Goal: Task Accomplishment & Management: Complete application form

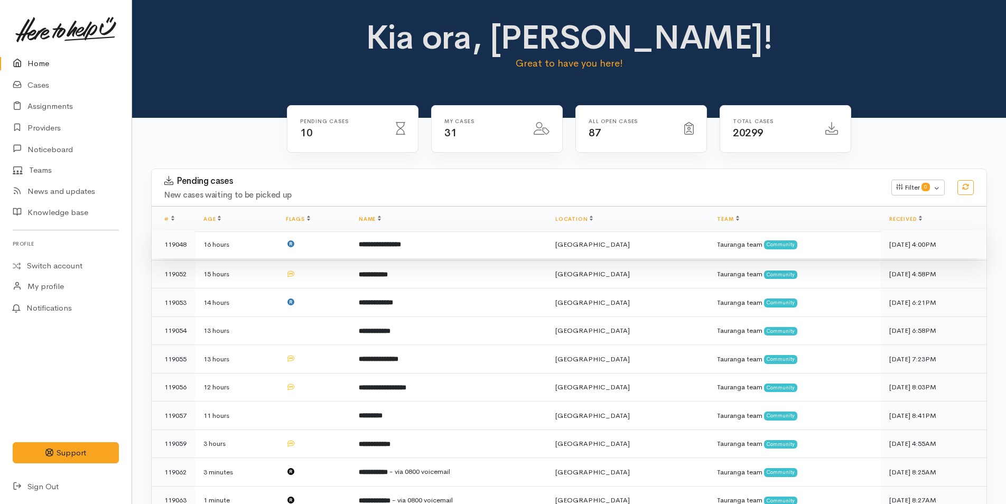
click at [474, 239] on td "**********" at bounding box center [448, 244] width 196 height 29
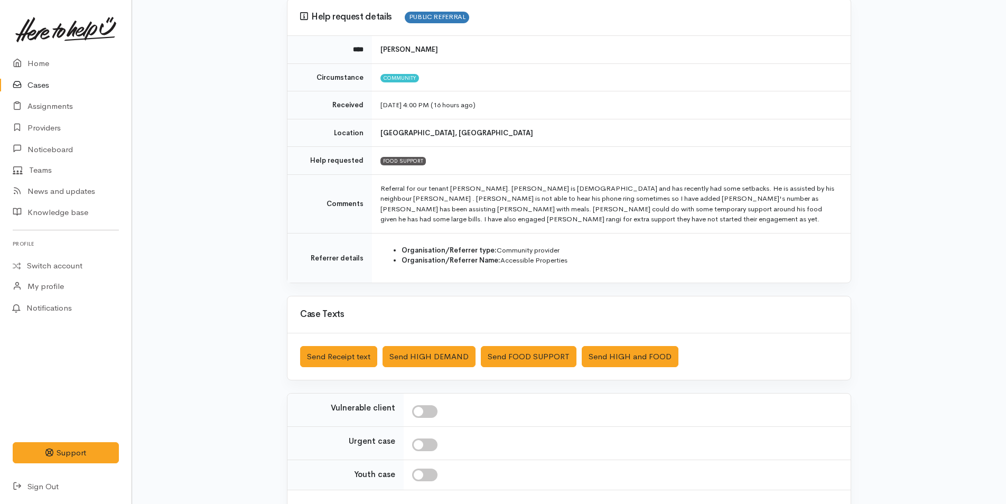
scroll to position [177, 0]
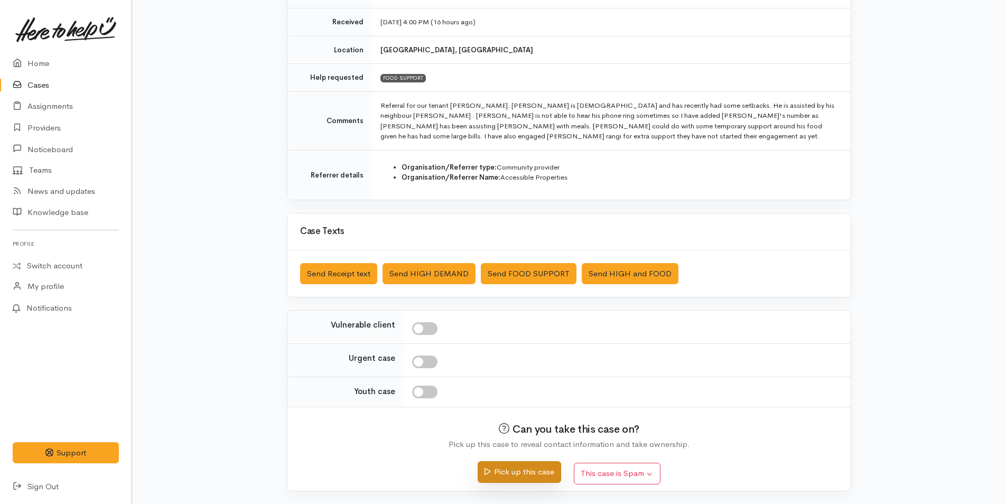
click at [545, 474] on button "Pick up this case" at bounding box center [518, 472] width 83 height 22
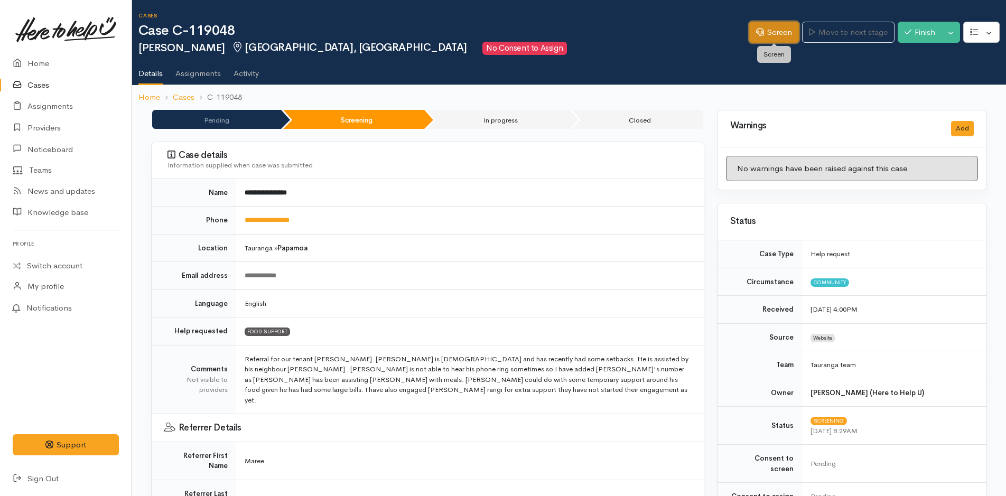
click at [779, 31] on link "Screen" at bounding box center [774, 33] width 50 height 22
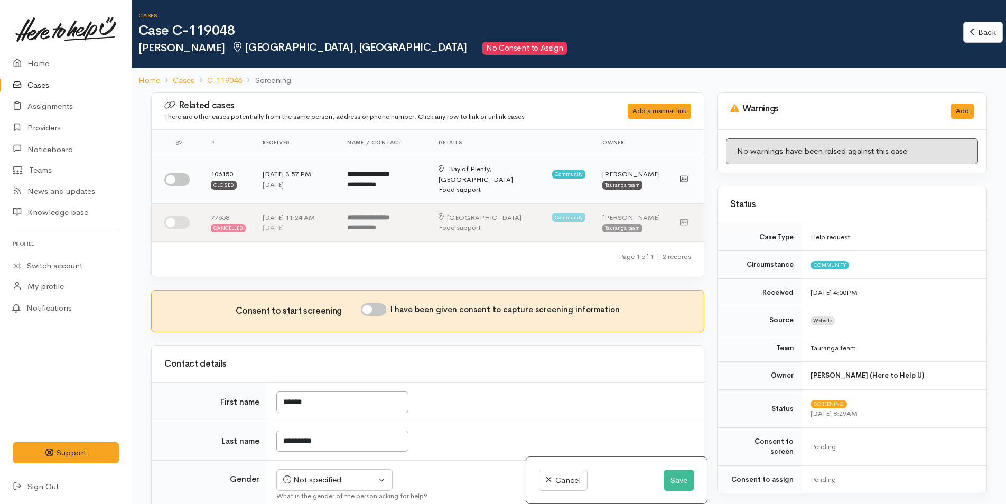
click at [183, 173] on input "checkbox" at bounding box center [176, 179] width 25 height 13
checkbox input "true"
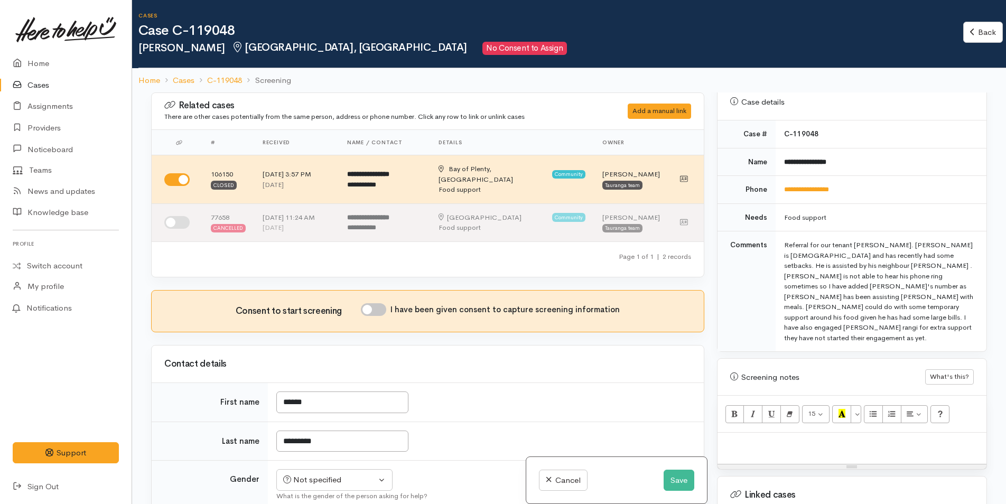
scroll to position [528, 0]
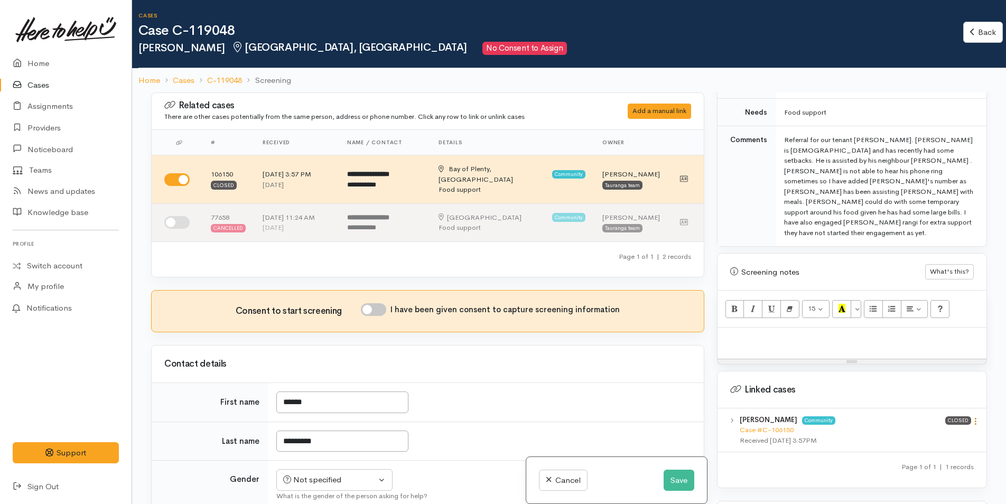
click at [971, 417] on icon at bounding box center [975, 421] width 9 height 9
click at [926, 434] on link "View case" at bounding box center [937, 442] width 83 height 16
click at [812, 333] on p at bounding box center [852, 339] width 258 height 12
paste div
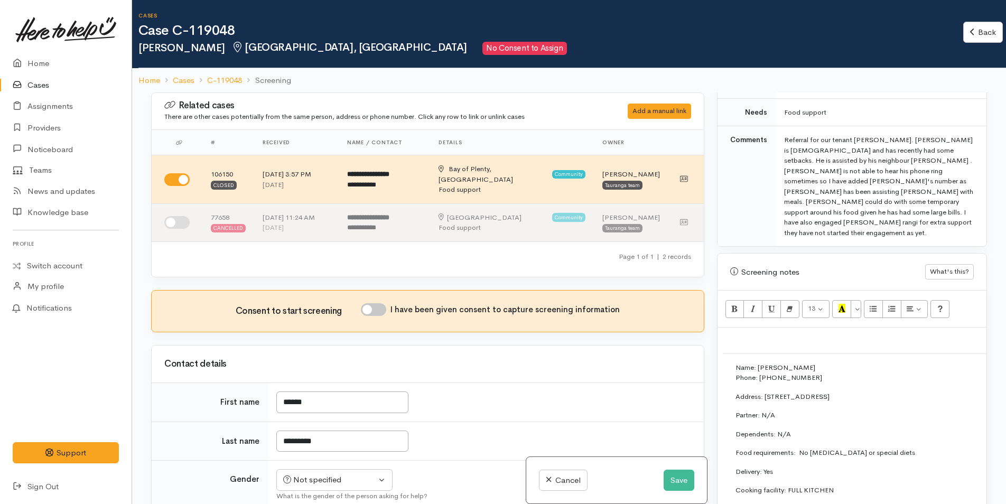
click at [381, 303] on input "I have been given consent to capture screening information" at bounding box center [373, 309] width 25 height 13
checkbox input "true"
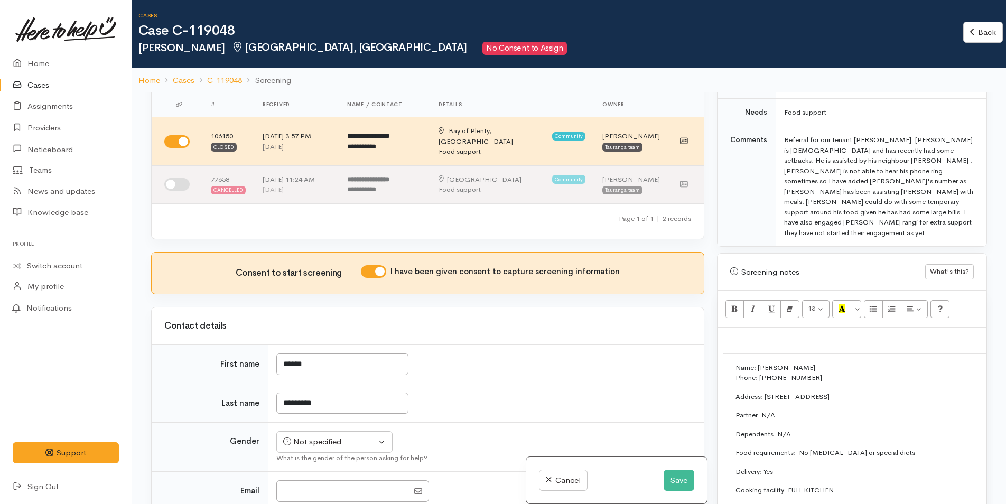
scroll to position [158, 0]
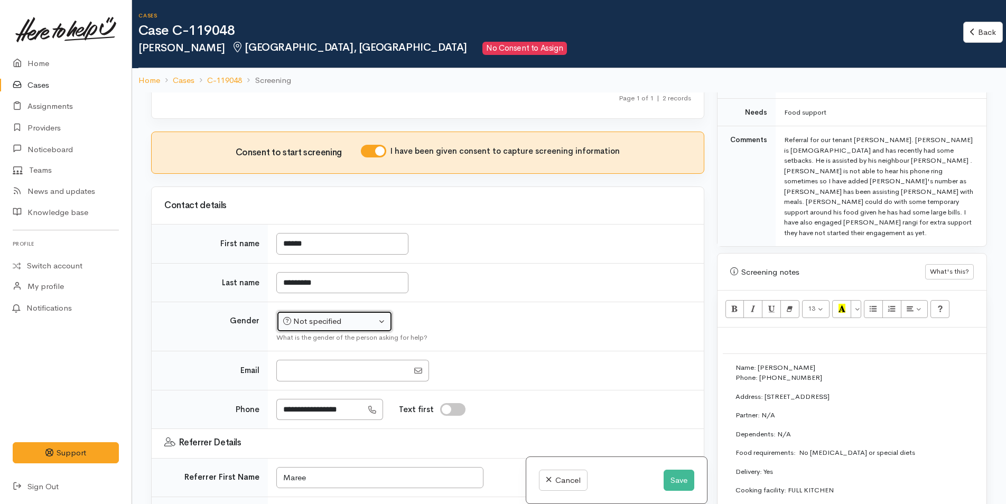
click at [329, 316] on div "Not specified" at bounding box center [329, 321] width 93 height 12
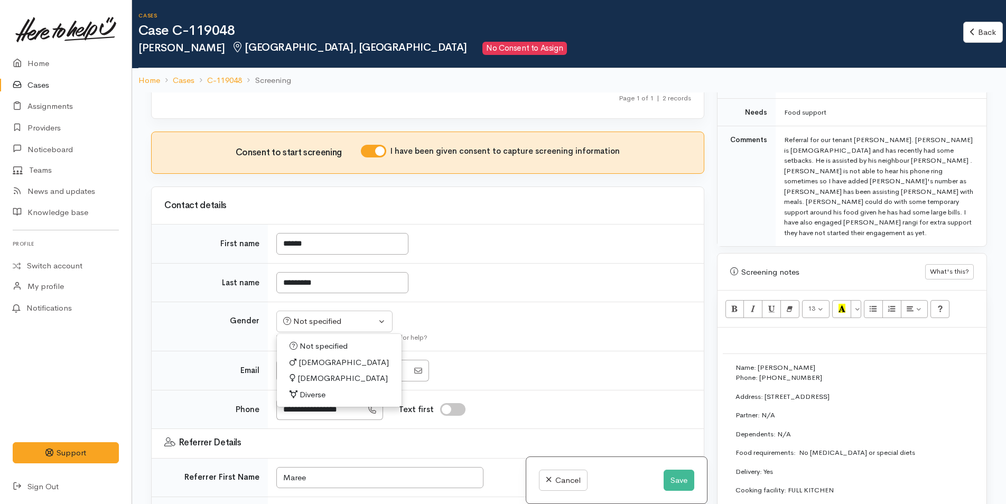
click at [315, 357] on span "Male" at bounding box center [343, 363] width 90 height 12
select select "Male"
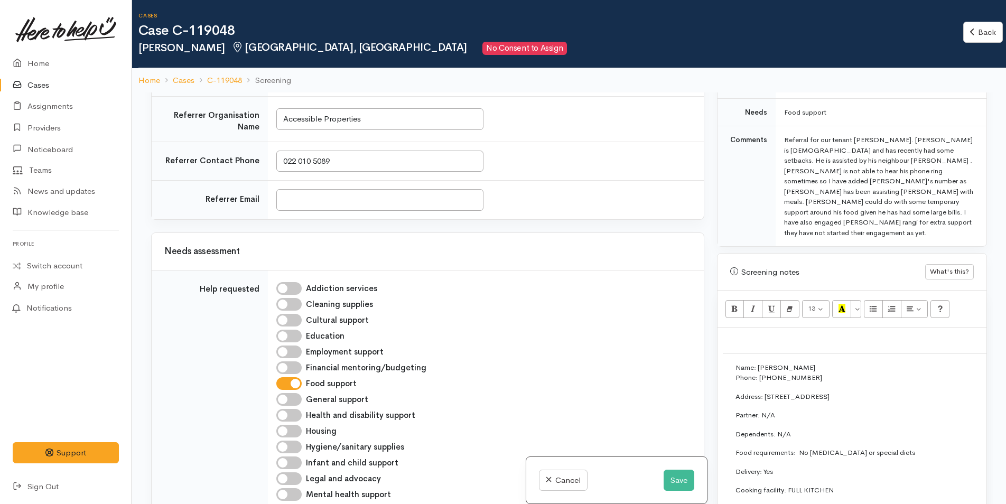
scroll to position [475, 0]
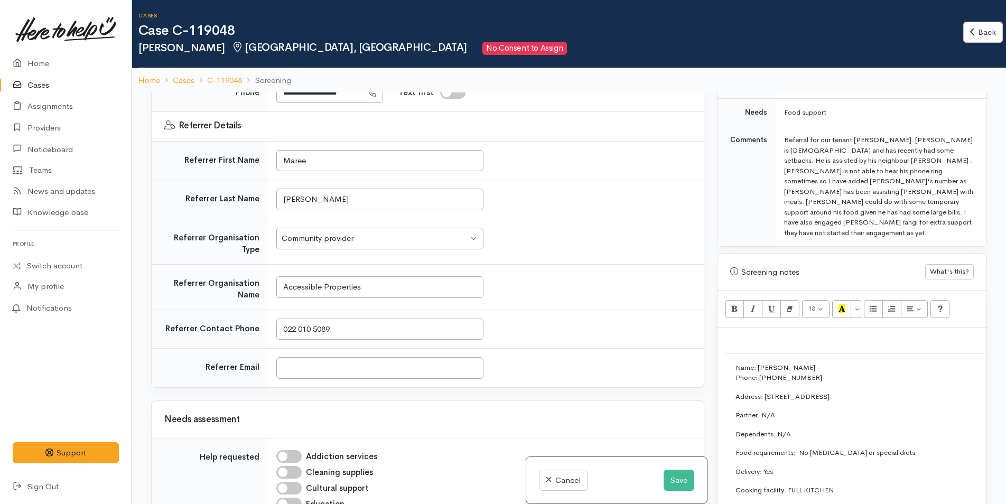
click at [749, 333] on p at bounding box center [852, 339] width 258 height 12
click at [814, 333] on p "Referral from Accessible properties" at bounding box center [852, 339] width 258 height 12
click at [892, 333] on p "Referral from Accessible Properties" at bounding box center [852, 339] width 258 height 12
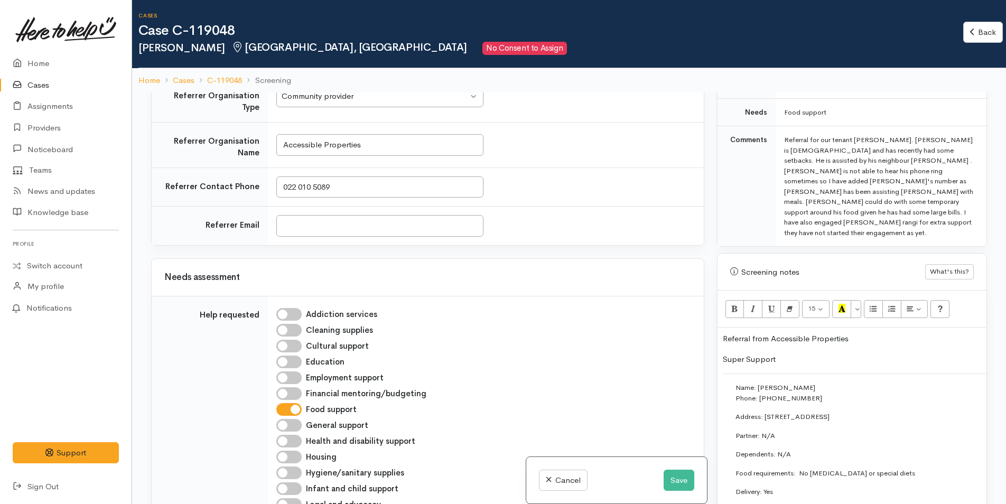
scroll to position [739, 0]
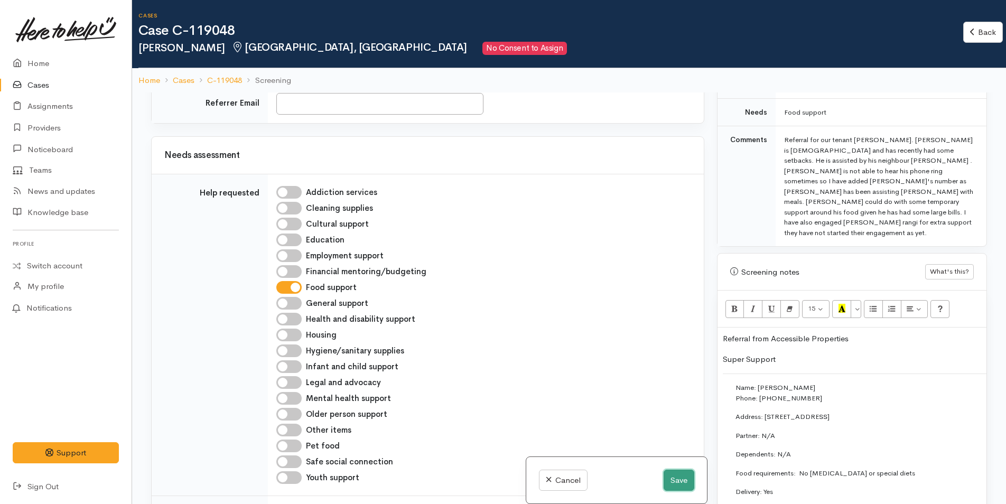
click at [686, 481] on button "Save" at bounding box center [678, 481] width 31 height 22
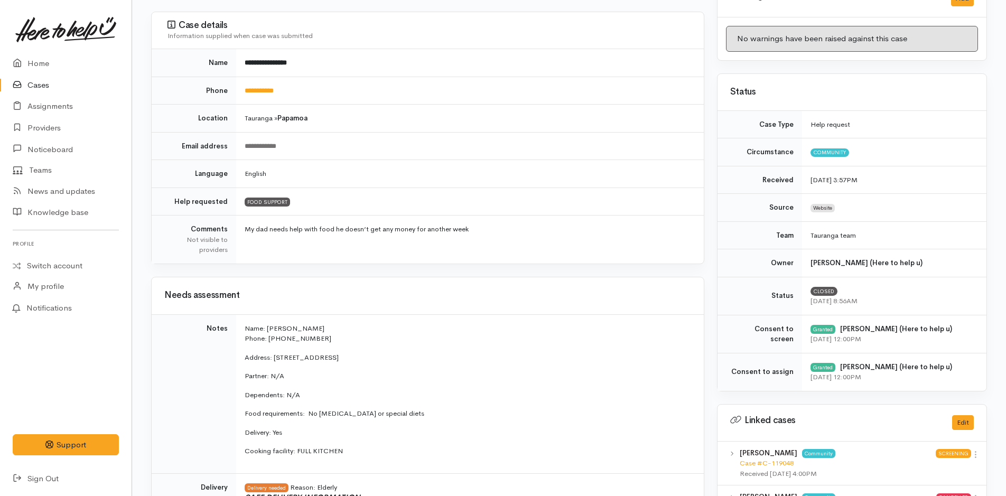
scroll to position [264, 0]
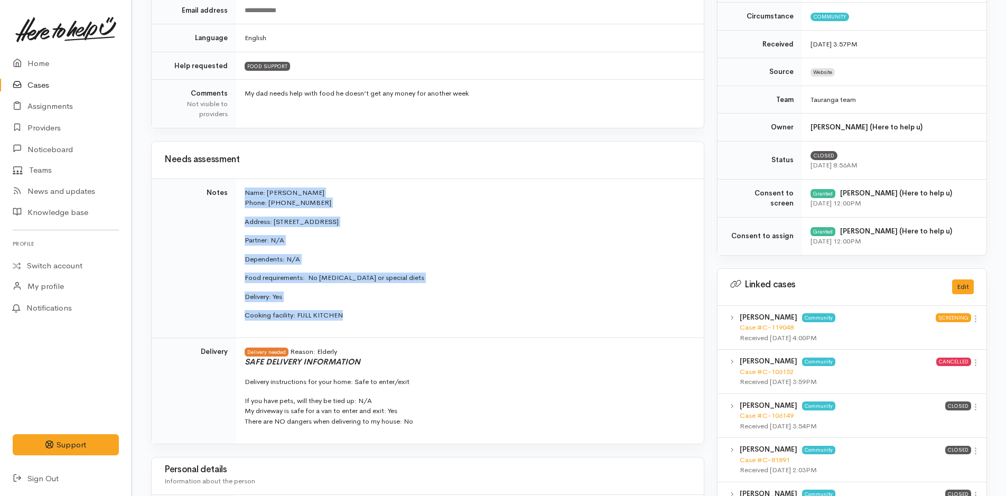
drag, startPoint x: 380, startPoint y: 315, endPoint x: 229, endPoint y: 201, distance: 189.3
click at [229, 201] on tr "Notes Name: Donald Henderson Phone: 02102318573 Address: 65B Hartford Avenue, P…" at bounding box center [428, 258] width 552 height 159
copy tr "Name: Donald Henderson Phone: 02102318573 Address: 65B Hartford Avenue, Papamoa…"
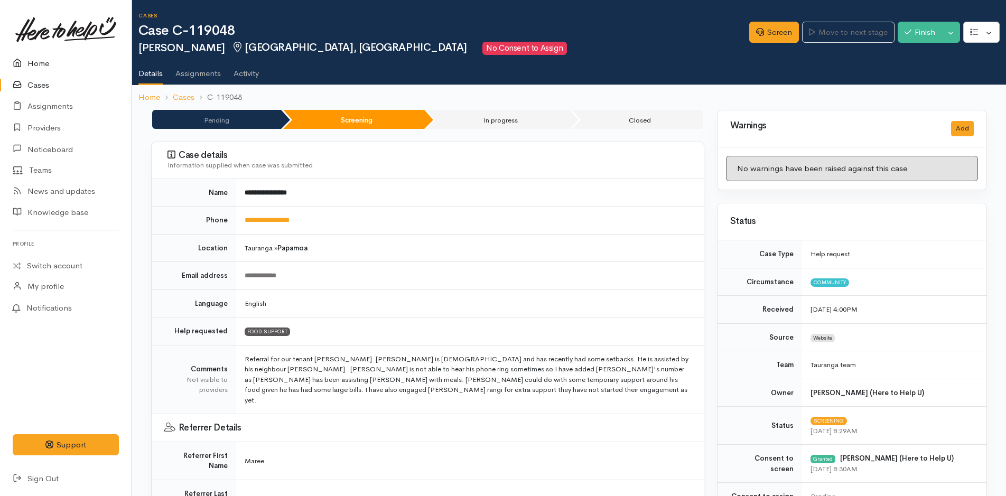
click at [40, 60] on link "Home" at bounding box center [66, 64] width 132 height 22
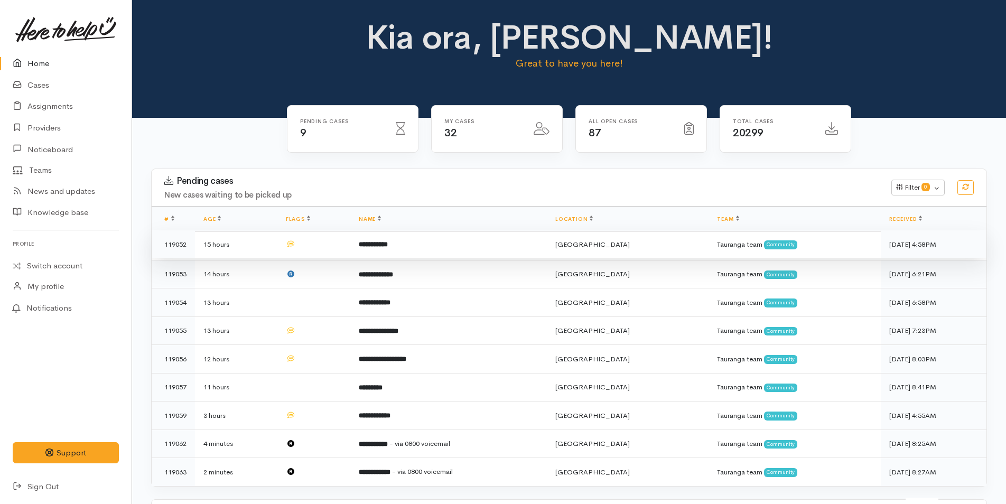
click at [436, 245] on td "**********" at bounding box center [448, 244] width 196 height 29
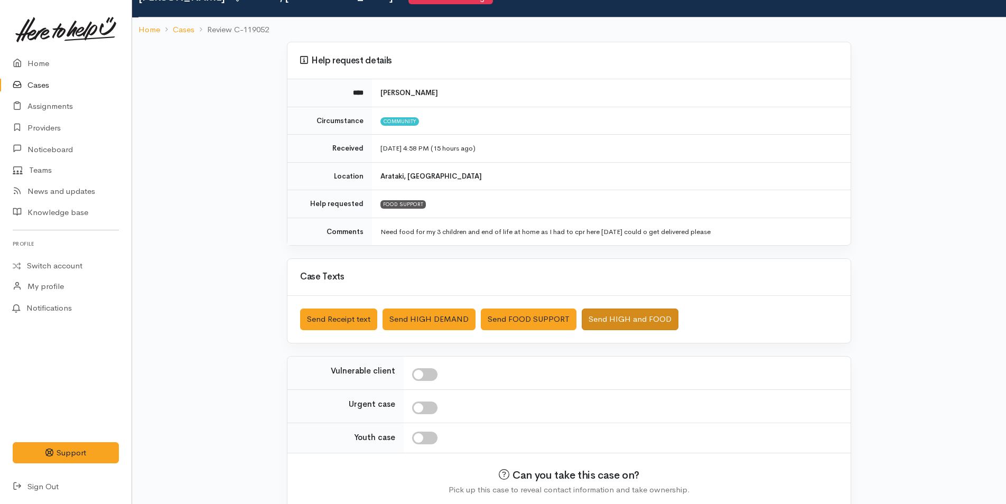
scroll to position [96, 0]
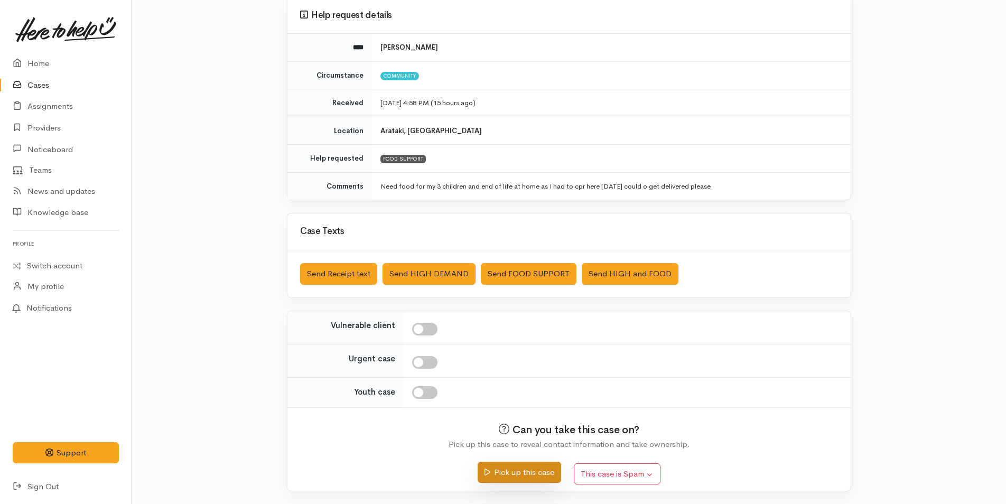
click at [533, 472] on button "Pick up this case" at bounding box center [518, 473] width 83 height 22
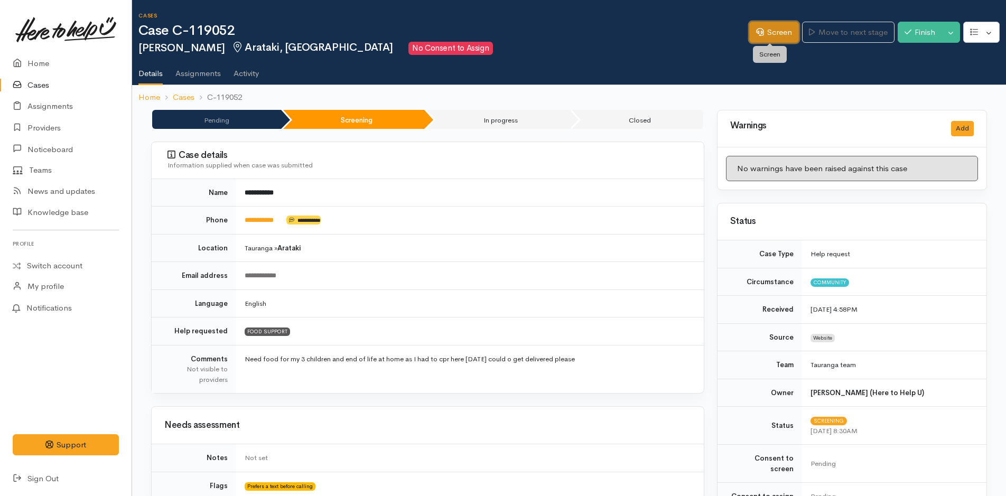
click at [781, 30] on link "Screen" at bounding box center [774, 33] width 50 height 22
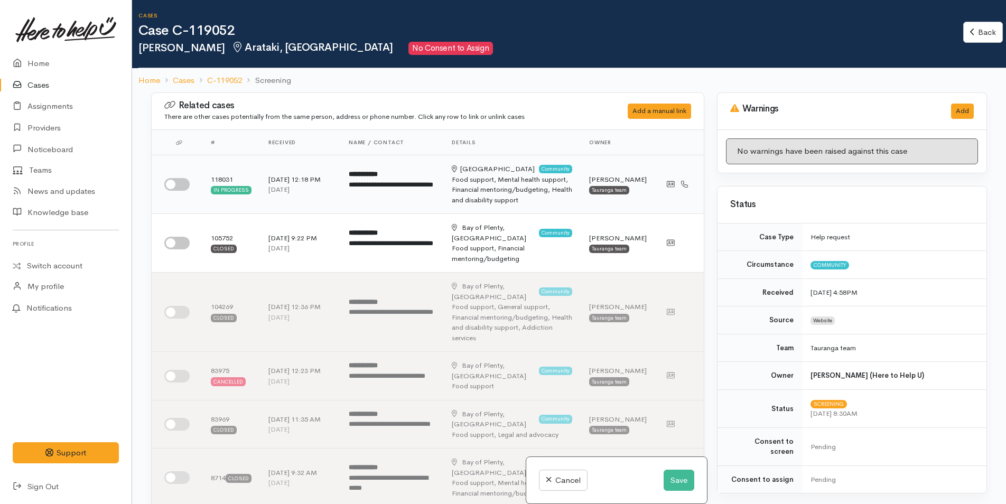
click at [179, 181] on input "checkbox" at bounding box center [176, 184] width 25 height 13
checkbox input "true"
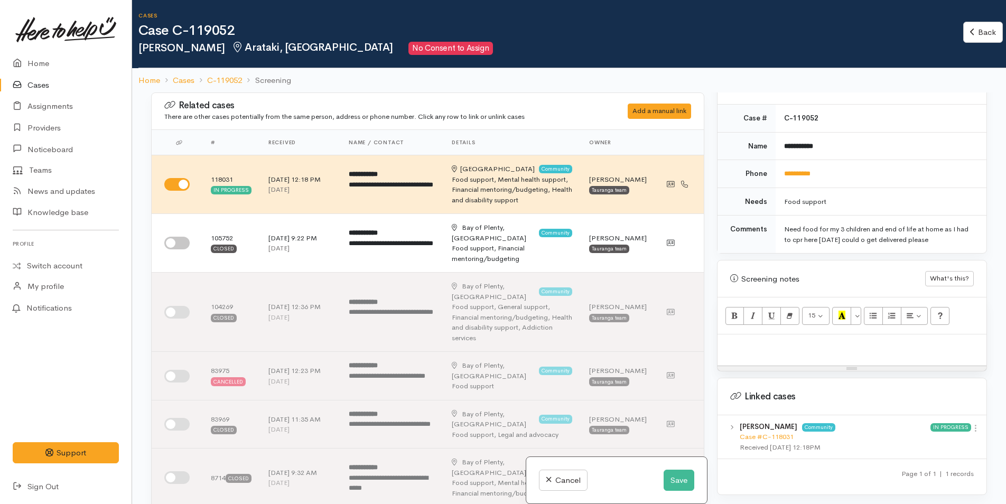
scroll to position [536, 0]
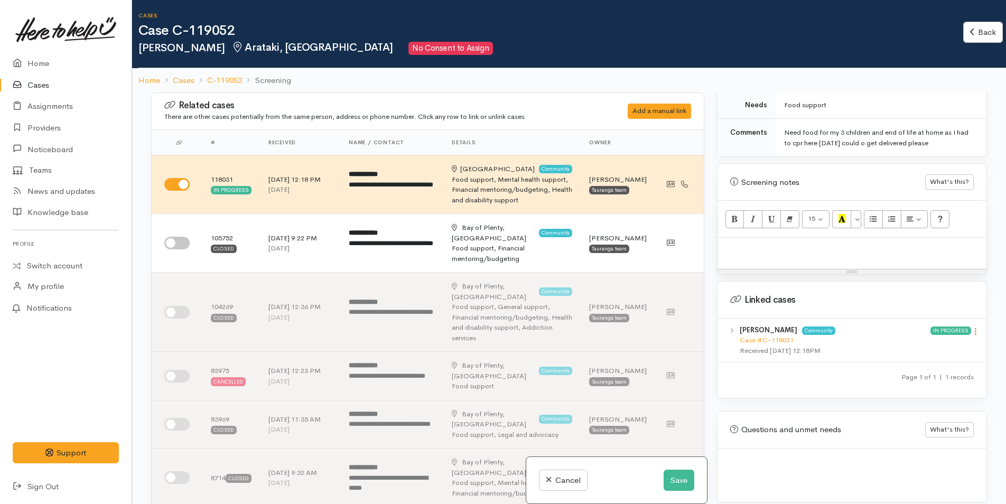
click at [972, 327] on icon at bounding box center [975, 331] width 9 height 9
click at [921, 344] on link "View case" at bounding box center [937, 352] width 83 height 16
click at [766, 243] on p at bounding box center [852, 249] width 258 height 12
paste div
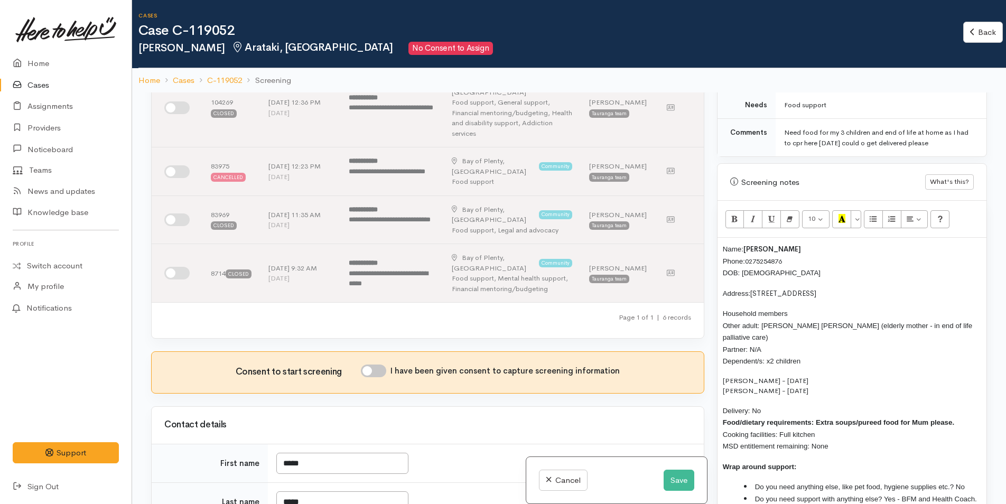
scroll to position [317, 0]
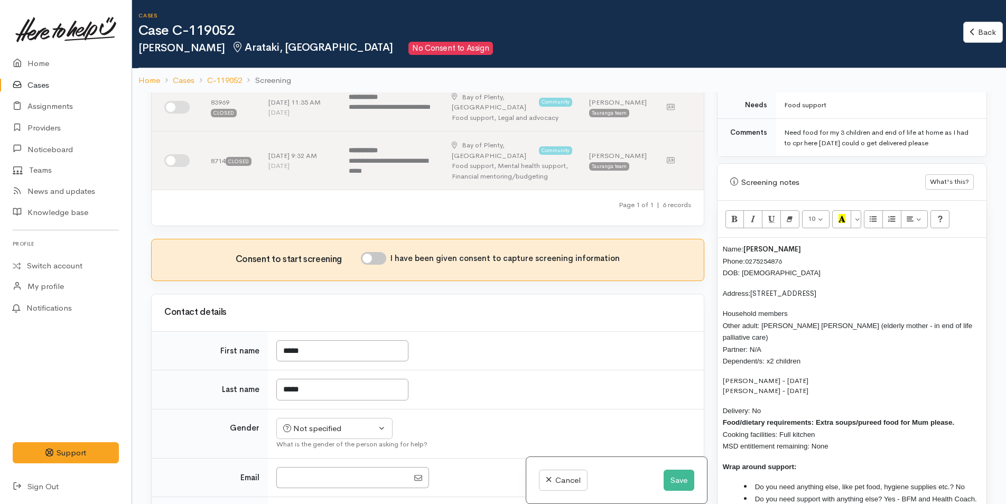
click at [382, 252] on input "I have been given consent to capture screening information" at bounding box center [373, 258] width 25 height 13
checkbox input "true"
click at [345, 423] on div "Not specified" at bounding box center [329, 429] width 93 height 12
click at [316, 480] on span "[DEMOGRAPHIC_DATA]" at bounding box center [342, 486] width 90 height 12
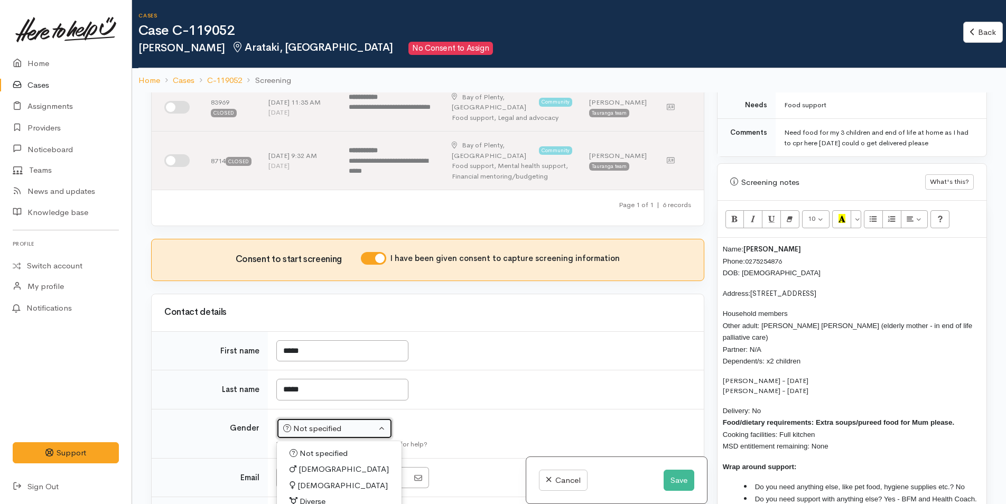
select select "Female"
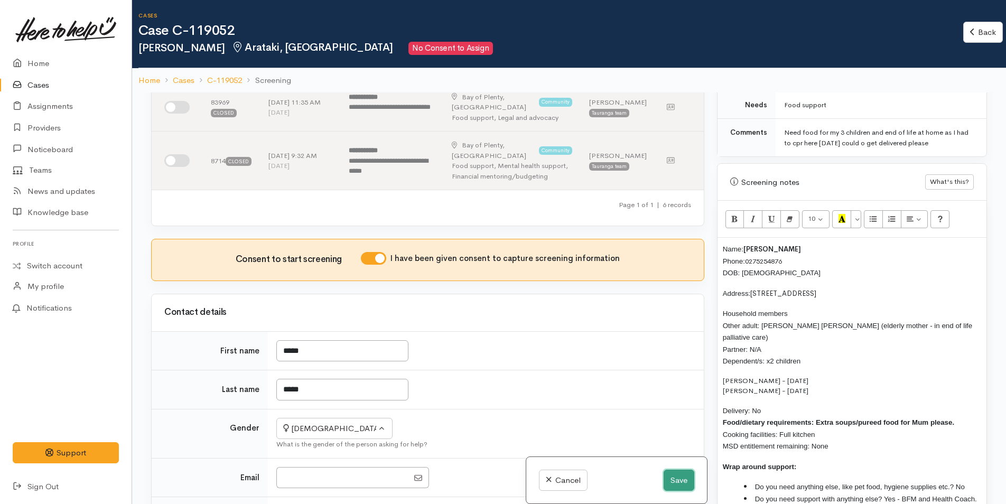
click at [685, 479] on button "Save" at bounding box center [678, 481] width 31 height 22
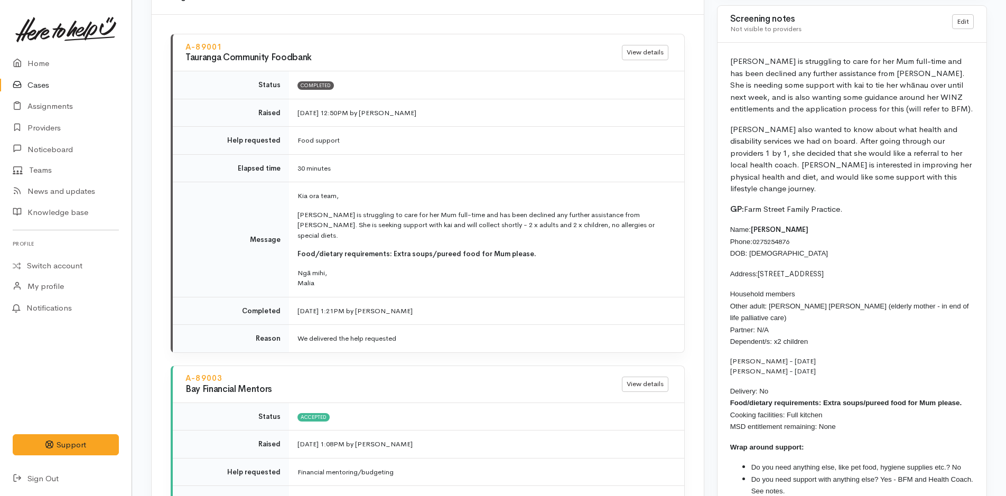
scroll to position [1268, 0]
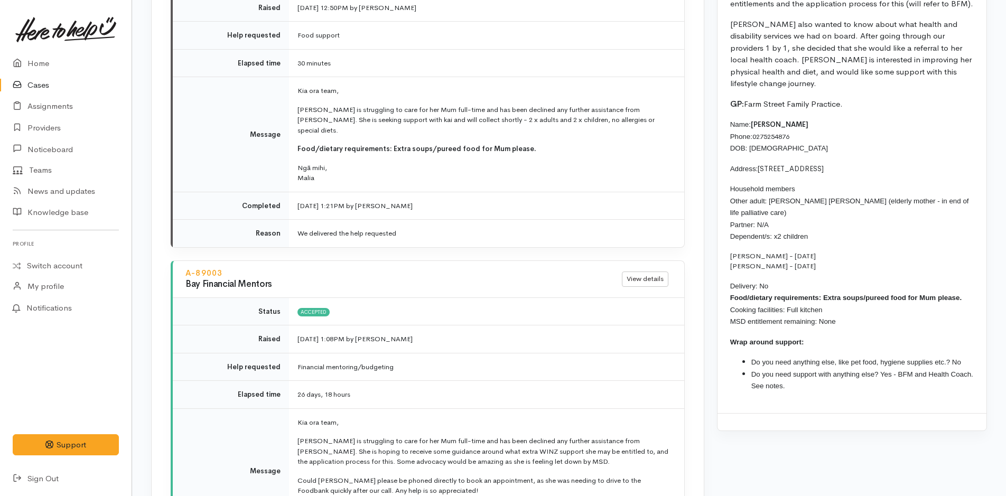
drag, startPoint x: 800, startPoint y: 365, endPoint x: 715, endPoint y: 112, distance: 266.7
click at [715, 112] on div "Warnings Add No warnings have been raised against this case Add Warning Title ●…" at bounding box center [851, 21] width 283 height 2361
copy div "Name: [PERSON_NAME] Phone: [PHONE_NUMBER] DOB: [DEMOGRAPHIC_DATA] Address: [STR…"
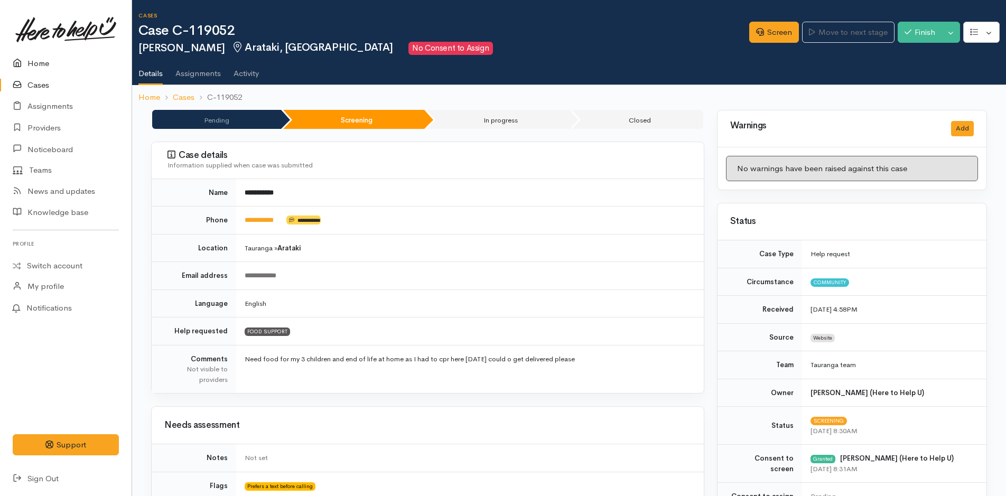
click at [40, 63] on link "Home" at bounding box center [66, 64] width 132 height 22
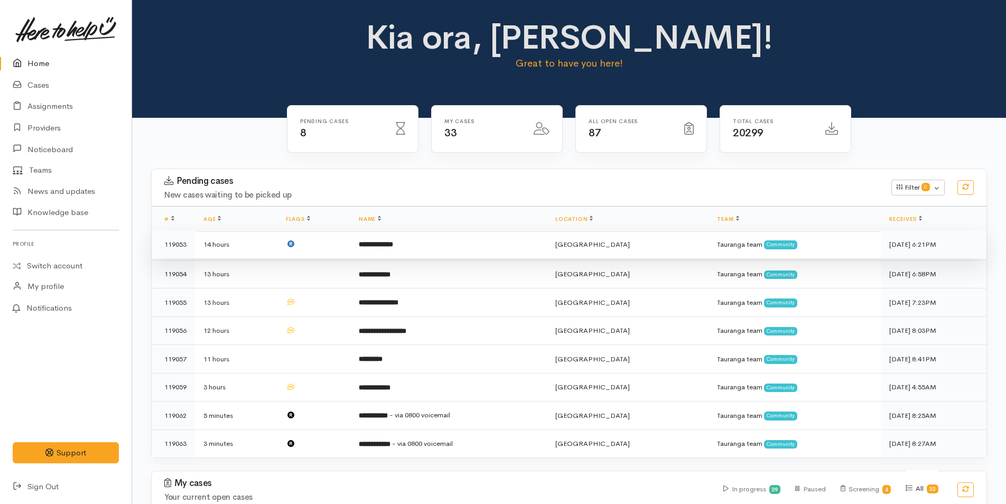
click at [421, 240] on td "**********" at bounding box center [448, 244] width 196 height 29
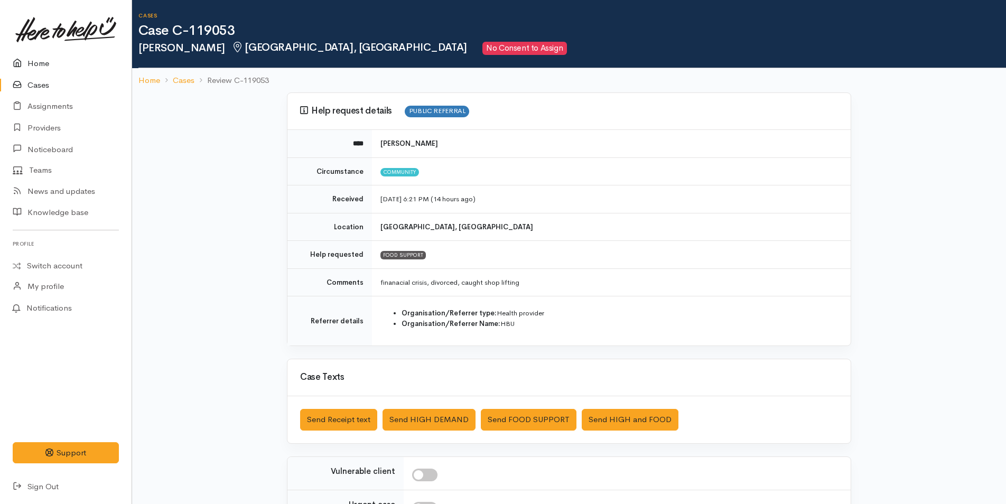
click at [38, 62] on link "Home" at bounding box center [66, 64] width 132 height 22
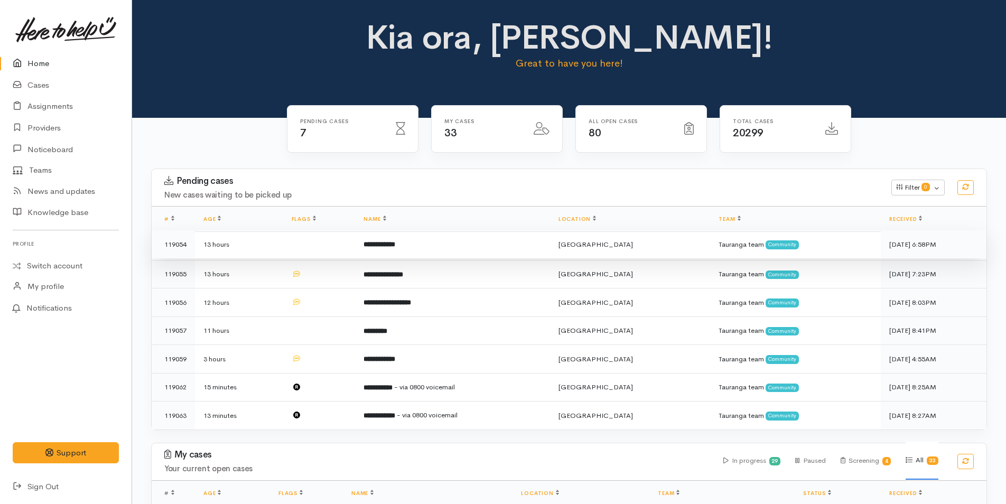
click at [455, 245] on td "**********" at bounding box center [452, 244] width 194 height 29
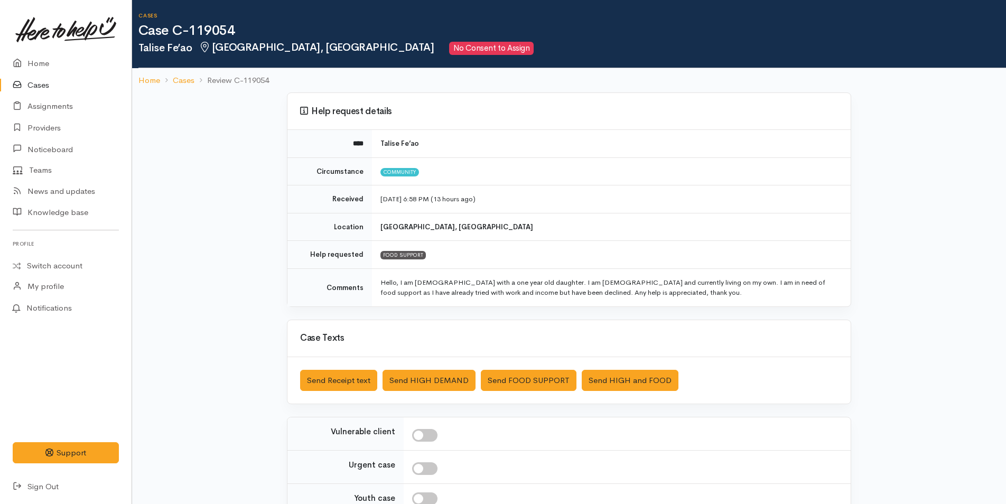
scroll to position [107, 0]
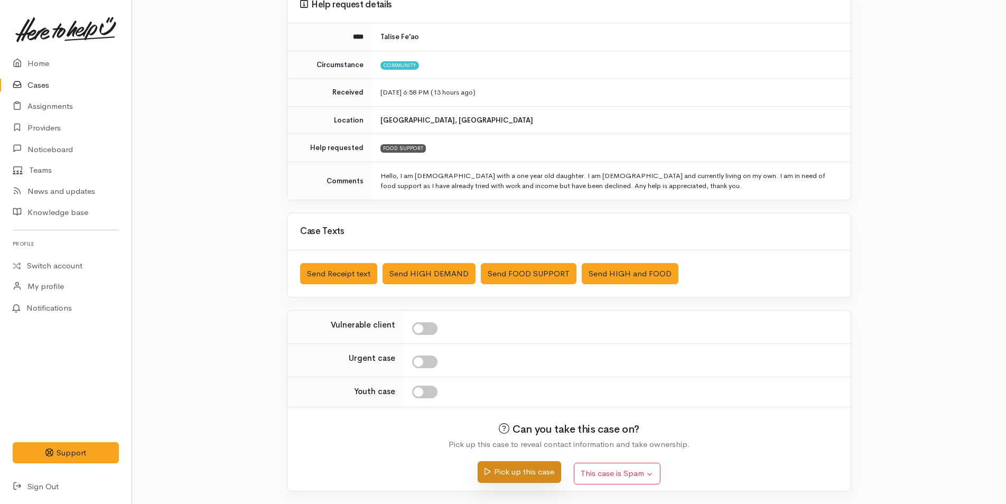
click at [506, 474] on button "Pick up this case" at bounding box center [518, 472] width 83 height 22
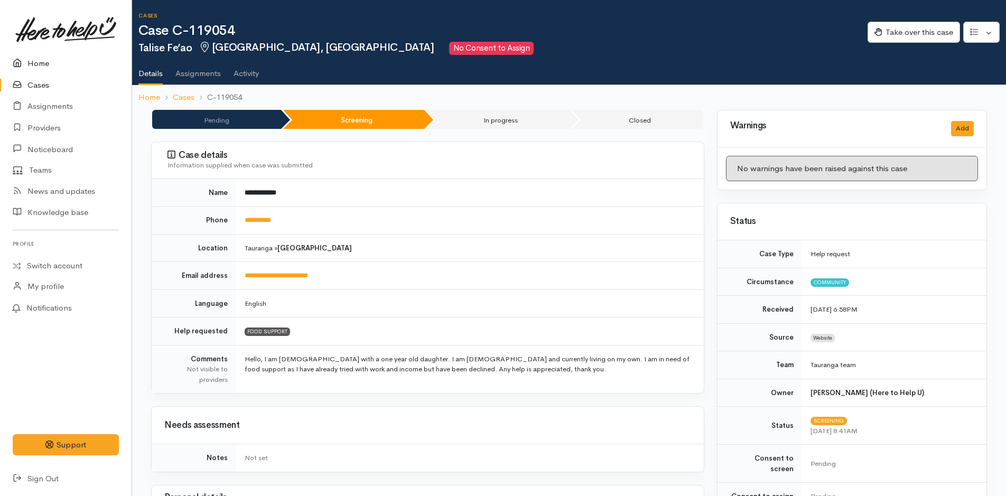
click at [37, 57] on link "Home" at bounding box center [66, 64] width 132 height 22
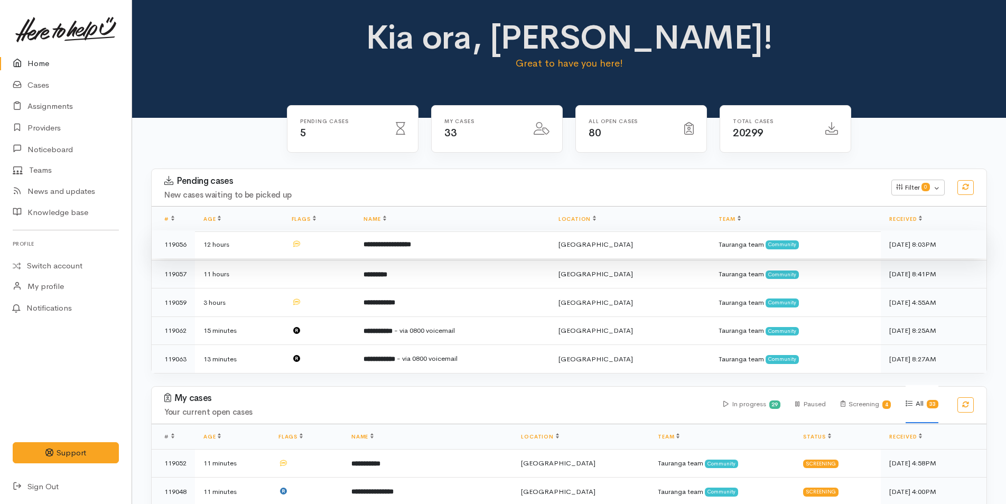
click at [456, 243] on td "**********" at bounding box center [452, 244] width 194 height 29
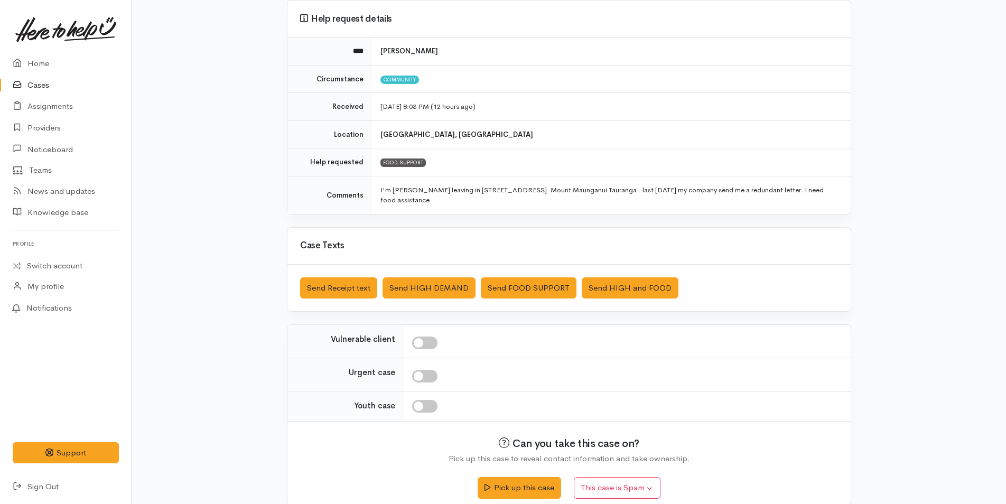
scroll to position [107, 0]
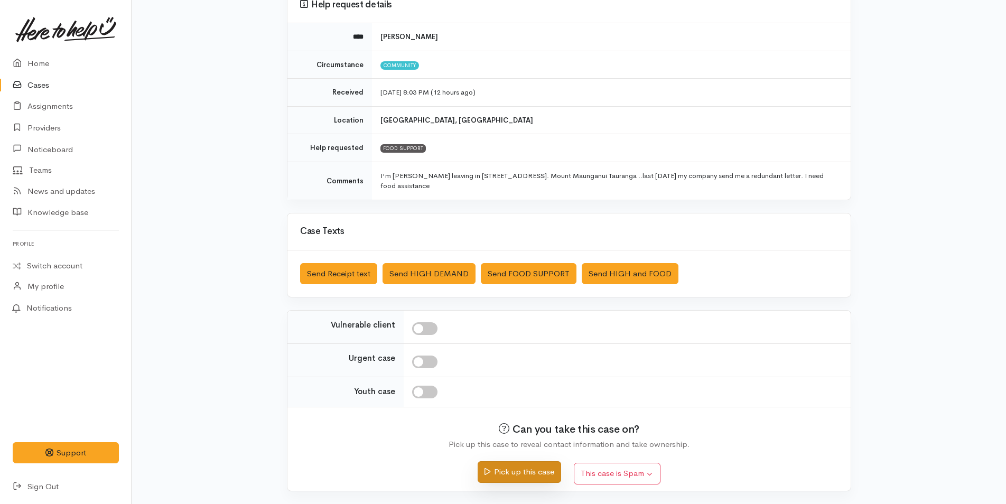
click at [522, 471] on button "Pick up this case" at bounding box center [518, 472] width 83 height 22
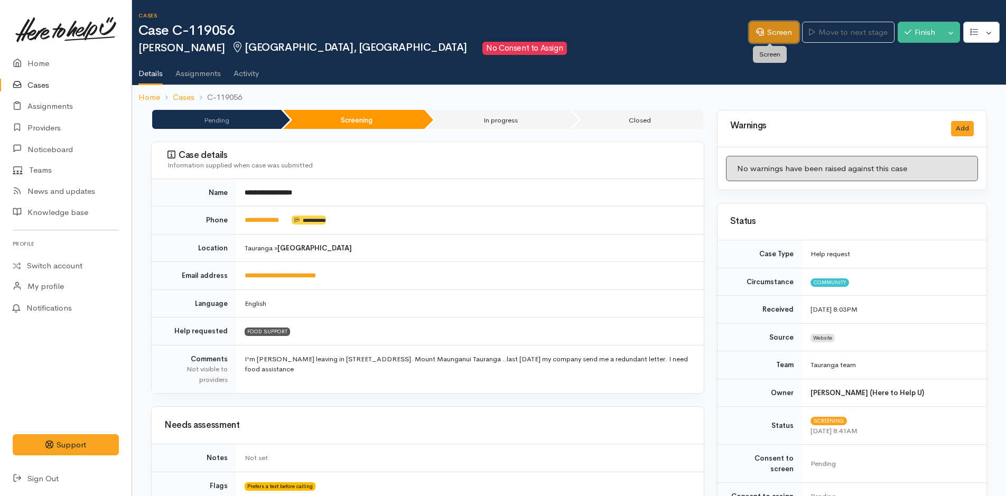
click at [774, 24] on link "Screen" at bounding box center [774, 33] width 50 height 22
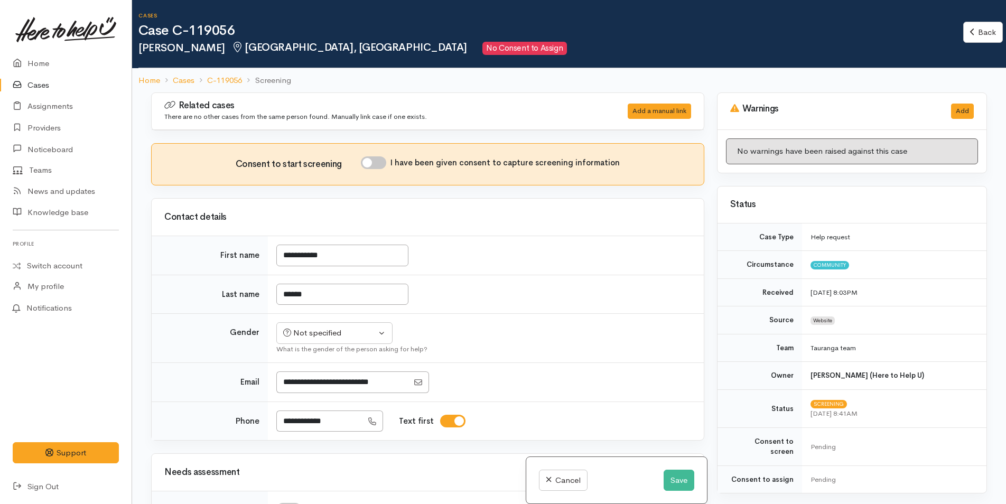
click at [386, 164] on input "I have been given consent to capture screening information" at bounding box center [373, 162] width 25 height 13
checkbox input "true"
click at [329, 329] on div "Not specified" at bounding box center [329, 333] width 93 height 12
click at [314, 371] on span "Male" at bounding box center [343, 374] width 90 height 12
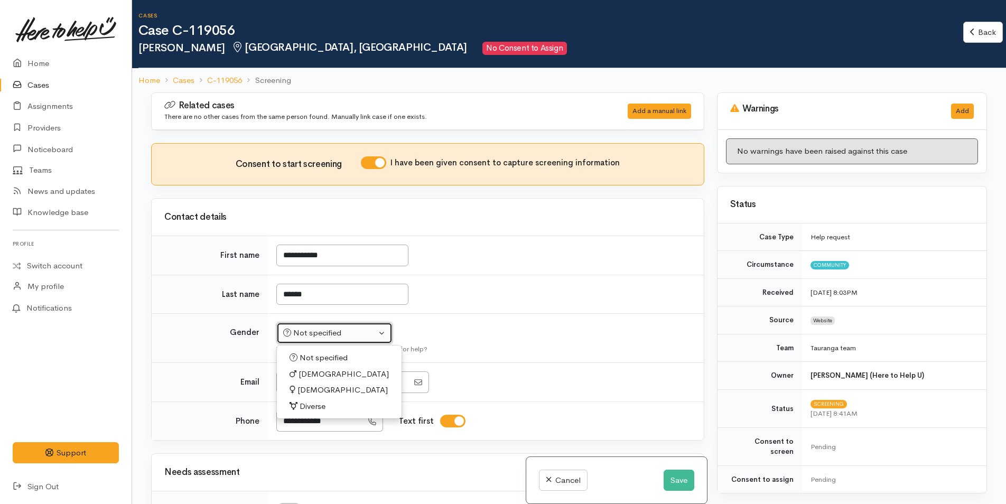
select select "Male"
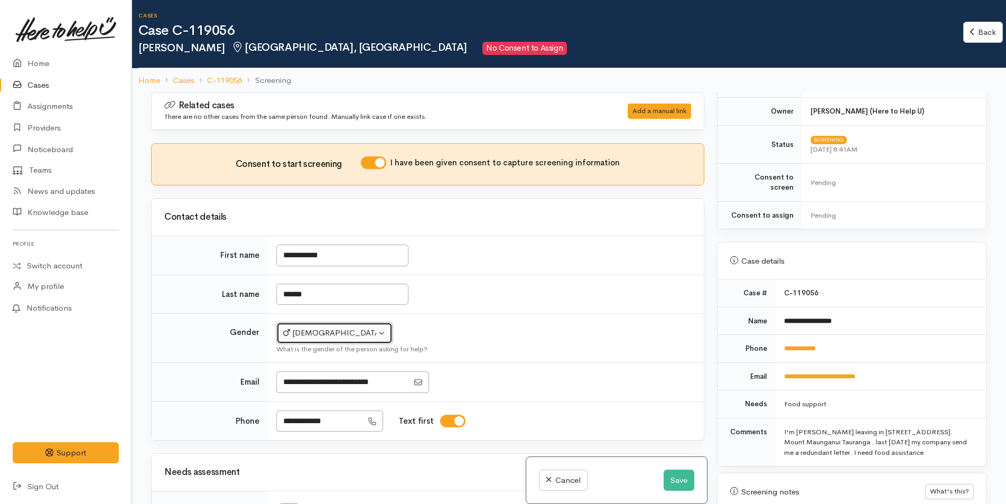
scroll to position [475, 0]
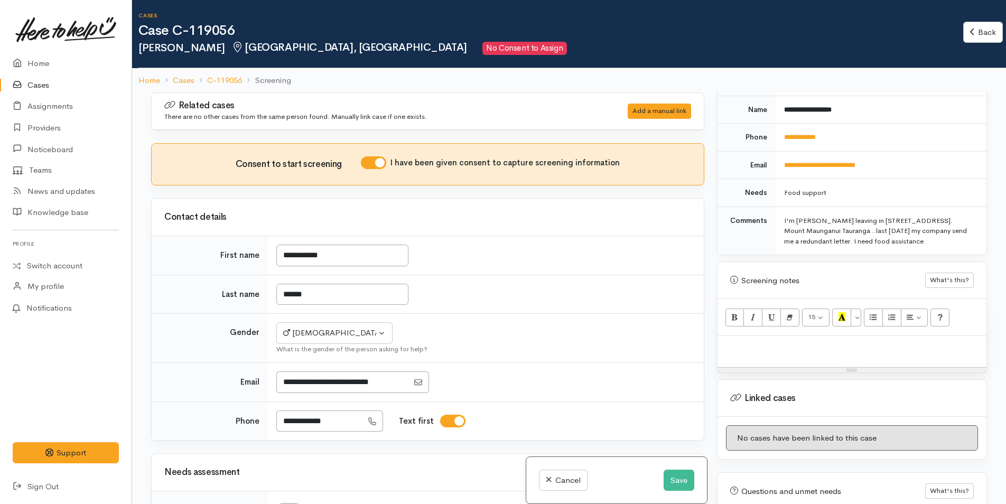
click at [774, 341] on p at bounding box center [852, 347] width 258 height 12
paste div
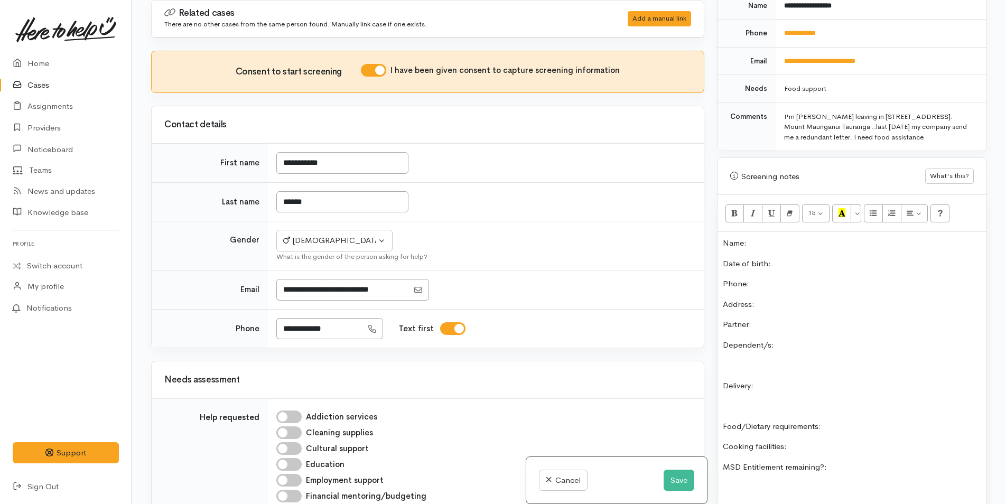
scroll to position [420, 0]
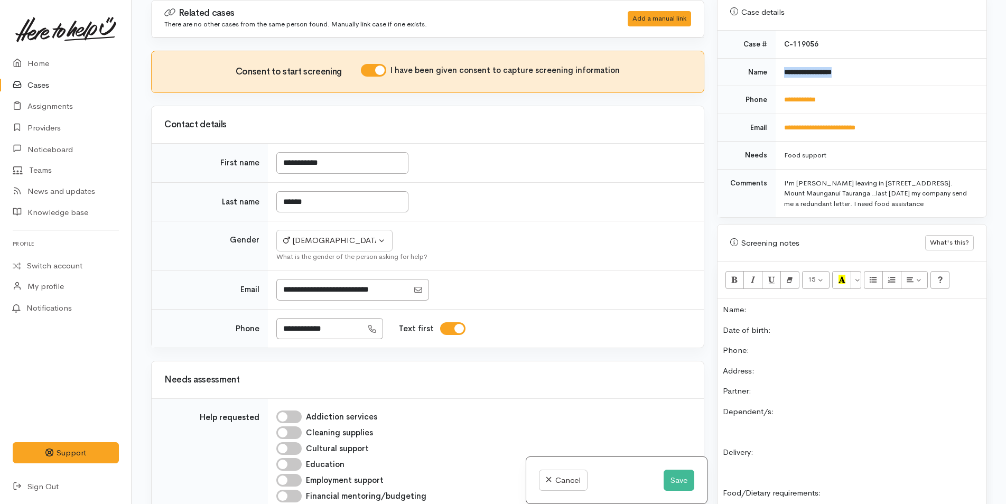
drag, startPoint x: 861, startPoint y: 54, endPoint x: 779, endPoint y: 63, distance: 82.9
click at [779, 63] on td "**********" at bounding box center [880, 72] width 211 height 28
copy b "**********"
click at [784, 304] on p "Name:" at bounding box center [852, 310] width 258 height 12
drag, startPoint x: 849, startPoint y: 83, endPoint x: 777, endPoint y: 92, distance: 72.3
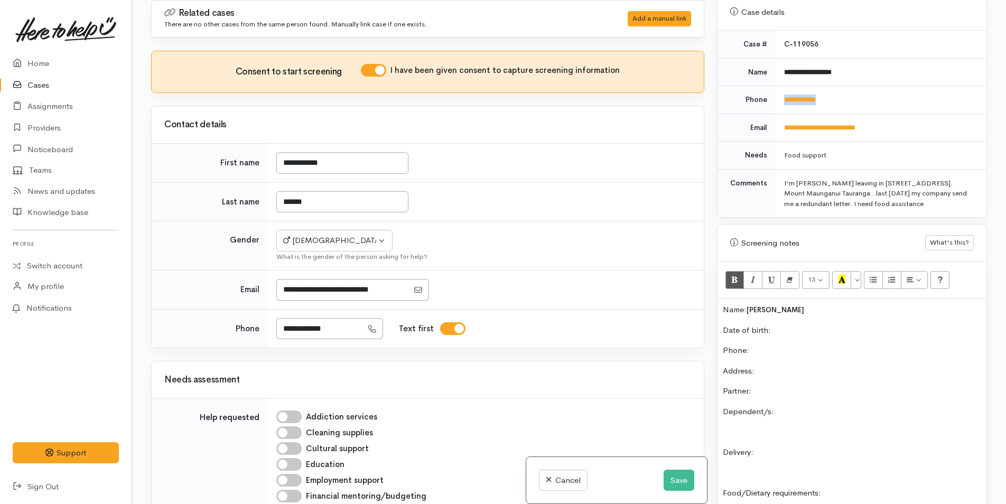
click at [777, 92] on td "**********" at bounding box center [880, 100] width 211 height 28
copy link "**********"
click at [814, 344] on p "Phone:" at bounding box center [852, 350] width 258 height 12
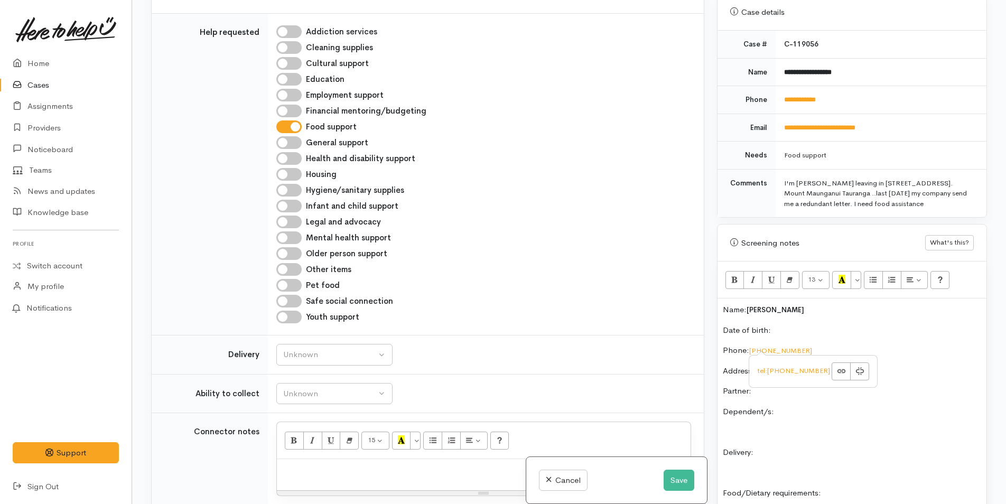
scroll to position [528, 0]
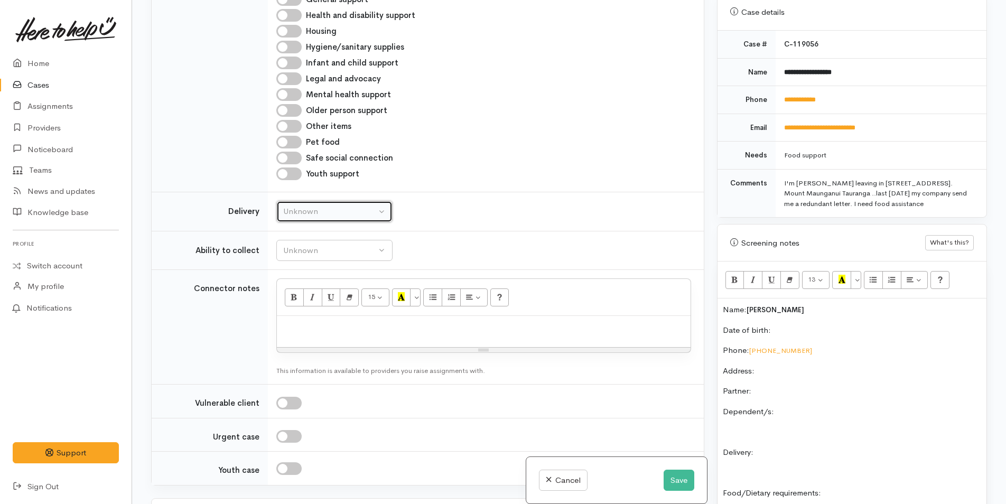
click at [323, 215] on div "Unknown" at bounding box center [329, 211] width 93 height 12
click at [297, 311] on span "No" at bounding box center [294, 310] width 11 height 12
select select "1"
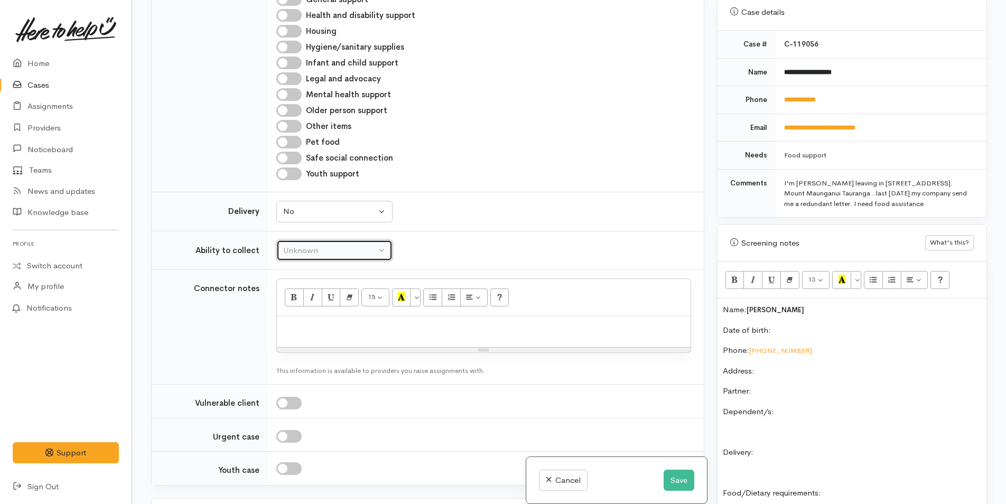
click at [318, 248] on div "Unknown" at bounding box center [329, 251] width 93 height 12
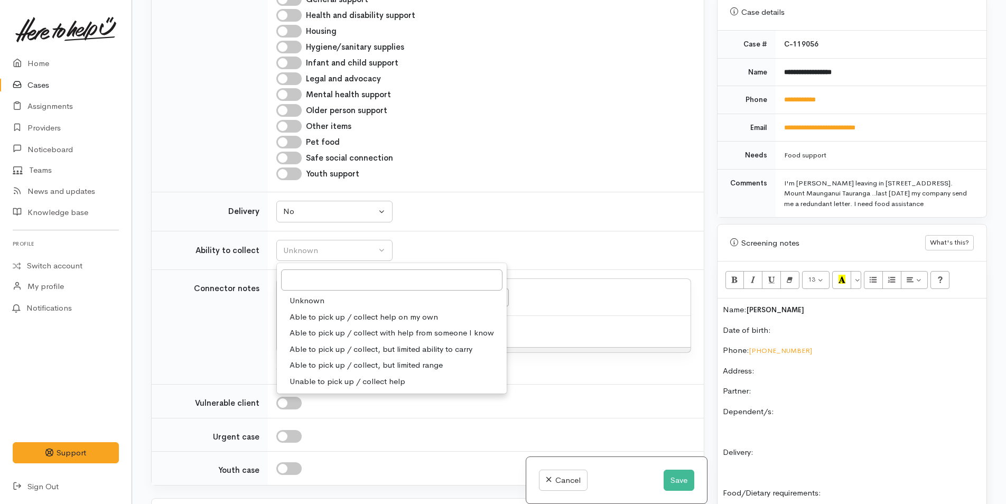
click at [333, 316] on span "Able to pick up / collect help on my own" at bounding box center [363, 317] width 148 height 12
select select "2"
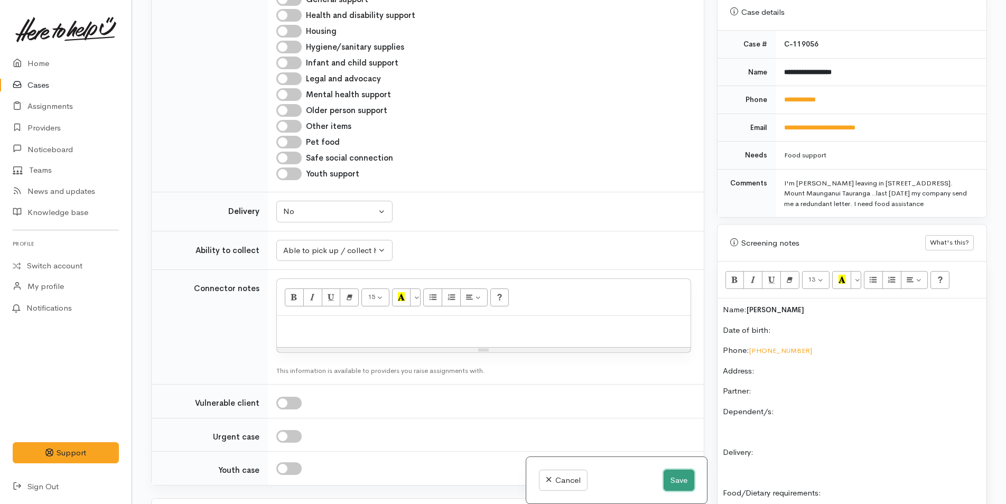
click at [678, 478] on button "Save" at bounding box center [678, 481] width 31 height 22
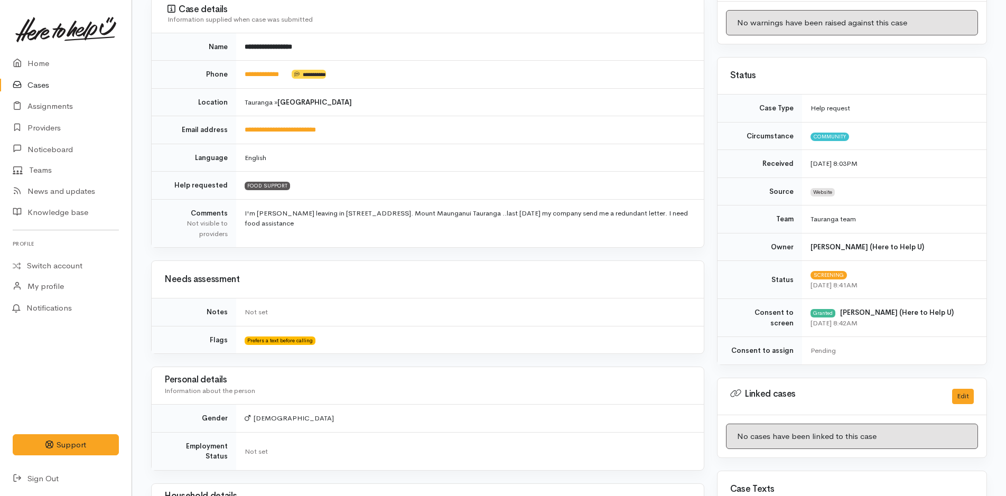
scroll to position [317, 0]
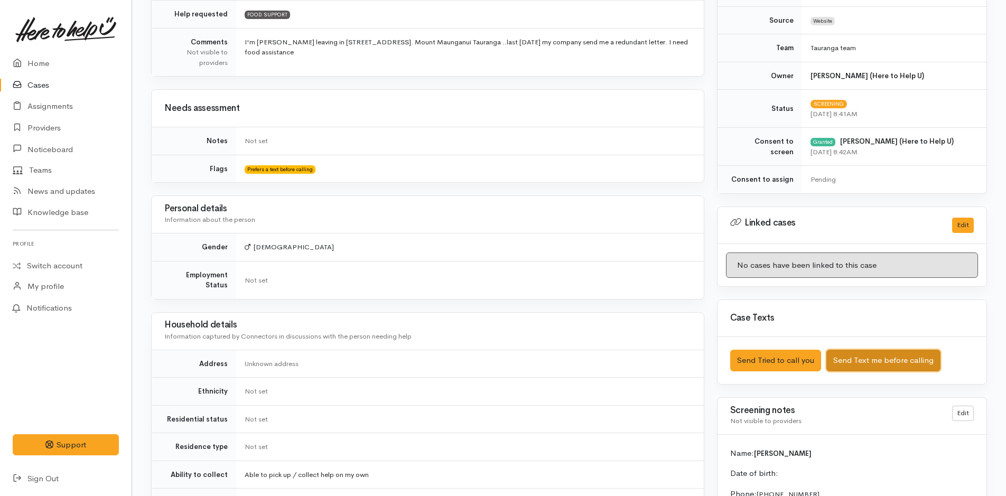
click at [885, 360] on button "Send Text me before calling" at bounding box center [883, 361] width 114 height 22
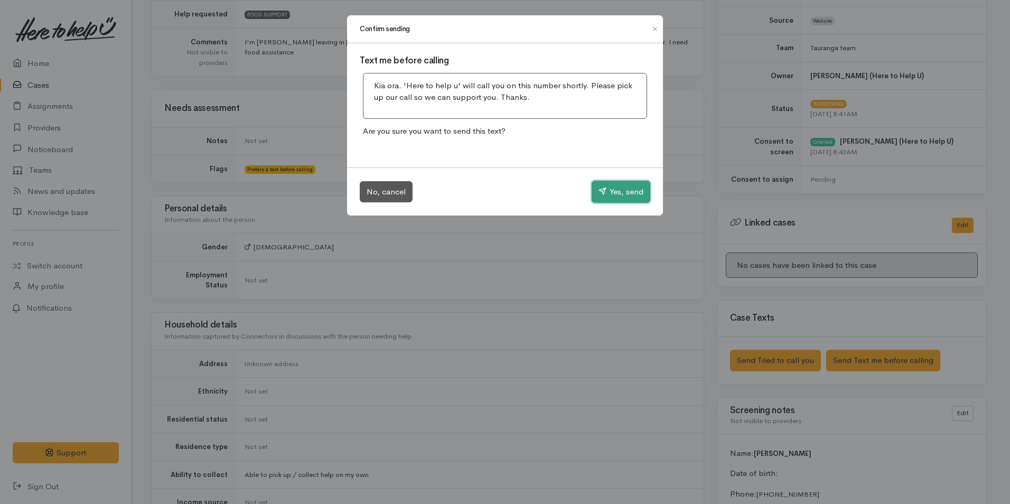
click at [633, 189] on button "Yes, send" at bounding box center [621, 192] width 59 height 22
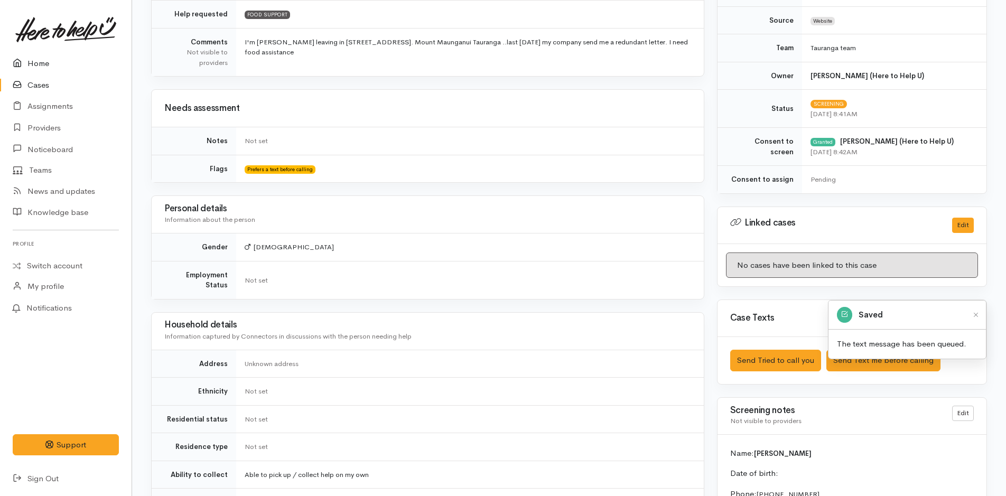
click at [33, 59] on link "Home" at bounding box center [66, 64] width 132 height 22
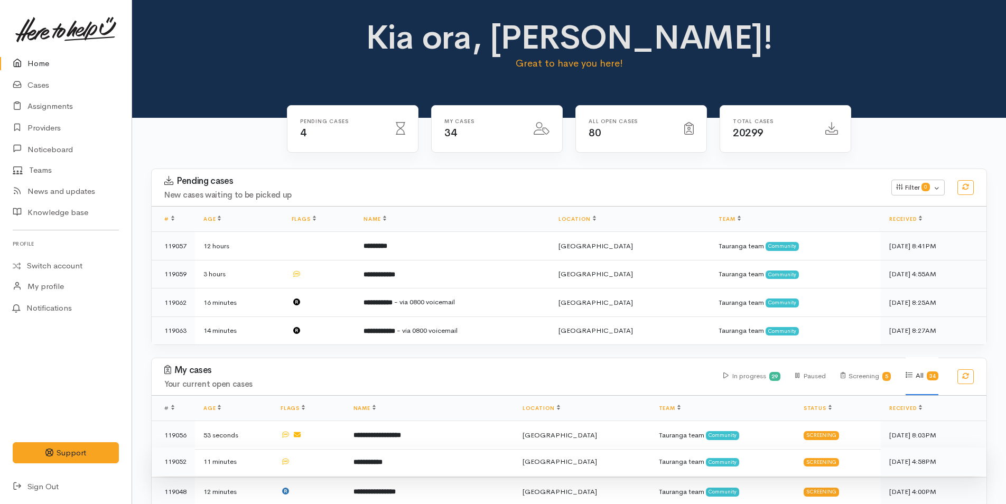
click at [484, 460] on td "**********" at bounding box center [429, 461] width 169 height 29
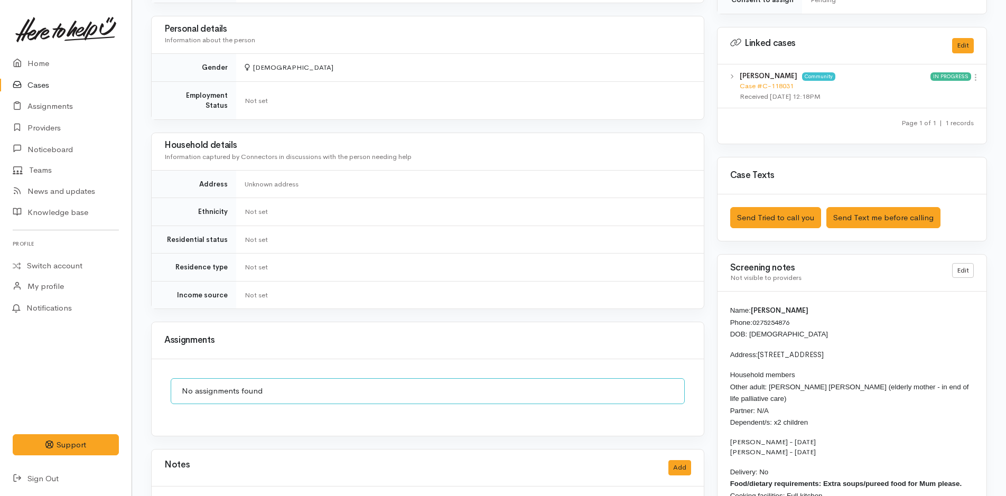
scroll to position [581, 0]
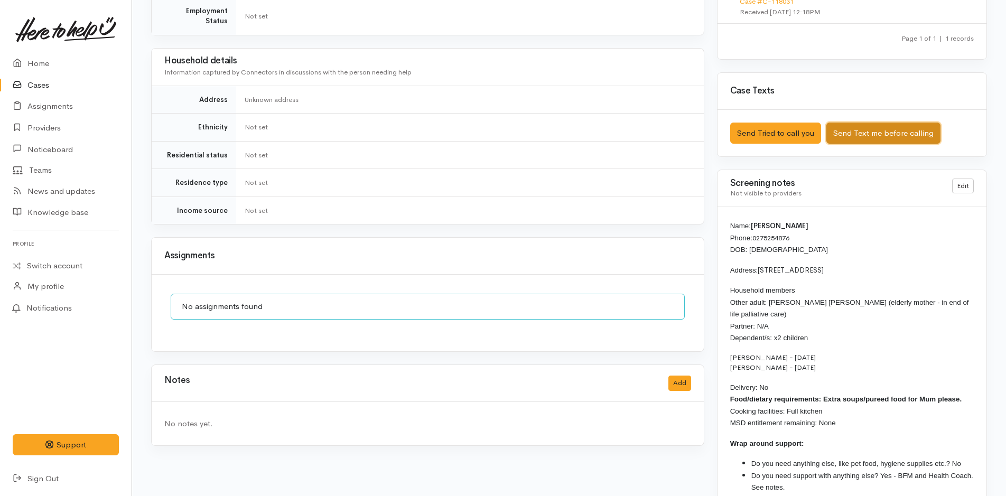
click at [869, 130] on button "Send Text me before calling" at bounding box center [883, 134] width 114 height 22
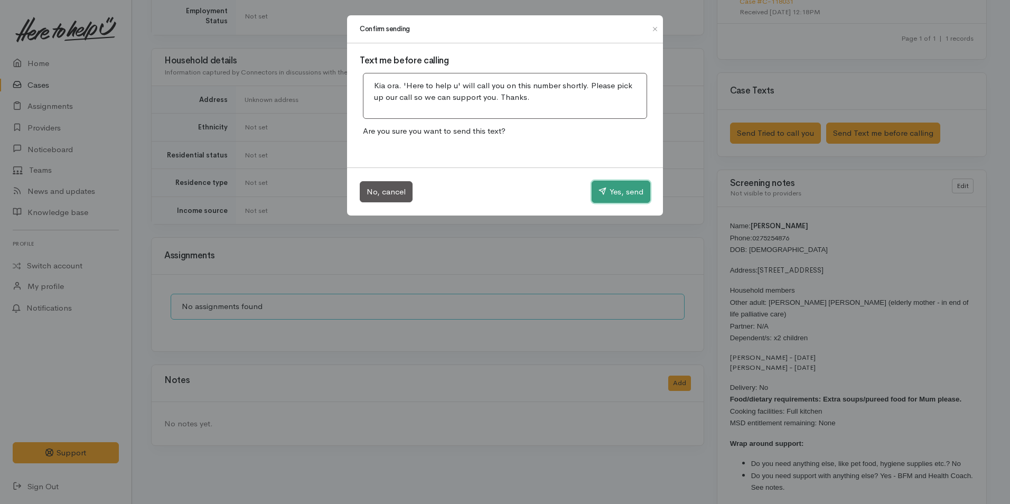
click at [620, 190] on button "Yes, send" at bounding box center [621, 192] width 59 height 22
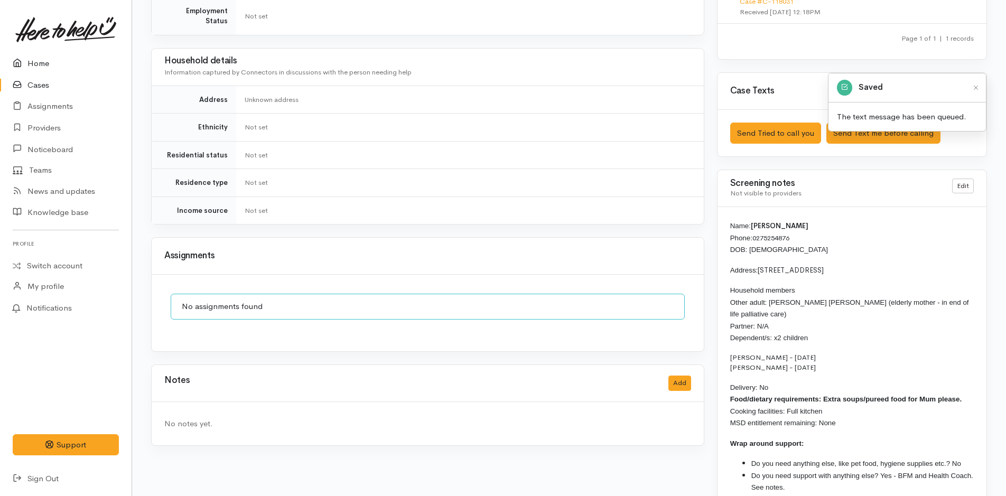
click at [38, 57] on link "Home" at bounding box center [66, 64] width 132 height 22
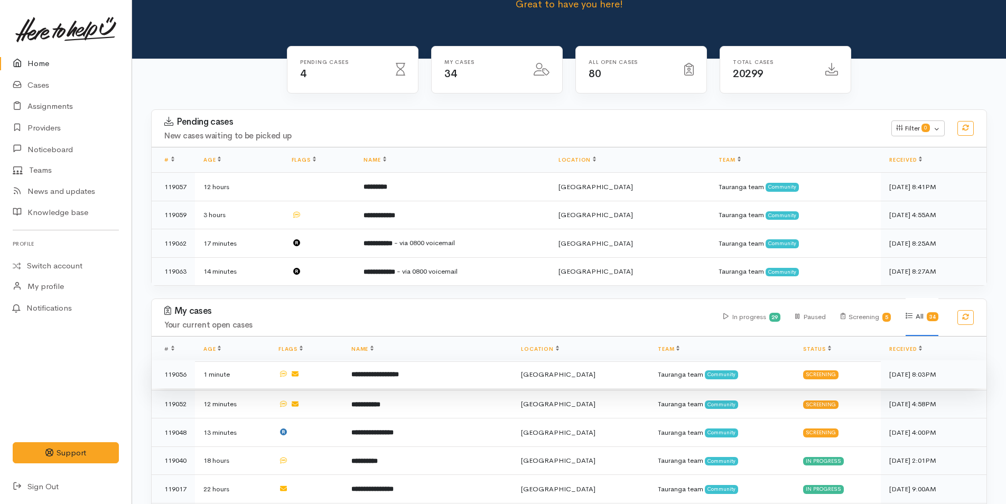
scroll to position [158, 0]
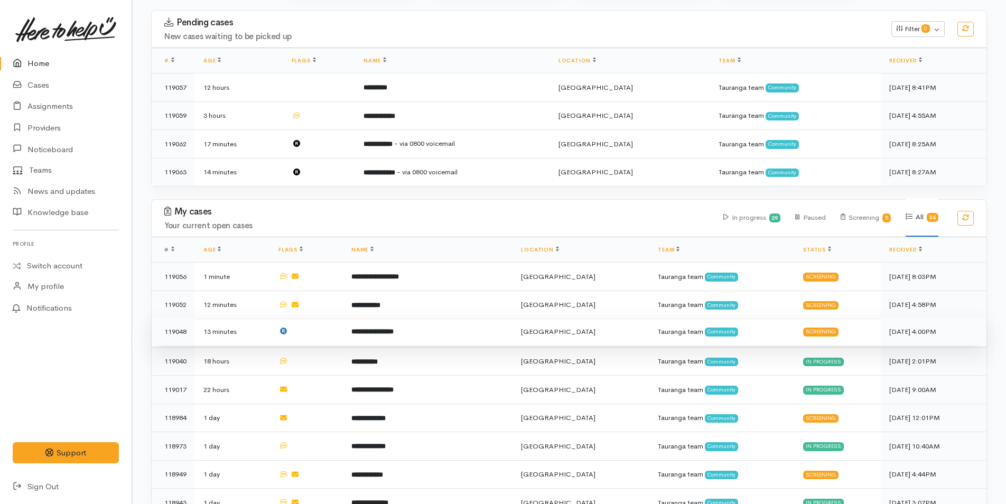
click at [393, 328] on b "**********" at bounding box center [372, 331] width 42 height 7
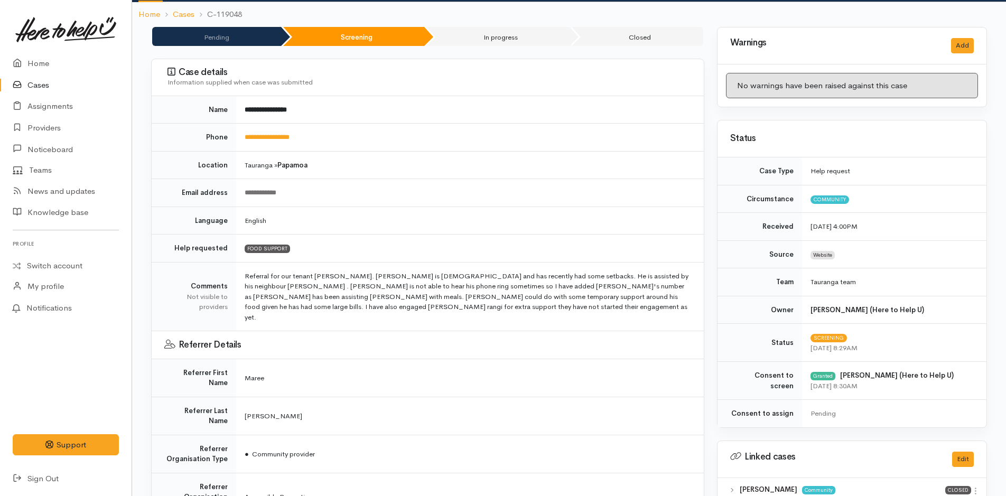
scroll to position [317, 0]
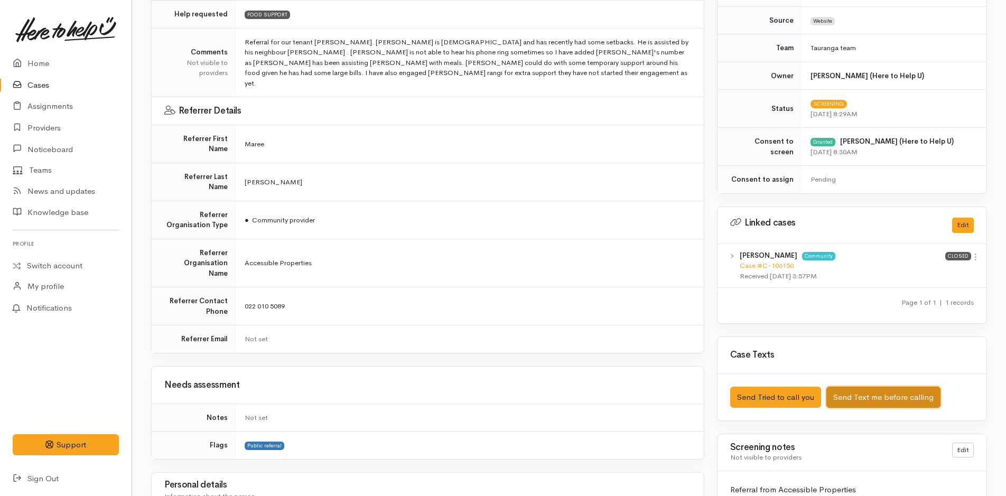
click at [897, 396] on button "Send Text me before calling" at bounding box center [883, 398] width 114 height 22
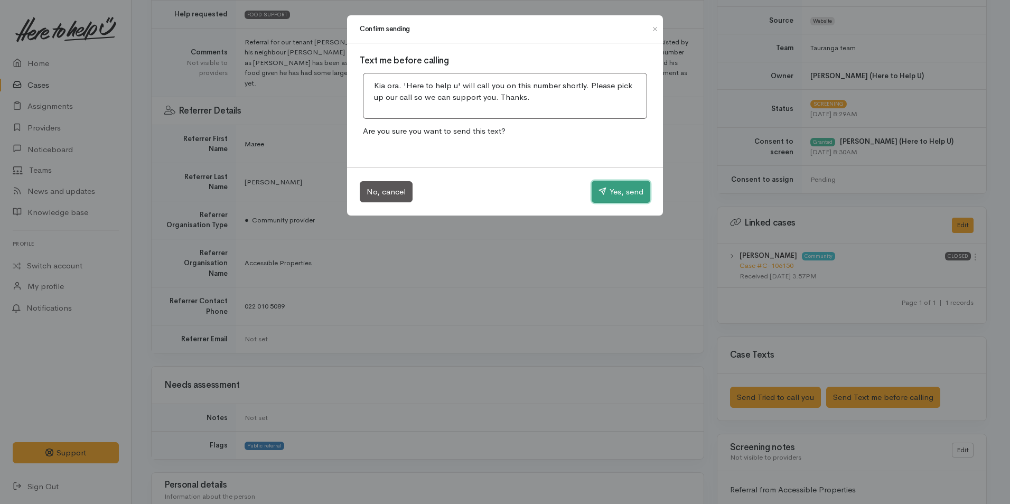
click at [627, 188] on button "Yes, send" at bounding box center [621, 192] width 59 height 22
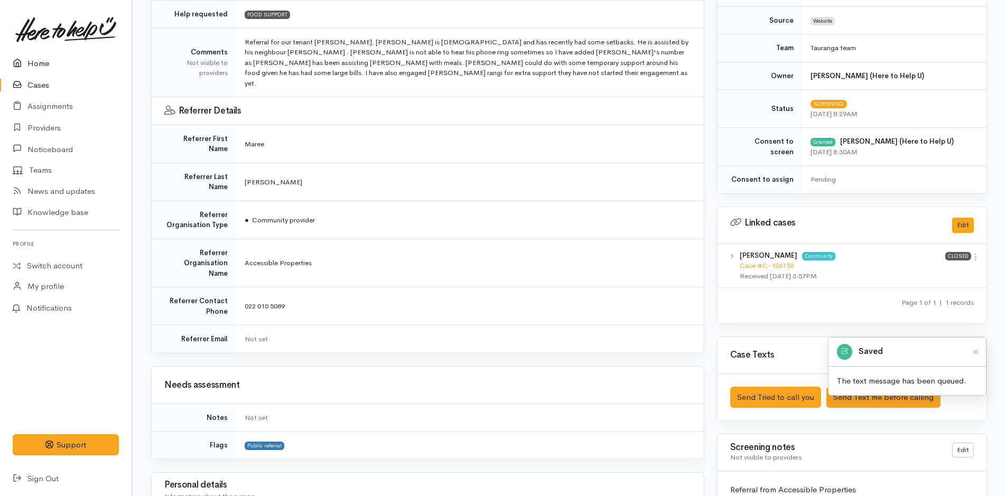
click at [46, 59] on link "Home" at bounding box center [66, 64] width 132 height 22
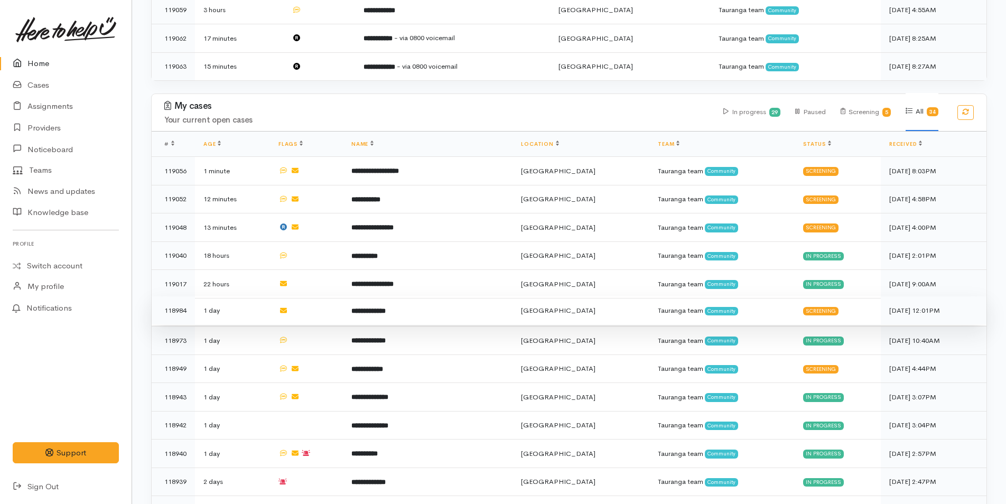
scroll to position [158, 0]
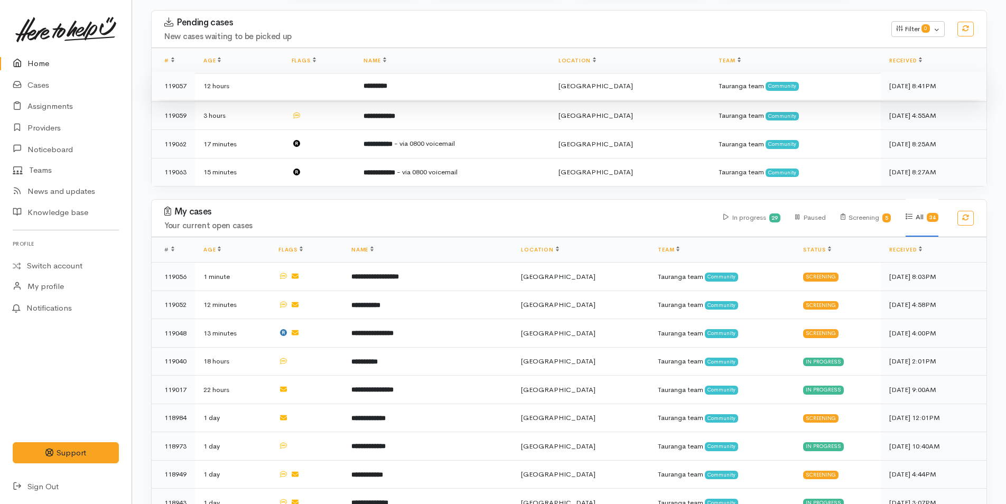
click at [416, 83] on td "*********" at bounding box center [452, 86] width 194 height 29
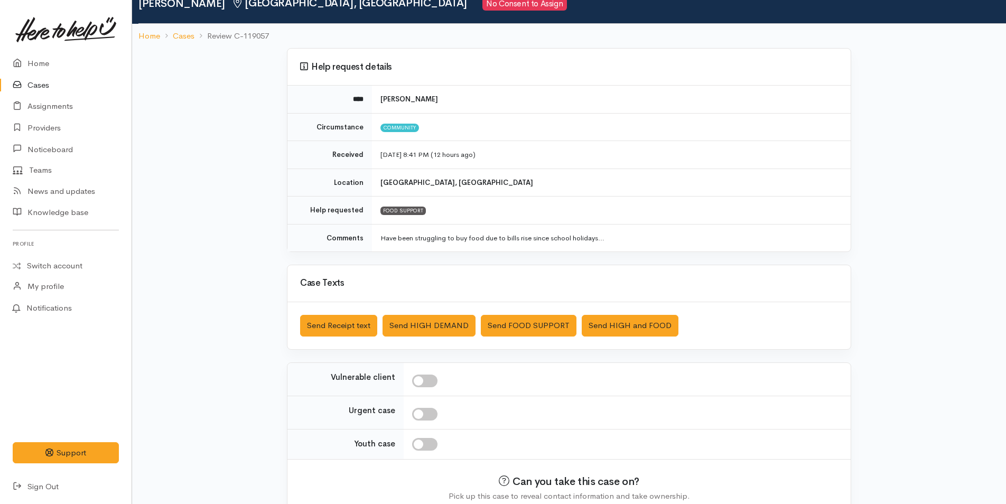
scroll to position [96, 0]
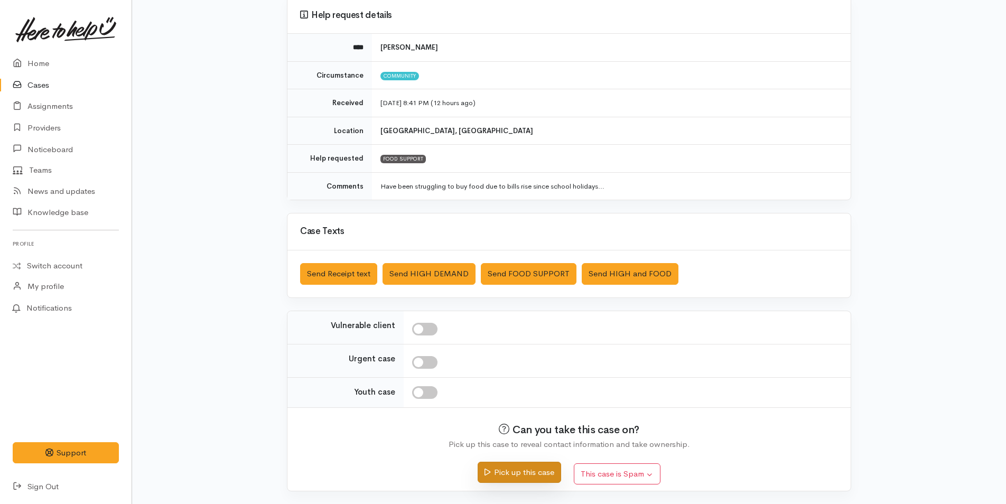
click at [543, 475] on button "Pick up this case" at bounding box center [518, 473] width 83 height 22
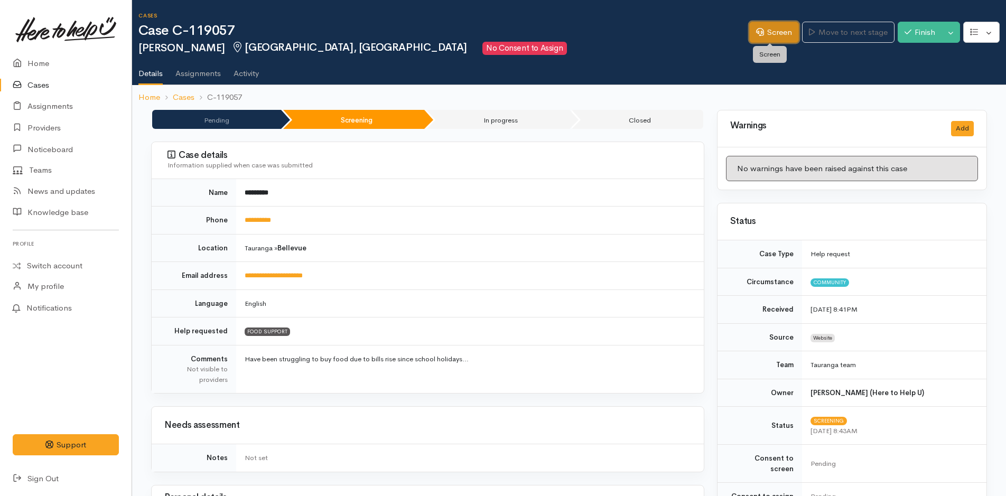
click at [773, 26] on link "Screen" at bounding box center [774, 33] width 50 height 22
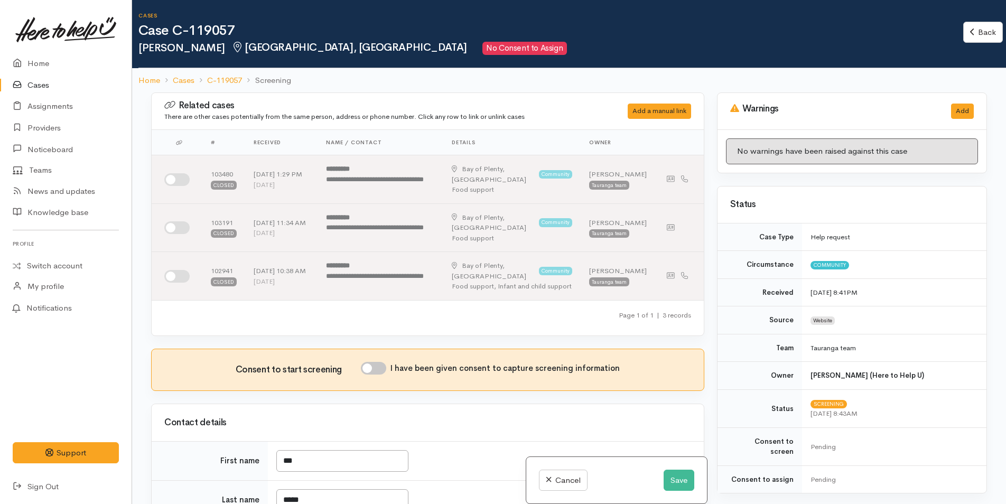
click at [386, 365] on input "I have been given consent to capture screening information" at bounding box center [373, 368] width 25 height 13
checkbox input "true"
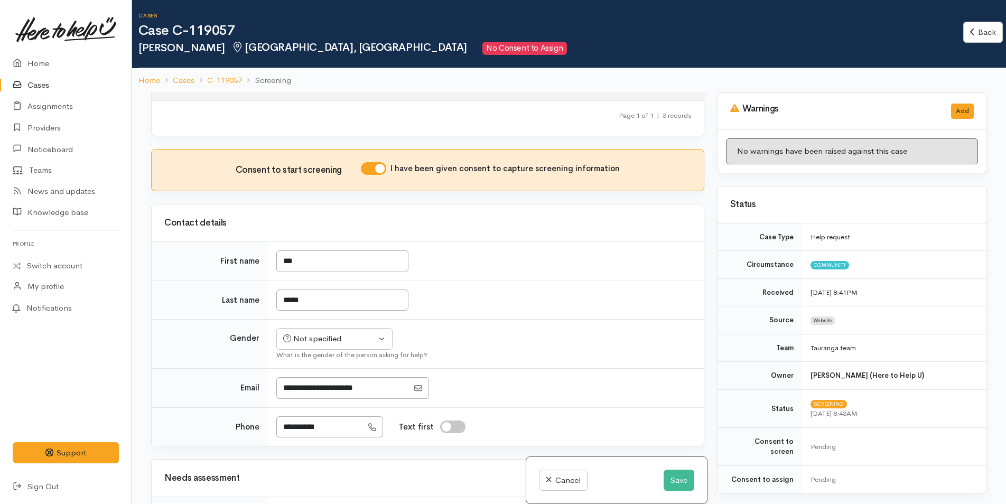
scroll to position [317, 0]
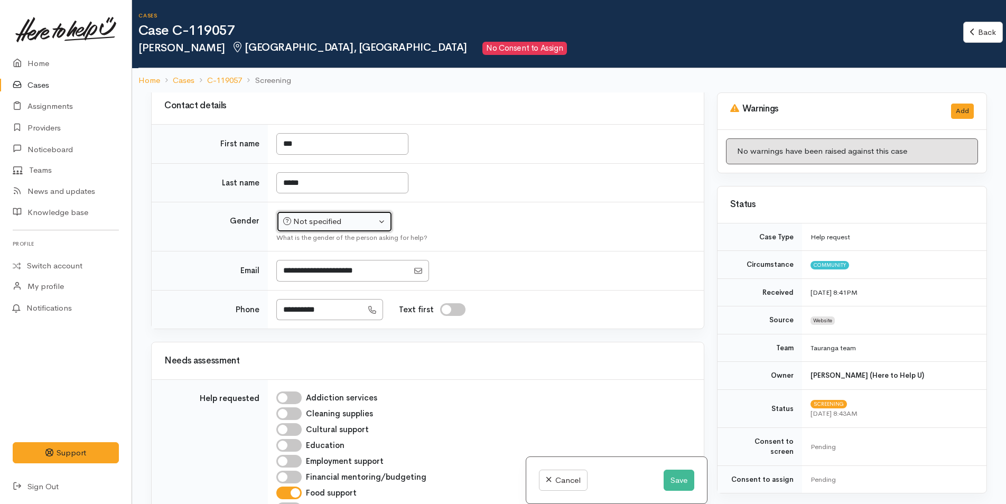
click at [332, 222] on div "Not specified" at bounding box center [329, 221] width 93 height 12
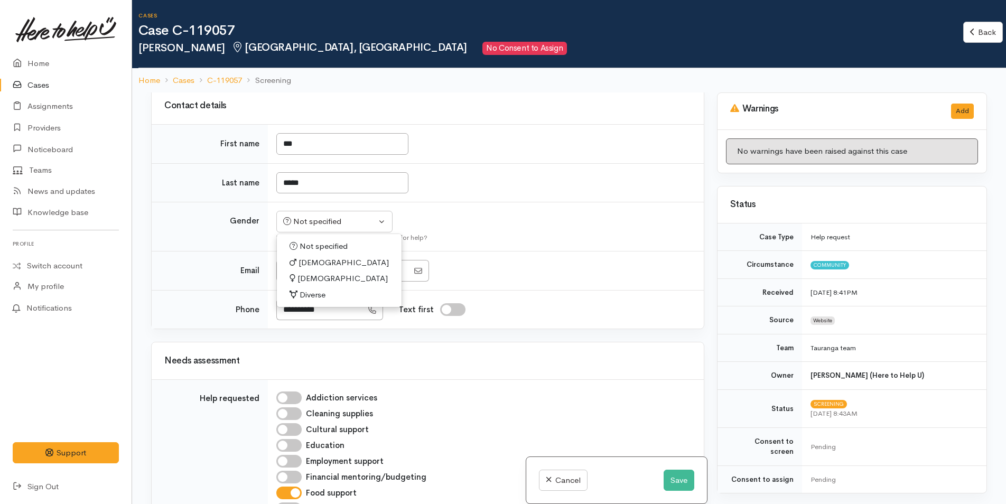
click at [312, 262] on span "[DEMOGRAPHIC_DATA]" at bounding box center [343, 263] width 90 height 12
select select "Male"
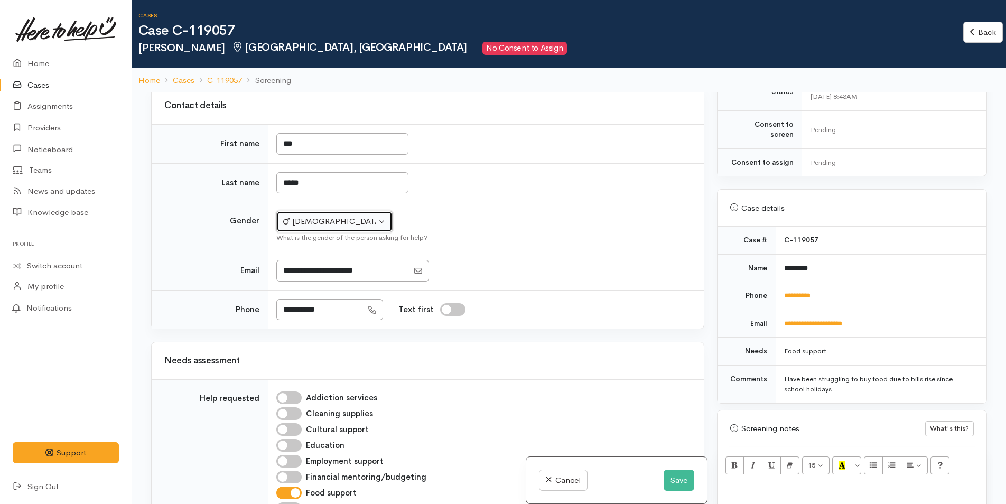
scroll to position [527, 0]
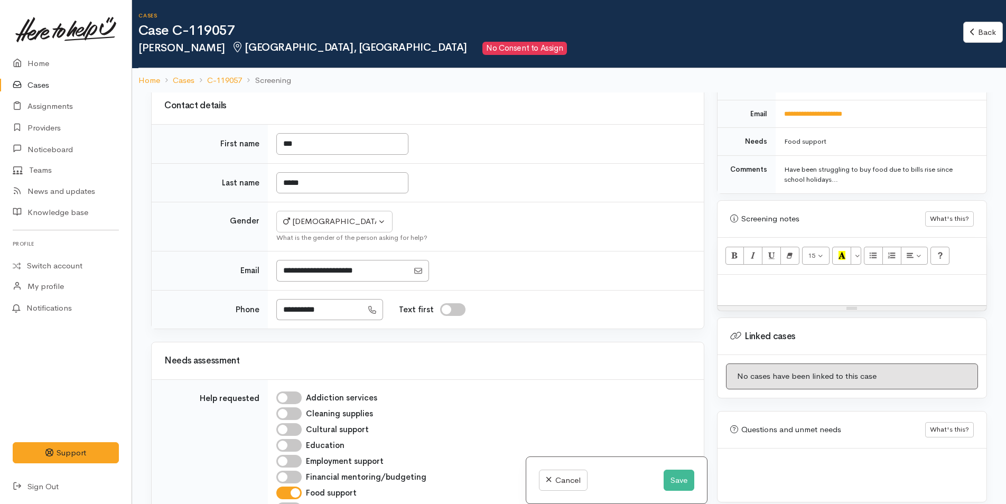
click at [770, 286] on div at bounding box center [851, 290] width 269 height 31
paste div
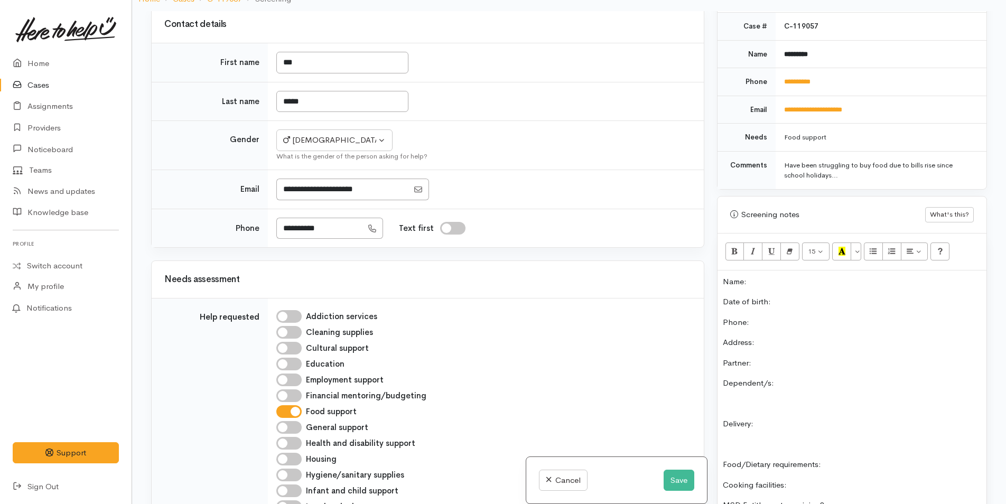
scroll to position [368, 0]
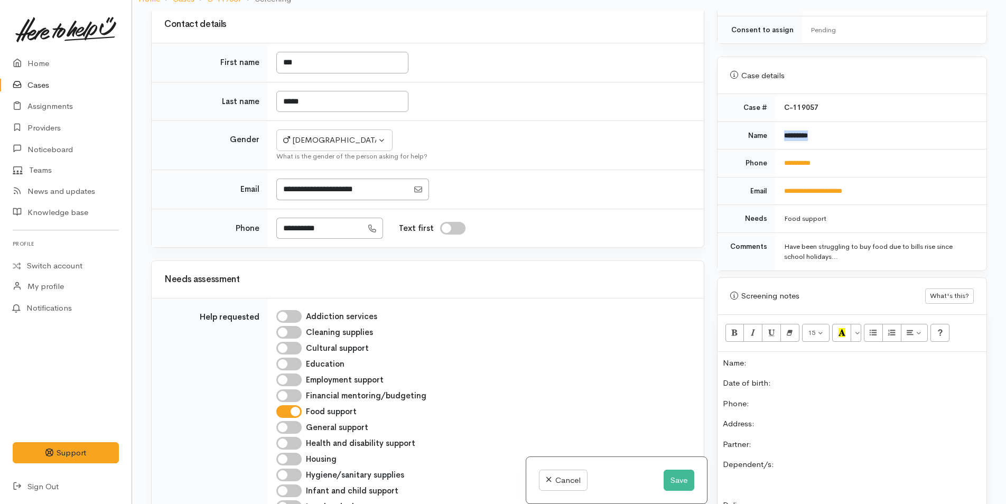
drag, startPoint x: 849, startPoint y: 123, endPoint x: 776, endPoint y: 125, distance: 72.9
click at [776, 125] on td "*********" at bounding box center [880, 135] width 211 height 28
copy b "*********"
click at [768, 357] on p "Name:" at bounding box center [852, 363] width 258 height 12
drag, startPoint x: 842, startPoint y: 148, endPoint x: 775, endPoint y: 165, distance: 69.2
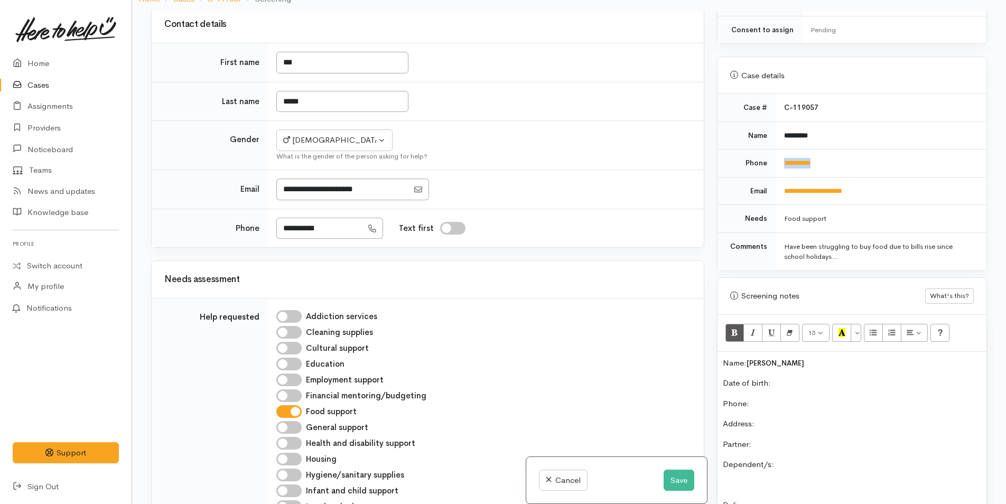
click at [775, 165] on td "**********" at bounding box center [880, 163] width 211 height 28
copy link "**********"
click at [818, 398] on p "Phone:" at bounding box center [852, 404] width 258 height 12
click at [672, 482] on button "Save" at bounding box center [678, 481] width 31 height 22
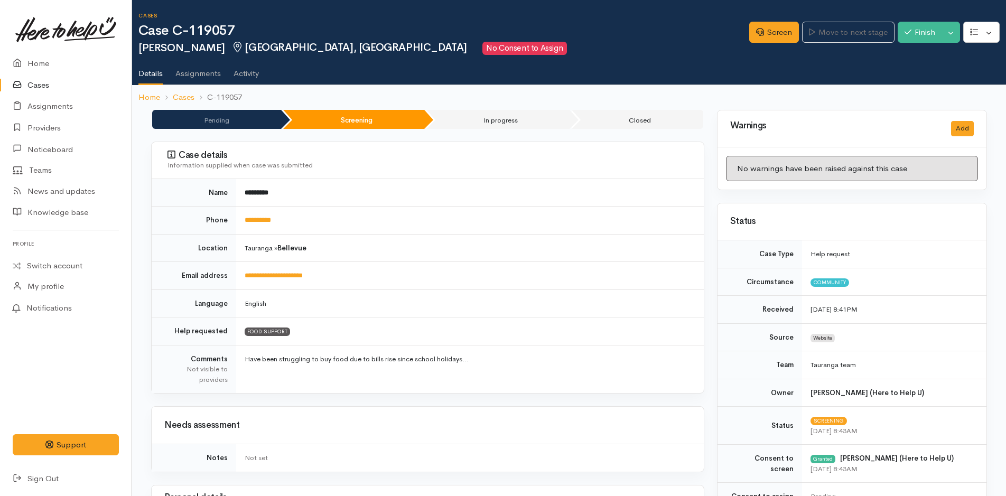
scroll to position [264, 0]
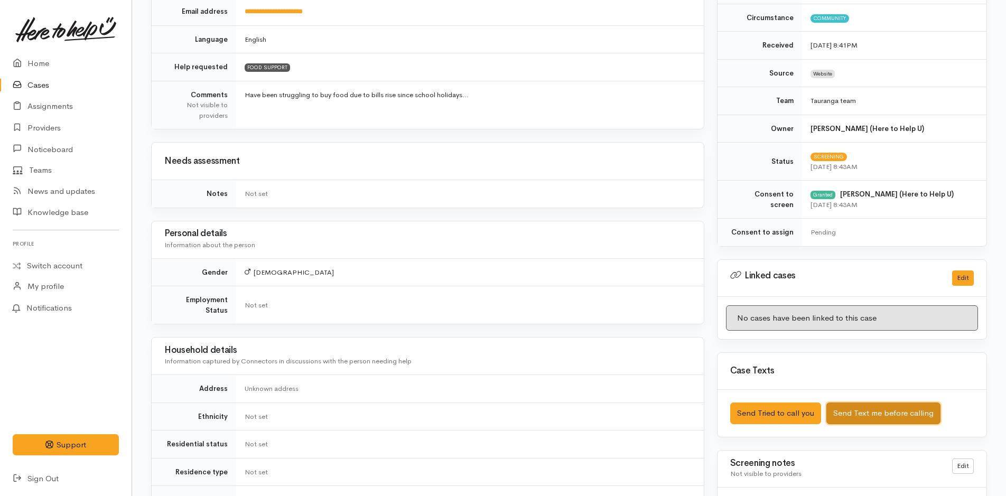
click at [889, 411] on button "Send Text me before calling" at bounding box center [883, 413] width 114 height 22
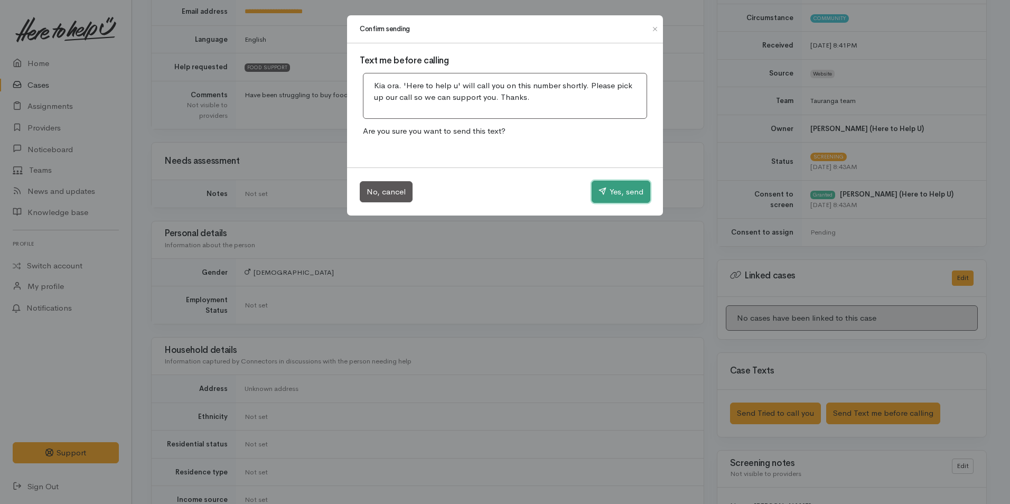
click at [635, 187] on button "Yes, send" at bounding box center [621, 192] width 59 height 22
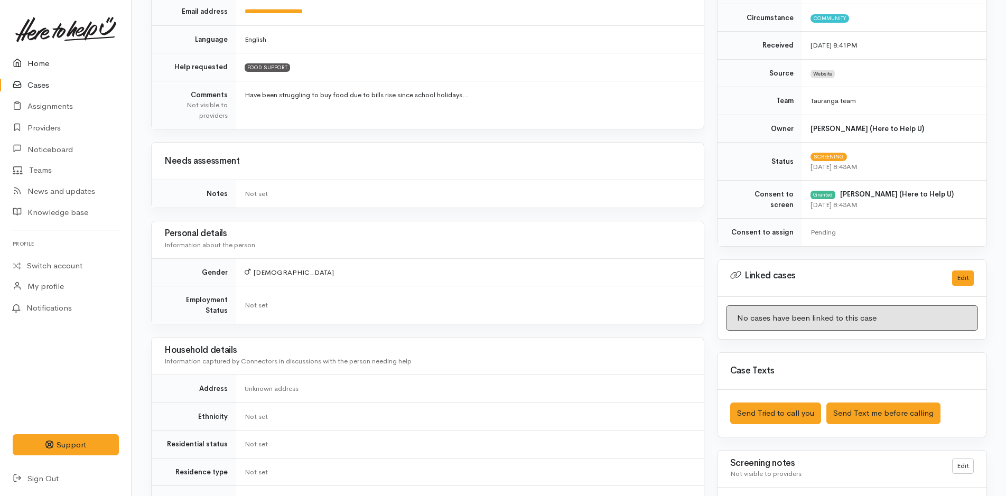
click at [43, 62] on link "Home" at bounding box center [66, 64] width 132 height 22
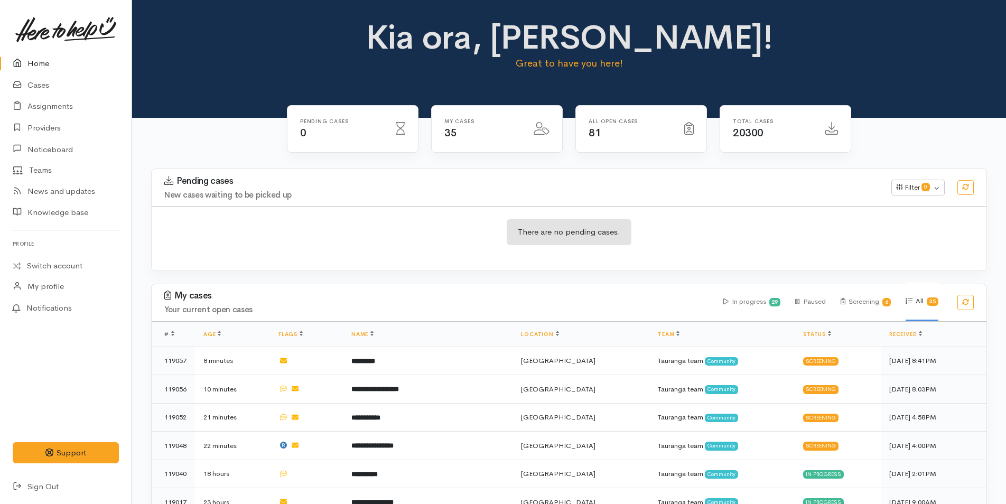
click at [37, 59] on link "Home" at bounding box center [66, 64] width 132 height 22
click at [42, 85] on link "Cases" at bounding box center [66, 85] width 132 height 22
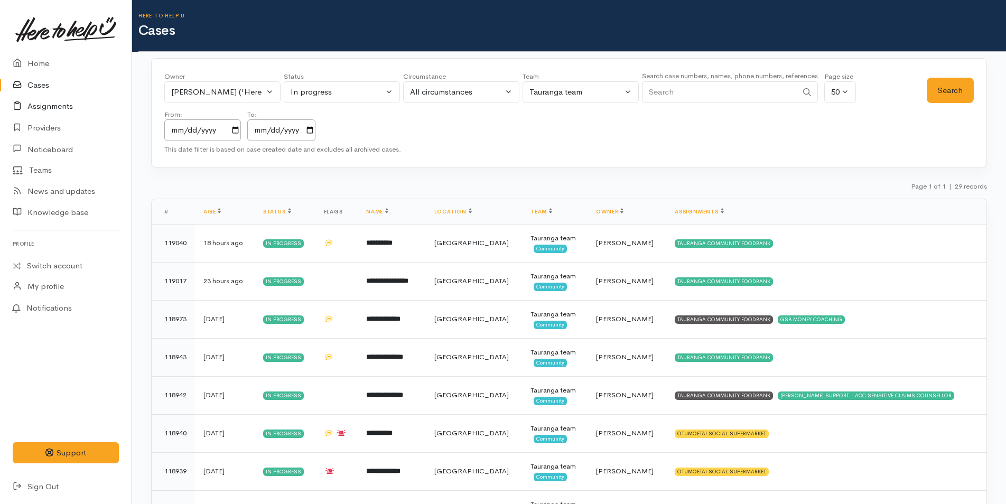
click at [51, 102] on link "Assignments" at bounding box center [66, 107] width 132 height 22
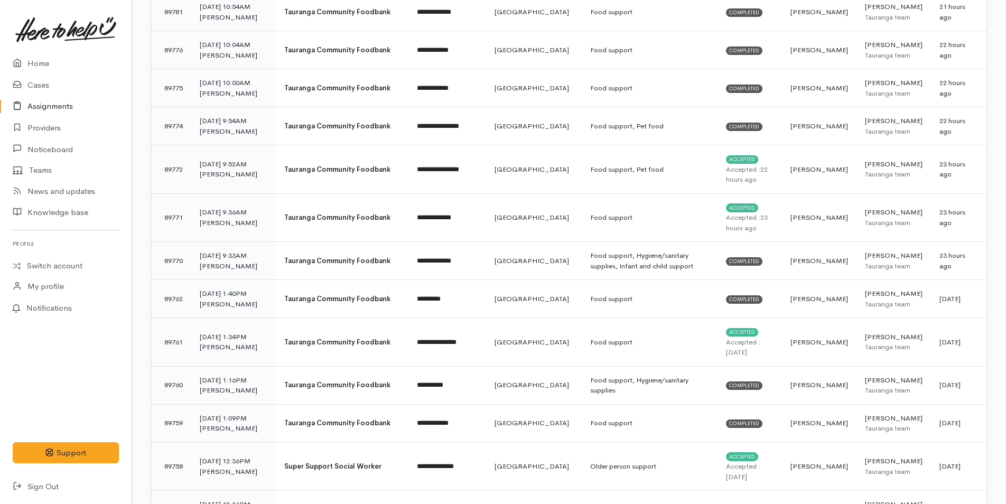
scroll to position [370, 0]
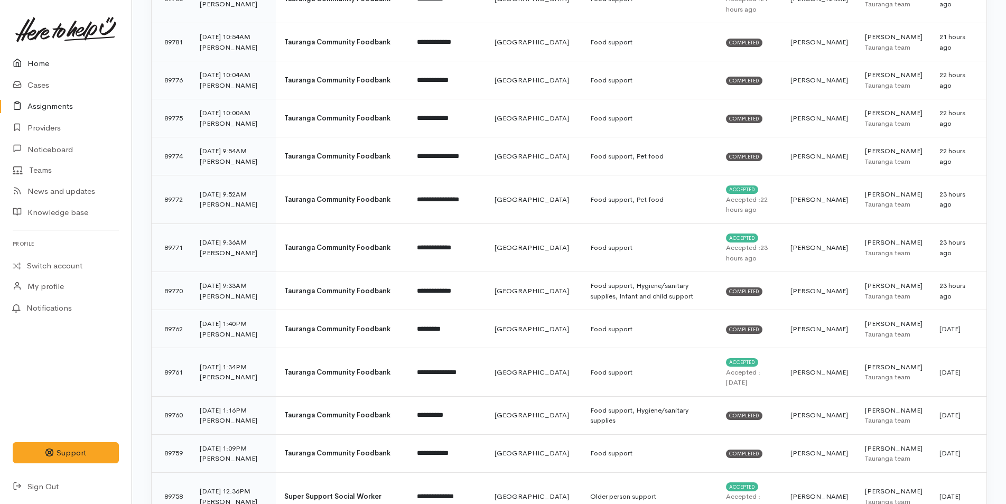
click at [48, 61] on link "Home" at bounding box center [66, 64] width 132 height 22
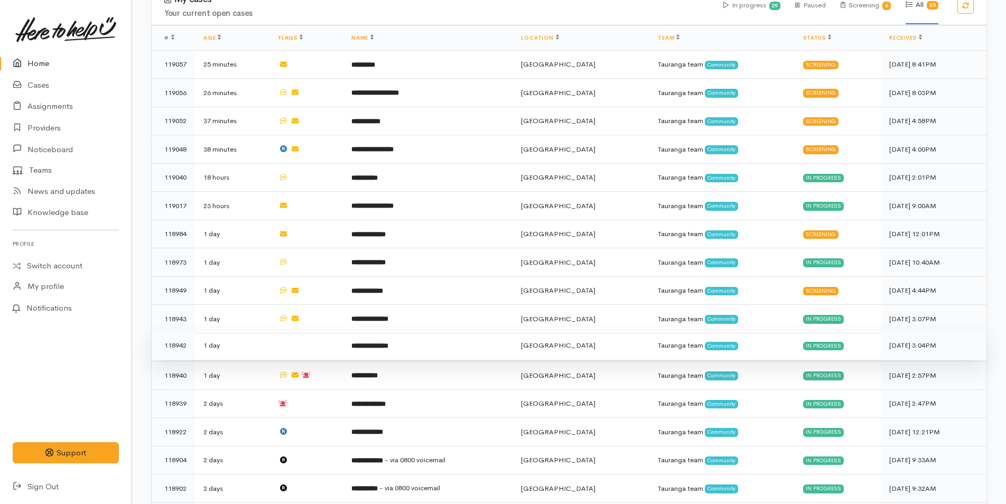
scroll to position [423, 0]
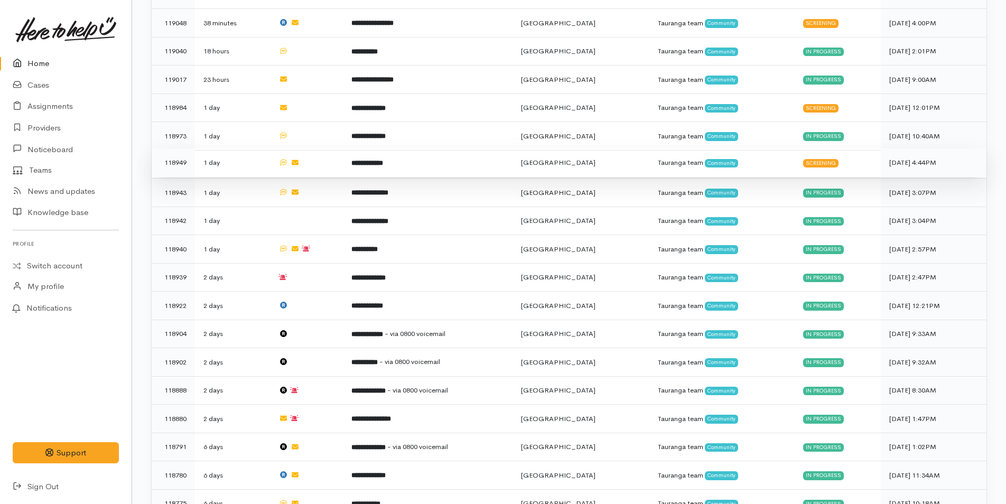
click at [383, 160] on b "**********" at bounding box center [367, 163] width 32 height 7
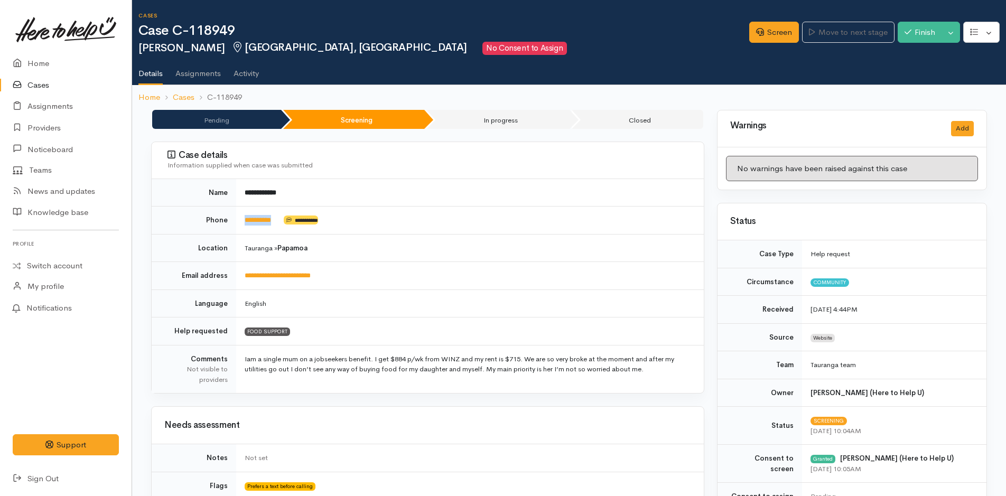
drag, startPoint x: 291, startPoint y: 218, endPoint x: 240, endPoint y: 232, distance: 53.2
click at [240, 232] on td "**********" at bounding box center [469, 221] width 467 height 28
copy td "*********"
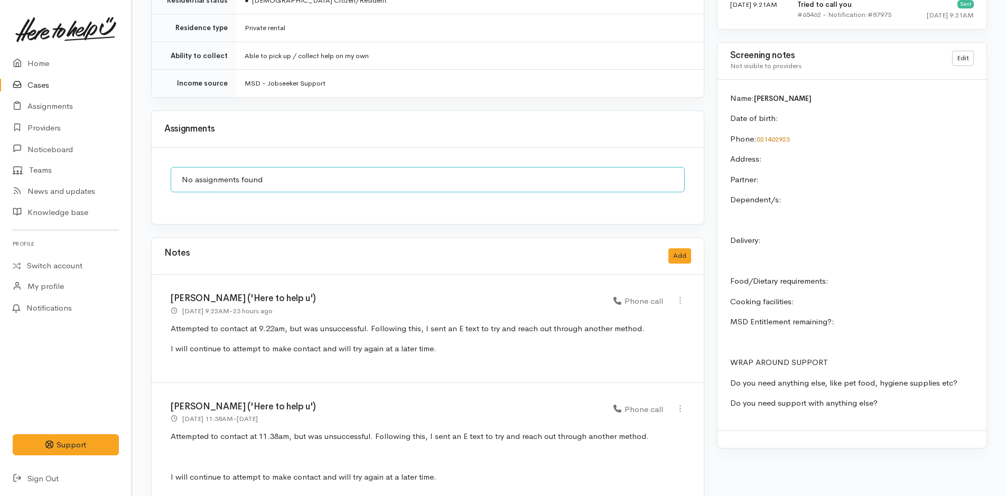
scroll to position [898, 0]
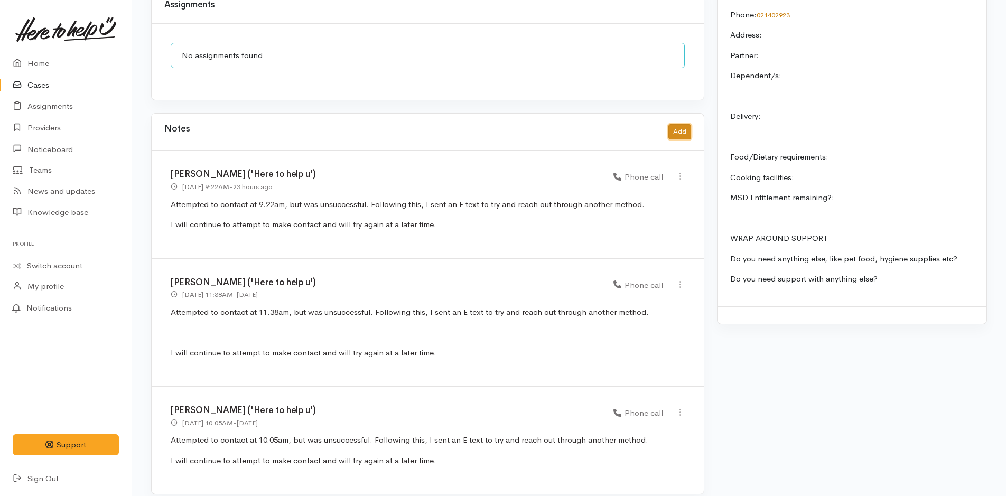
click at [677, 124] on button "Add" at bounding box center [679, 131] width 23 height 15
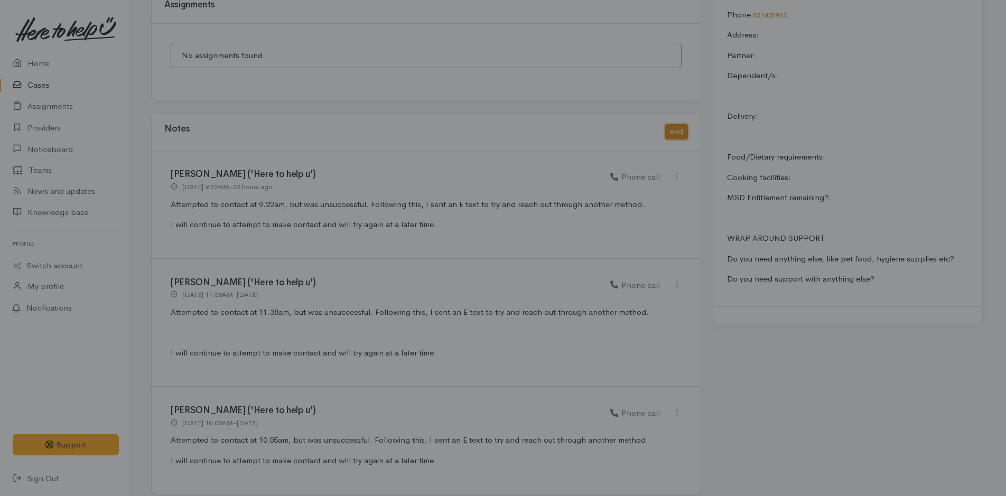
scroll to position [891, 0]
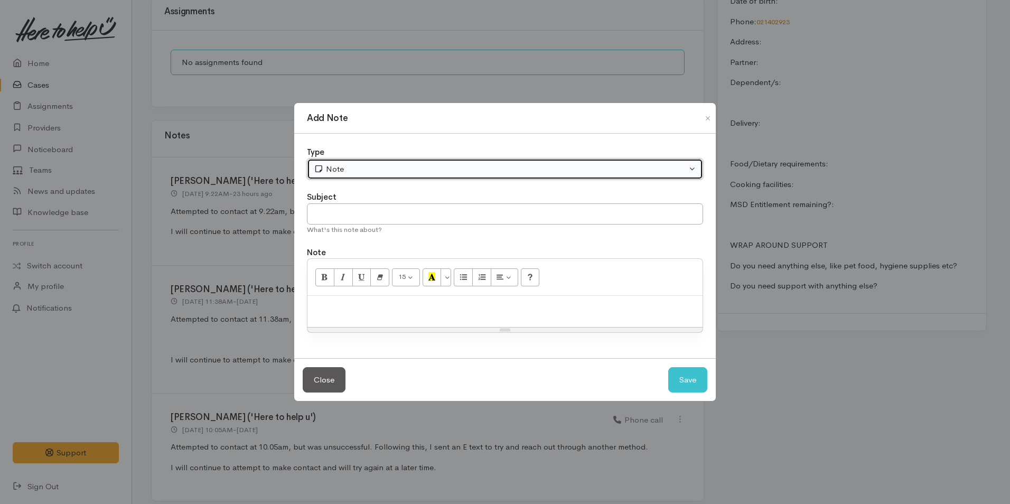
click at [418, 164] on div "Note" at bounding box center [500, 169] width 373 height 12
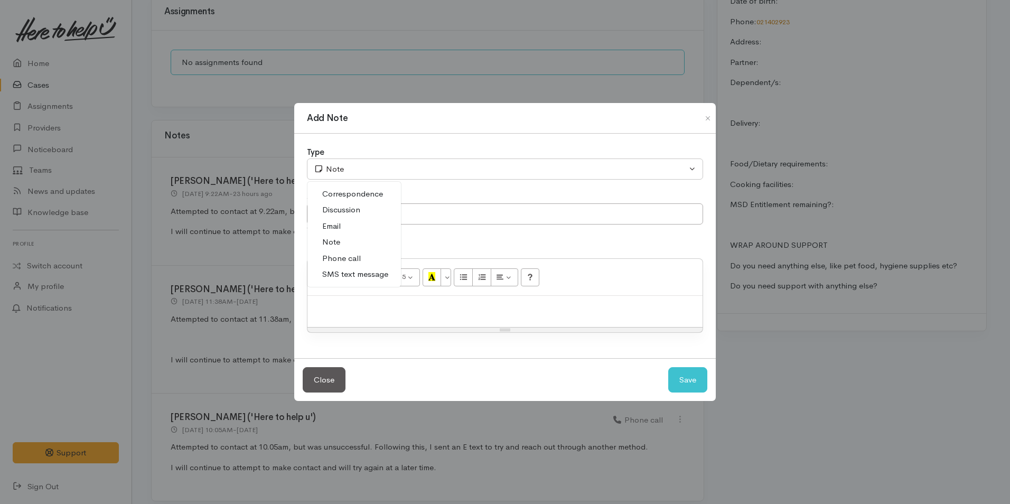
click at [355, 258] on span "Phone call" at bounding box center [341, 258] width 39 height 12
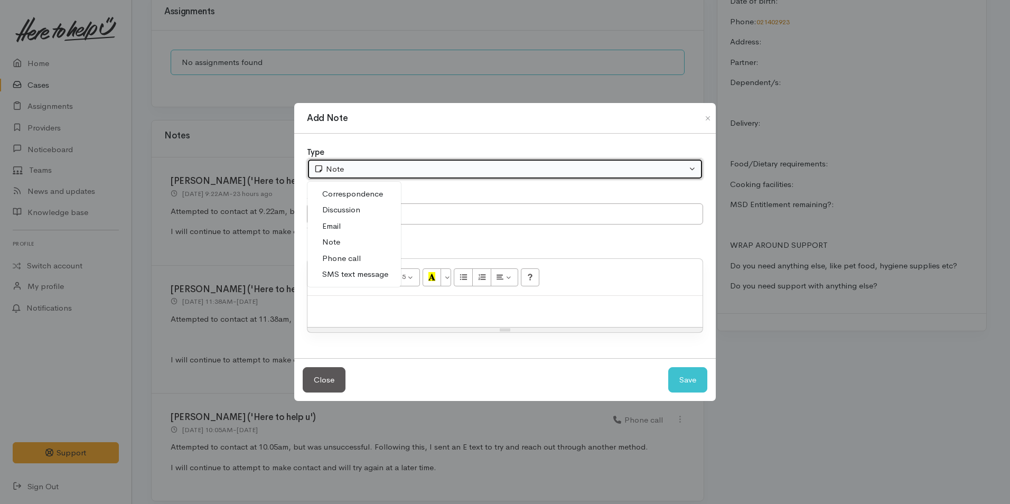
select select "3"
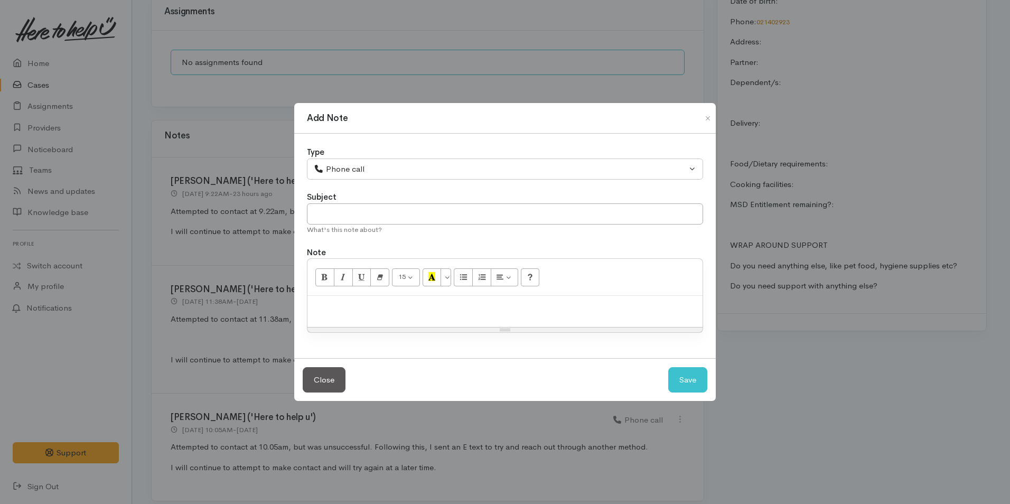
click at [379, 310] on p at bounding box center [505, 307] width 385 height 12
click at [349, 303] on p at bounding box center [505, 307] width 385 height 12
paste div
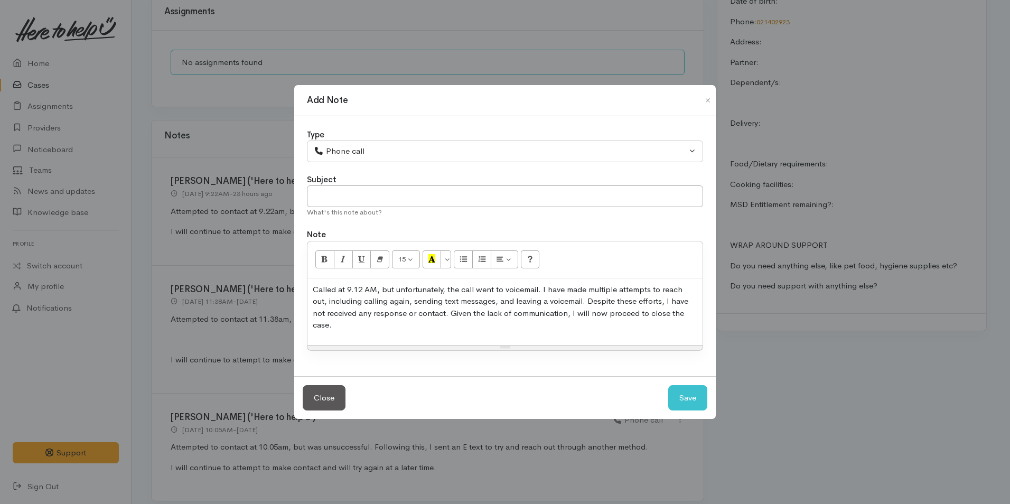
click at [379, 296] on p "Called at 9.12 AM, but unfortunately, the call went to voicemail. I have made m…" at bounding box center [505, 308] width 385 height 48
drag, startPoint x: 379, startPoint y: 296, endPoint x: 348, endPoint y: 297, distance: 31.2
click at [348, 297] on p "Called at 9.12 AM, but unfortunately, the call went to voicemail. I have made m…" at bounding box center [505, 308] width 385 height 48
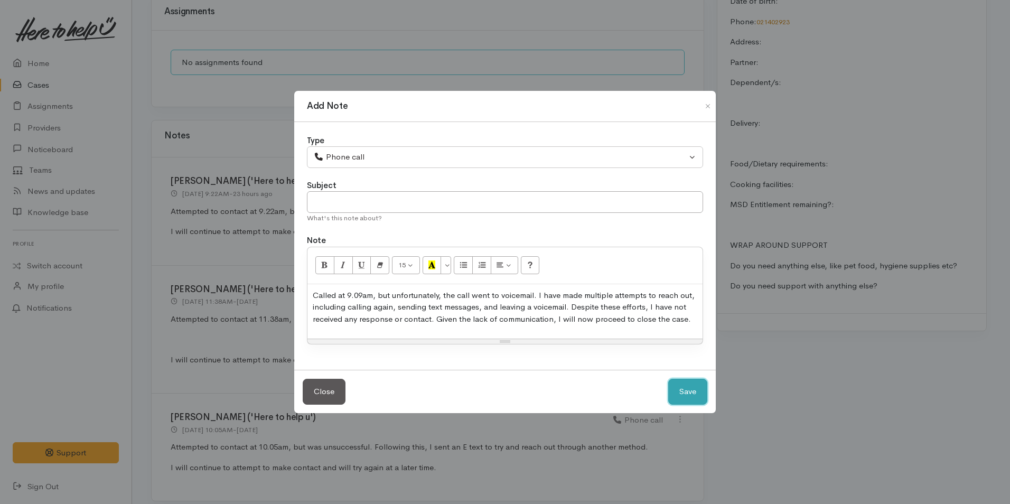
click at [691, 396] on button "Save" at bounding box center [687, 392] width 39 height 26
select select "1"
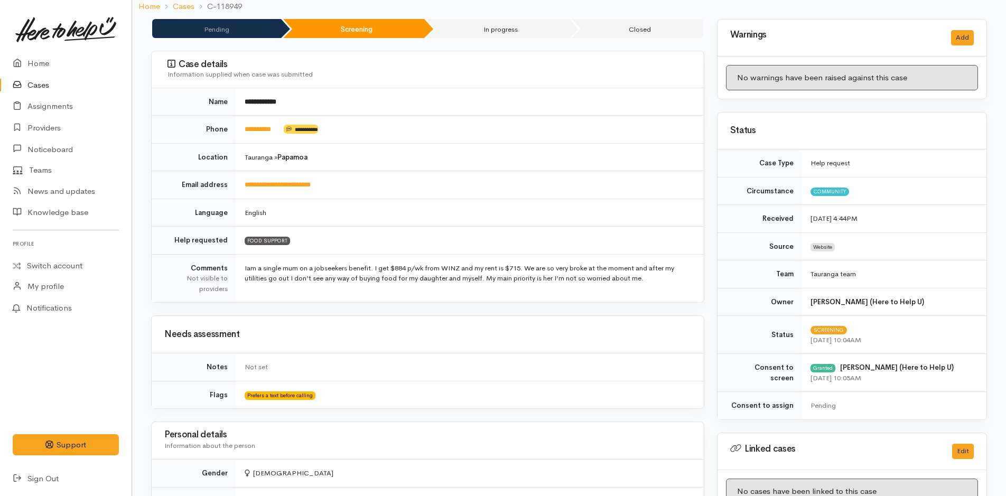
scroll to position [0, 0]
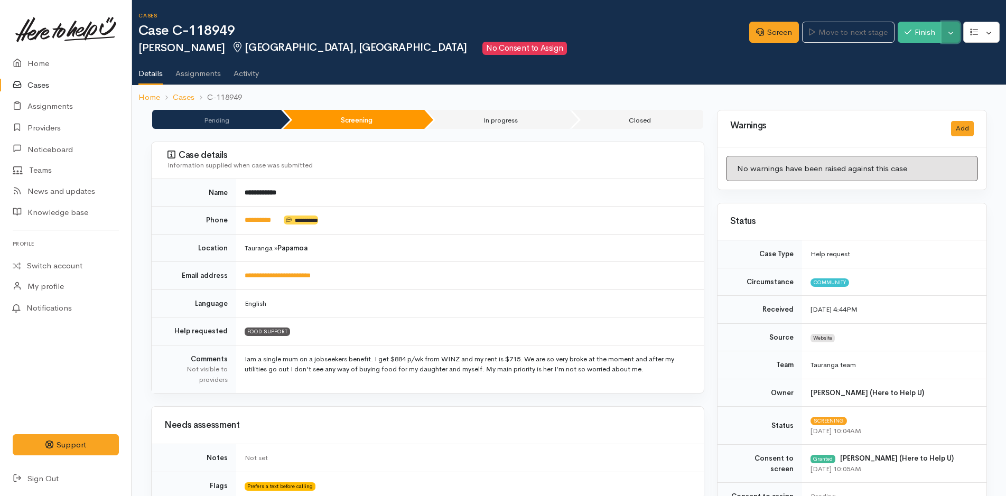
click at [951, 31] on button "Toggle Dropdown" at bounding box center [950, 33] width 18 height 22
click at [905, 72] on link "Cancel" at bounding box center [917, 73] width 83 height 16
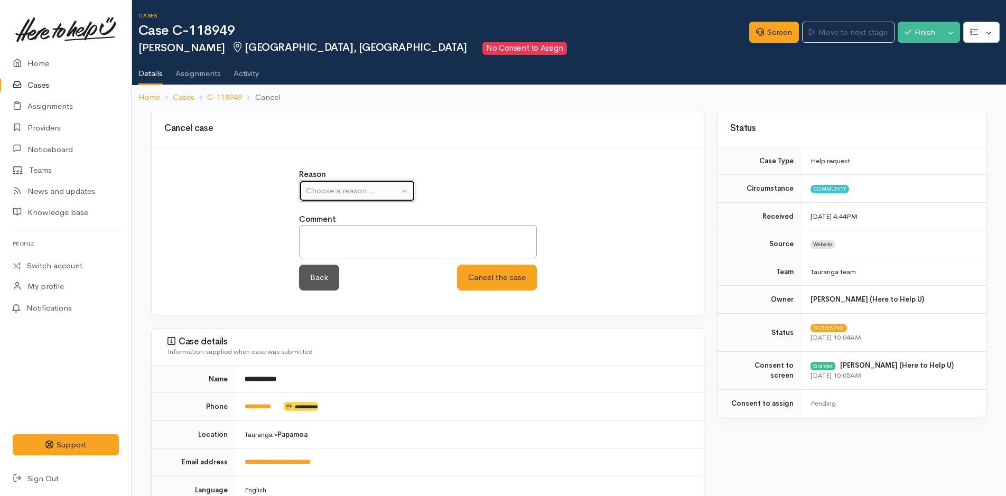
click at [389, 193] on div "Choose a reason..." at bounding box center [352, 191] width 93 height 12
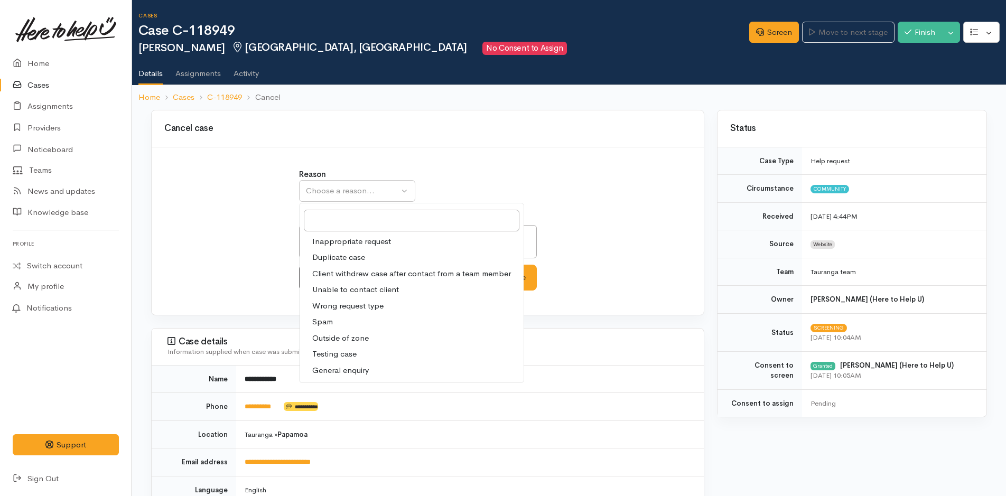
click at [374, 285] on span "Unable to contact client" at bounding box center [355, 290] width 87 height 12
select select "4"
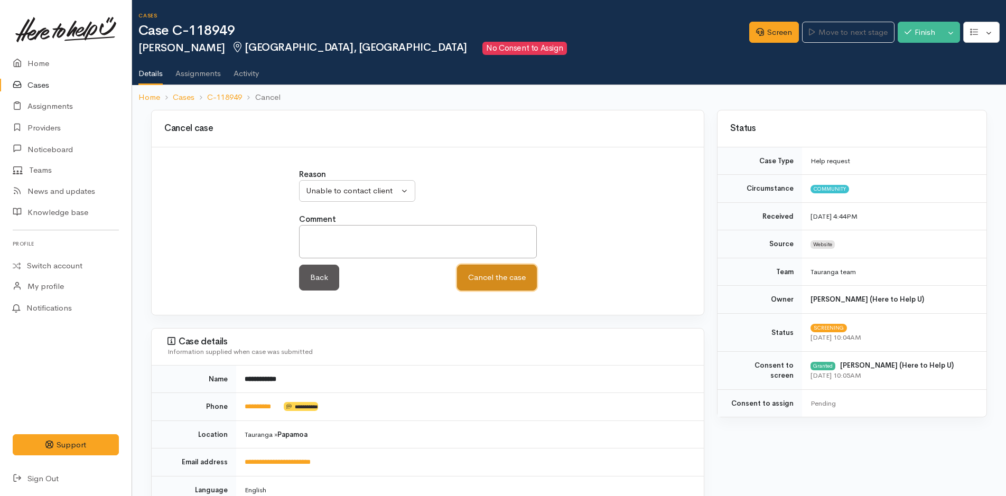
click at [510, 283] on button "Cancel the case" at bounding box center [497, 278] width 80 height 26
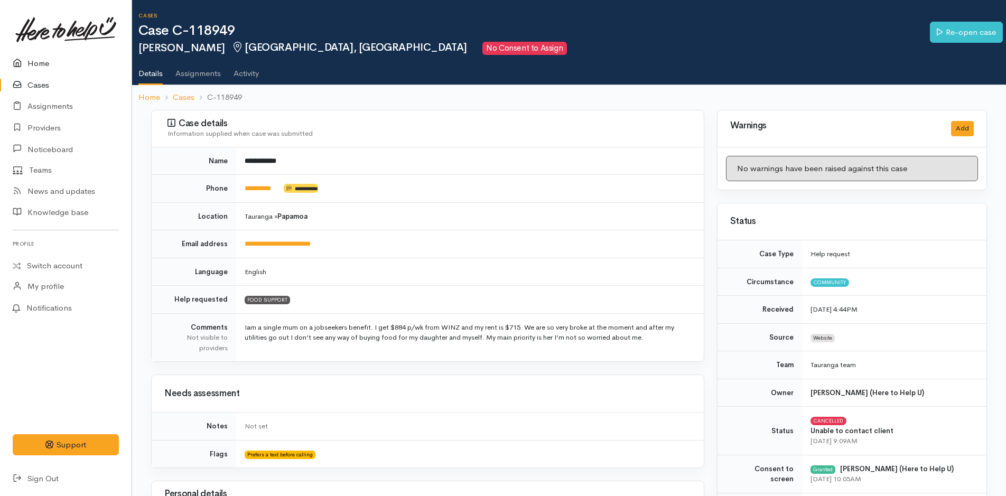
click at [43, 64] on link "Home" at bounding box center [66, 64] width 132 height 22
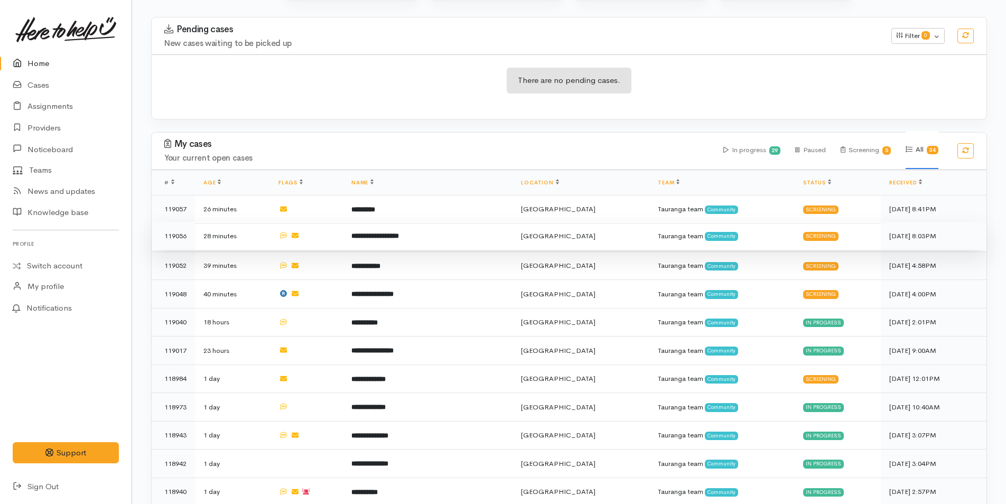
scroll to position [264, 0]
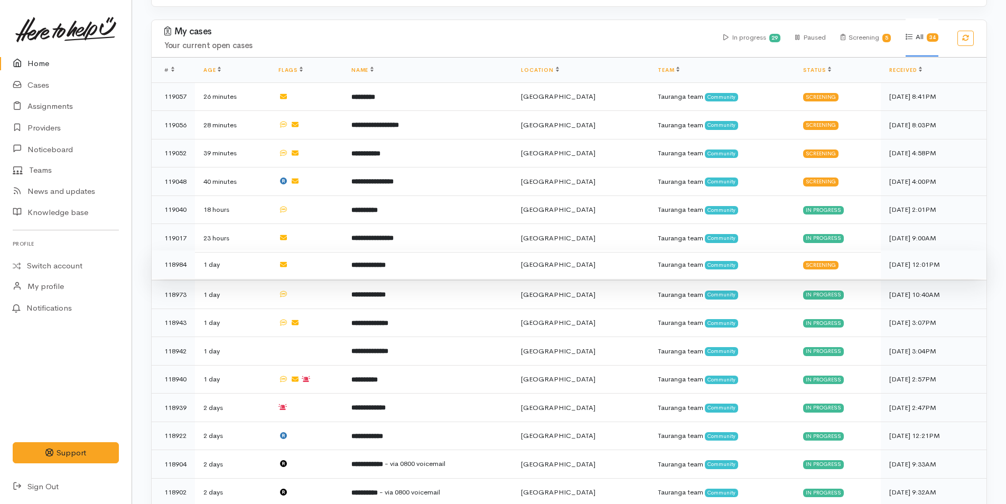
click at [386, 261] on b "**********" at bounding box center [368, 264] width 34 height 7
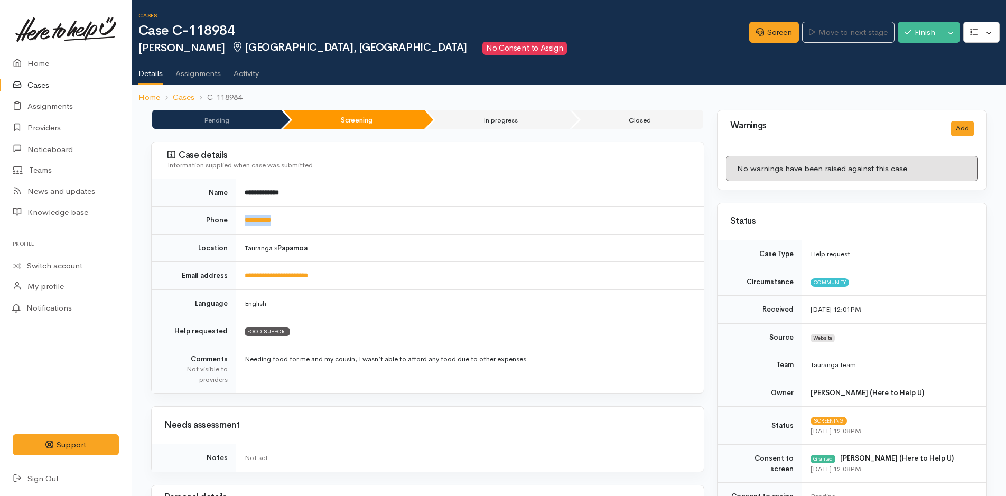
drag, startPoint x: 335, startPoint y: 215, endPoint x: 236, endPoint y: 220, distance: 99.9
click at [236, 220] on tr "**********" at bounding box center [428, 221] width 552 height 28
copy tr "**********"
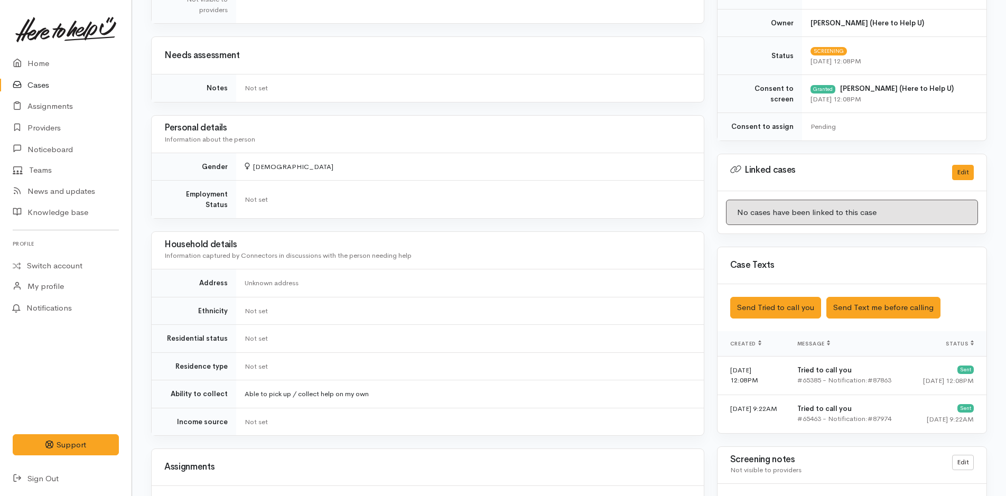
scroll to position [739, 0]
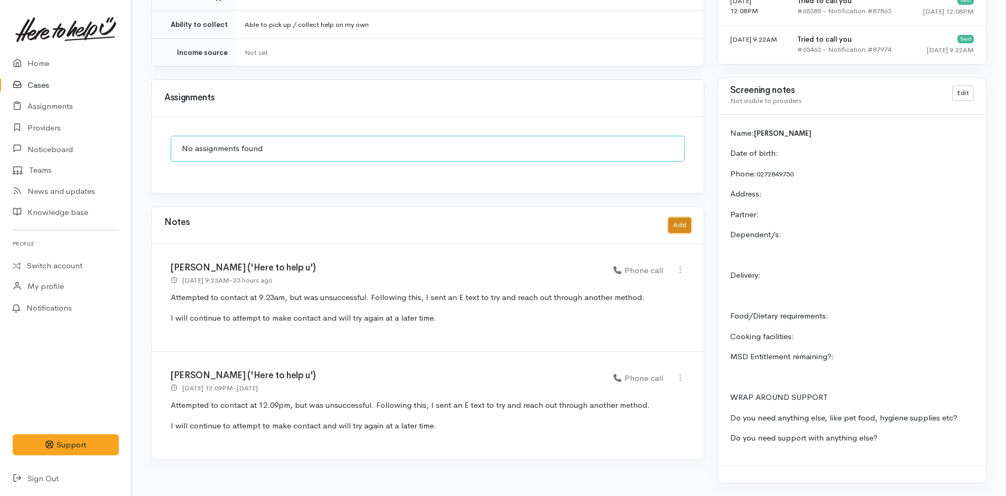
click at [677, 218] on button "Add" at bounding box center [679, 225] width 23 height 15
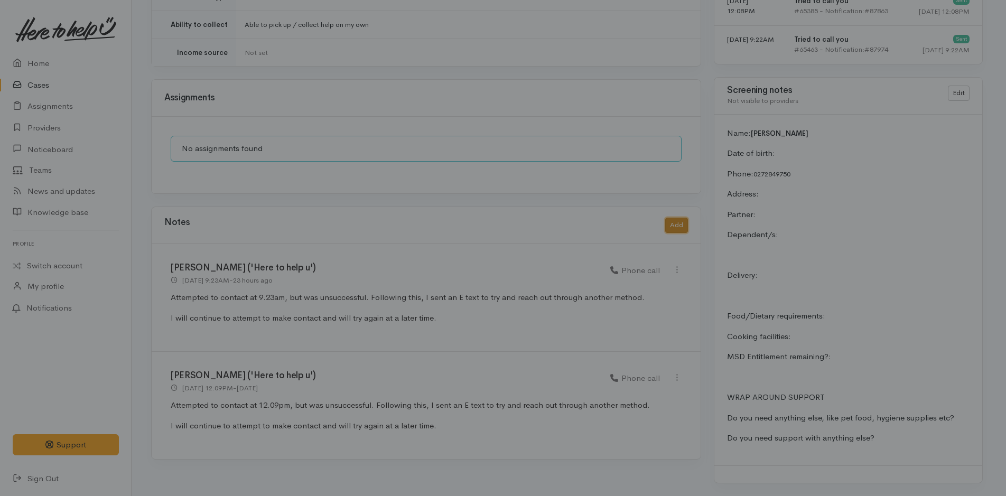
scroll to position [731, 0]
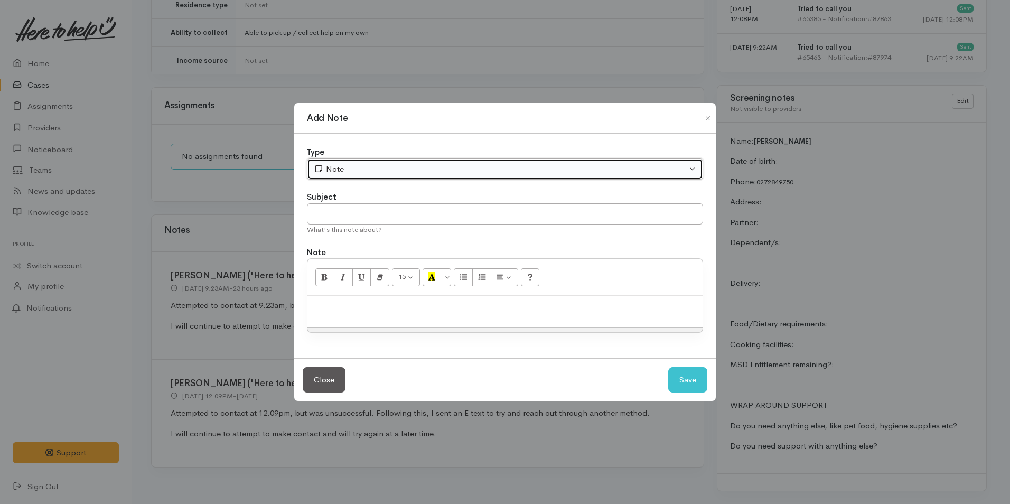
click at [402, 174] on div "Note" at bounding box center [500, 169] width 373 height 12
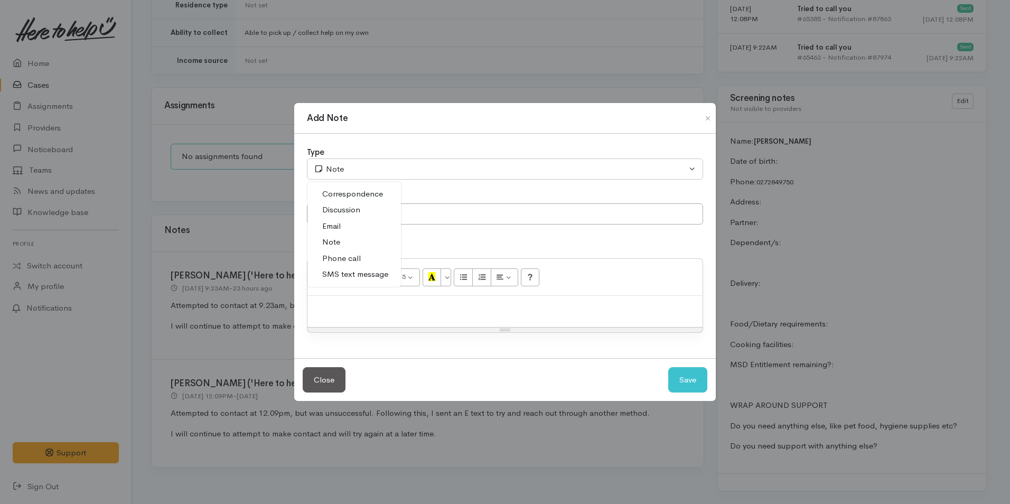
click at [353, 253] on span "Phone call" at bounding box center [341, 258] width 39 height 12
select select "3"
click at [381, 316] on div at bounding box center [504, 311] width 395 height 31
click at [332, 311] on p at bounding box center [505, 307] width 385 height 12
paste div
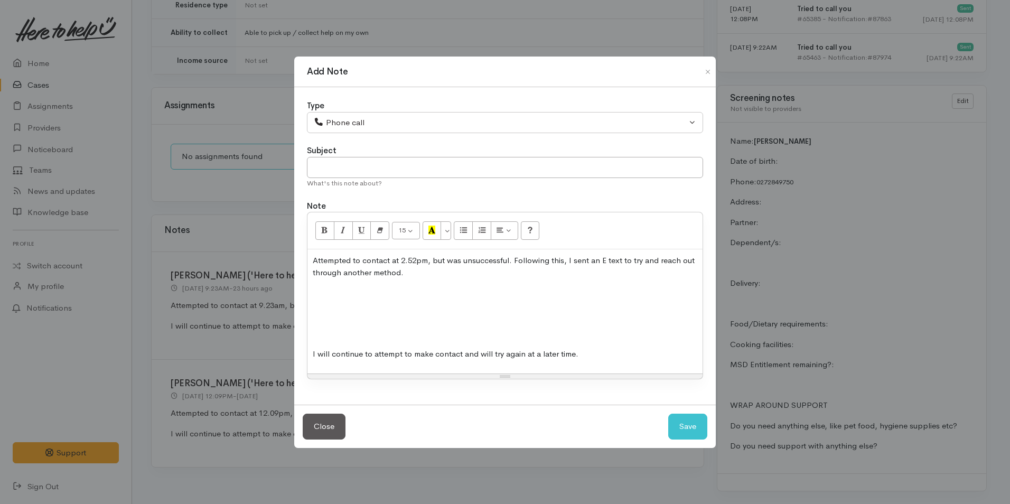
click at [330, 330] on p at bounding box center [505, 333] width 385 height 12
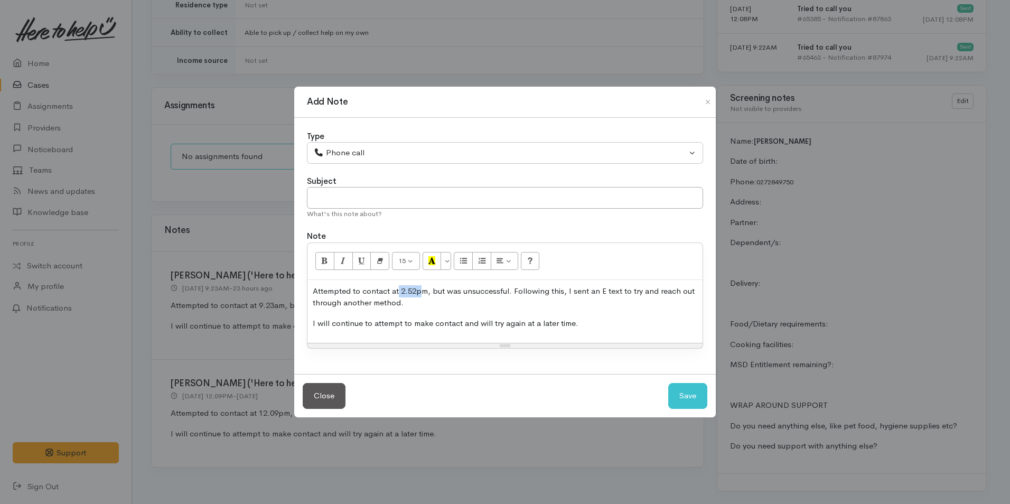
drag, startPoint x: 423, startPoint y: 293, endPoint x: 399, endPoint y: 294, distance: 24.3
click at [399, 294] on p "Attempted to contact at 2.52pm, but was unsuccessful. Following this, I sent an…" at bounding box center [505, 297] width 385 height 24
click at [691, 391] on button "Save" at bounding box center [687, 396] width 39 height 26
select select "1"
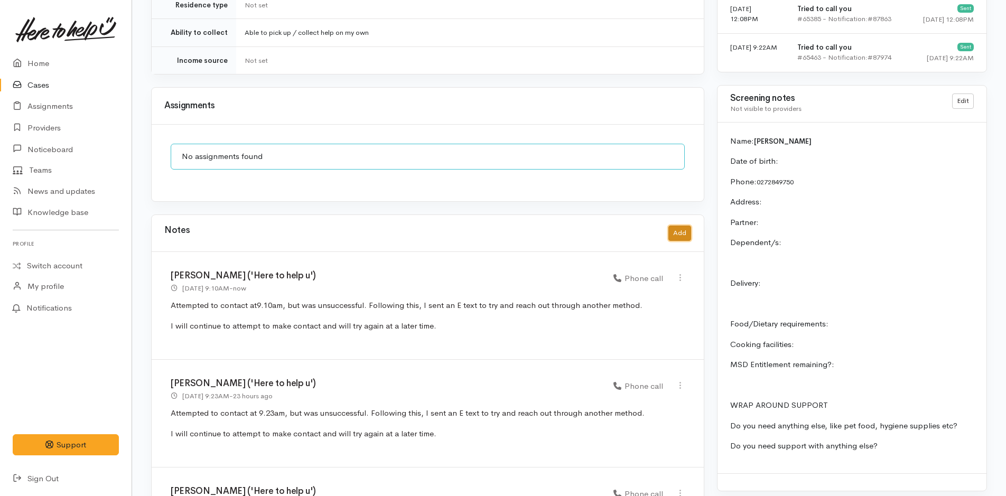
click at [680, 226] on button "Add" at bounding box center [679, 233] width 23 height 15
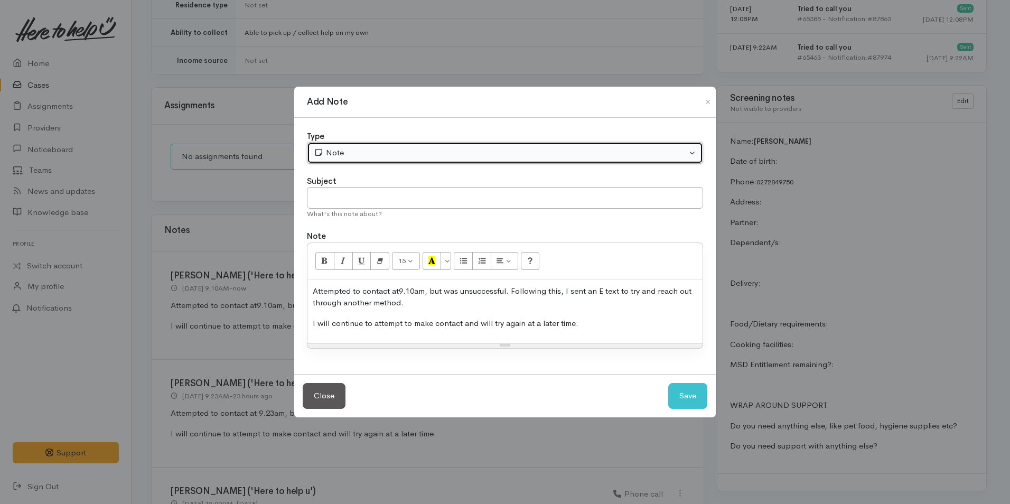
click at [358, 155] on div "Note" at bounding box center [500, 153] width 373 height 12
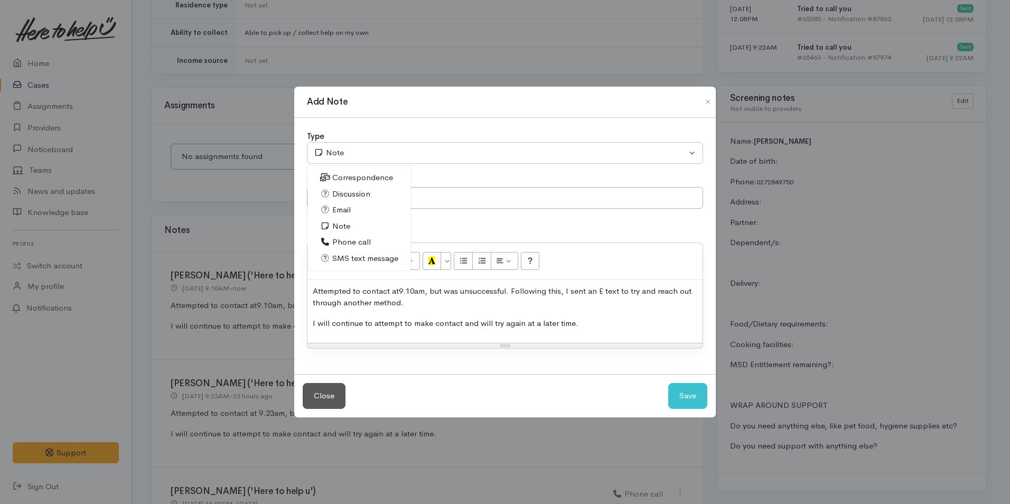
click at [355, 239] on span "Phone call" at bounding box center [351, 242] width 39 height 12
drag, startPoint x: 627, startPoint y: 320, endPoint x: 301, endPoint y: 283, distance: 329.0
click at [301, 283] on div "Type Correspondence Discussion Email Note Phone call SMS text message Phone cal…" at bounding box center [504, 246] width 421 height 257
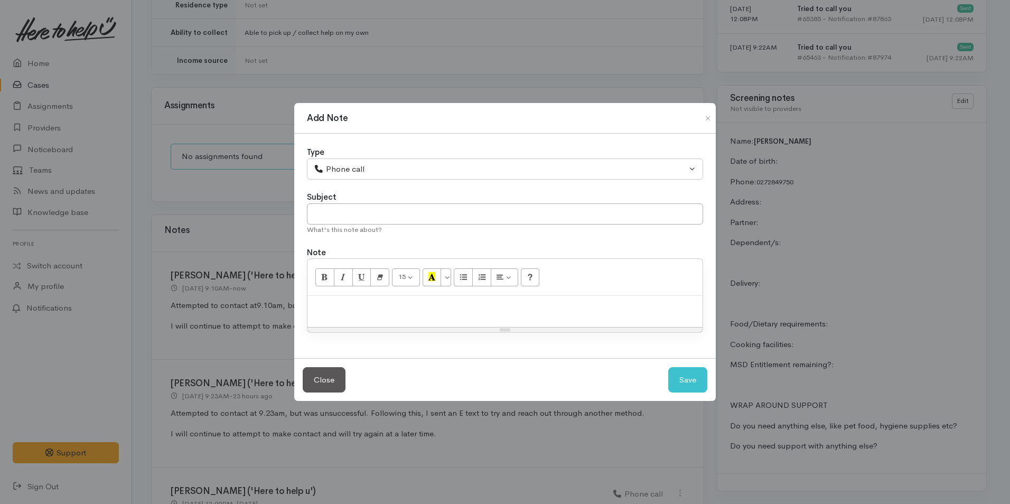
click at [419, 306] on p at bounding box center [505, 307] width 385 height 12
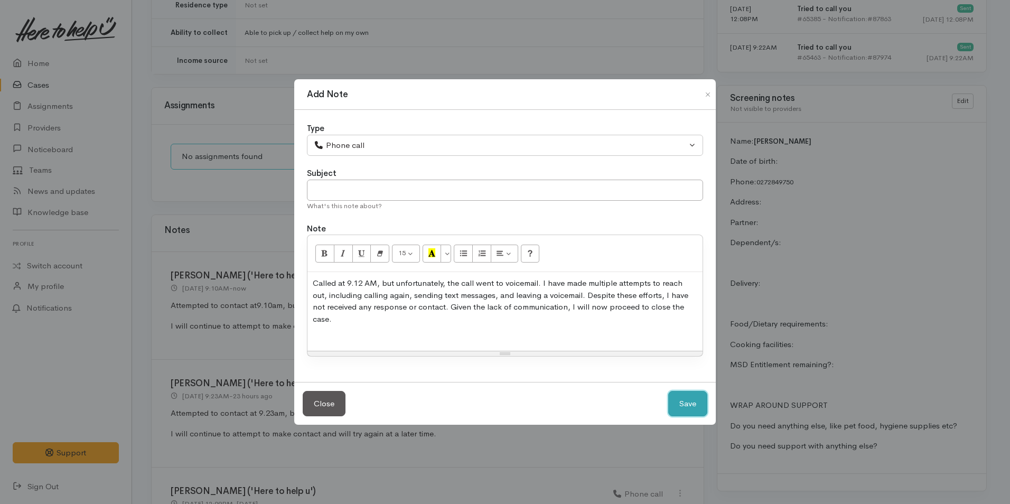
click at [695, 395] on button "Save" at bounding box center [687, 404] width 39 height 26
select select "1"
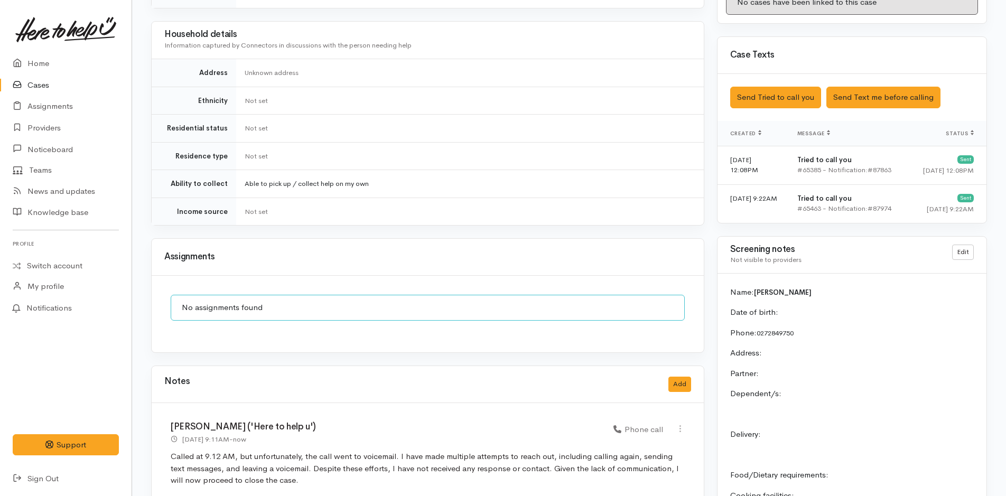
scroll to position [687, 0]
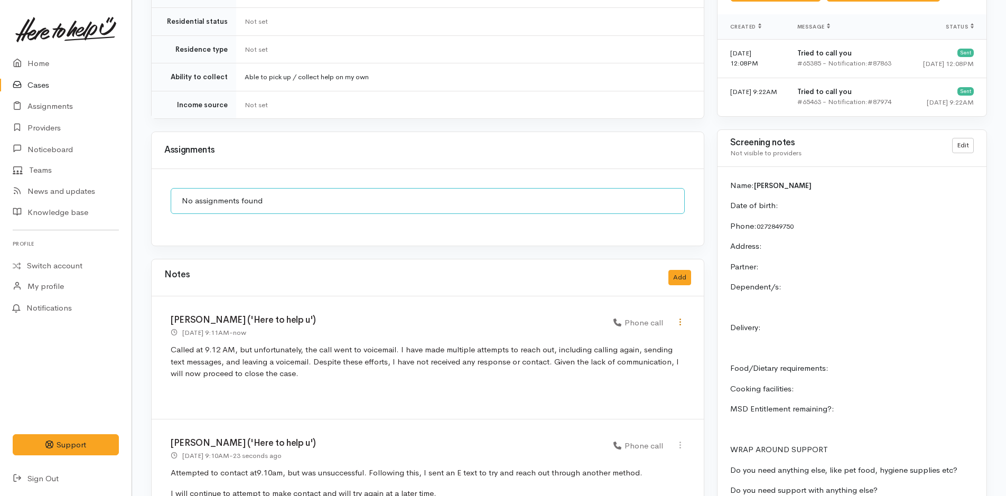
click at [681, 317] on icon at bounding box center [680, 321] width 9 height 9
click at [622, 334] on link "Edit" at bounding box center [642, 342] width 83 height 16
select select "3"
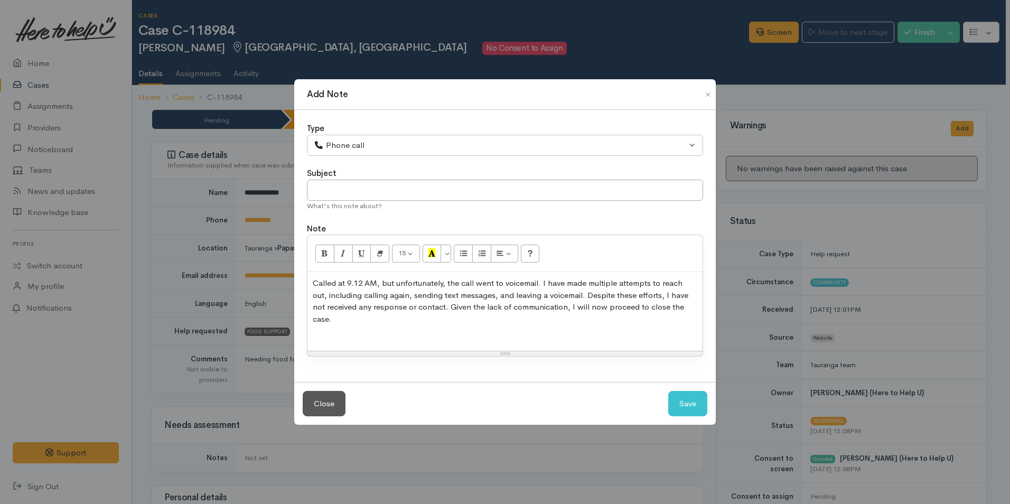
click at [401, 287] on p "Called at 9.12 AM, but unfortunately, the call went to voicemail. I have made m…" at bounding box center [505, 301] width 385 height 48
drag, startPoint x: 541, startPoint y: 290, endPoint x: 312, endPoint y: 287, distance: 229.8
click at [312, 287] on div "Called at 9.12 AM, but unfortunately, the call went to voicemail. I have made m…" at bounding box center [504, 311] width 395 height 79
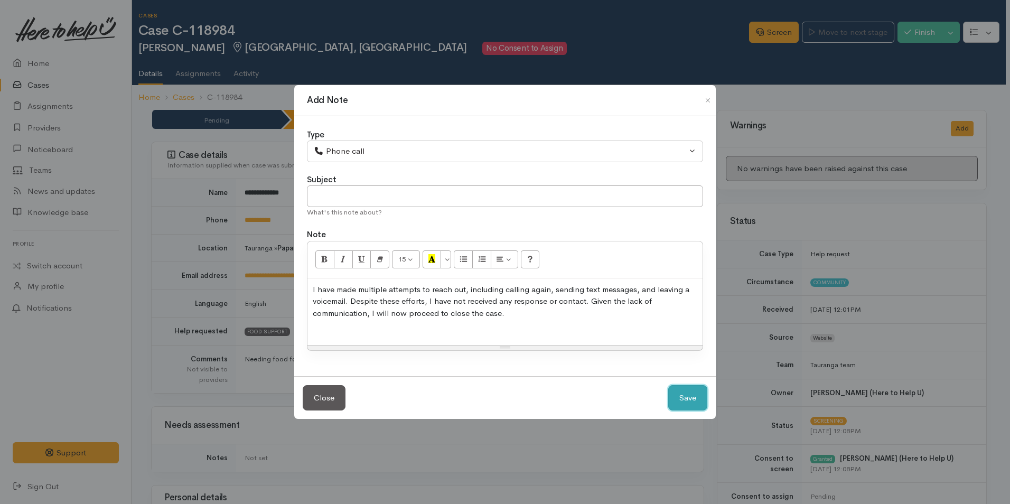
click at [691, 393] on button "Save" at bounding box center [687, 398] width 39 height 26
select select "1"
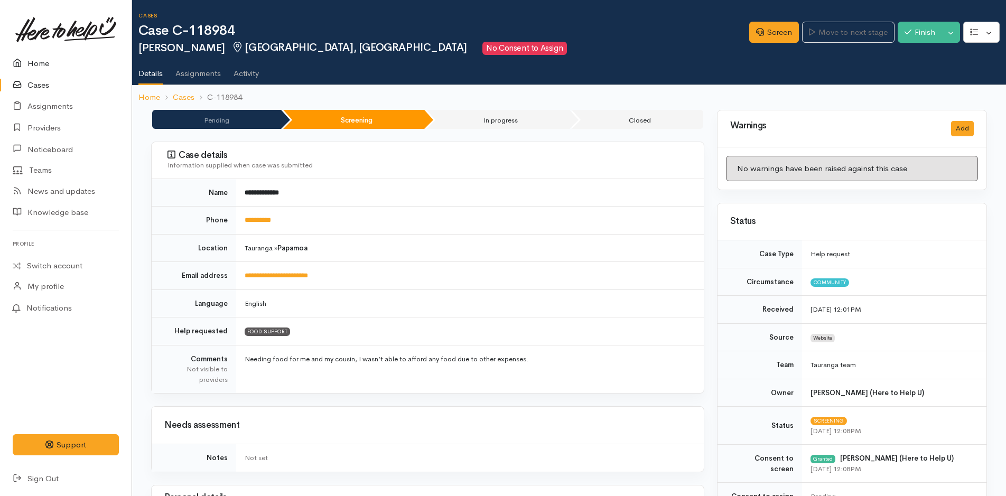
click at [41, 64] on link "Home" at bounding box center [66, 64] width 132 height 22
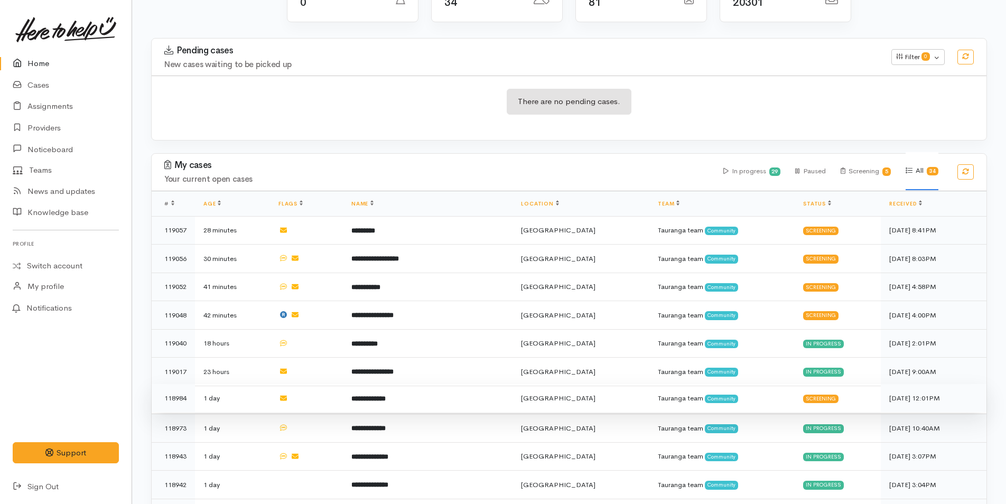
scroll to position [264, 0]
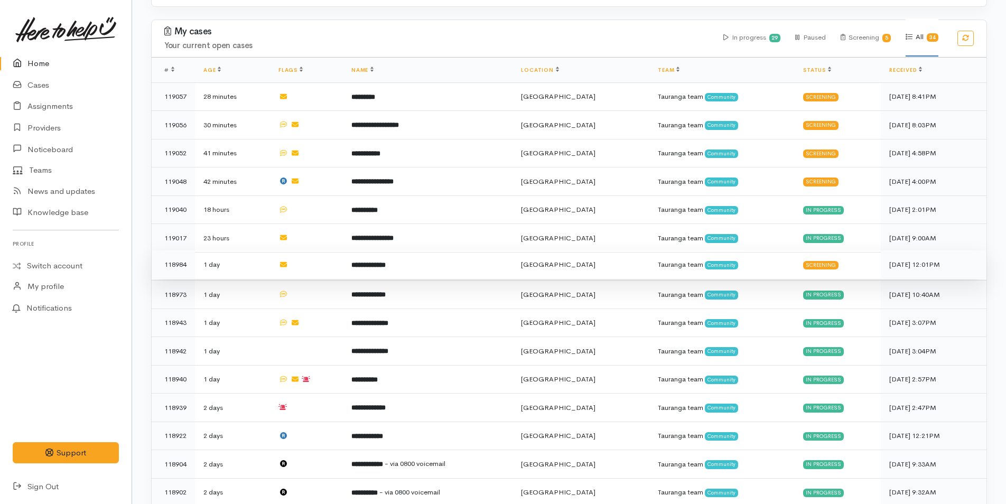
click at [367, 262] on b "**********" at bounding box center [368, 264] width 34 height 7
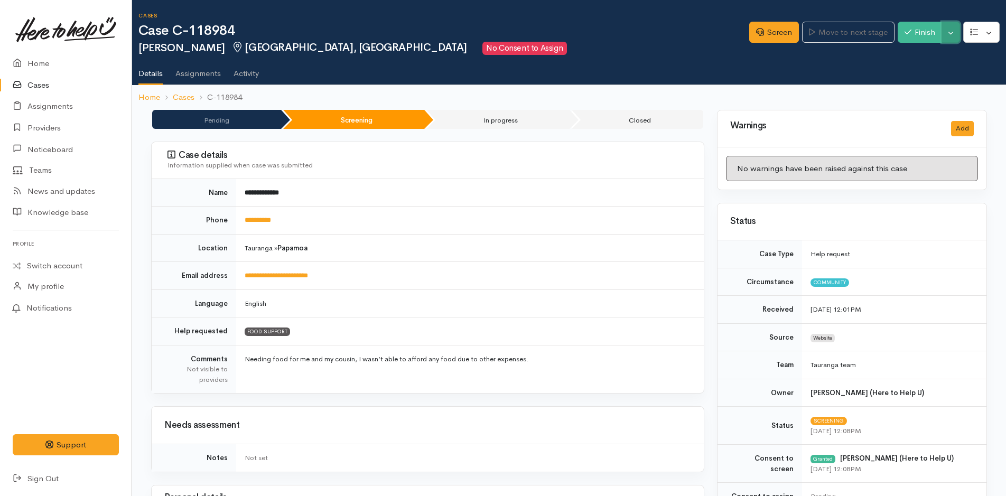
click at [953, 28] on button "Toggle Dropdown" at bounding box center [950, 33] width 18 height 22
click at [904, 69] on link "Cancel" at bounding box center [917, 73] width 83 height 16
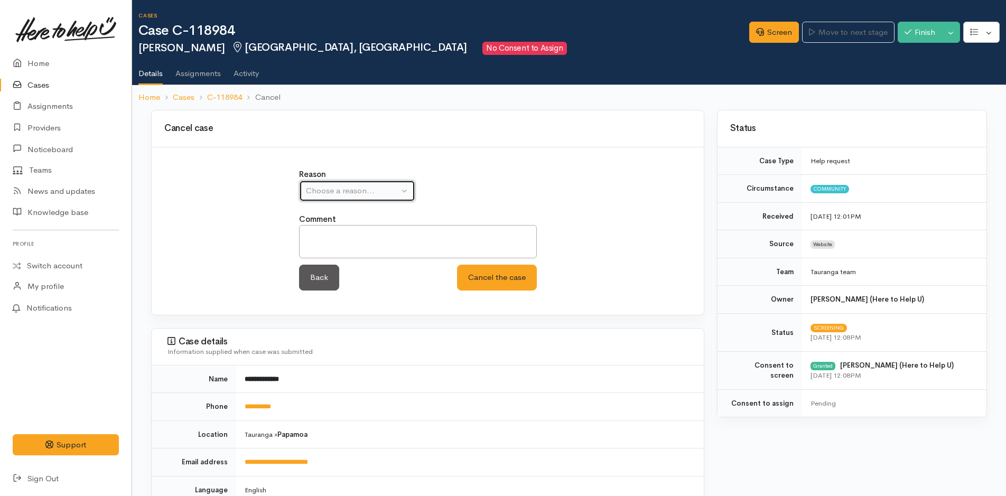
click at [379, 192] on div "Choose a reason..." at bounding box center [352, 191] width 93 height 12
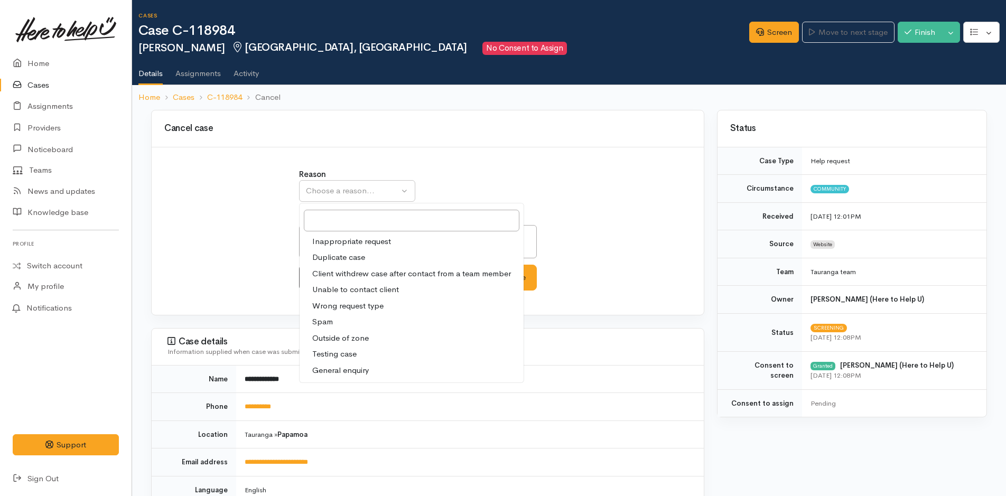
click at [340, 286] on span "Unable to contact client" at bounding box center [355, 290] width 87 height 12
select select "4"
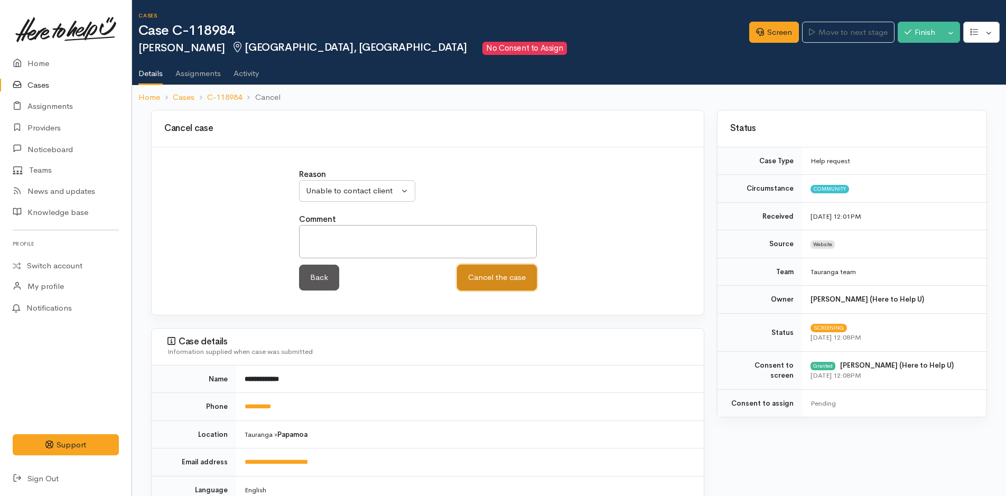
click at [502, 278] on button "Cancel the case" at bounding box center [497, 278] width 80 height 26
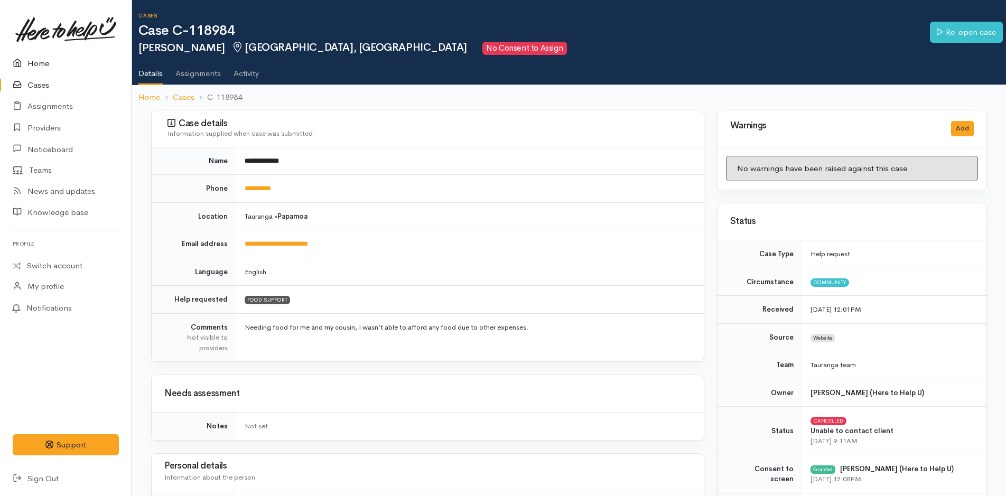
click at [43, 65] on link "Home" at bounding box center [66, 64] width 132 height 22
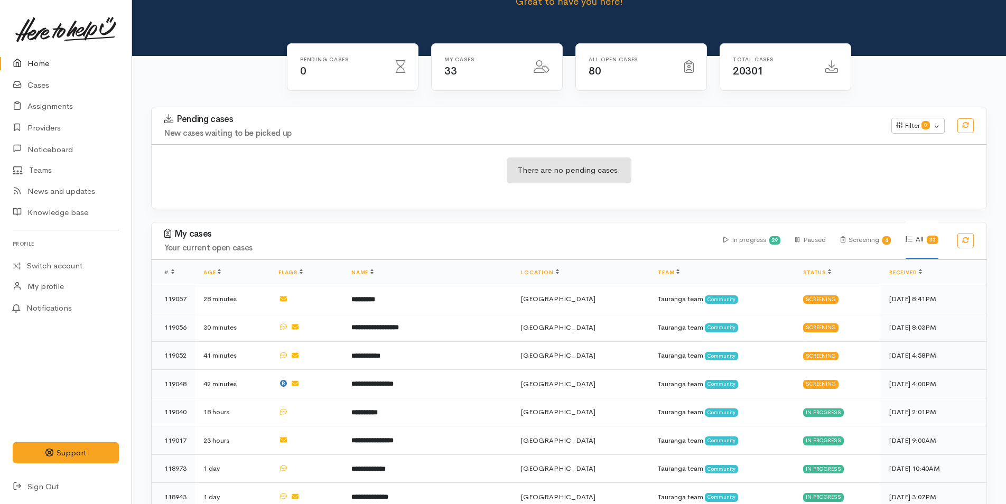
scroll to position [264, 0]
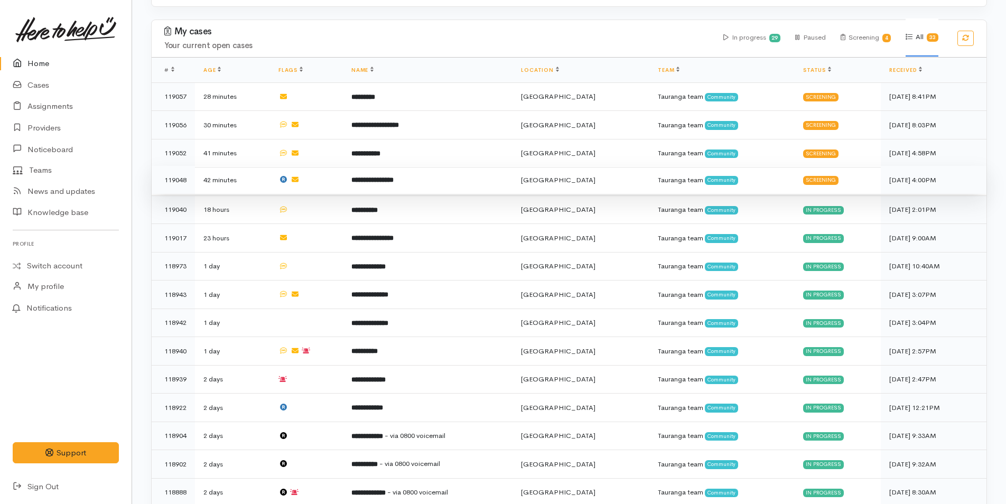
click at [393, 179] on b "**********" at bounding box center [372, 179] width 42 height 7
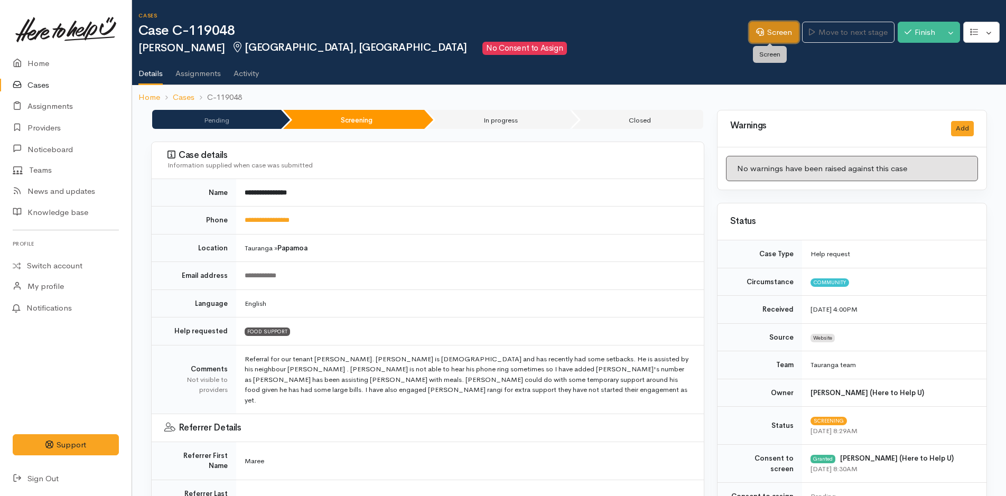
click at [773, 26] on link "Screen" at bounding box center [774, 33] width 50 height 22
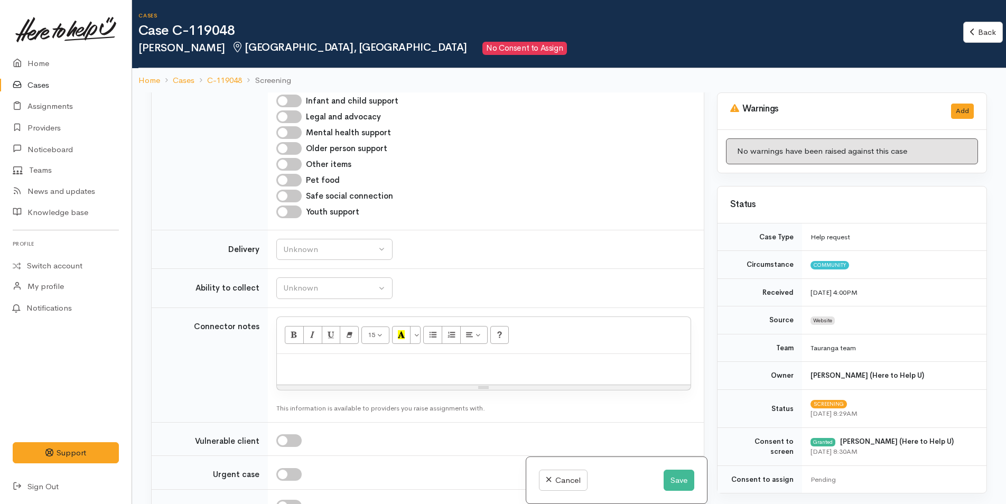
scroll to position [1109, 0]
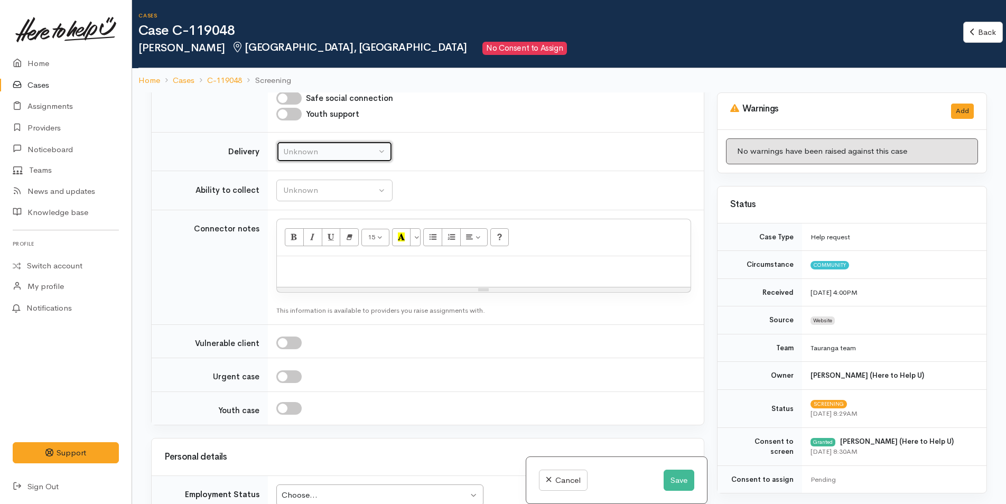
click at [334, 141] on button "Unknown" at bounding box center [334, 152] width 116 height 22
click at [301, 242] on link "No" at bounding box center [334, 250] width 115 height 16
click at [317, 146] on div "No" at bounding box center [329, 152] width 93 height 12
click at [339, 212] on span "Delivery needed" at bounding box center [317, 218] width 57 height 12
select select "3"
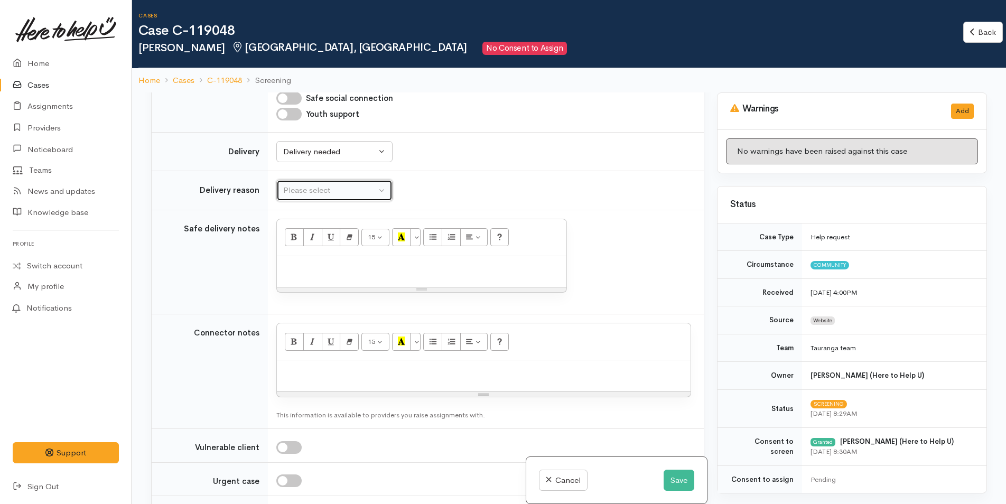
click at [309, 184] on div "Please select" at bounding box center [329, 190] width 93 height 12
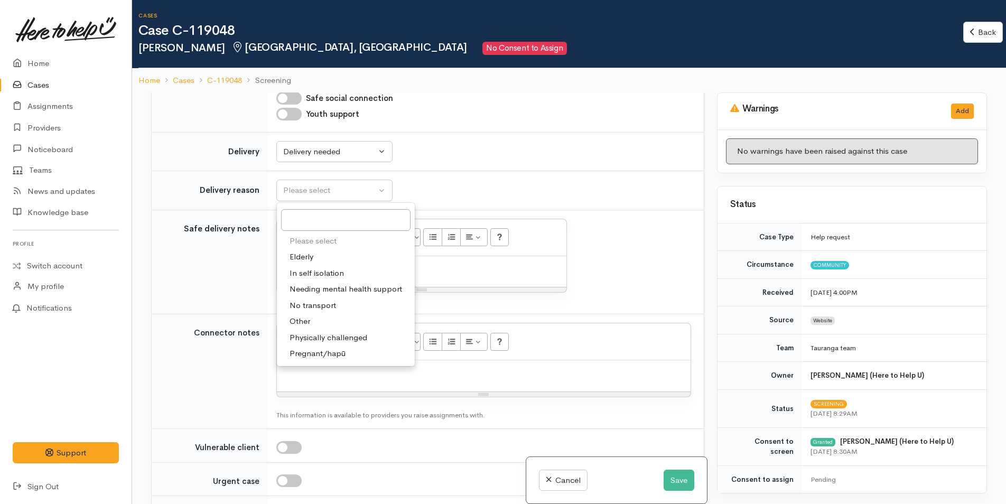
click at [309, 251] on span "Elderly" at bounding box center [301, 257] width 24 height 12
select select "6"
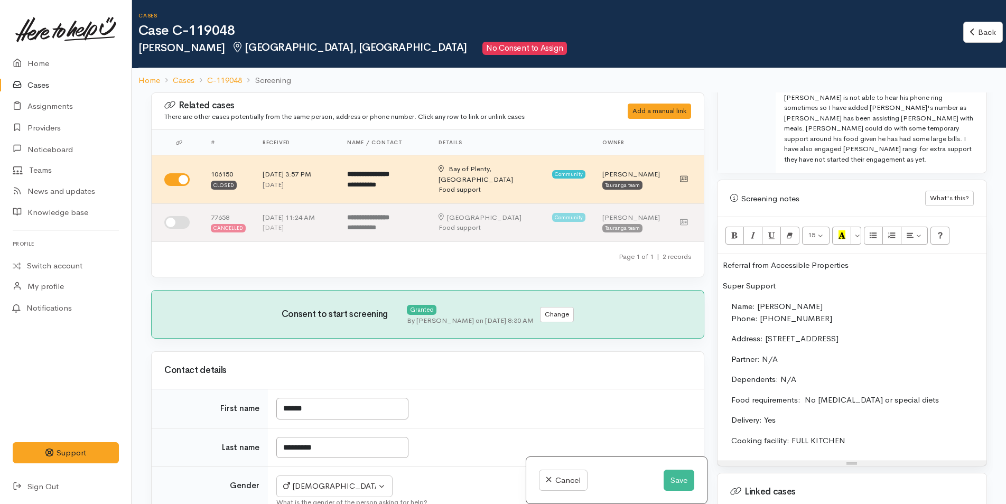
scroll to position [739, 0]
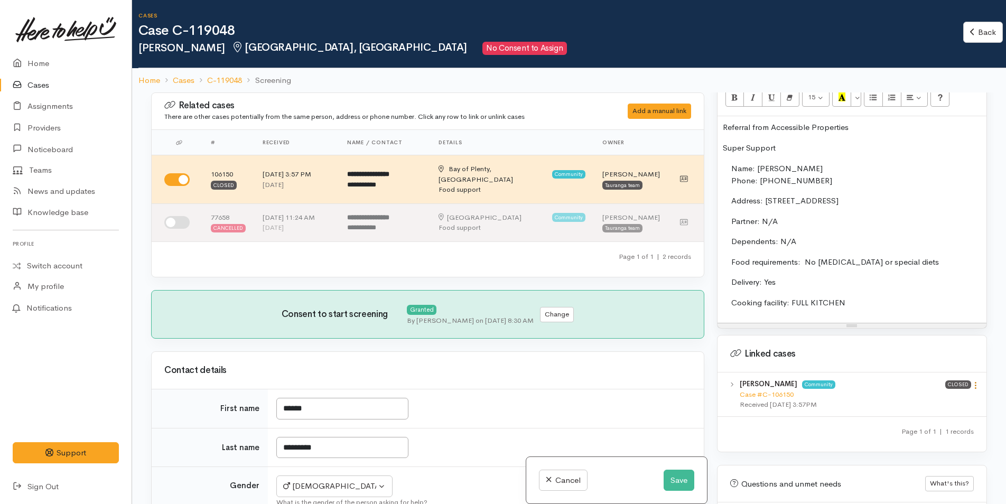
click at [971, 381] on icon at bounding box center [975, 385] width 9 height 9
click at [922, 398] on link "View case" at bounding box center [937, 406] width 83 height 16
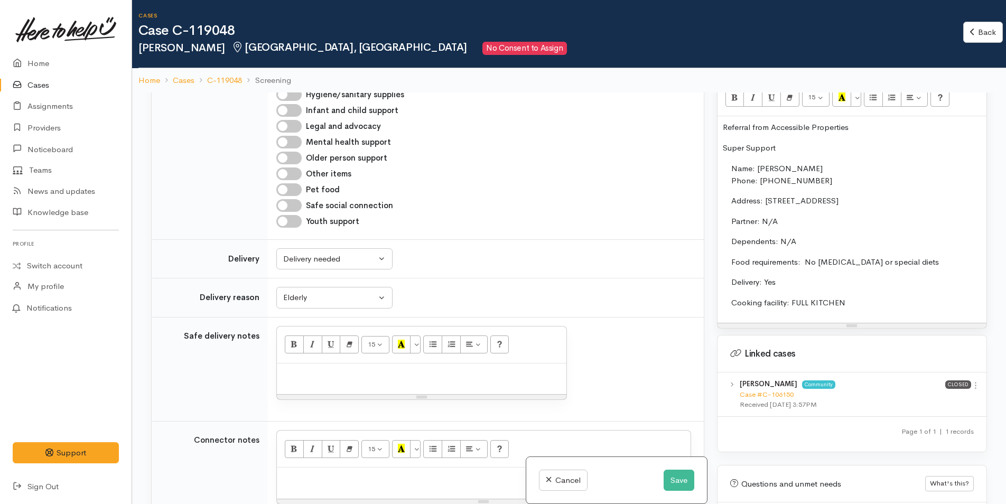
scroll to position [1109, 0]
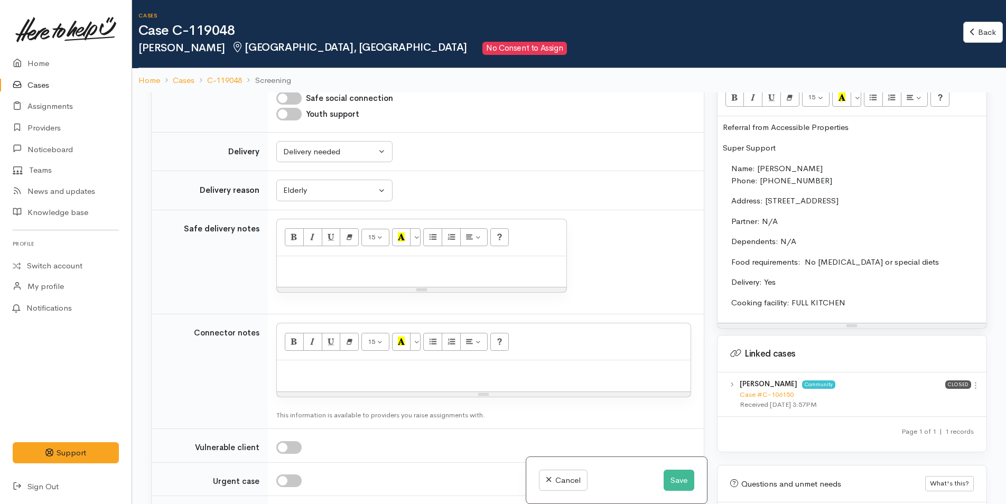
click at [340, 266] on div at bounding box center [421, 271] width 289 height 31
paste div
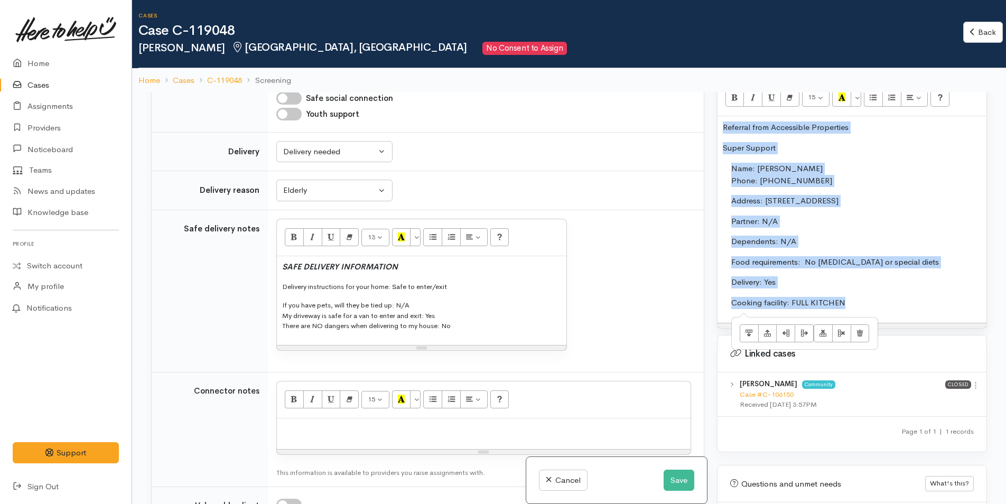
drag, startPoint x: 886, startPoint y: 279, endPoint x: 710, endPoint y: 110, distance: 244.3
click at [710, 110] on div "Related cases There are other cases potentially from the same person, address o…" at bounding box center [569, 344] width 848 height 504
copy div "Referral from Accessible Properties Super Support Name: Donald Henderson Phone:…"
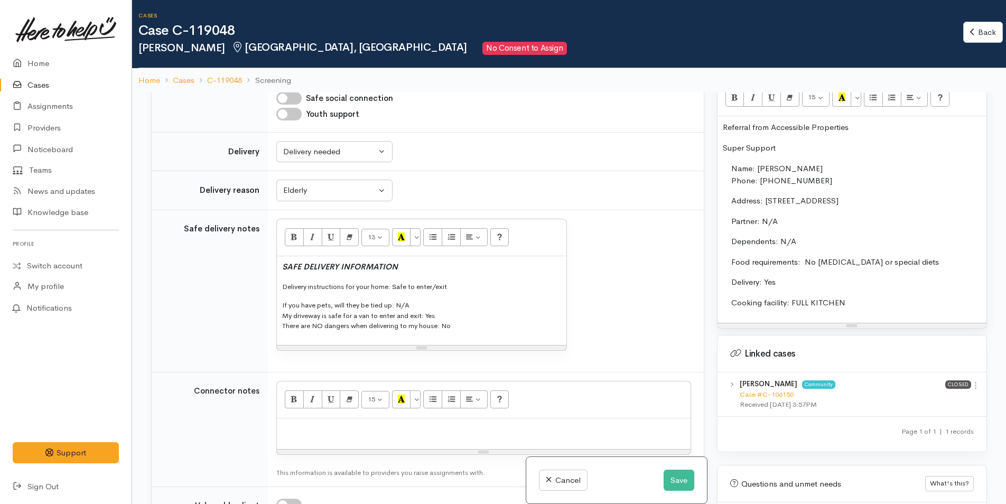
click at [412, 424] on p at bounding box center [483, 430] width 403 height 12
paste div
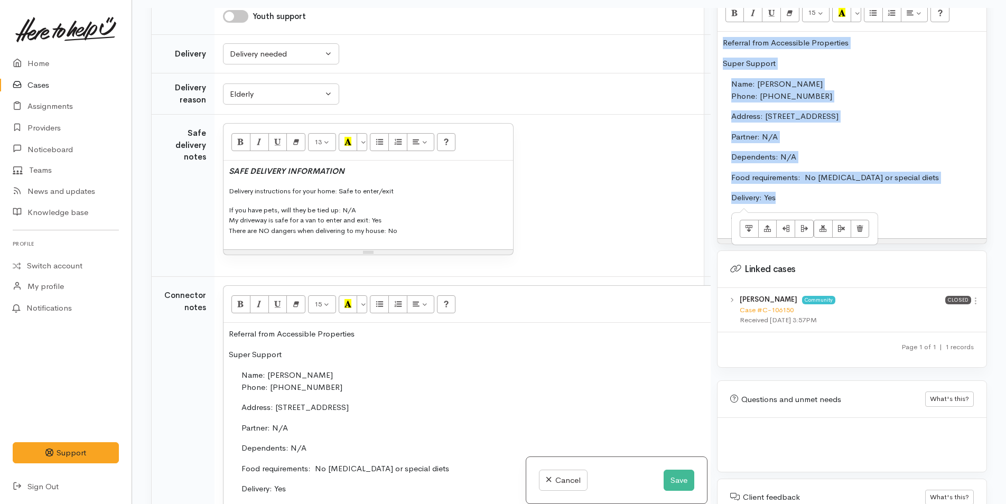
drag, startPoint x: 789, startPoint y: 175, endPoint x: 693, endPoint y: 24, distance: 178.8
click at [693, 24] on div "Related cases There are other cases potentially from the same person, address o…" at bounding box center [569, 260] width 848 height 504
copy div "Referral from Accessible Properties Super Support Name: Donald Henderson Phone:…"
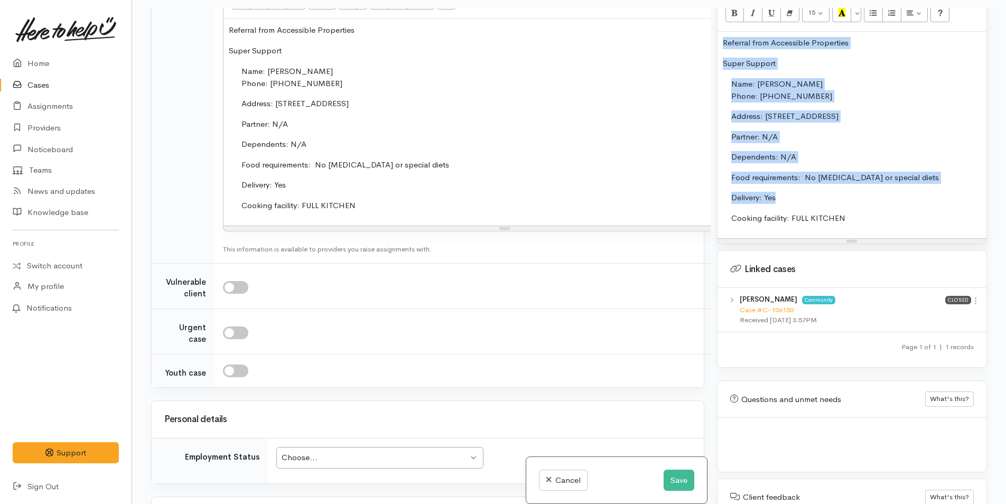
scroll to position [1545, 0]
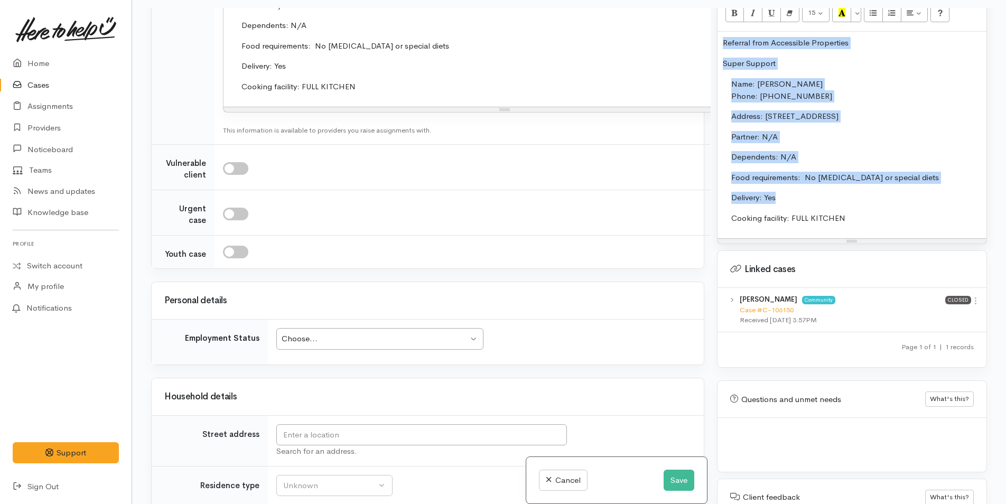
click at [341, 336] on div "Choose..." at bounding box center [375, 339] width 186 height 12
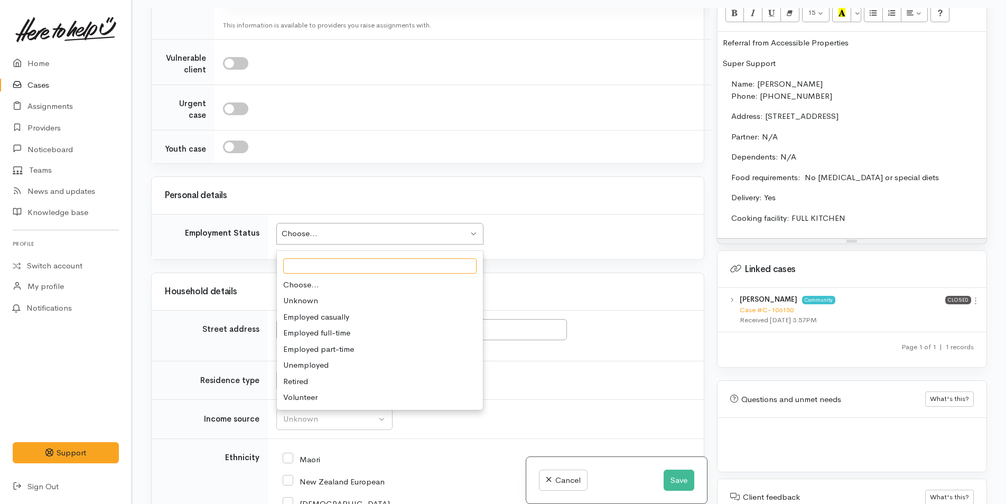
scroll to position [1651, 0]
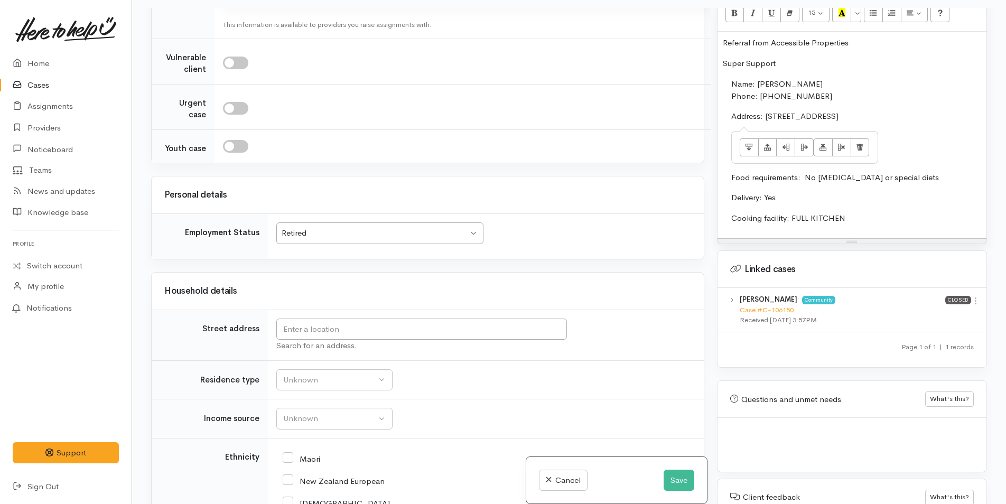
drag, startPoint x: 906, startPoint y: 96, endPoint x: 766, endPoint y: 98, distance: 140.0
click at [766, 110] on p "Address: 65B Hartford Avenue, Papamoa Beach" at bounding box center [1002, 116] width 543 height 12
copy p "65B Hartford Avenue, Papamoa Beach"
click at [456, 332] on input "text" at bounding box center [421, 329] width 290 height 22
paste input "65B Hartford Avenue, Papamoa Beach"
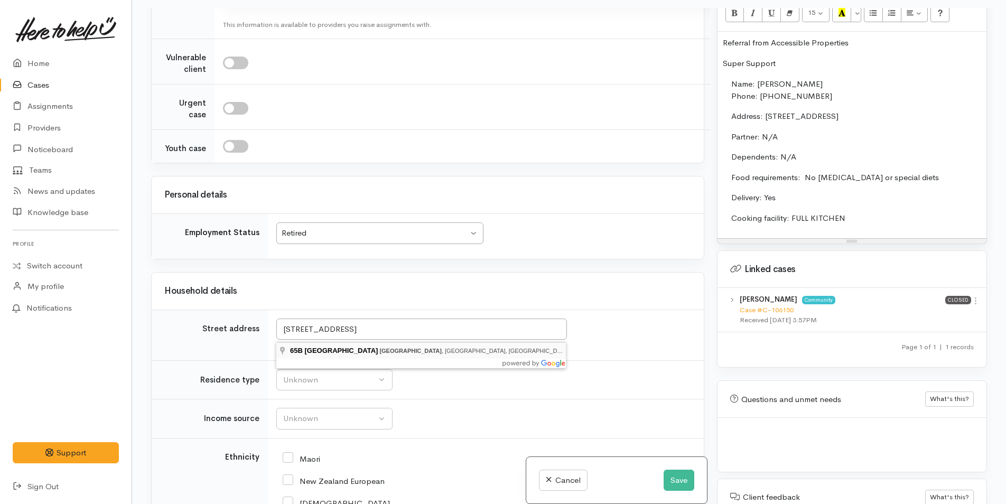
type input "65B Hartford Avenue, Papamoa Beach, Tauranga, New Zealand"
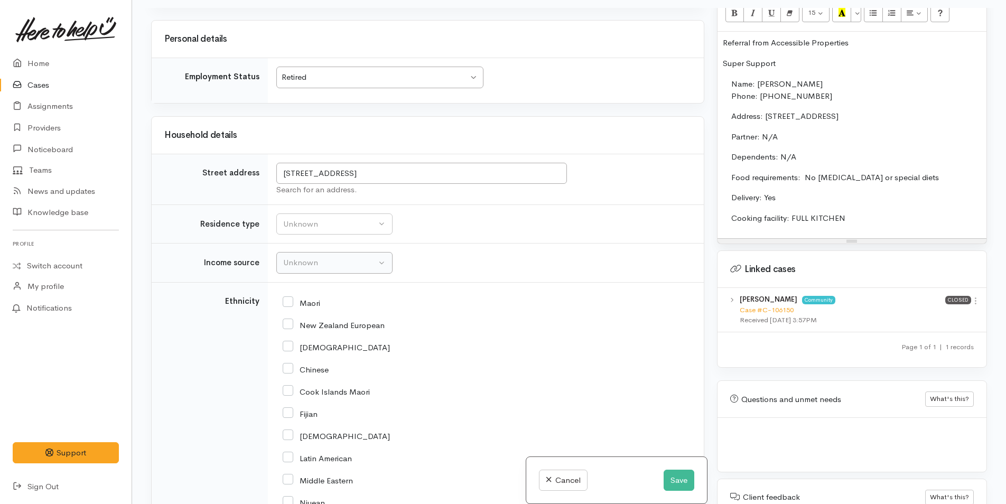
scroll to position [1809, 0]
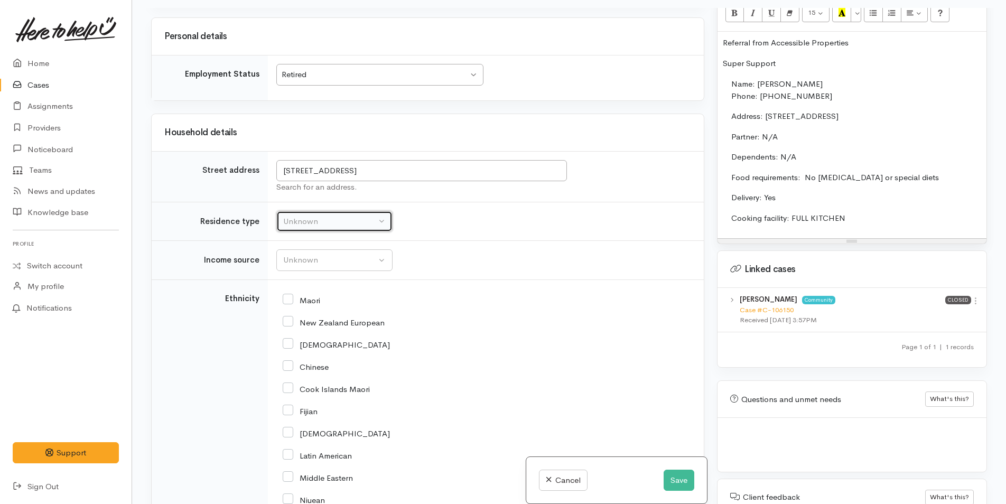
click at [317, 223] on div "Unknown" at bounding box center [329, 221] width 93 height 12
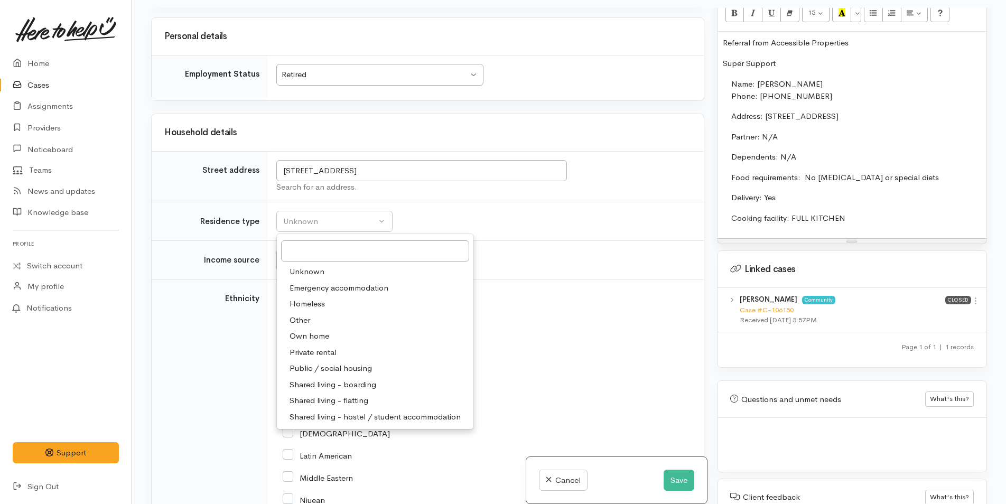
click at [355, 365] on span "Public / social housing" at bounding box center [330, 368] width 82 height 12
select select "3"
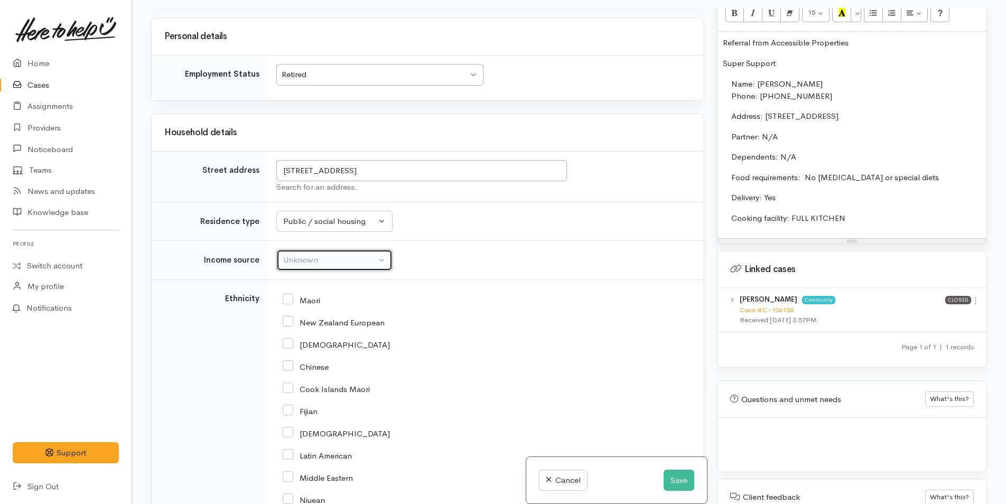
click at [331, 259] on div "Unknown" at bounding box center [329, 260] width 93 height 12
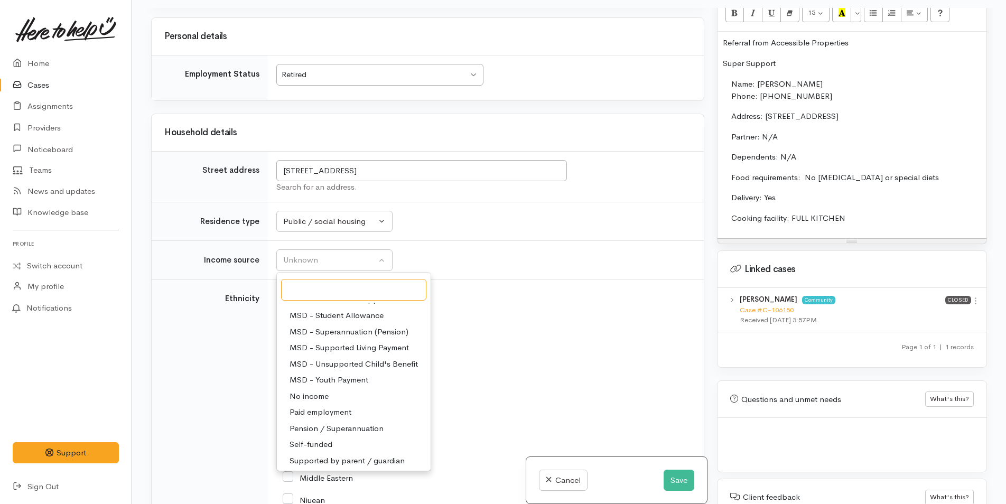
scroll to position [158, 0]
click at [361, 410] on span "Pension / Superannuation" at bounding box center [336, 410] width 94 height 12
select select "19"
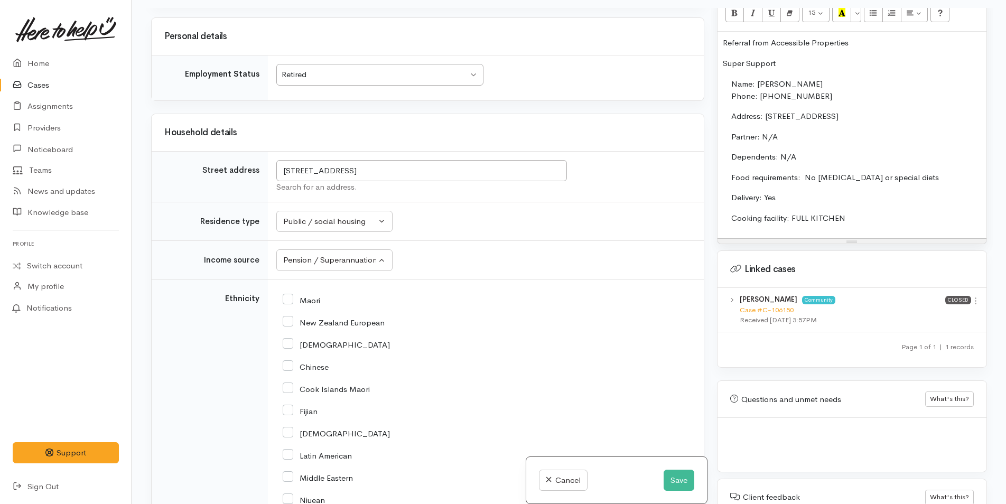
click at [288, 325] on input "New Zealand European" at bounding box center [334, 322] width 102 height 10
checkbox input "true"
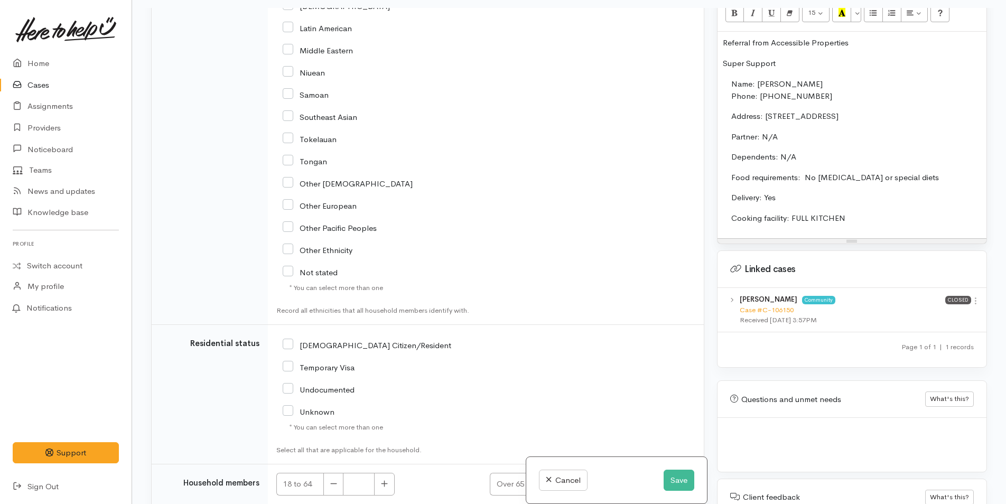
scroll to position [2337, 0]
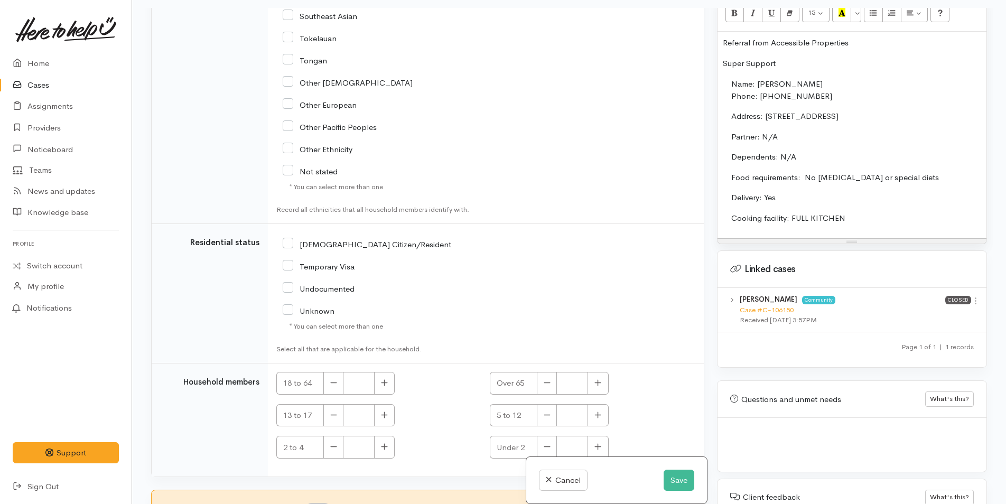
click at [285, 248] on input "NZ Citizen/Resident" at bounding box center [367, 244] width 168 height 10
checkbox input "true"
click at [604, 383] on button "button" at bounding box center [597, 383] width 21 height 23
type input "1"
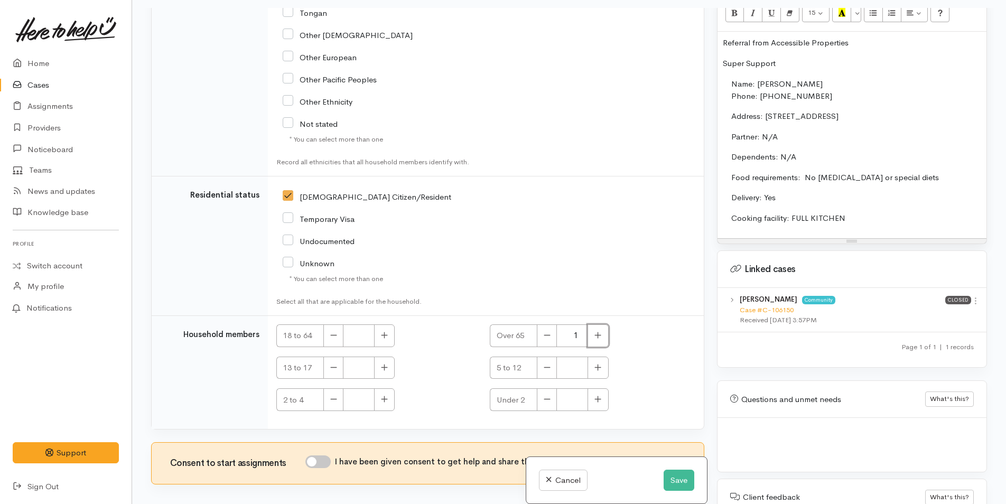
scroll to position [2432, 0]
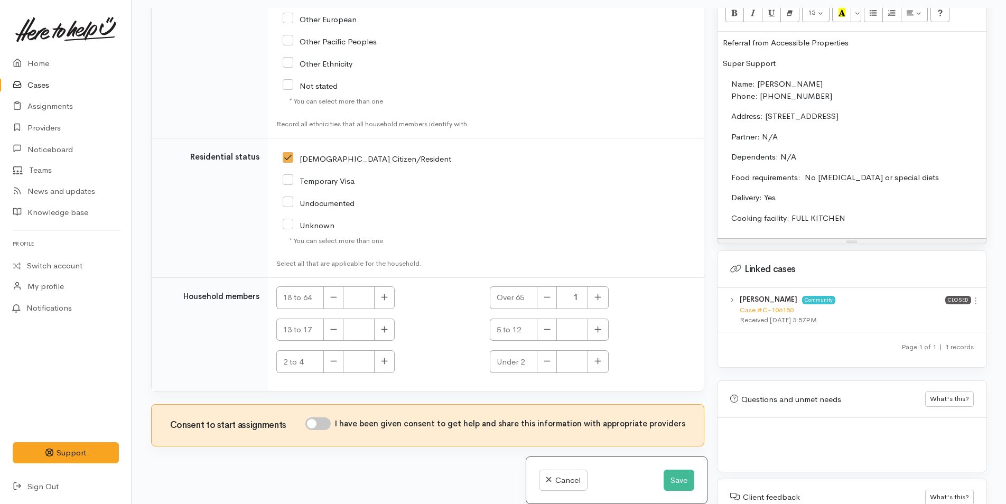
click at [325, 417] on input "I have been given consent to get help and share this information with appropria…" at bounding box center [317, 423] width 25 height 13
checkbox input "true"
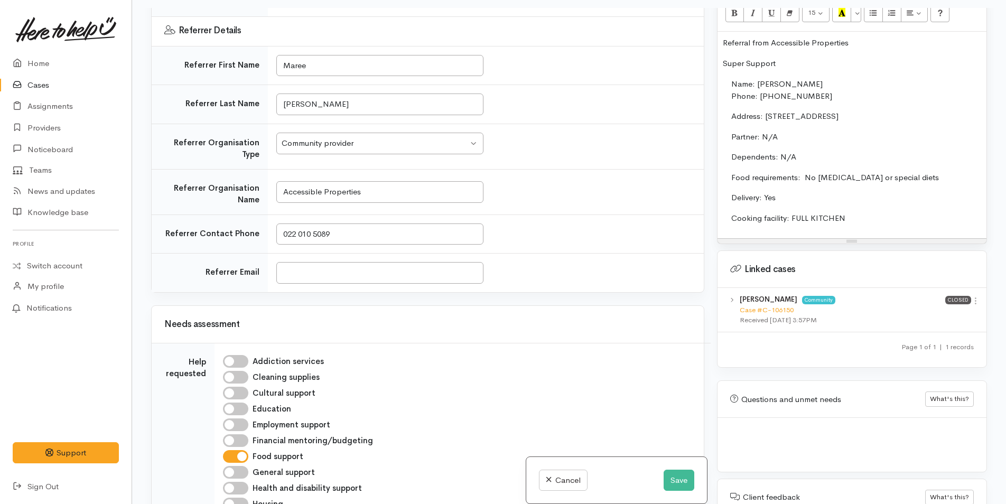
scroll to position [739, 0]
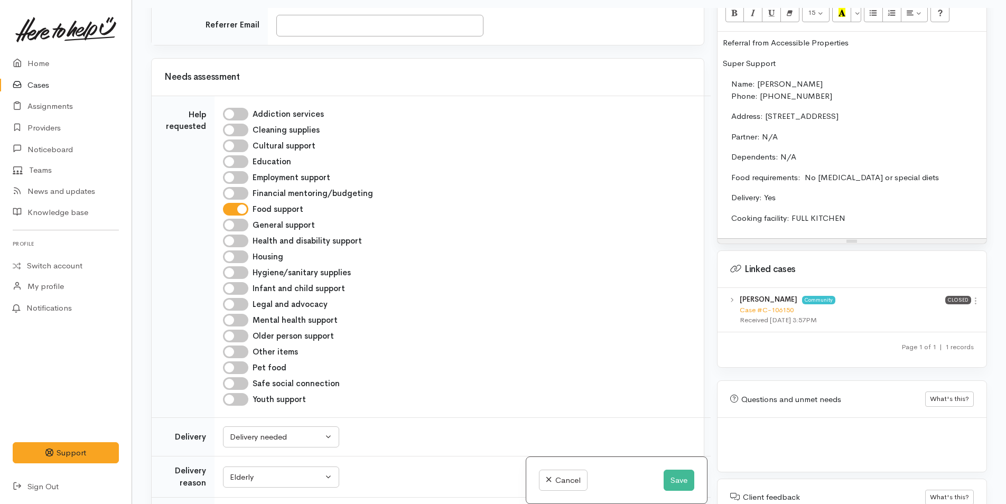
click at [242, 330] on input "Older person support" at bounding box center [235, 336] width 25 height 13
checkbox input "true"
click at [679, 477] on button "Save" at bounding box center [678, 481] width 31 height 22
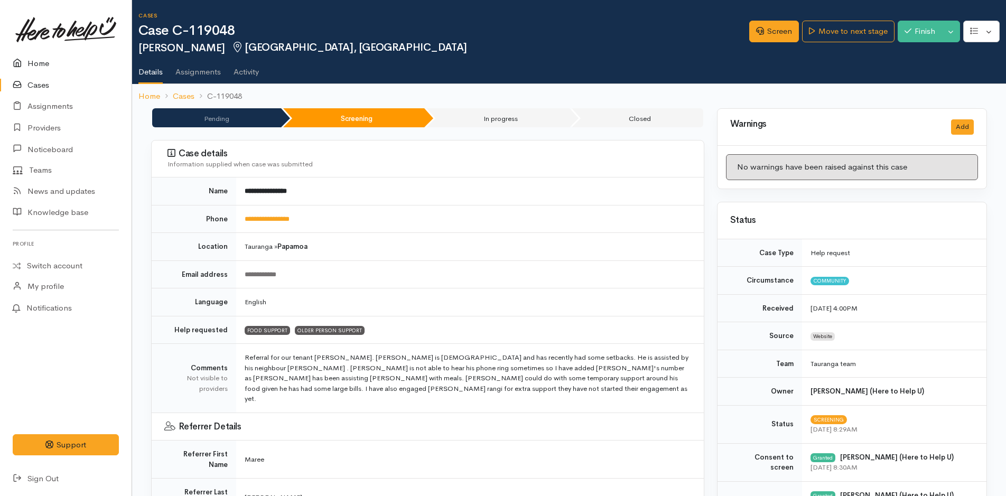
click at [42, 61] on link "Home" at bounding box center [66, 64] width 132 height 22
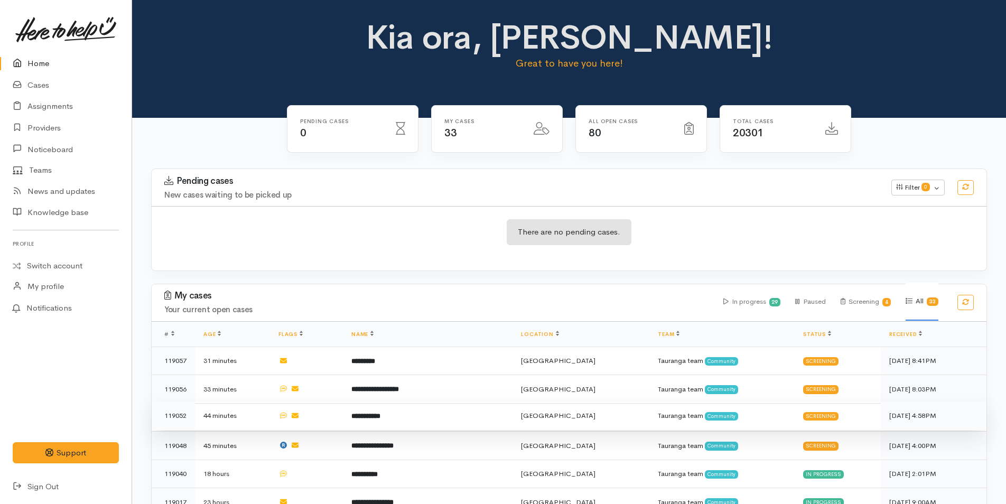
click at [407, 417] on td "**********" at bounding box center [428, 415] width 170 height 29
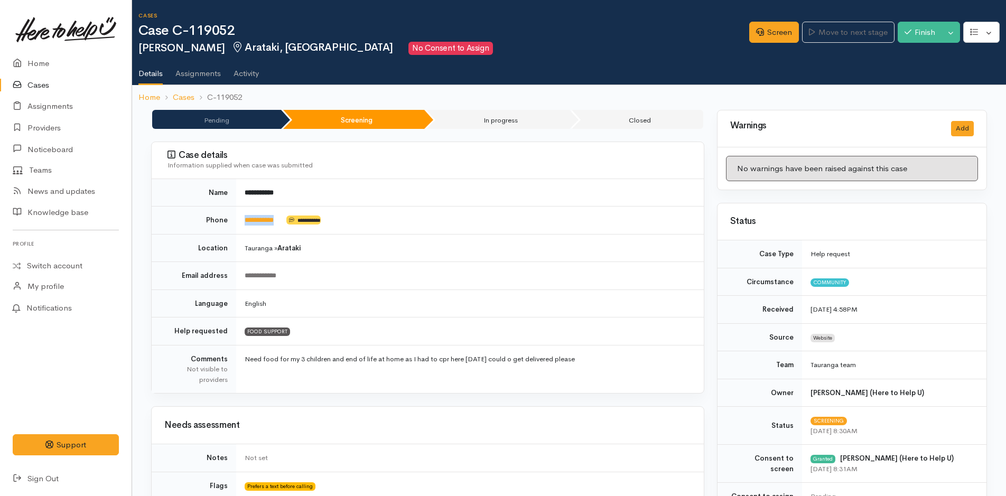
drag, startPoint x: 289, startPoint y: 221, endPoint x: 229, endPoint y: 222, distance: 60.7
click at [229, 222] on tr "**********" at bounding box center [428, 221] width 552 height 28
copy tr "**********"
click at [770, 33] on link "Screen" at bounding box center [774, 33] width 50 height 22
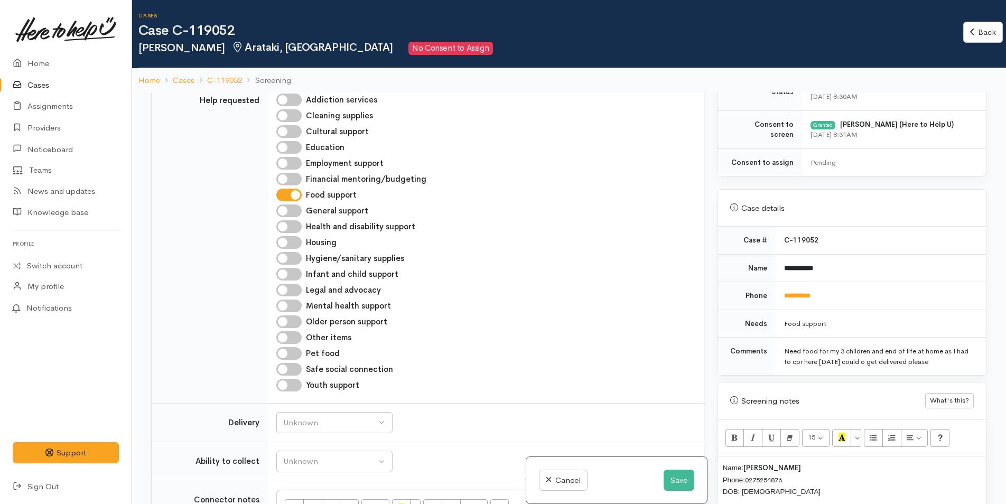
scroll to position [898, 0]
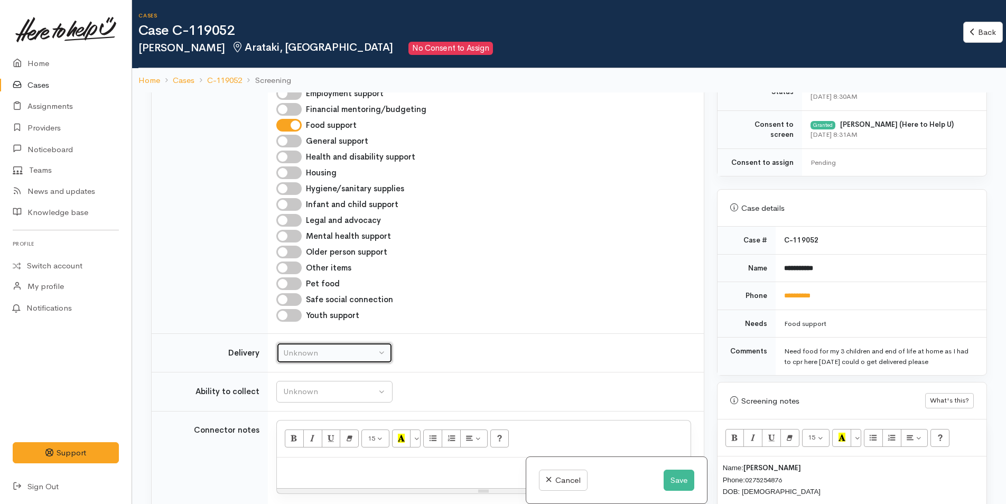
click at [310, 347] on div "Unknown" at bounding box center [329, 353] width 93 height 12
click at [301, 444] on link "No" at bounding box center [334, 452] width 115 height 16
select select "1"
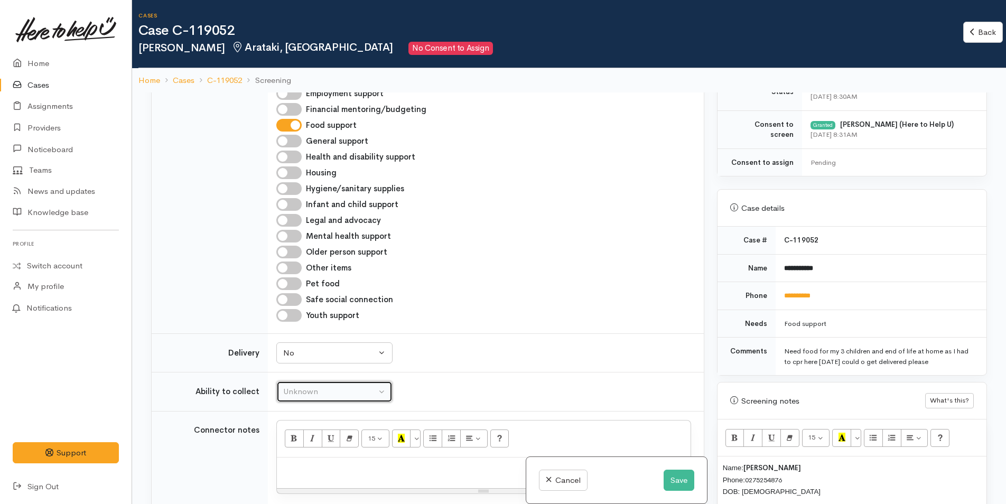
click at [318, 386] on div "Unknown" at bounding box center [329, 392] width 93 height 12
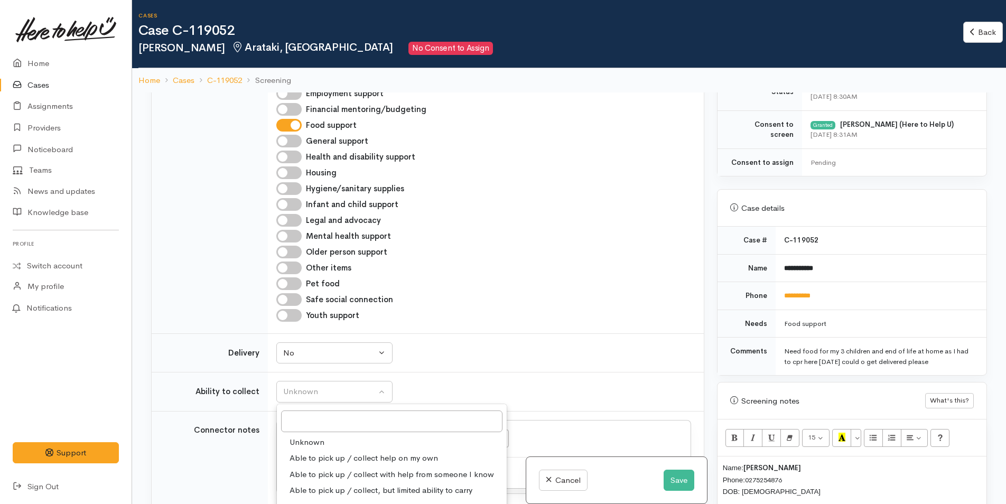
click at [329, 452] on span "Able to pick up / collect help on my own" at bounding box center [363, 458] width 148 height 12
select select "2"
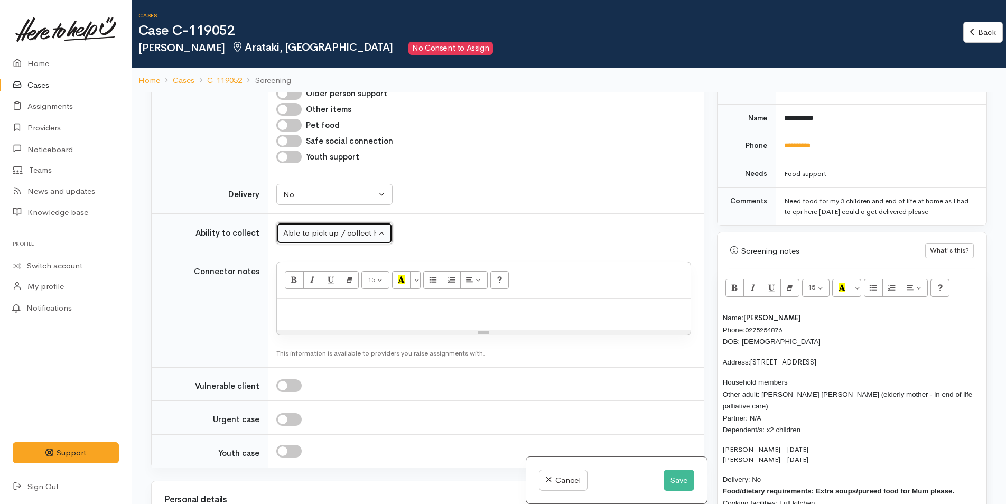
scroll to position [581, 0]
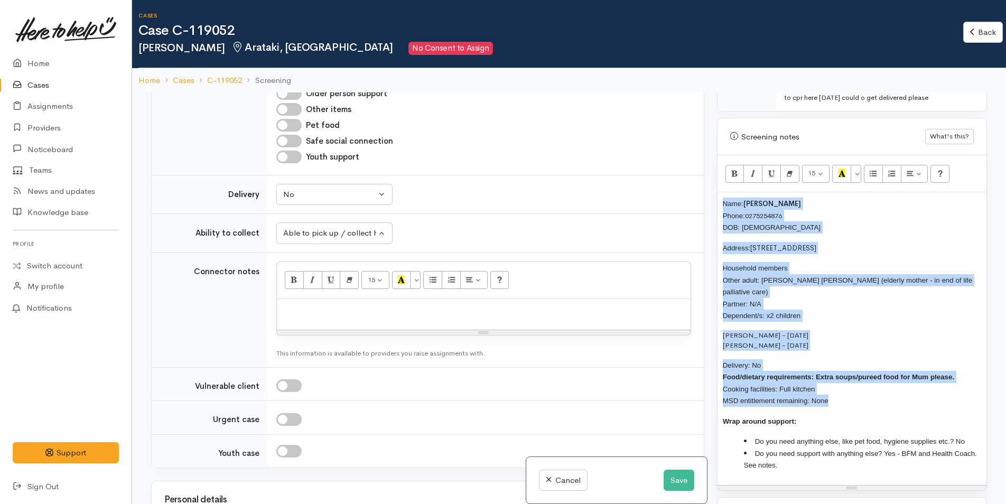
drag, startPoint x: 849, startPoint y: 388, endPoint x: 718, endPoint y: 203, distance: 226.6
click at [718, 203] on div "Name: [PERSON_NAME] Phone: [PHONE_NUMBER] DOB: [DEMOGRAPHIC_DATA] Address: [STR…" at bounding box center [851, 338] width 269 height 293
copy div "Name: [PERSON_NAME] Phone: [PHONE_NUMBER] DOB: [DEMOGRAPHIC_DATA] Address: [STR…"
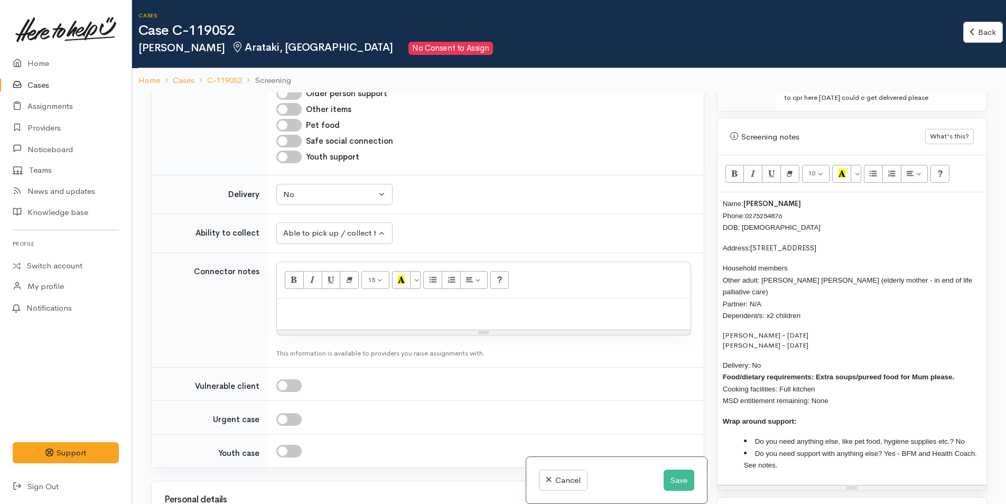
click at [365, 304] on p at bounding box center [483, 310] width 403 height 12
paste div
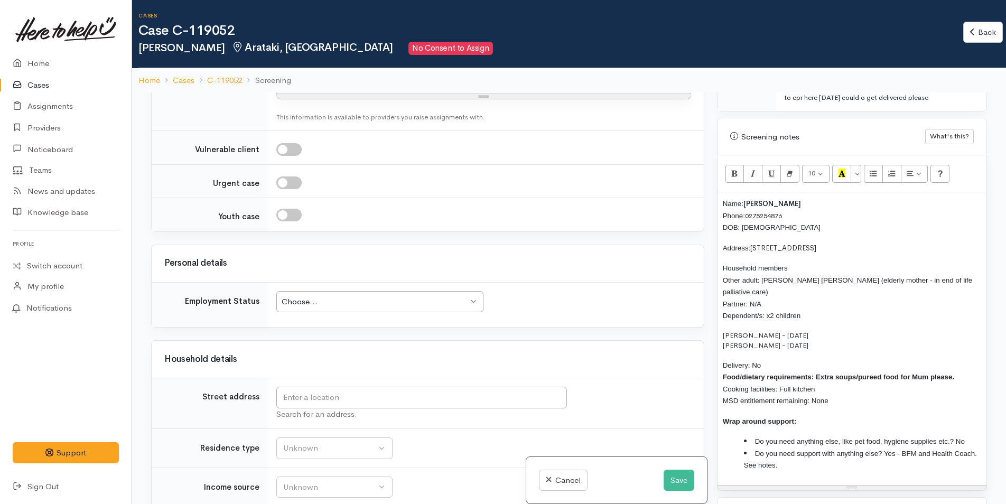
scroll to position [1479, 0]
click at [379, 295] on div "Choose..." at bounding box center [375, 301] width 186 height 12
drag, startPoint x: 911, startPoint y: 240, endPoint x: 751, endPoint y: 246, distance: 159.6
click at [751, 246] on div "Name: [PERSON_NAME] Phone: [PHONE_NUMBER] DOB: [DEMOGRAPHIC_DATA] Address: [STR…" at bounding box center [851, 338] width 269 height 293
copy p "[STREET_ADDRESS]"
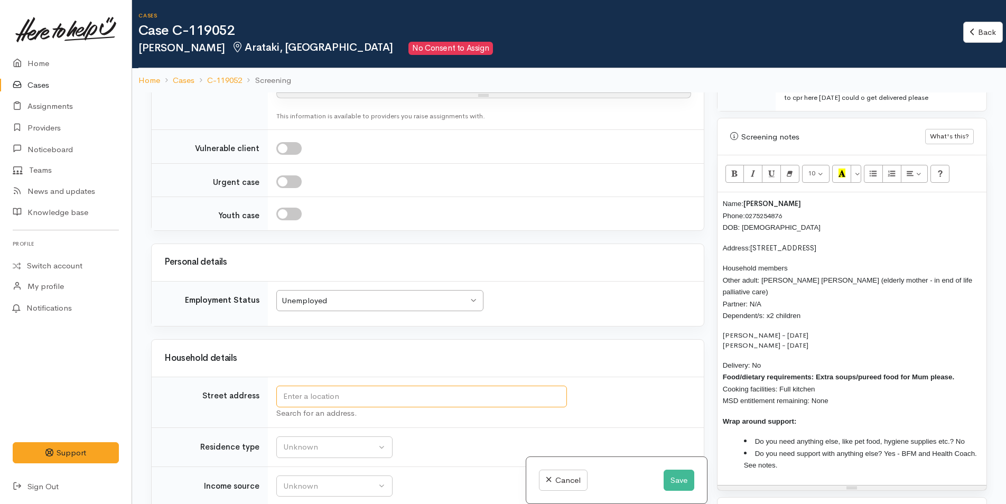
click at [359, 386] on input "text" at bounding box center [421, 397] width 290 height 22
paste input "[STREET_ADDRESS]"
type input "14A Maranui Street, Mount Maunganui, New Zealand"
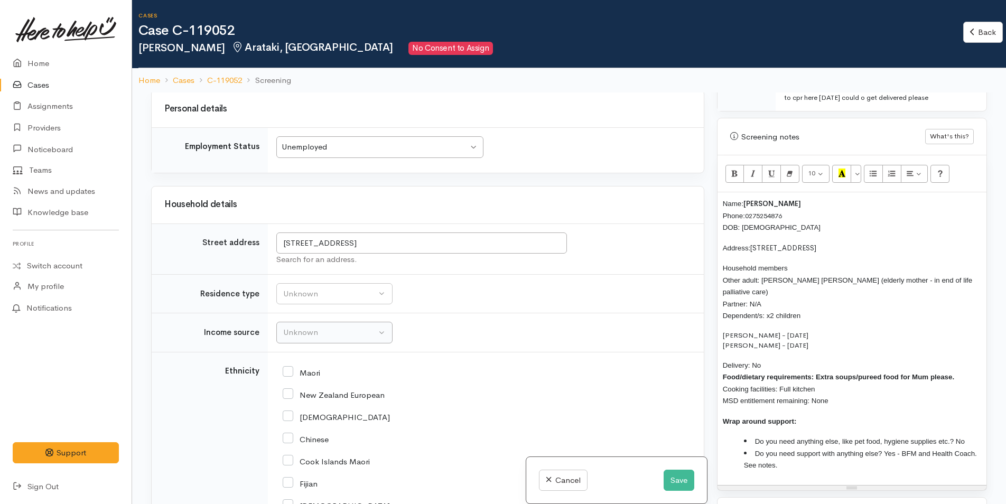
scroll to position [1783, 0]
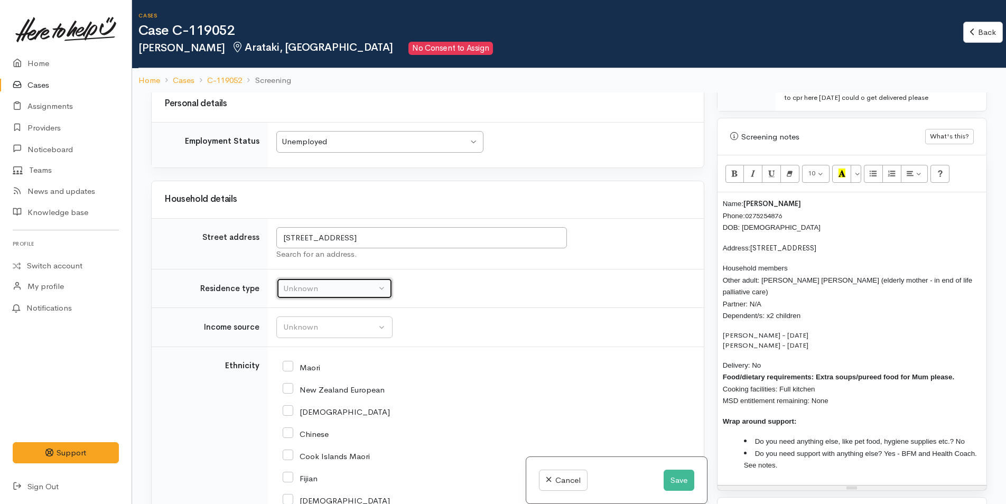
click at [303, 283] on div "Unknown" at bounding box center [329, 289] width 93 height 12
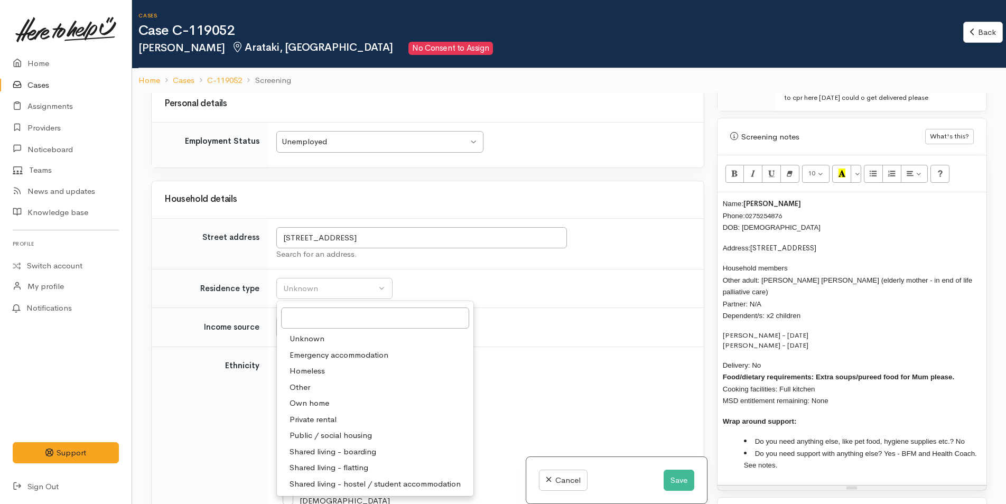
click at [326, 414] on span "Private rental" at bounding box center [312, 420] width 47 height 12
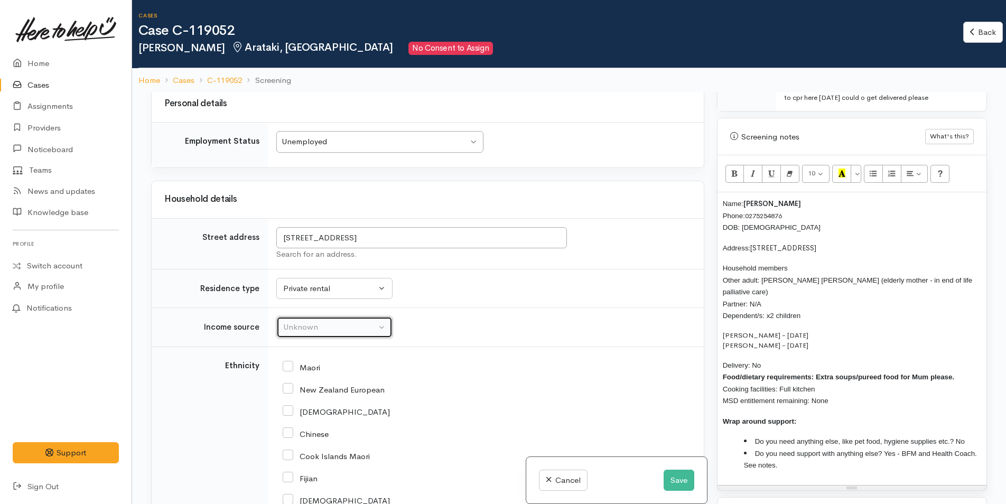
click at [331, 321] on div "Unknown" at bounding box center [329, 327] width 93 height 12
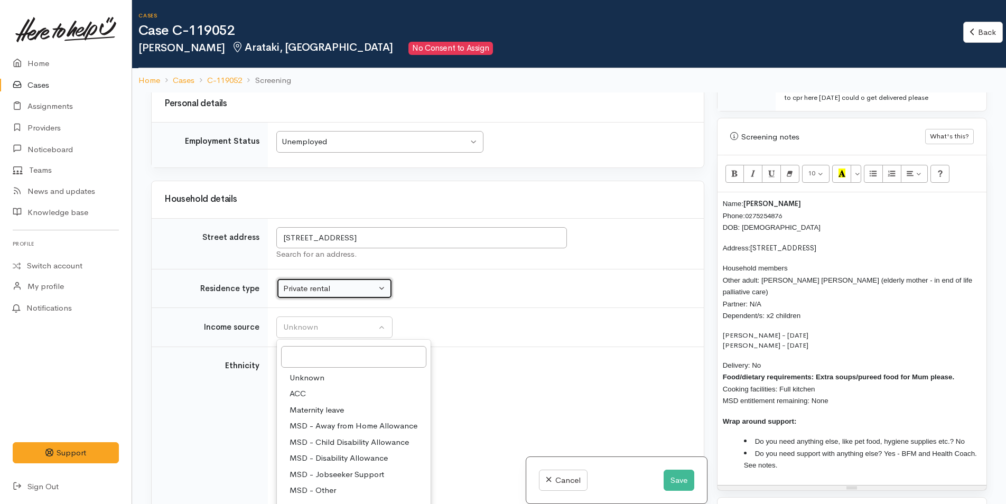
click at [327, 283] on div "Private rental" at bounding box center [329, 289] width 93 height 12
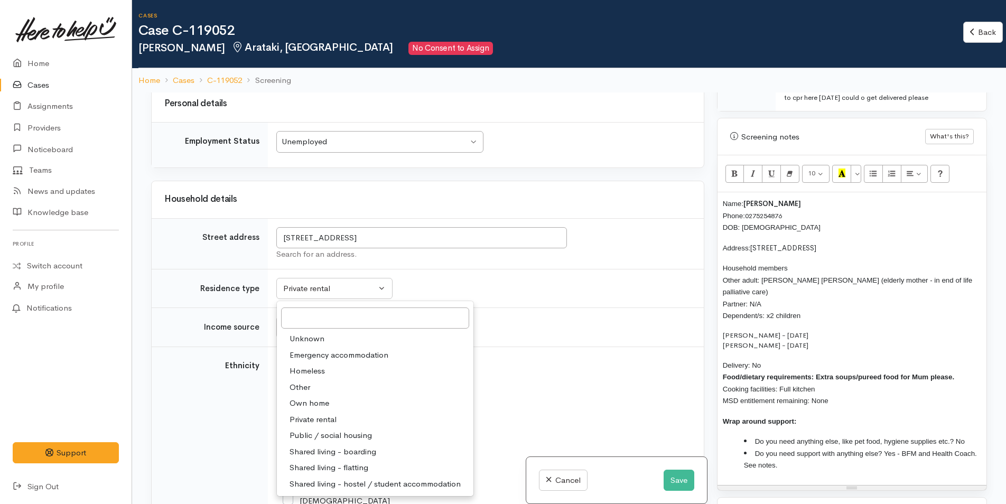
click at [367, 446] on span "Shared living - boarding" at bounding box center [332, 452] width 87 height 12
select select "4"
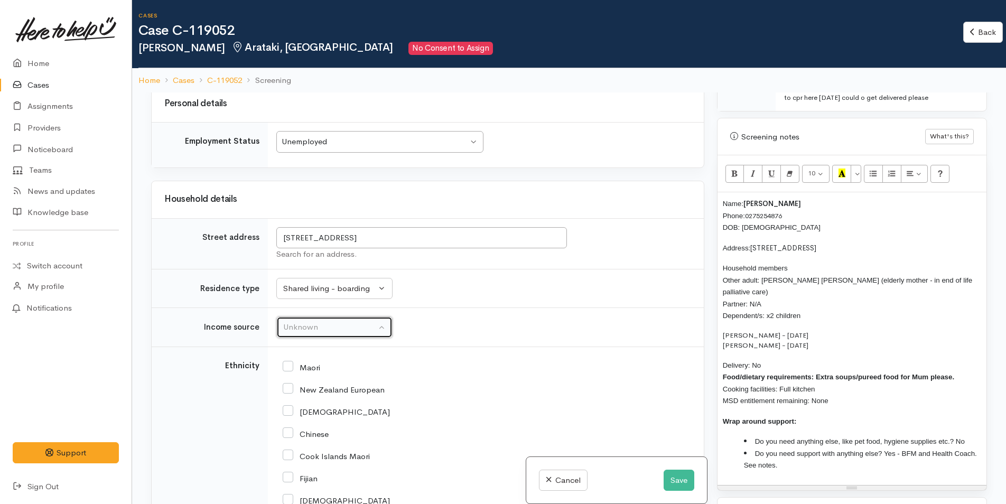
click at [310, 321] on div "Unknown" at bounding box center [329, 327] width 93 height 12
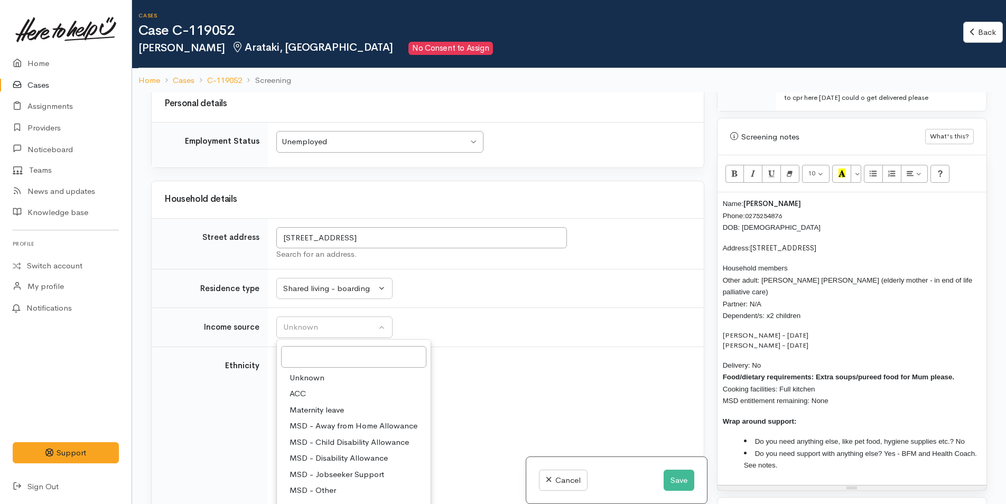
click at [368, 501] on span "MSD - Sole Parent Support" at bounding box center [338, 507] width 99 height 12
select select "7"
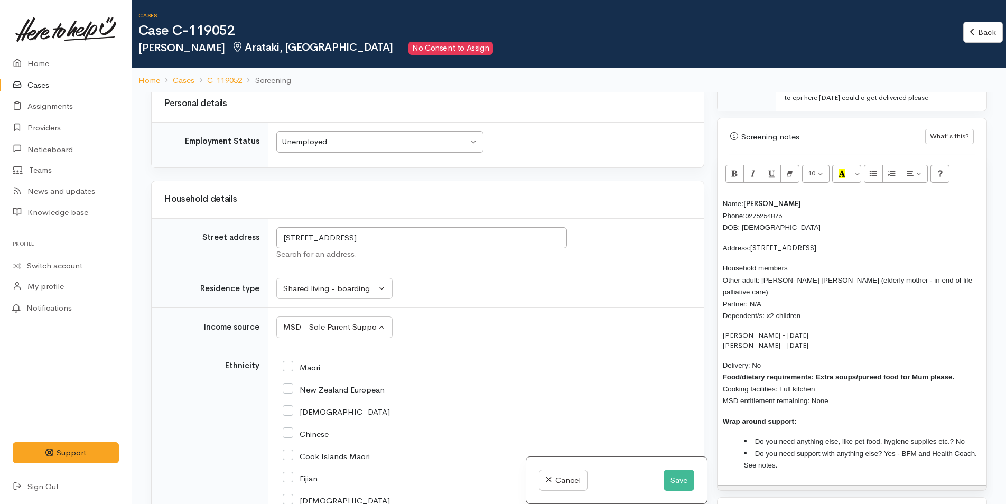
click at [291, 384] on input "New Zealand European" at bounding box center [334, 389] width 102 height 10
checkbox input "true"
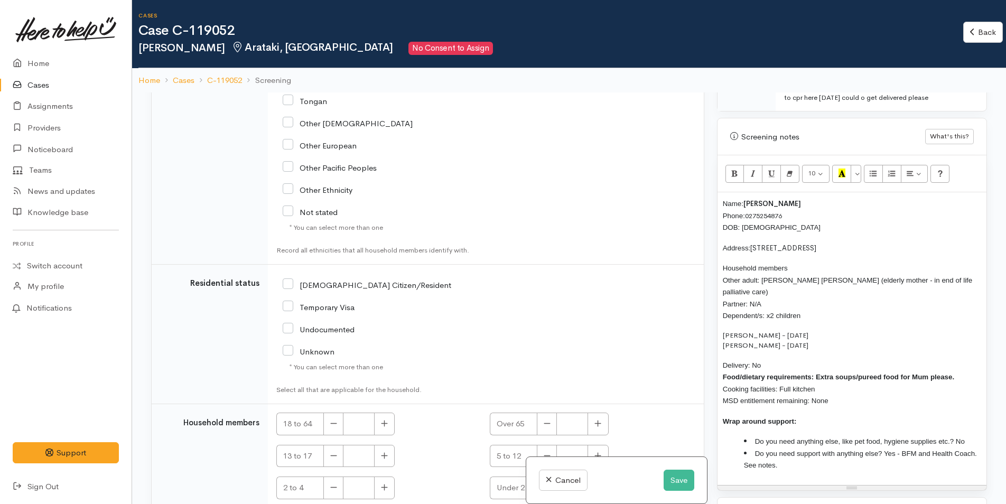
scroll to position [2338, 0]
click at [285, 279] on input "NZ Citizen/Resident" at bounding box center [367, 284] width 168 height 10
checkbox input "true"
click at [381, 412] on button "button" at bounding box center [384, 423] width 21 height 23
type input "1"
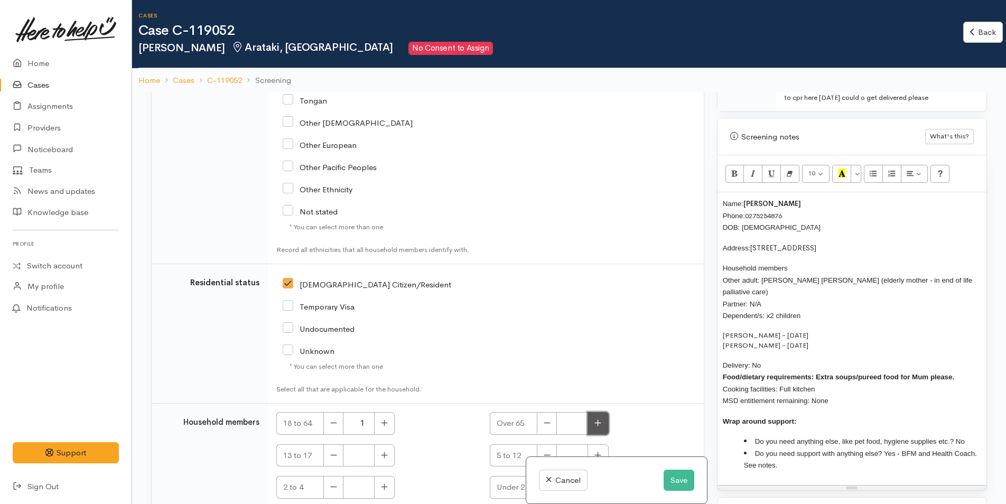
click at [591, 412] on button "button" at bounding box center [597, 423] width 21 height 23
type input "1"
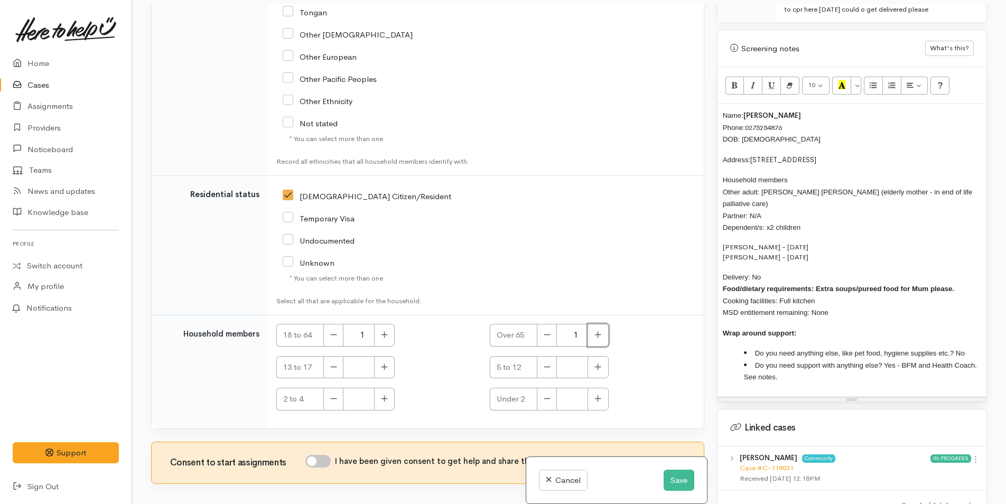
scroll to position [92, 0]
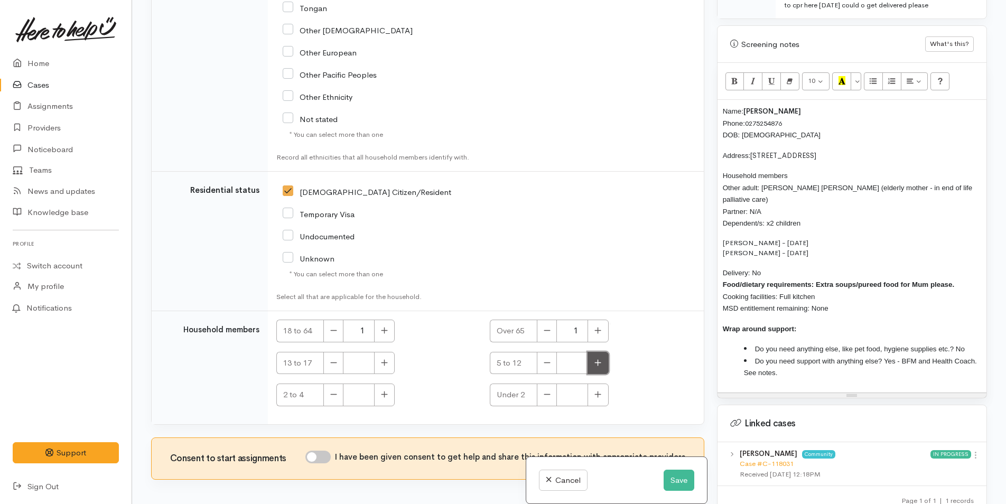
click at [596, 359] on icon "button" at bounding box center [598, 362] width 6 height 6
click at [595, 359] on icon "button" at bounding box center [597, 363] width 7 height 8
type input "2"
click at [326, 451] on input "I have been given consent to get help and share this information with appropria…" at bounding box center [317, 457] width 25 height 13
checkbox input "true"
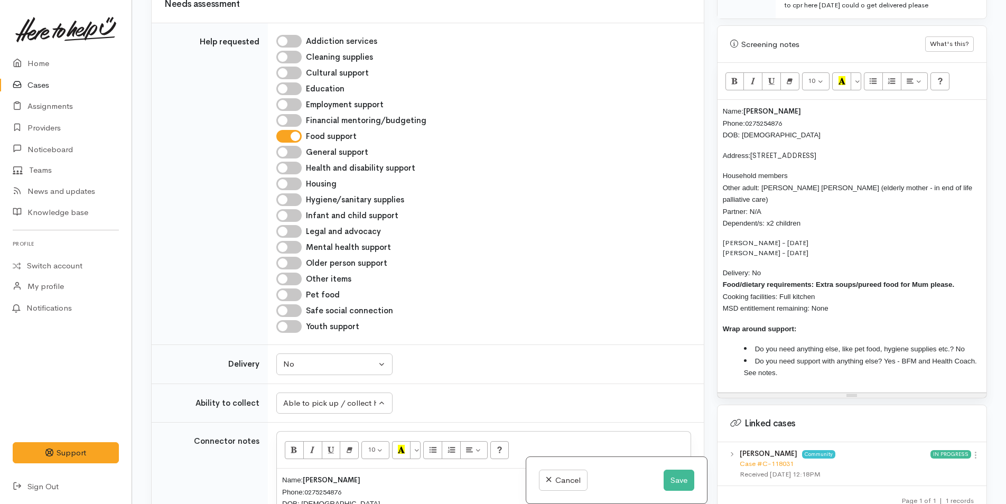
scroll to position [806, 0]
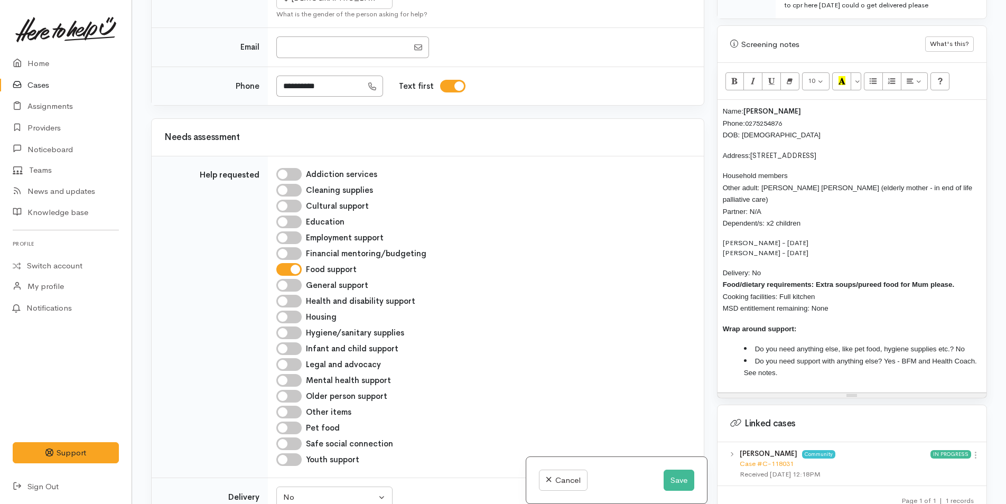
click at [293, 326] on input "Hygiene/sanitary supplies" at bounding box center [288, 332] width 25 height 13
checkbox input "true"
click at [293, 406] on input "Other items" at bounding box center [288, 412] width 25 height 13
checkbox input "true"
click at [773, 267] on p "Delivery: No Food/dietary requirements: Extra soups/pureed food for Mum please.…" at bounding box center [852, 291] width 258 height 48
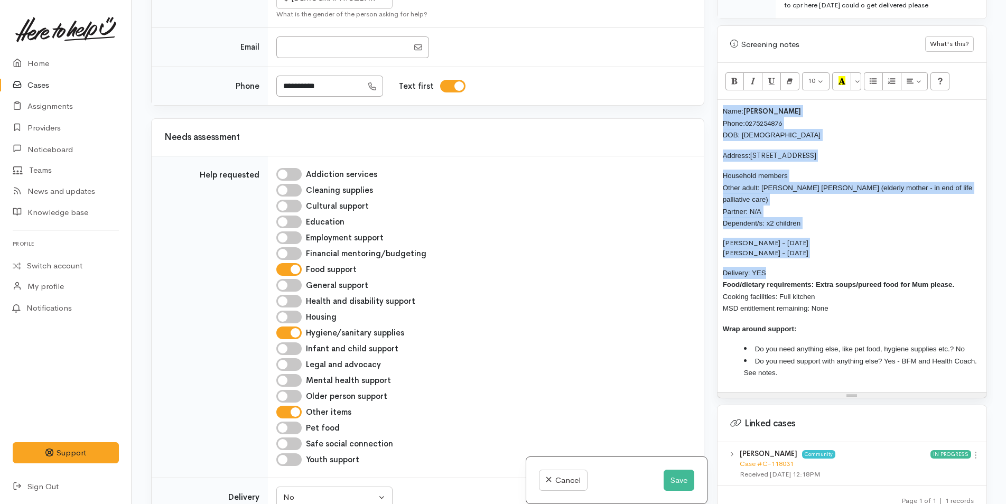
drag, startPoint x: 780, startPoint y: 256, endPoint x: 710, endPoint y: 116, distance: 156.6
click at [710, 116] on div "Warnings Add No warnings have been raised against this case Add Warning Title ●…" at bounding box center [851, 252] width 283 height 504
copy div "Name: Alana Annan Phone: 0275254876 DOB: 15/04/1982 Address: 14A Maranui Street…"
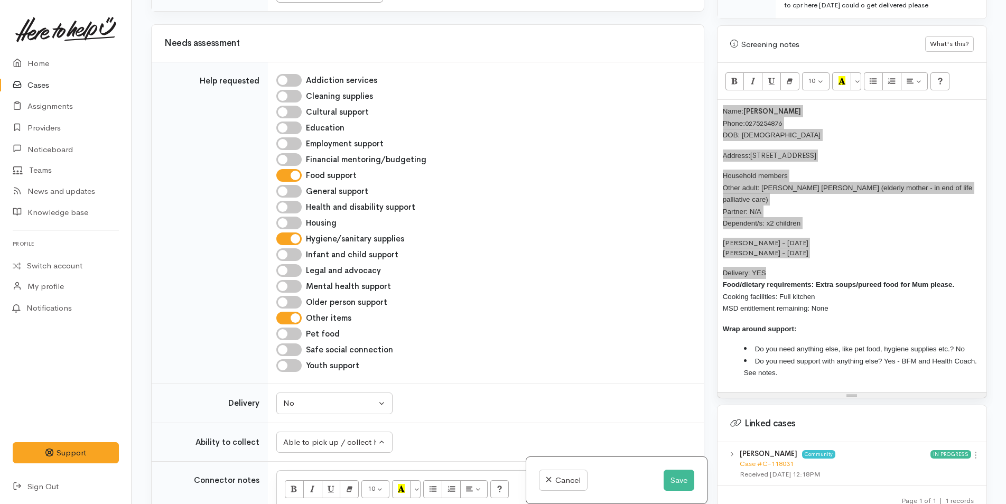
scroll to position [1070, 0]
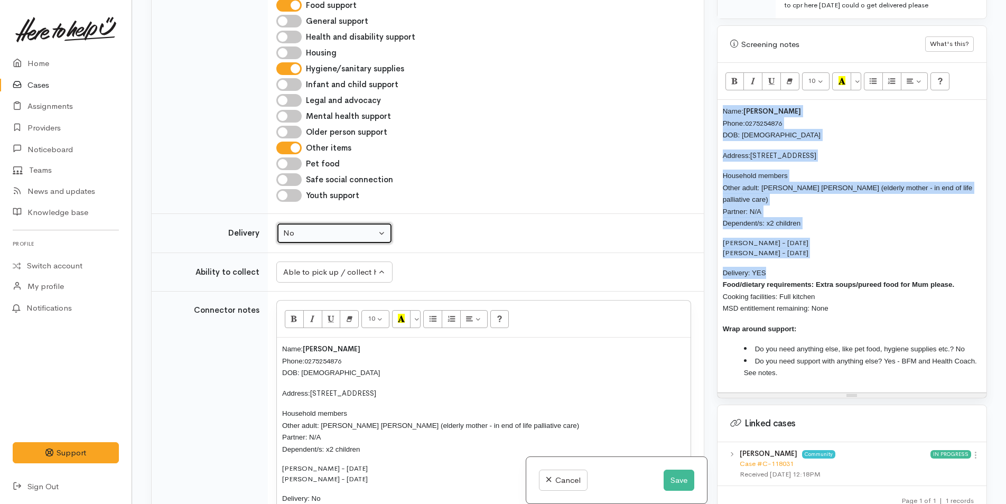
click at [329, 227] on div "No" at bounding box center [329, 233] width 93 height 12
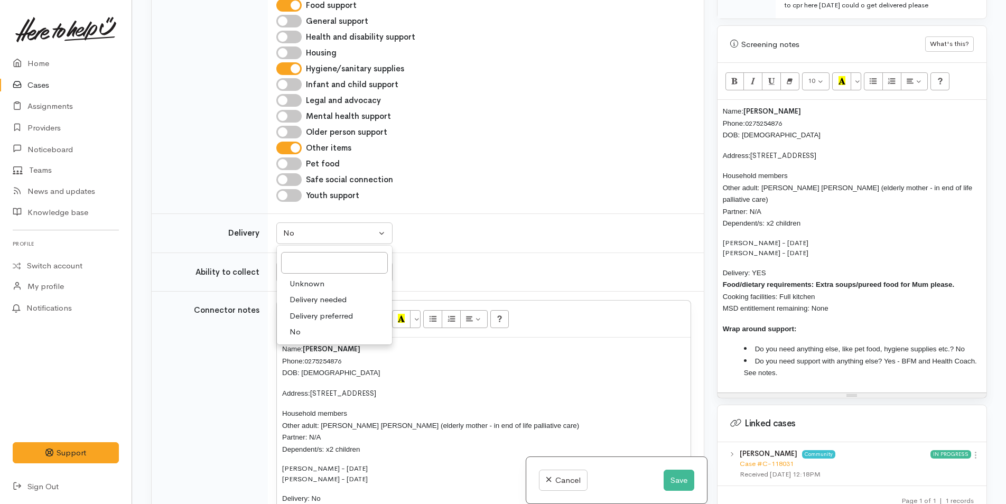
click at [337, 294] on span "Delivery needed" at bounding box center [317, 300] width 57 height 12
select select "3"
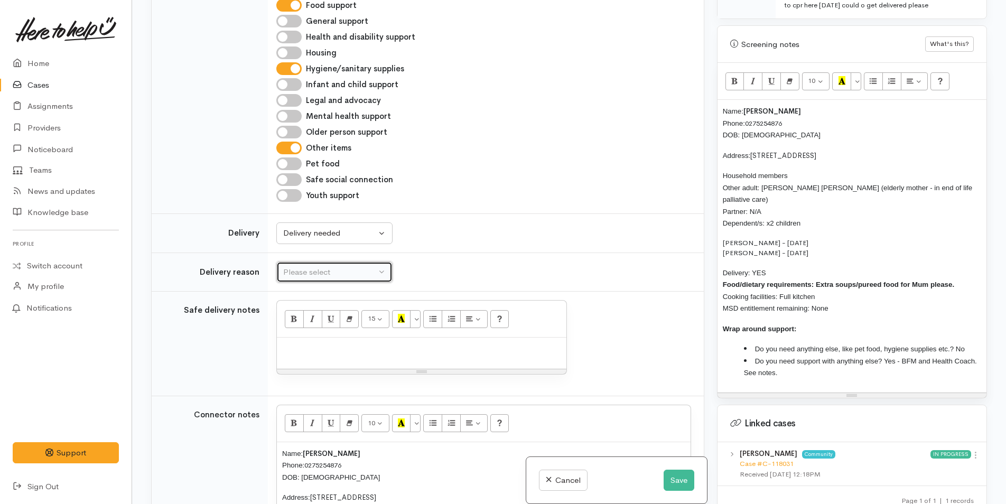
click at [336, 266] on div "Please select" at bounding box center [329, 272] width 93 height 12
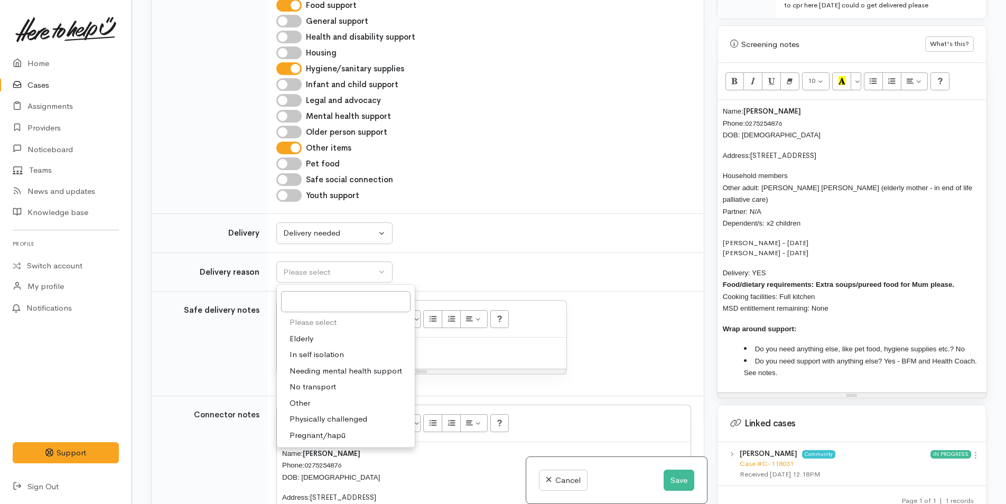
click at [331, 381] on span "No transport" at bounding box center [312, 387] width 46 height 12
select select "2"
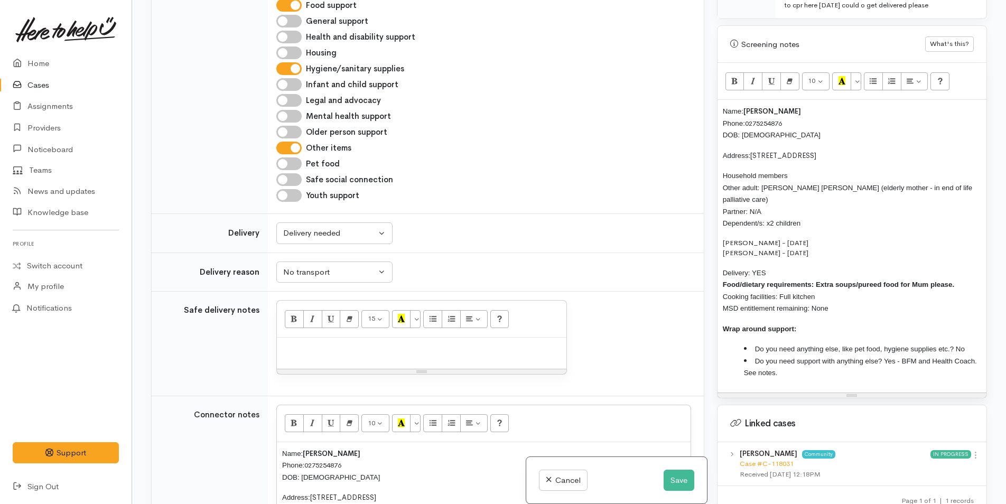
click at [340, 337] on div at bounding box center [421, 352] width 289 height 31
paste div
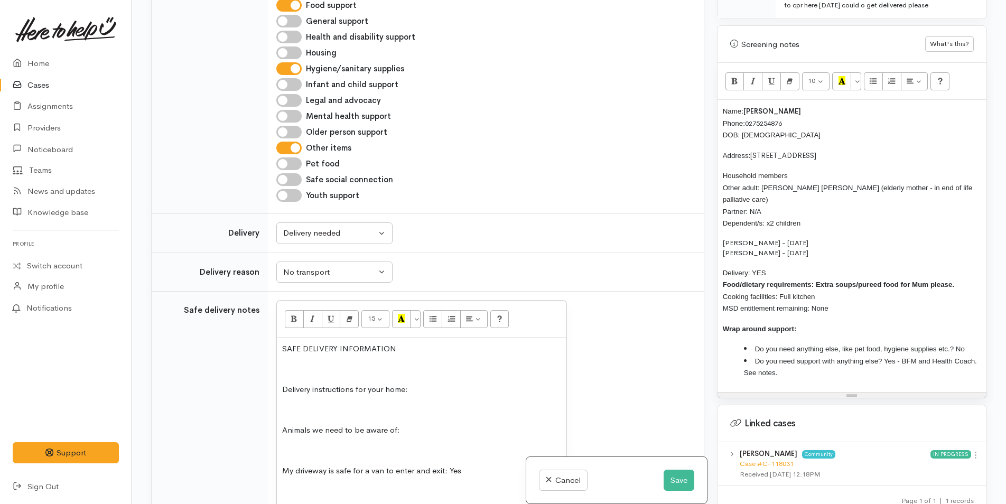
click at [466, 339] on div "SAFE DELIVERY INFORMATION Delivery instructions for your home: Animals we need …" at bounding box center [421, 434] width 289 height 194
click at [463, 424] on p "Animals we need to be aware of:" at bounding box center [421, 430] width 279 height 12
click at [679, 480] on button "Save" at bounding box center [678, 481] width 31 height 22
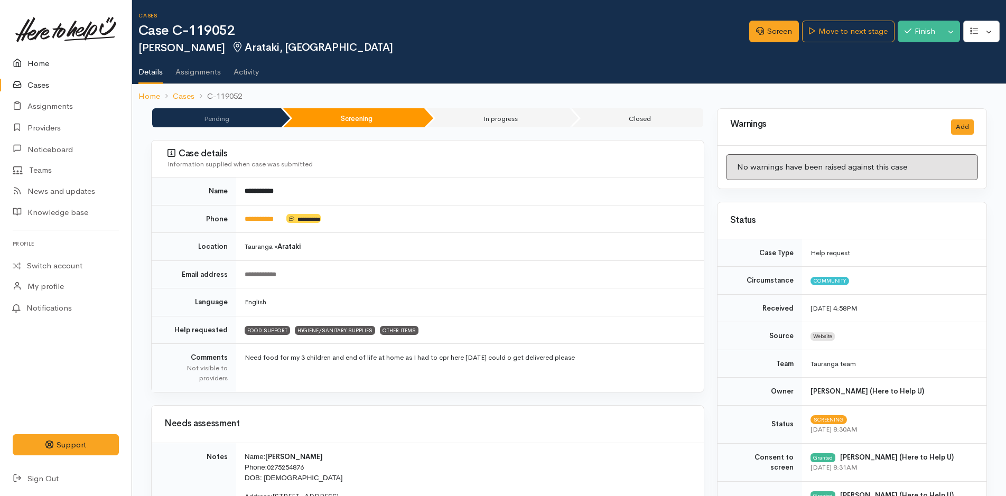
click at [40, 60] on link "Home" at bounding box center [66, 64] width 132 height 22
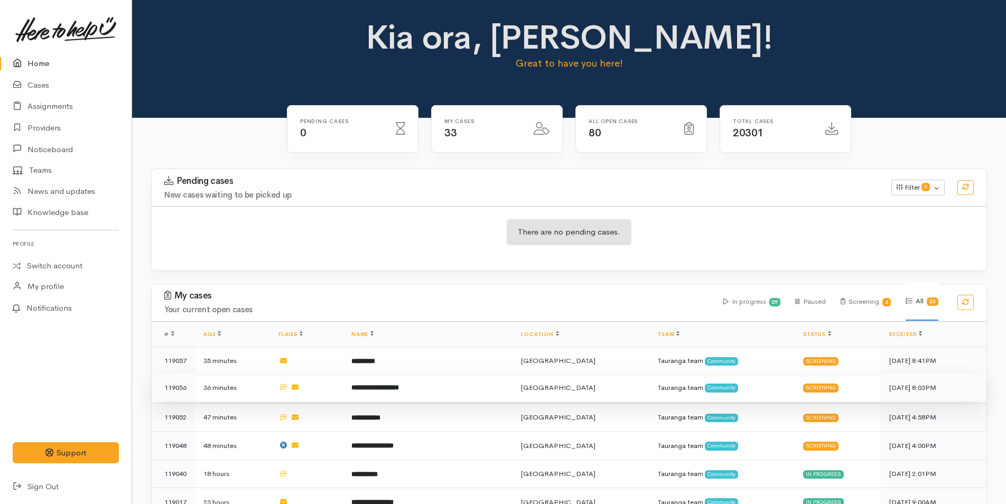
click at [463, 377] on td "**********" at bounding box center [428, 387] width 170 height 29
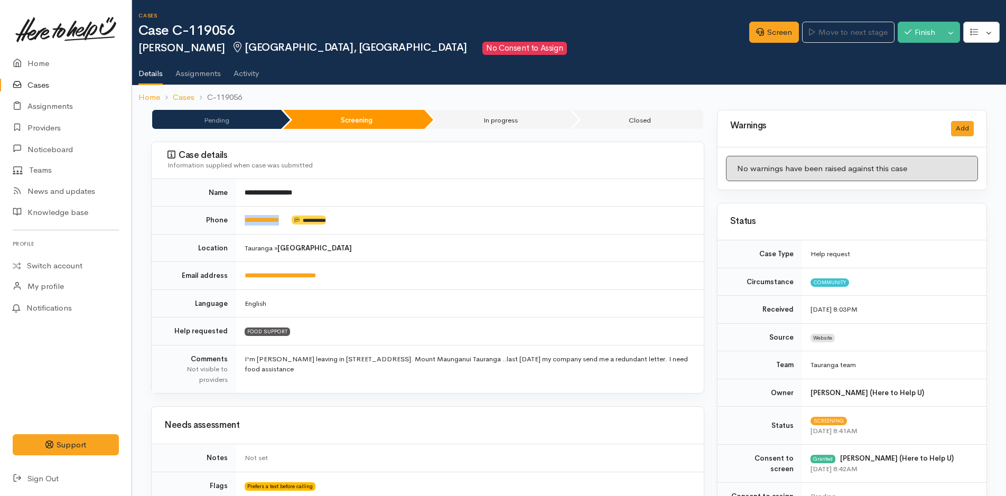
drag, startPoint x: 298, startPoint y: 224, endPoint x: 241, endPoint y: 229, distance: 57.3
click at [241, 229] on td "**********" at bounding box center [469, 221] width 467 height 28
copy td "**********"
click at [782, 30] on link "Screen" at bounding box center [774, 33] width 50 height 22
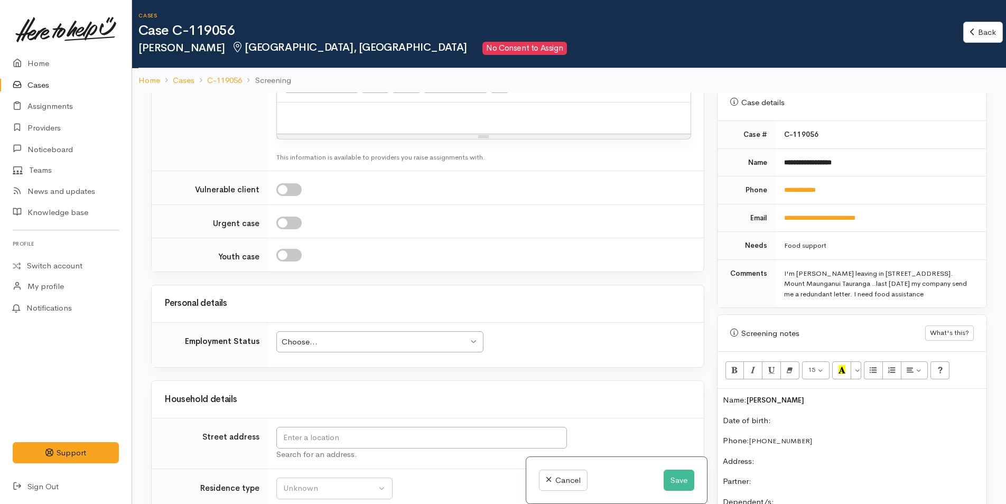
scroll to position [951, 0]
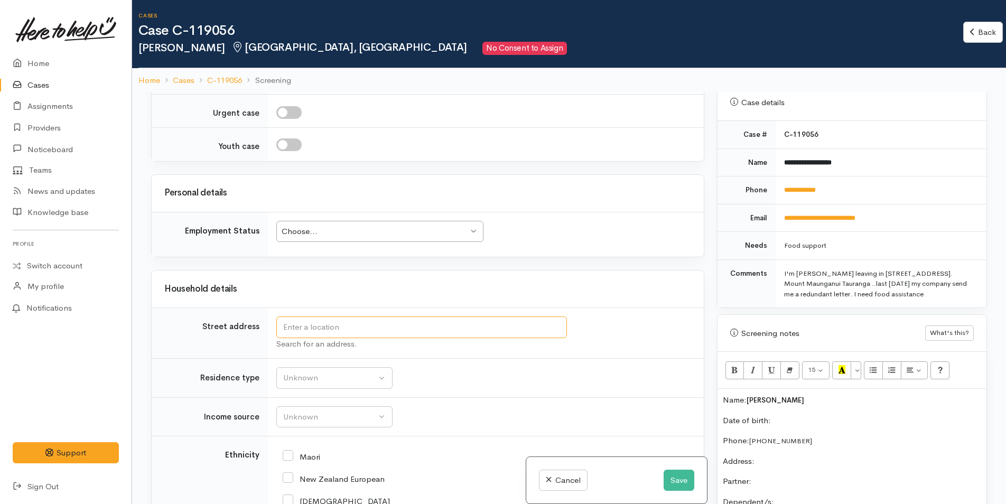
click at [378, 329] on input "text" at bounding box center [421, 327] width 290 height 22
click at [304, 330] on input "17 Lender Street" at bounding box center [421, 327] width 290 height 22
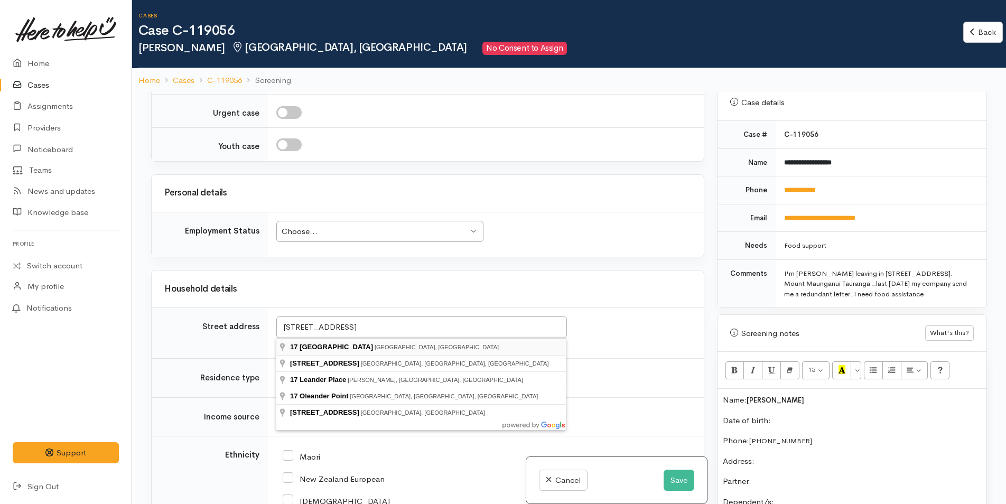
type input "17 Leander Street, Mount Maunganui, New Zealand"
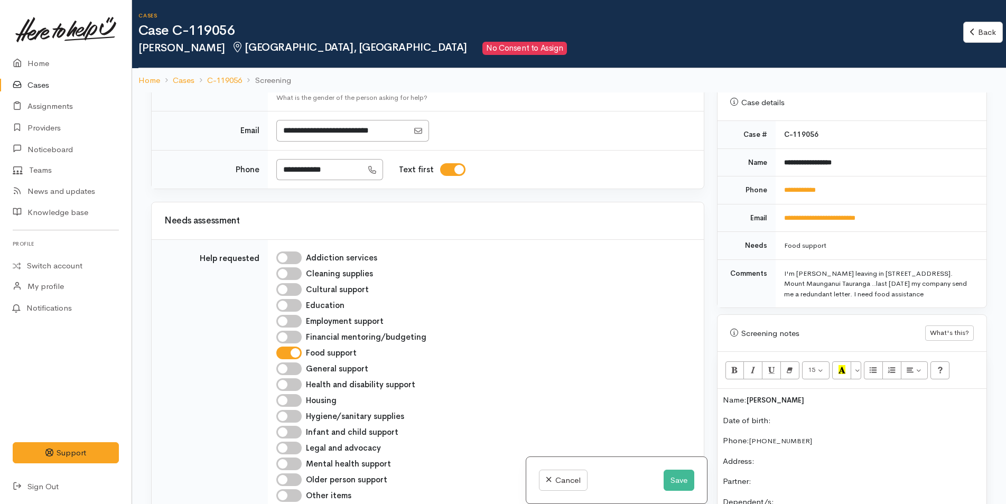
scroll to position [479, 0]
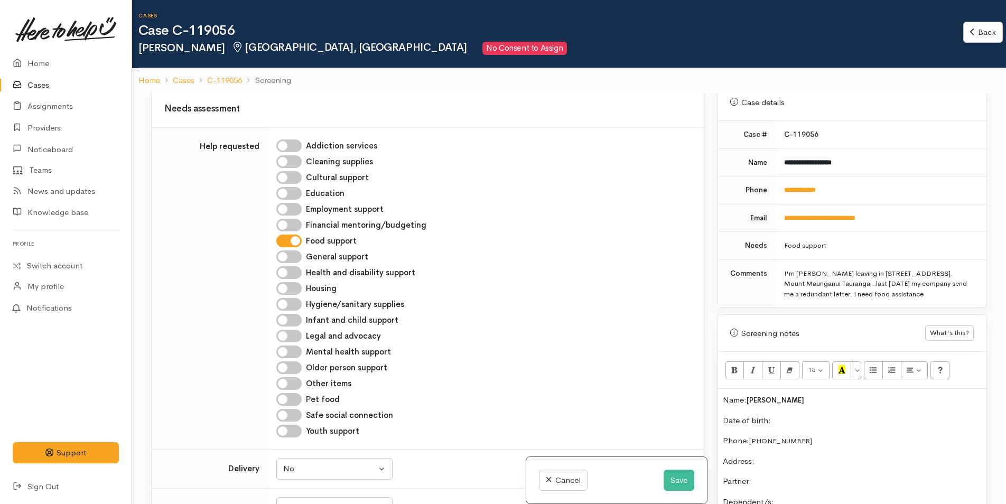
click at [294, 304] on input "Hygiene/sanitary supplies" at bounding box center [288, 304] width 25 height 13
checkbox input "true"
click at [297, 366] on input "Older person support" at bounding box center [288, 367] width 25 height 13
checkbox input "true"
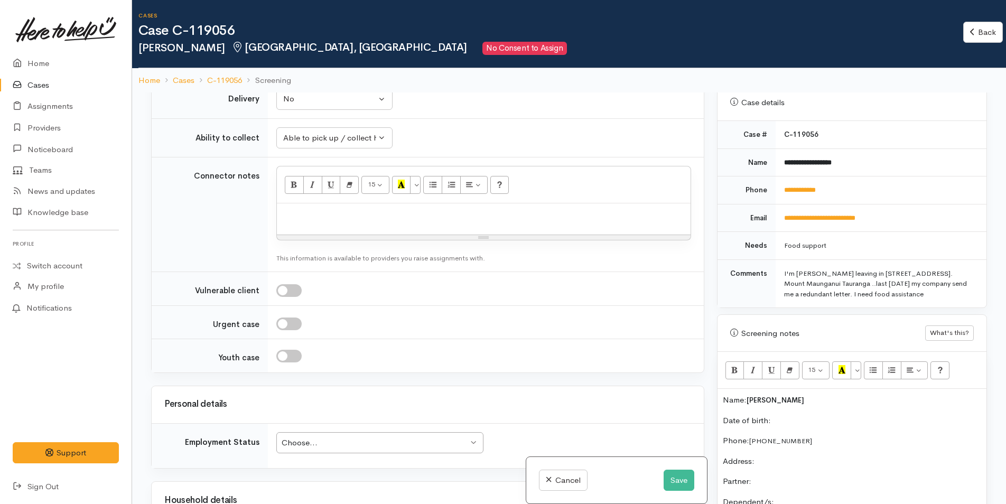
scroll to position [1007, 0]
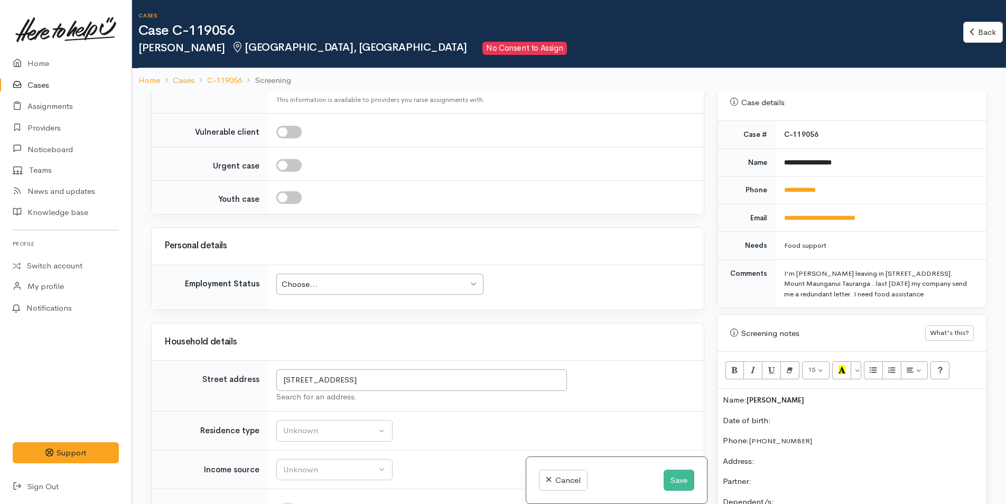
click at [378, 280] on div "Choose..." at bounding box center [375, 284] width 186 height 12
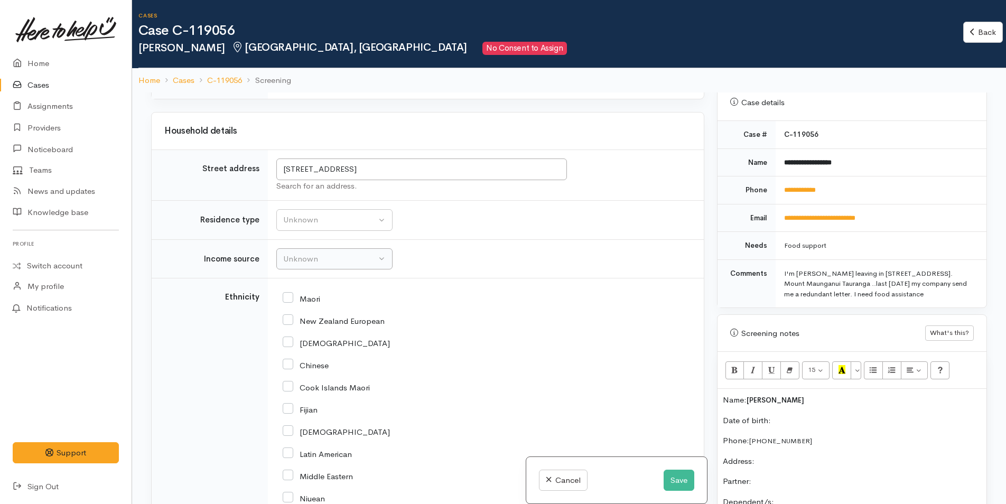
scroll to position [1218, 0]
click at [322, 228] on button "Unknown" at bounding box center [334, 220] width 116 height 22
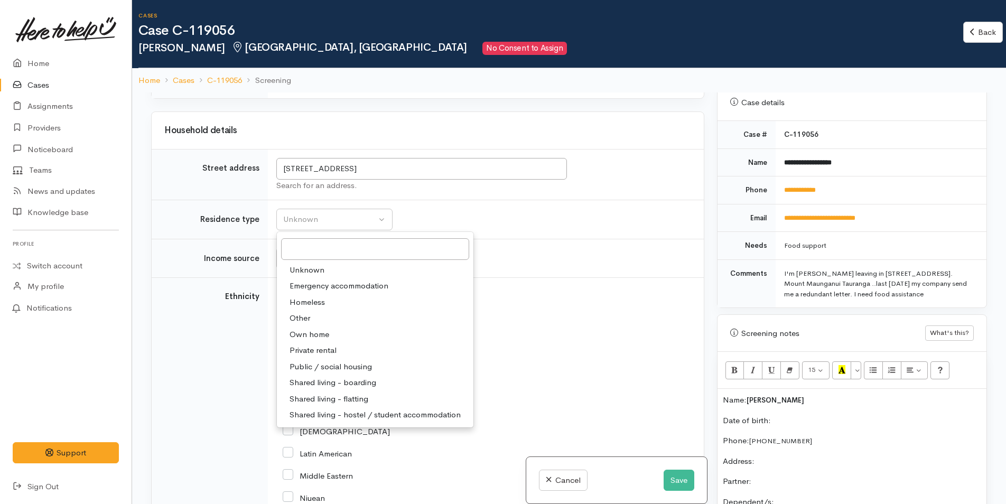
click at [329, 349] on span "Private rental" at bounding box center [312, 350] width 47 height 12
select select "2"
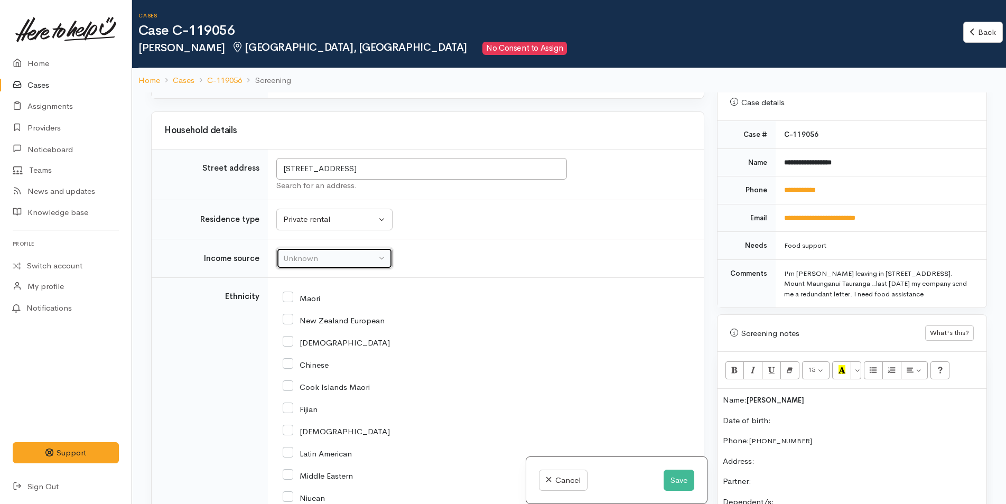
click at [345, 258] on div "Unknown" at bounding box center [329, 258] width 93 height 12
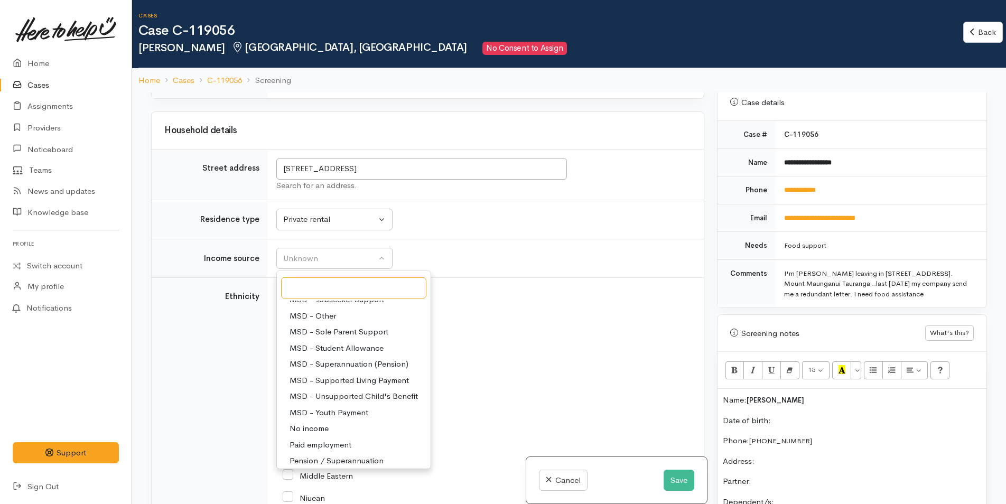
scroll to position [158, 0]
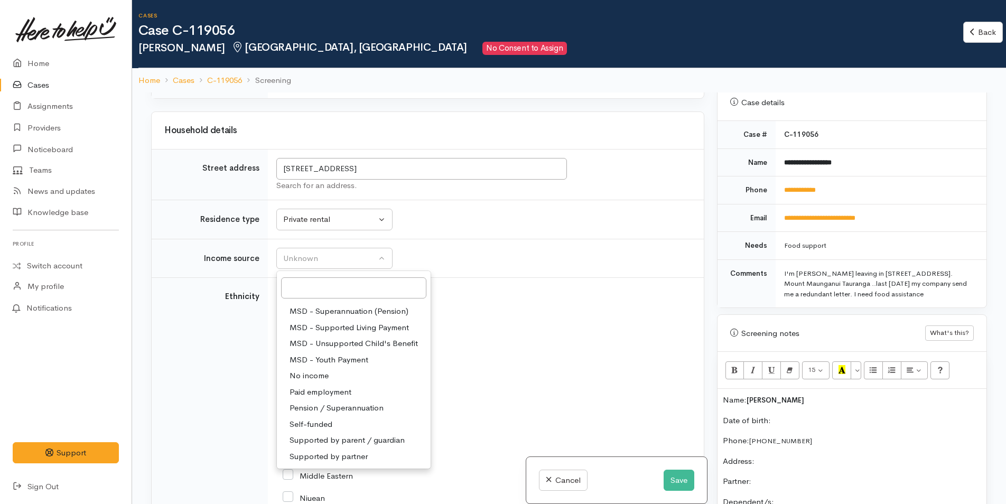
click at [322, 375] on span "No income" at bounding box center [308, 376] width 39 height 12
select select "5"
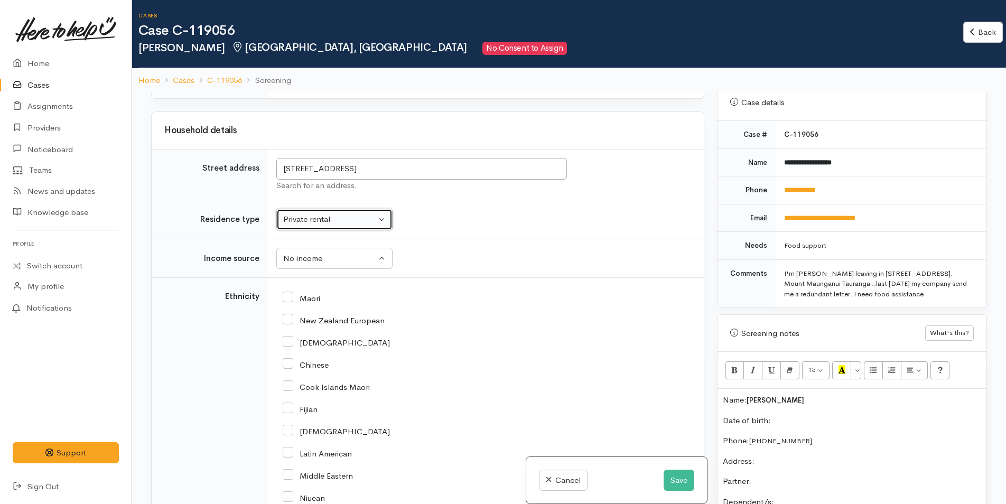
click at [358, 215] on div "Private rental" at bounding box center [329, 219] width 93 height 12
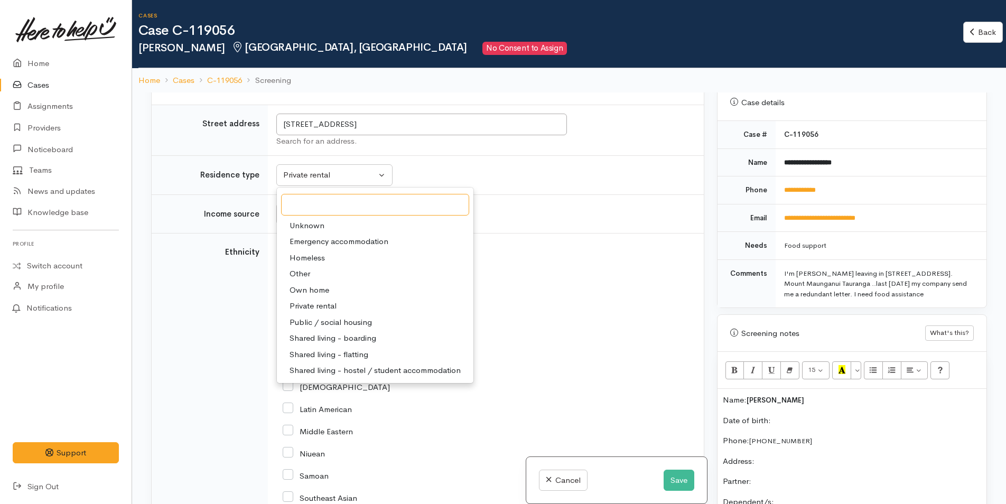
scroll to position [1324, 0]
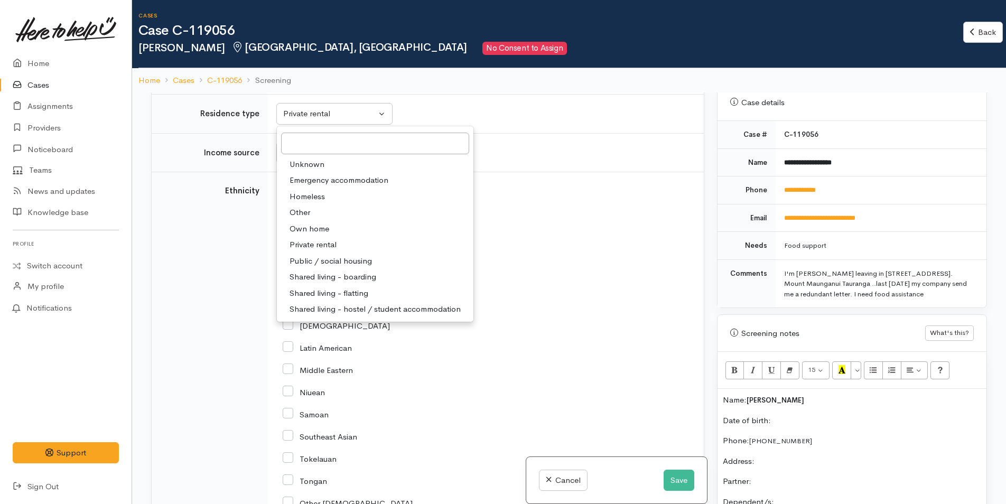
click at [205, 372] on td "Ethnicity" at bounding box center [210, 408] width 116 height 472
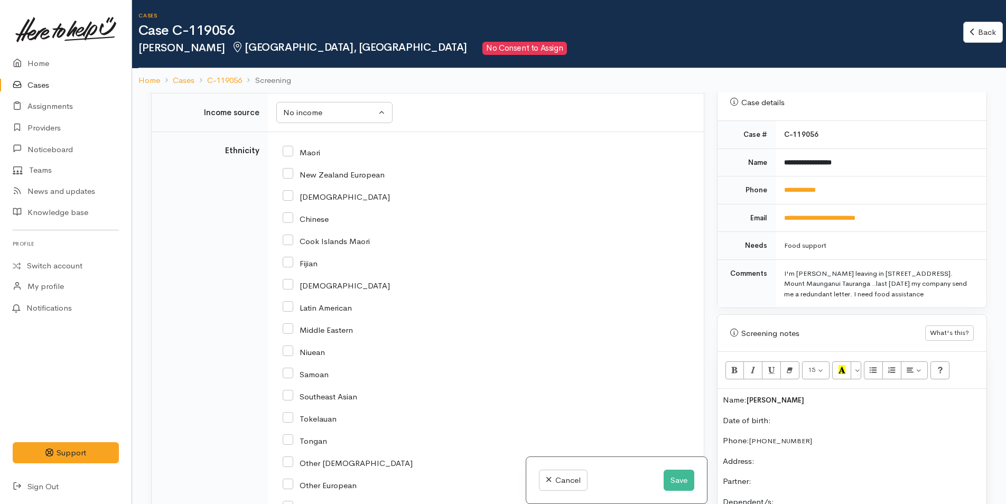
scroll to position [1429, 0]
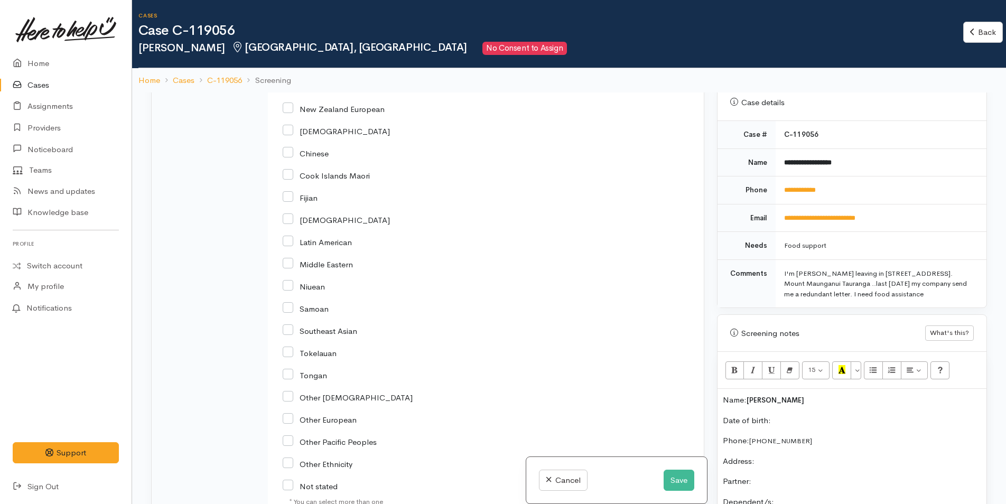
click at [291, 465] on input "Other Ethnicity" at bounding box center [318, 463] width 70 height 10
checkbox input "true"
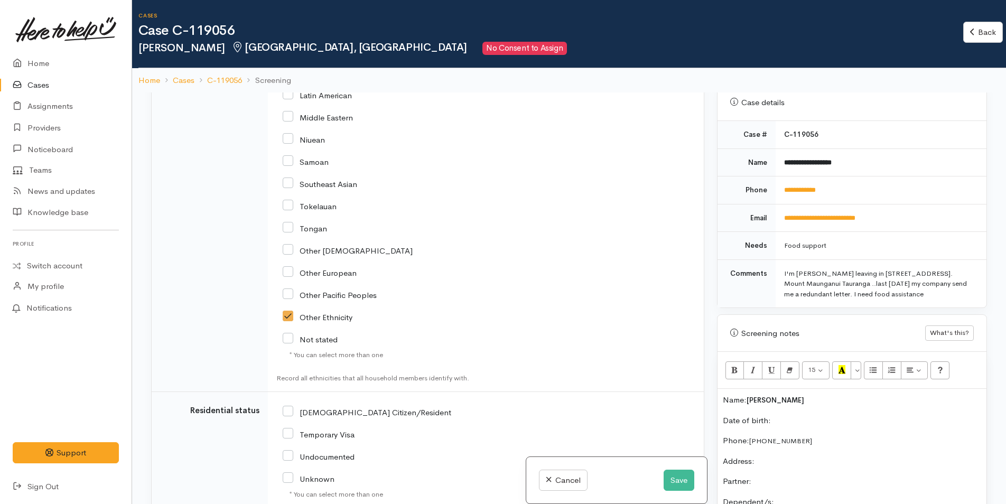
scroll to position [1745, 0]
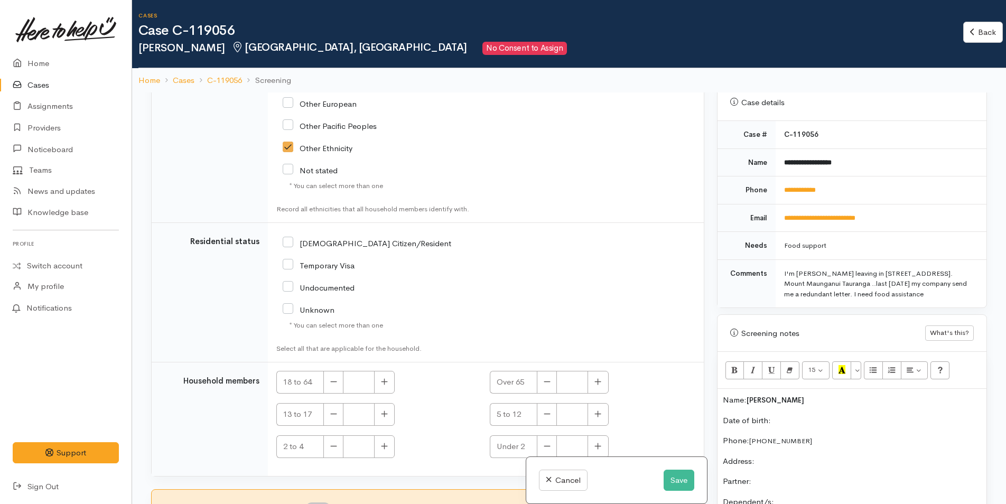
click at [287, 241] on input "NZ Citizen/Resident" at bounding box center [367, 243] width 168 height 10
checkbox input "true"
click at [386, 386] on button "button" at bounding box center [384, 382] width 21 height 23
type input "1"
click at [293, 268] on input "Temporary Visa" at bounding box center [319, 265] width 72 height 10
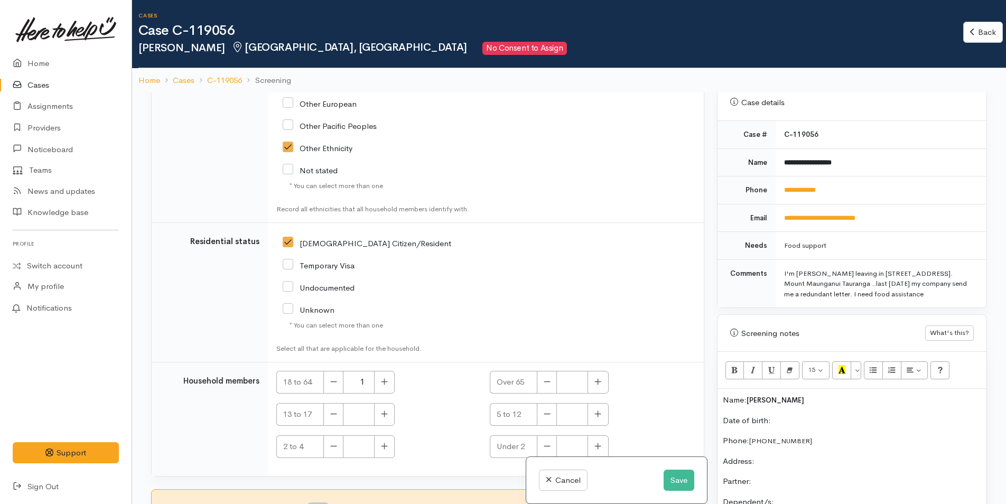
checkbox input "true"
click at [338, 379] on button "button" at bounding box center [333, 382] width 20 height 23
type input "0"
click at [289, 241] on input "NZ Citizen/Resident" at bounding box center [367, 243] width 168 height 10
checkbox input "false"
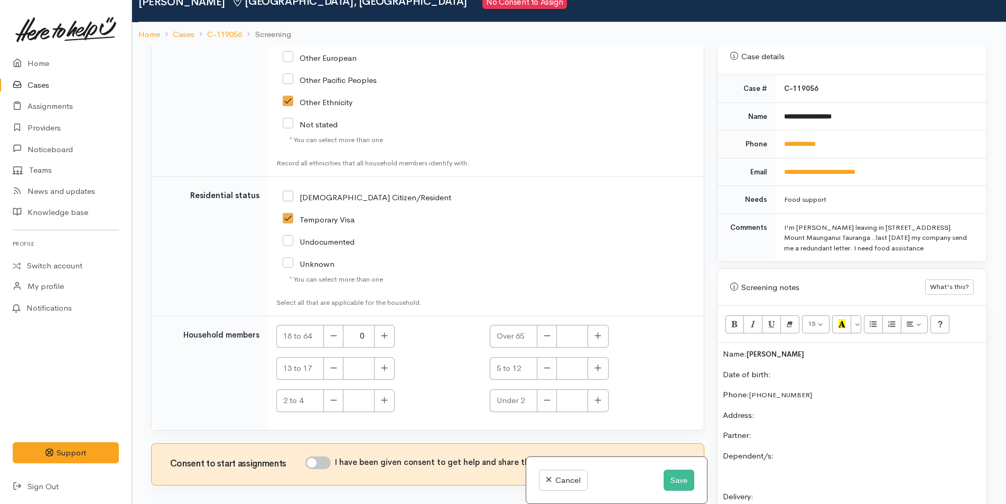
scroll to position [92, 0]
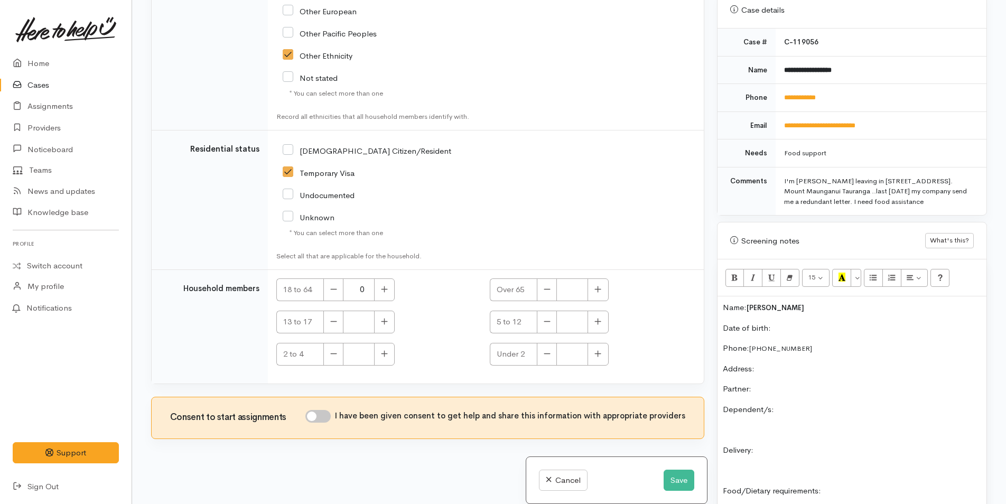
click at [329, 411] on input "I have been given consent to get help and share this information with appropria…" at bounding box center [317, 416] width 25 height 13
checkbox input "true"
click at [796, 330] on p "Date of birth:" at bounding box center [852, 328] width 258 height 12
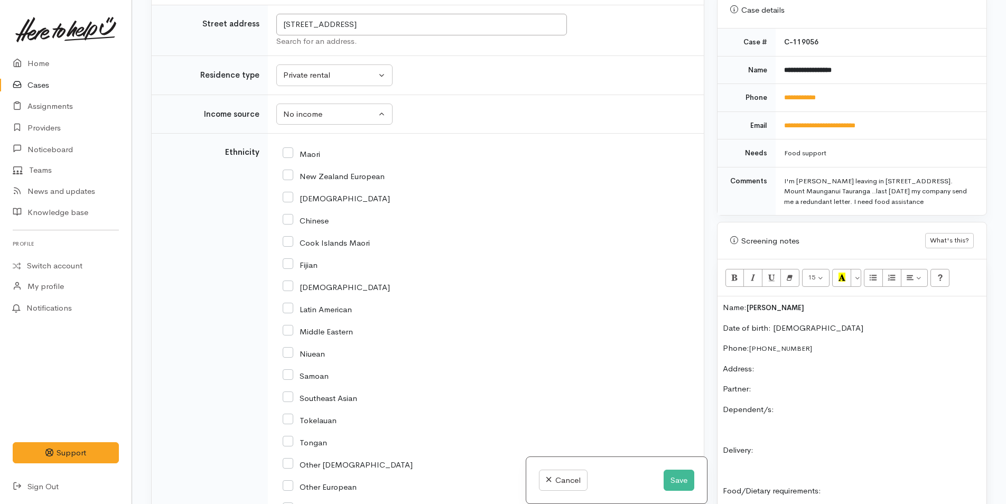
scroll to position [1058, 0]
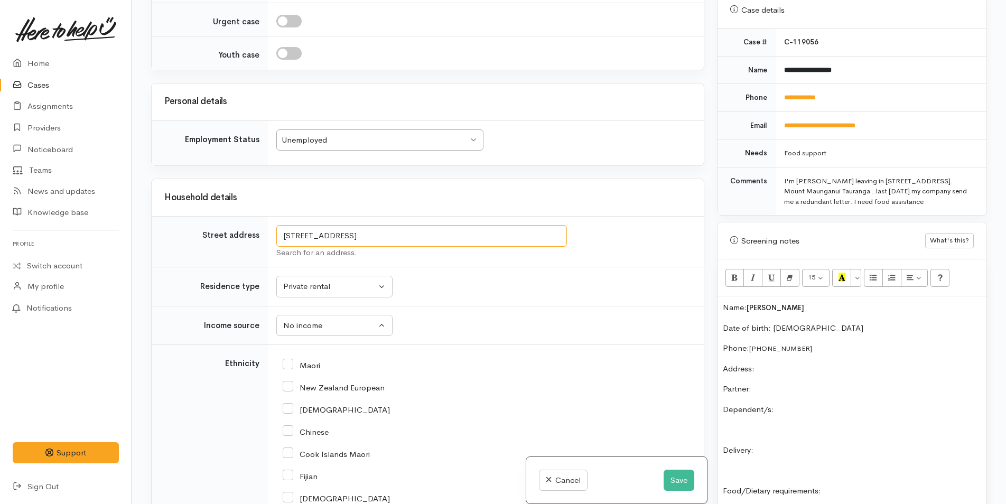
drag, startPoint x: 487, startPoint y: 239, endPoint x: 251, endPoint y: 220, distance: 236.3
click at [251, 220] on tr "Street address 17 Leander Street, Mount Maunganui, New Zealand Search for an ad…" at bounding box center [428, 242] width 552 height 51
click at [771, 365] on p "Address:" at bounding box center [852, 369] width 258 height 12
click at [774, 386] on p "Partner:" at bounding box center [852, 389] width 258 height 12
click at [845, 412] on p "Dependent/s:" at bounding box center [852, 410] width 258 height 12
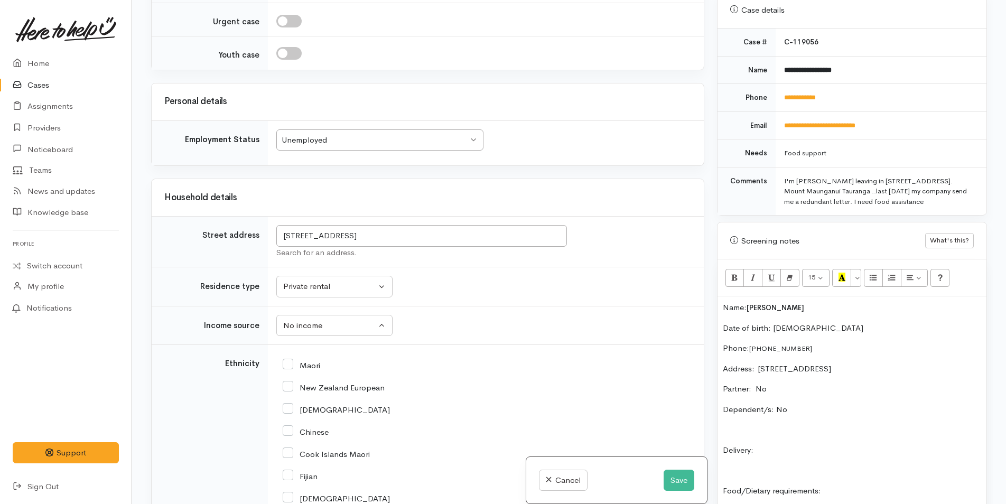
click at [842, 442] on div "Name: Christopher Martin Date of birth: 9/3/1975 Phone:  +64204744859 Address: …" at bounding box center [851, 464] width 269 height 336
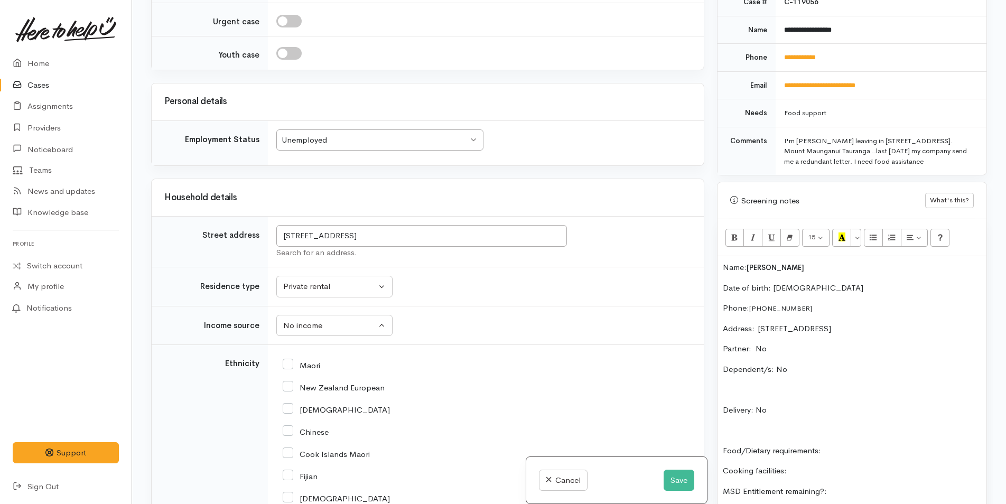
scroll to position [528, 0]
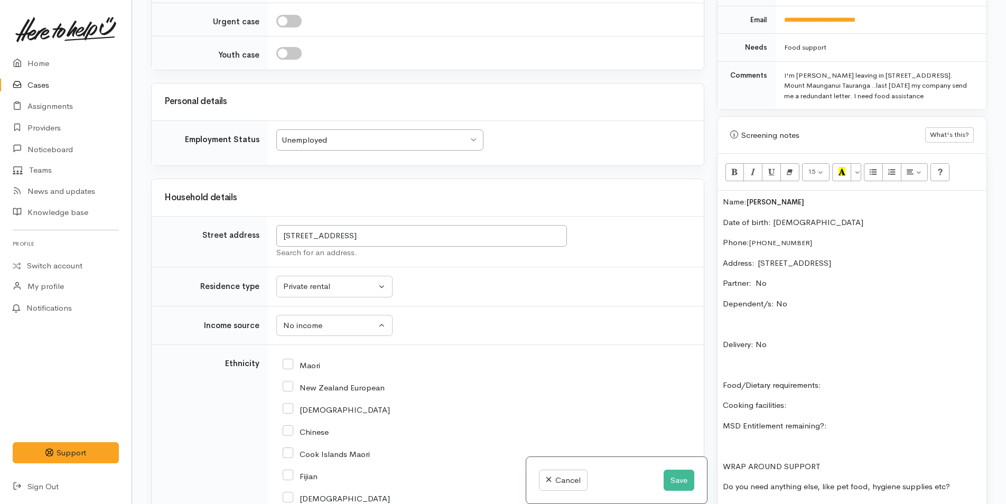
click at [867, 385] on p "Food/Dietary requirements:" at bounding box center [852, 385] width 258 height 12
click at [831, 398] on div "Name: Christopher Martin Date of birth: 9/3/1975 Phone:  +64204744859 Address: …" at bounding box center [851, 359] width 269 height 336
click at [879, 426] on p "MSD Entitlement remaining?:" at bounding box center [852, 426] width 258 height 12
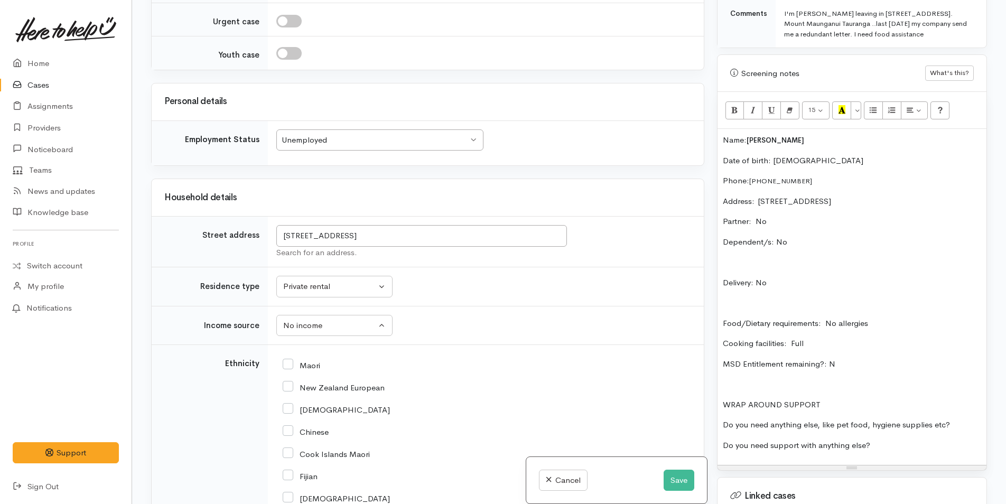
scroll to position [687, 0]
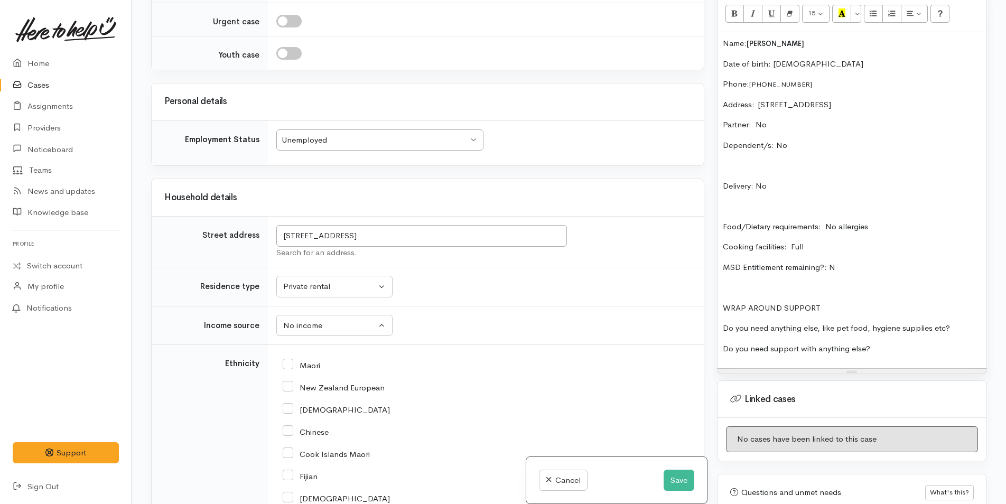
click at [962, 324] on p "Do you need anything else, like pet food, hygiene supplies etc?" at bounding box center [852, 328] width 258 height 12
click at [933, 349] on p "Do you need support with anything else?" at bounding box center [852, 349] width 258 height 12
click at [961, 324] on p "Do you need anything else, like pet food, hygiene supplies etc? Y" at bounding box center [852, 328] width 258 height 12
click at [926, 349] on p "Do you need support with anything else?" at bounding box center [852, 349] width 258 height 12
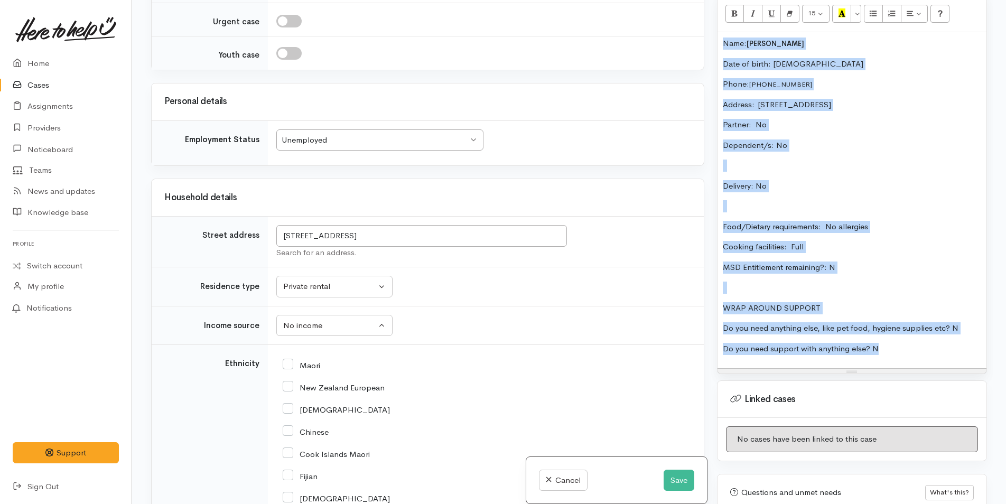
drag, startPoint x: 884, startPoint y: 345, endPoint x: 704, endPoint y: 44, distance: 350.5
click at [704, 44] on div "Related cases There are other cases potentially from the same person, address o…" at bounding box center [569, 252] width 848 height 504
copy div "Name: Christopher Martin Date of birth: 9/3/1975 Phone:  +64204744859 Address: …"
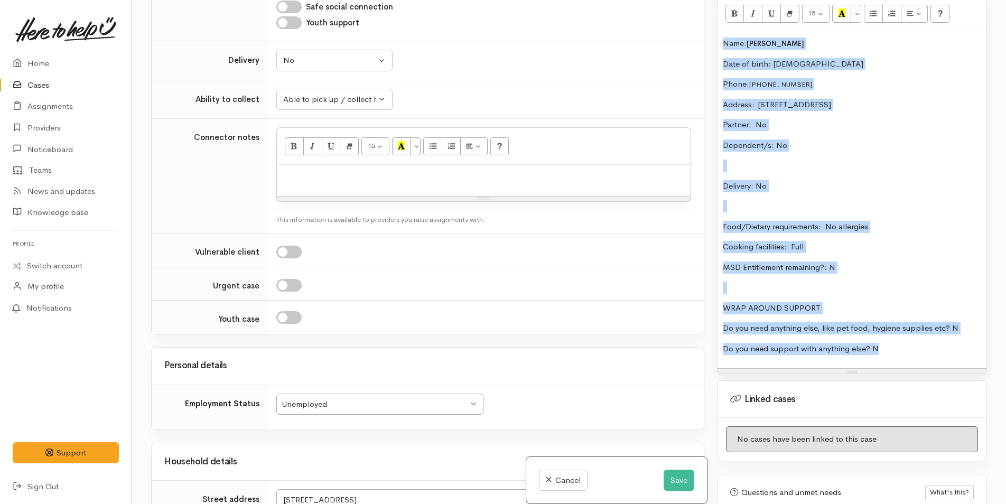
scroll to position [583, 0]
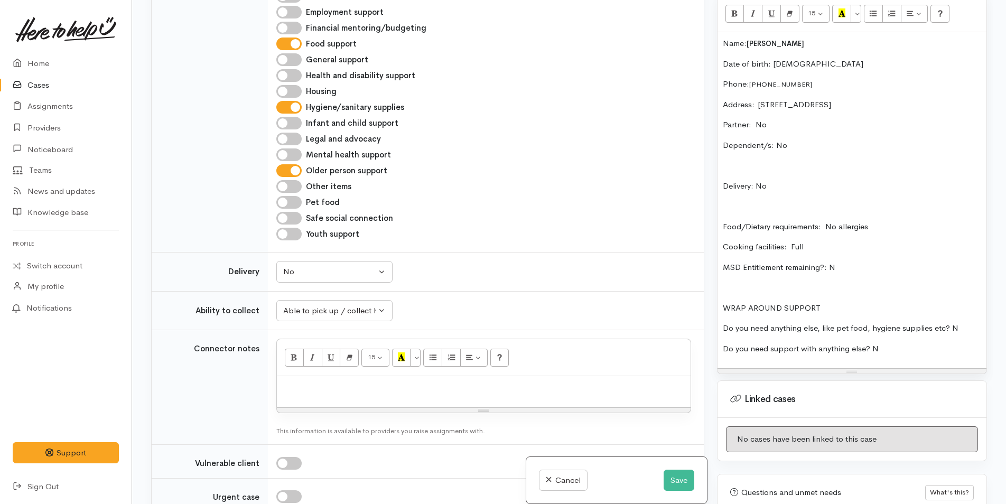
click at [523, 399] on div at bounding box center [484, 391] width 414 height 31
paste div
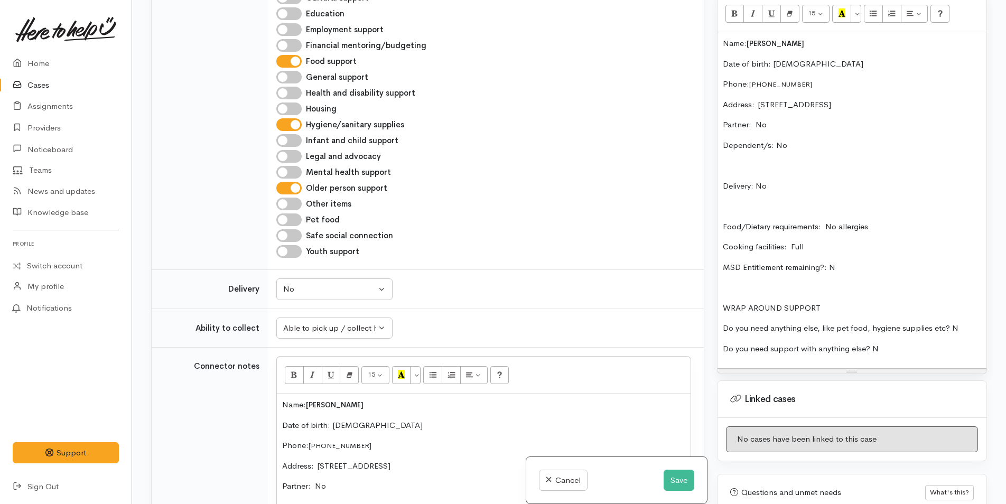
scroll to position [565, 0]
click at [296, 186] on input "Older person support" at bounding box center [288, 188] width 25 height 13
checkbox input "false"
click at [294, 125] on input "Hygiene/sanitary supplies" at bounding box center [288, 125] width 25 height 13
checkbox input "false"
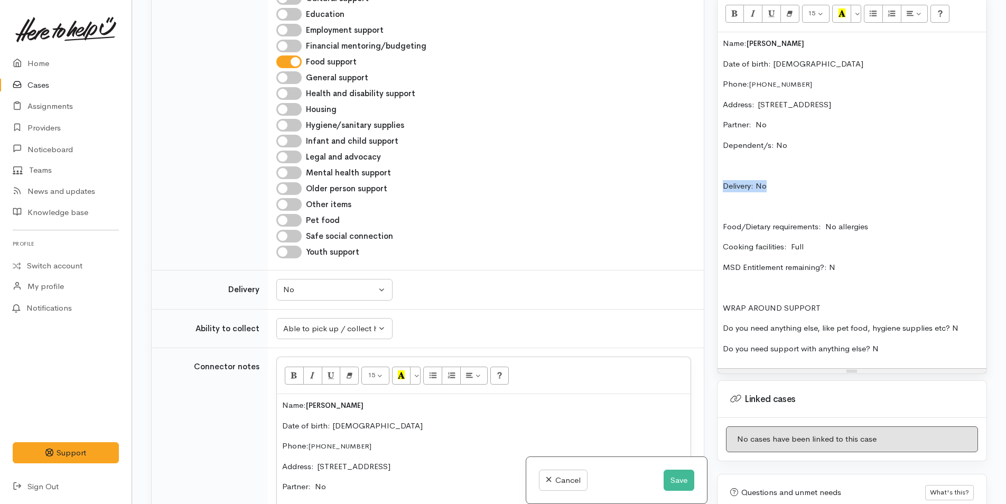
drag, startPoint x: 778, startPoint y: 183, endPoint x: 743, endPoint y: 162, distance: 41.0
click at [743, 162] on div "Name: Christopher Martin Date of birth: 9/3/1975 Phone:  +64204744859 Address: …" at bounding box center [851, 200] width 269 height 336
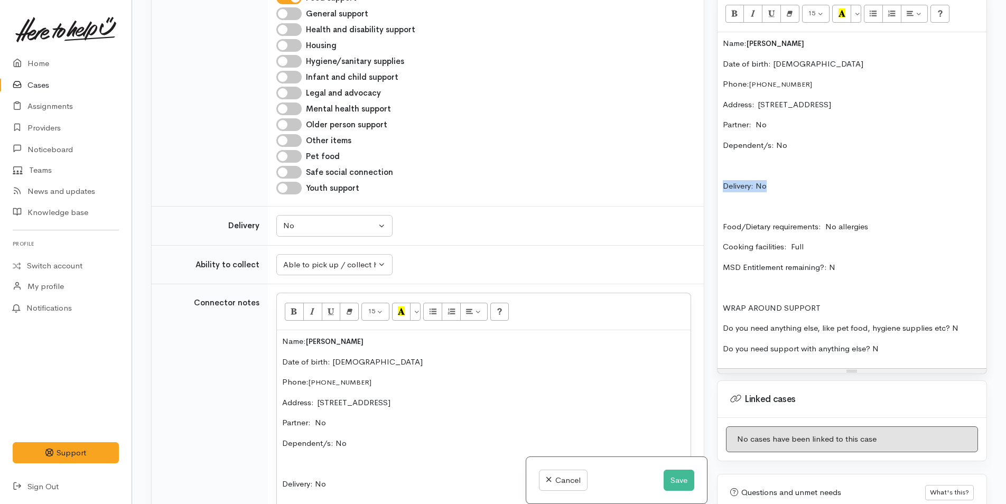
scroll to position [618, 0]
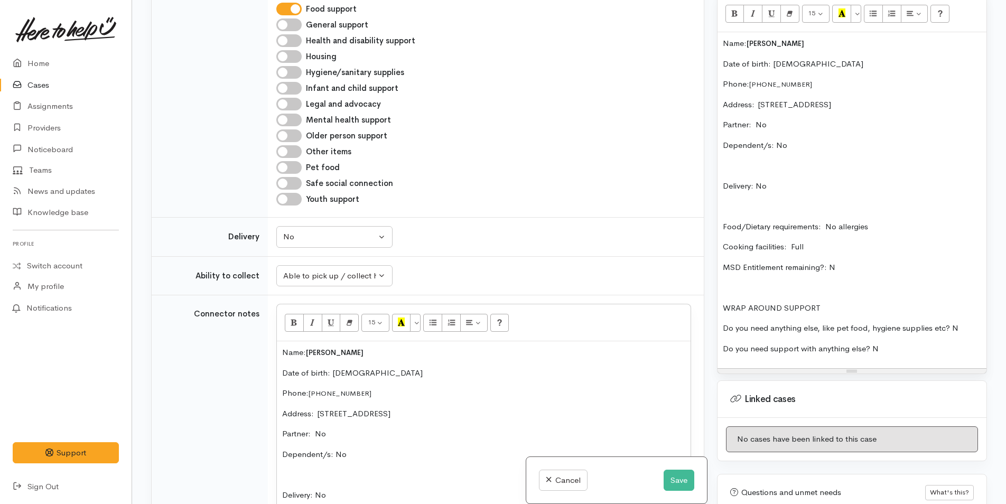
click at [796, 195] on div "Name: Christopher Martin Date of birth: 9/3/1975 Phone:  +64204744859 Address: …" at bounding box center [851, 200] width 269 height 336
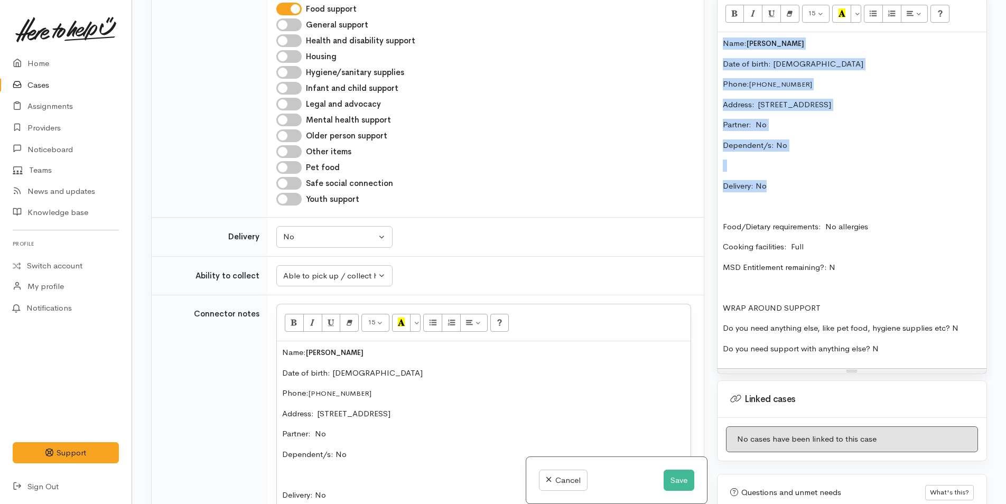
drag, startPoint x: 794, startPoint y: 186, endPoint x: 709, endPoint y: 34, distance: 174.5
click at [709, 34] on div "Related cases There are other cases potentially from the same person, address o…" at bounding box center [569, 252] width 848 height 504
copy div "Name: Christopher Martin Date of birth: 9/3/1975 Phone:  +64204744859 Address: …"
click at [671, 483] on button "Save" at bounding box center [678, 481] width 31 height 22
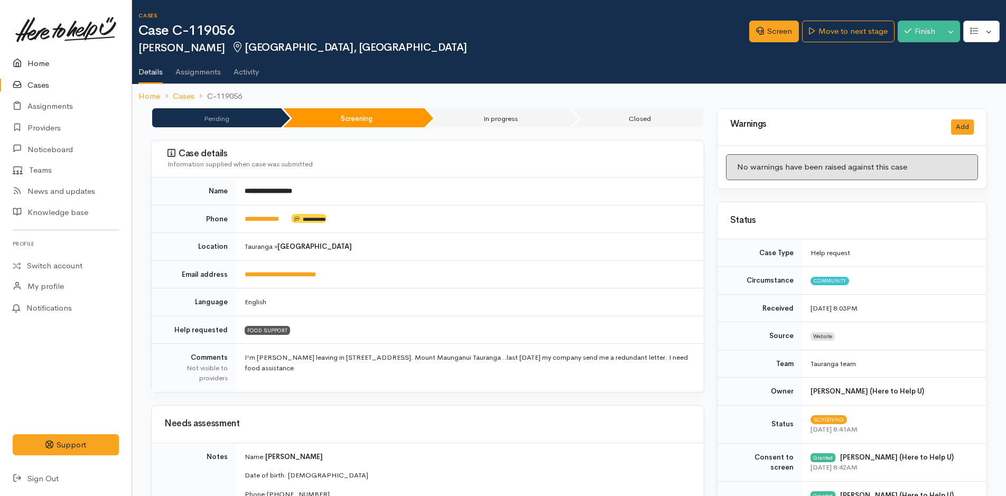
click at [33, 61] on link "Home" at bounding box center [66, 64] width 132 height 22
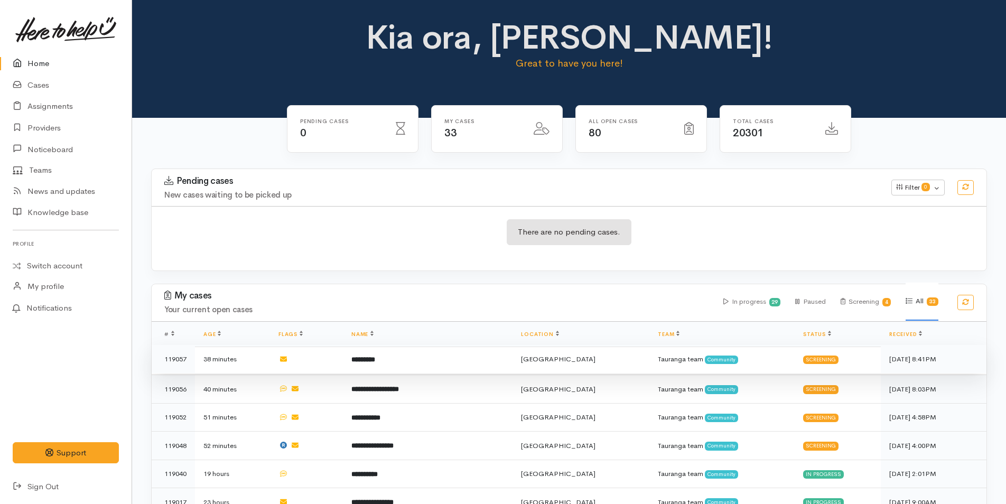
click at [395, 353] on td "*********" at bounding box center [428, 359] width 170 height 29
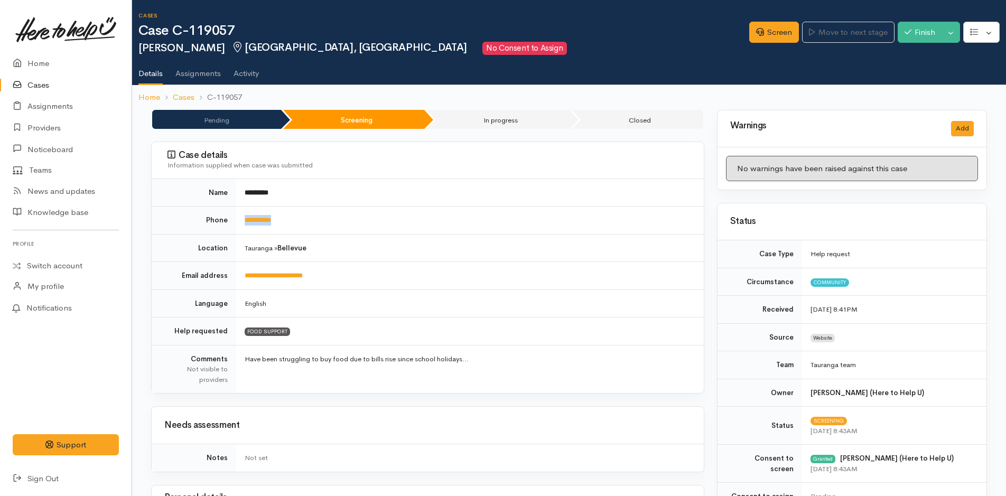
drag, startPoint x: 307, startPoint y: 221, endPoint x: 233, endPoint y: 227, distance: 74.2
click at [233, 227] on tr "**********" at bounding box center [428, 221] width 552 height 28
copy tr "**********"
click at [771, 35] on link "Screen" at bounding box center [774, 33] width 50 height 22
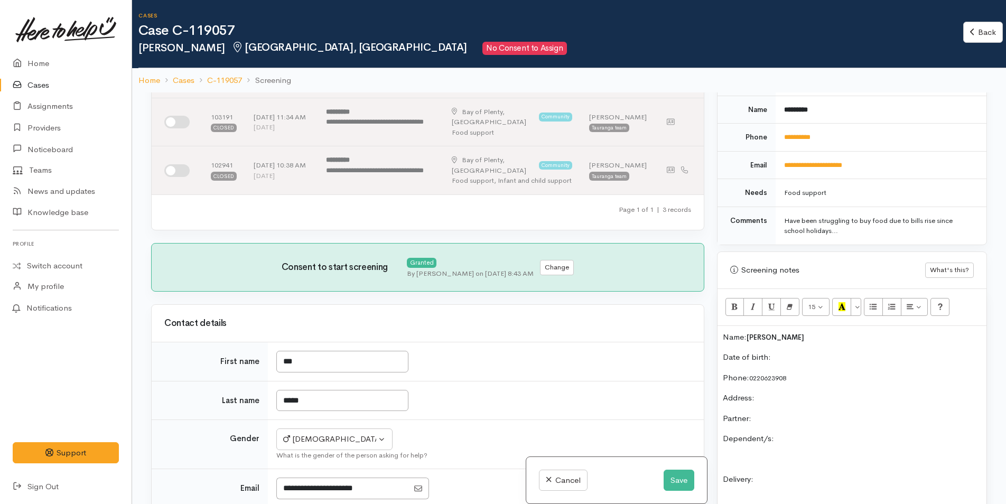
scroll to position [264, 0]
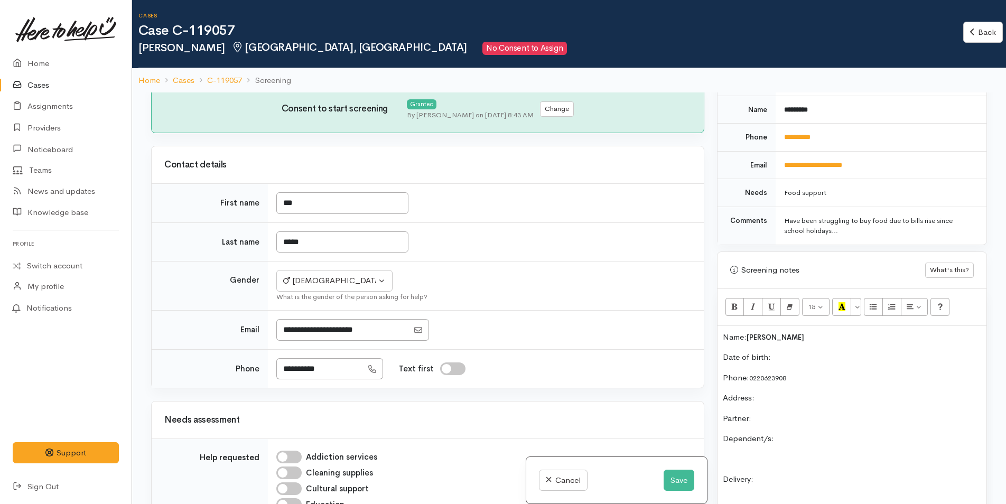
click at [822, 355] on p "Date of birth:" at bounding box center [852, 357] width 258 height 12
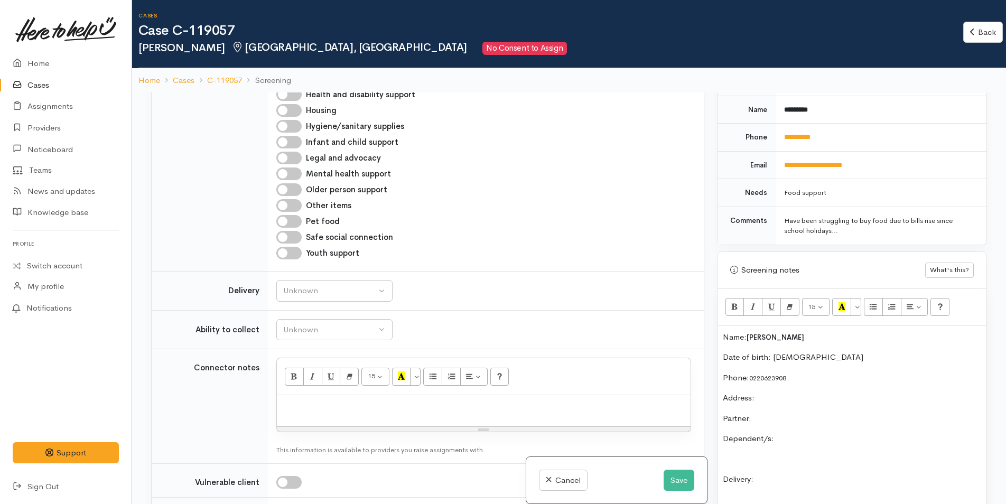
scroll to position [845, 0]
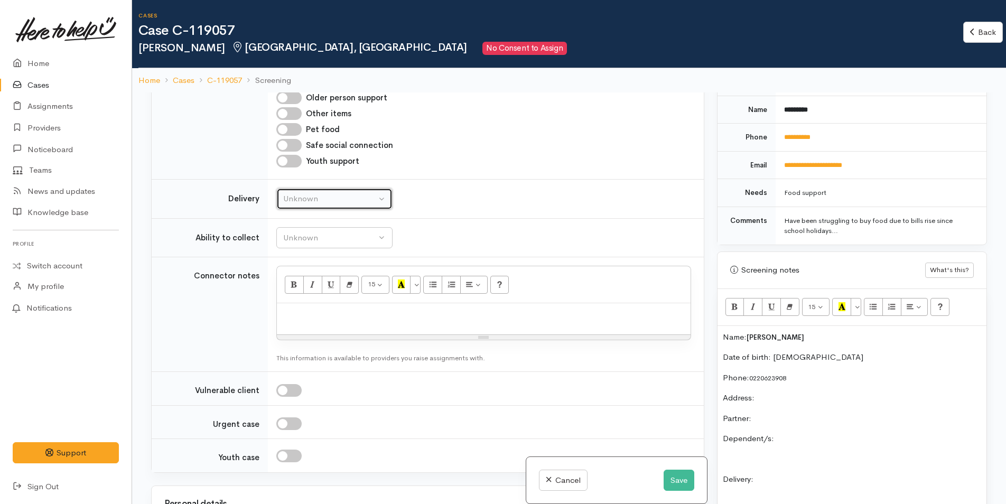
click at [345, 196] on div "Unknown" at bounding box center [329, 199] width 93 height 12
click at [303, 295] on link "No" at bounding box center [334, 297] width 115 height 16
select select "1"
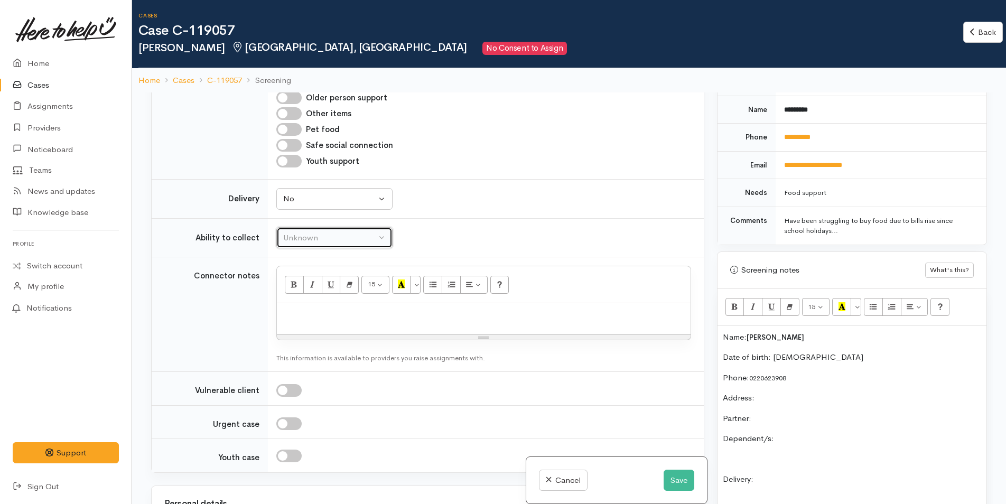
click at [321, 235] on div "Unknown" at bounding box center [329, 238] width 93 height 12
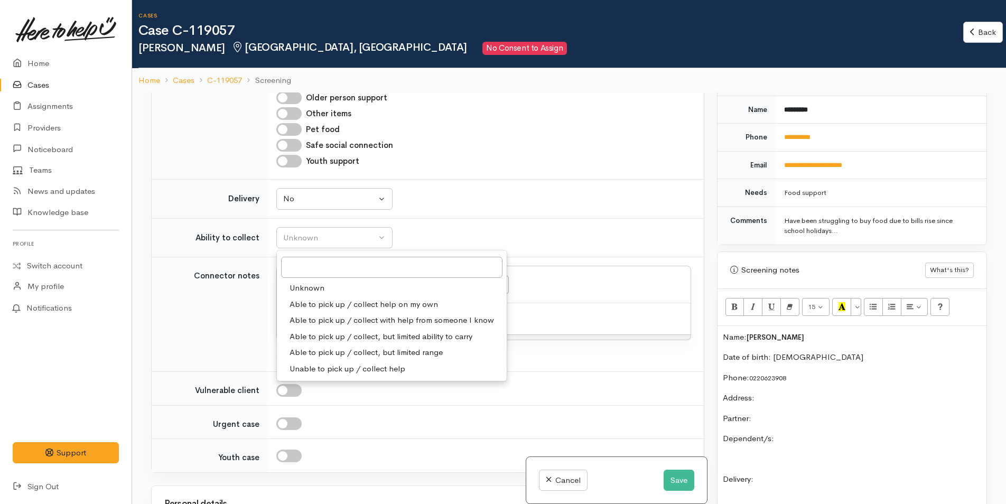
click at [324, 304] on span "Able to pick up / collect help on my own" at bounding box center [363, 304] width 148 height 12
select select "2"
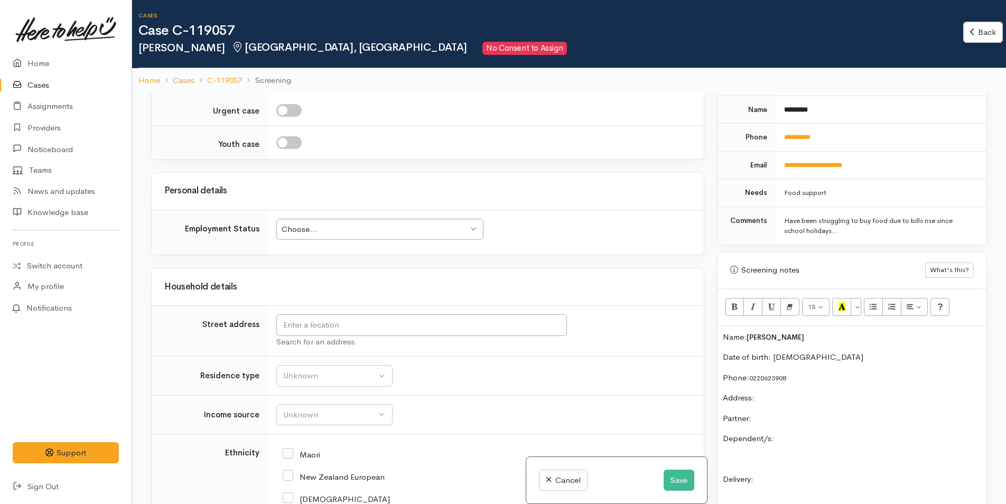
scroll to position [1162, 0]
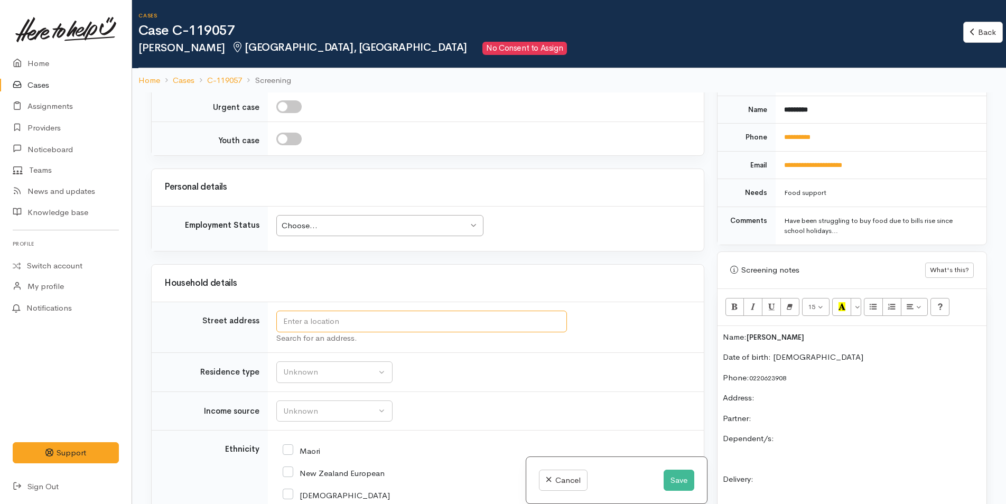
click at [367, 314] on input "text" at bounding box center [421, 322] width 290 height 22
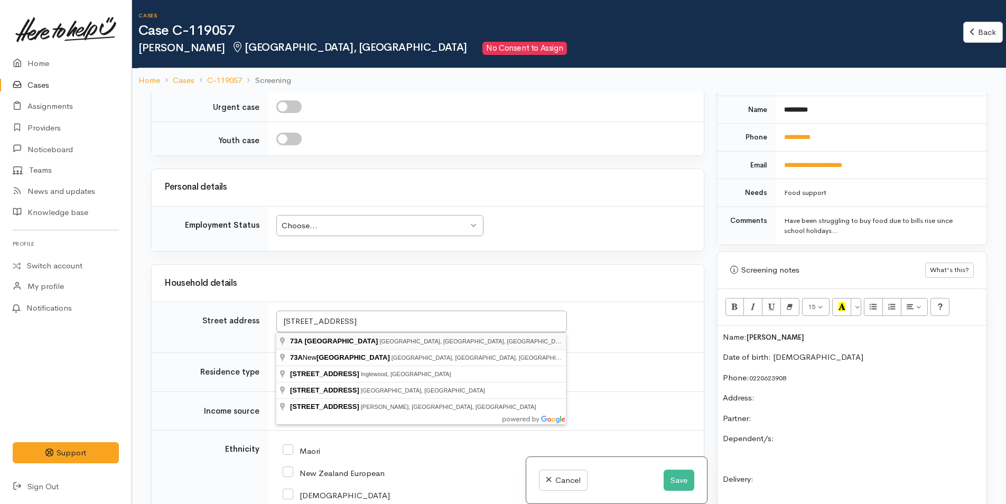
type input "73A Windsor Road, Bellevue, Tauranga, New Zealand"
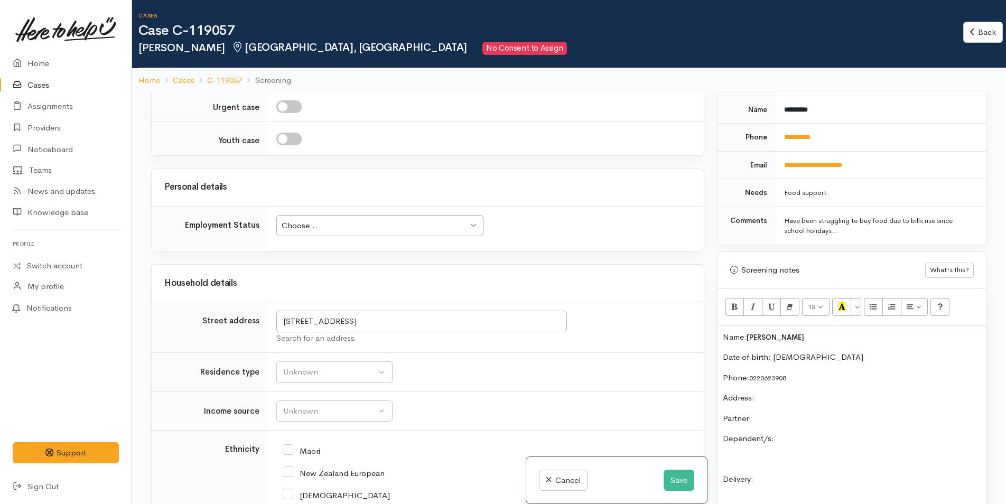
click at [351, 223] on div "Choose..." at bounding box center [375, 226] width 186 height 12
click at [313, 365] on button "Unknown" at bounding box center [334, 372] width 116 height 22
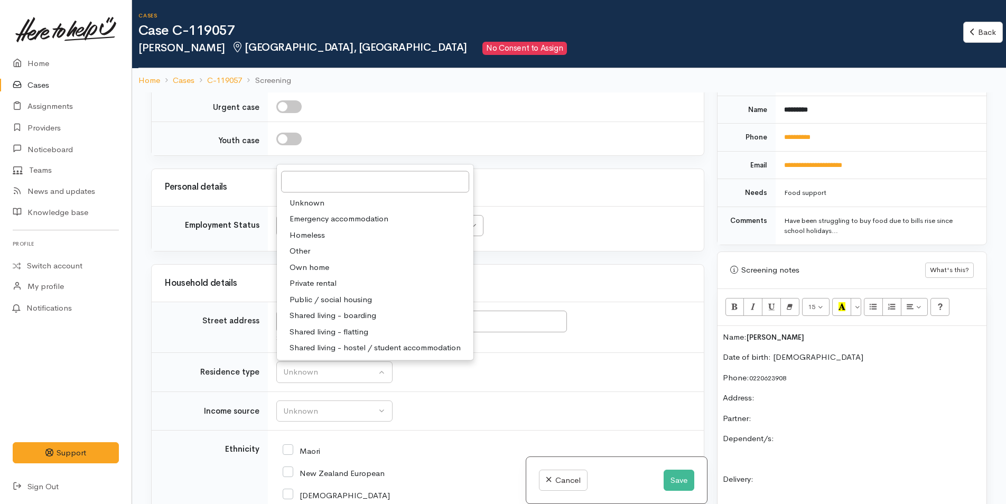
click at [337, 280] on link "Private rental" at bounding box center [375, 283] width 196 height 16
select select "2"
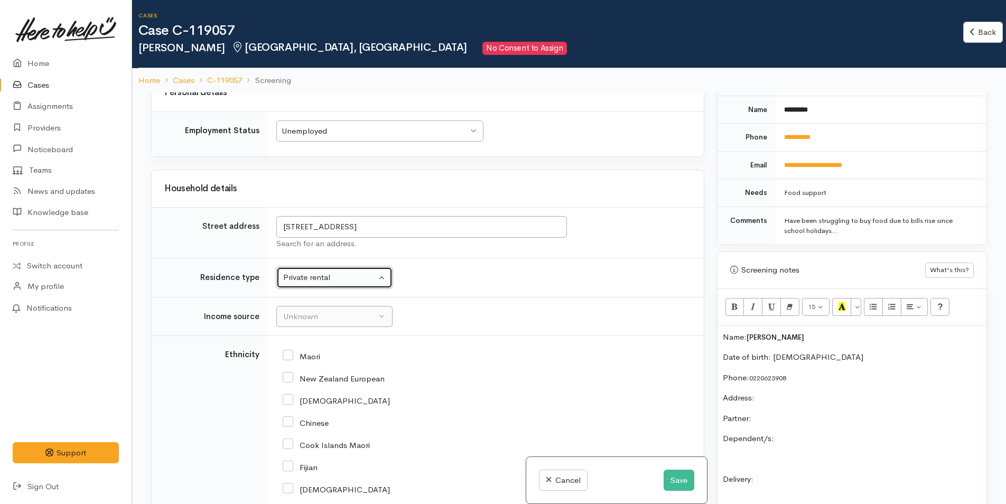
scroll to position [1268, 0]
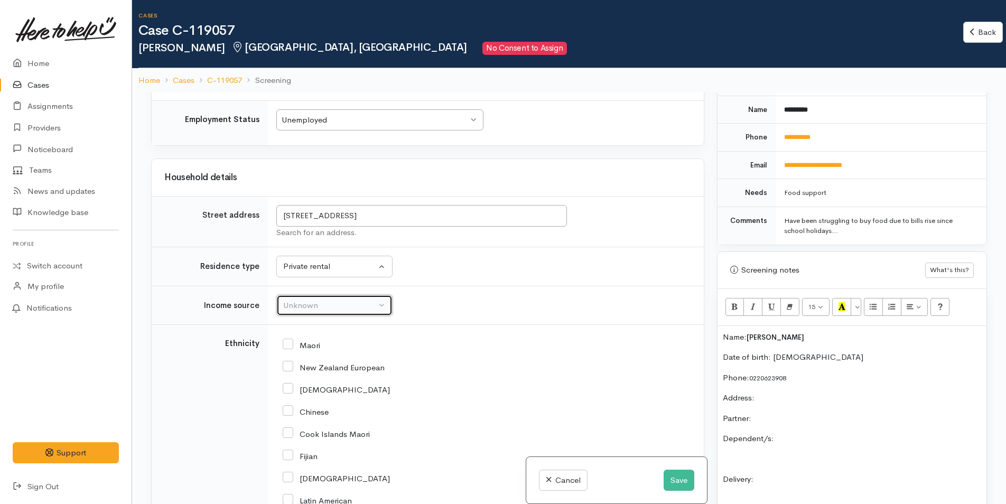
click at [332, 304] on div "Unknown" at bounding box center [329, 305] width 93 height 12
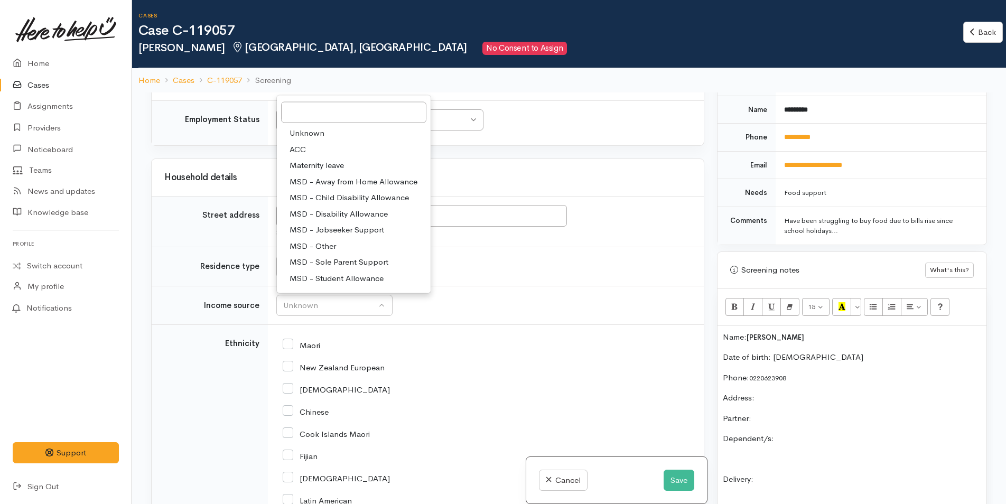
click at [328, 256] on span "MSD - Sole Parent Support" at bounding box center [338, 262] width 99 height 12
select select "7"
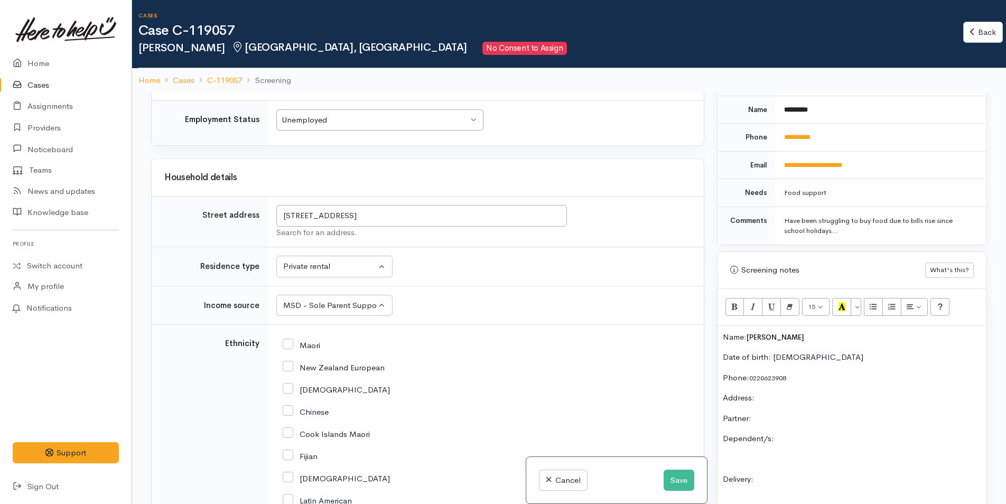
click at [291, 341] on input "Maori" at bounding box center [301, 345] width 37 height 10
checkbox input "true"
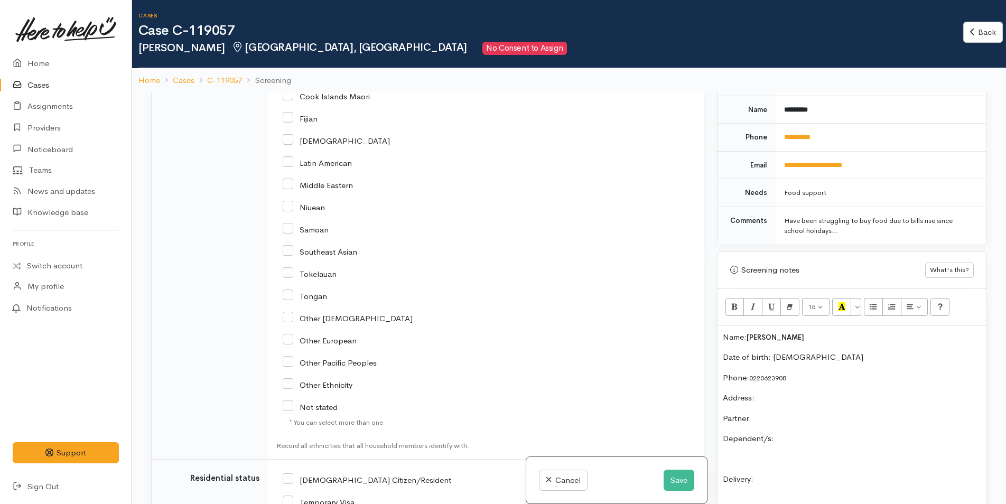
scroll to position [1743, 0]
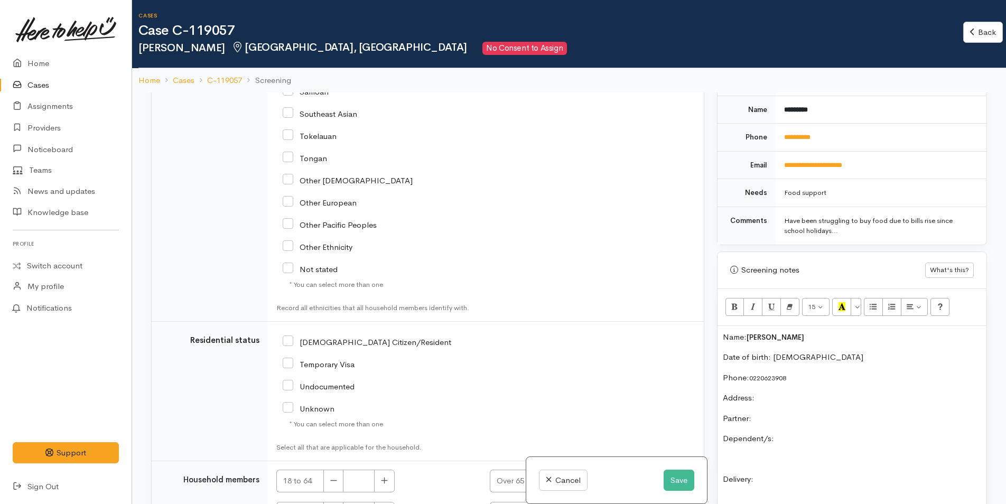
click at [288, 338] on input "[DEMOGRAPHIC_DATA] Citizen/Resident" at bounding box center [367, 341] width 168 height 10
checkbox input "true"
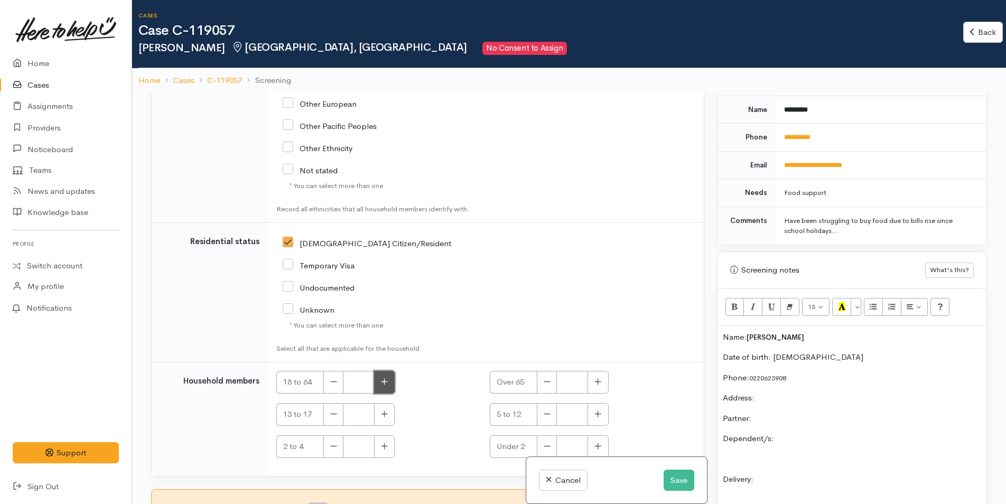
click at [391, 382] on button "button" at bounding box center [384, 382] width 21 height 23
type input "1"
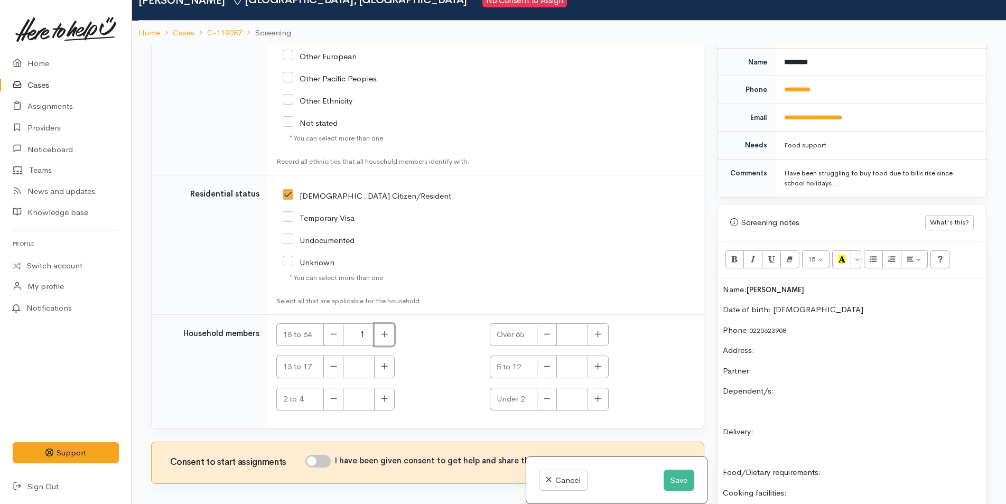
scroll to position [92, 0]
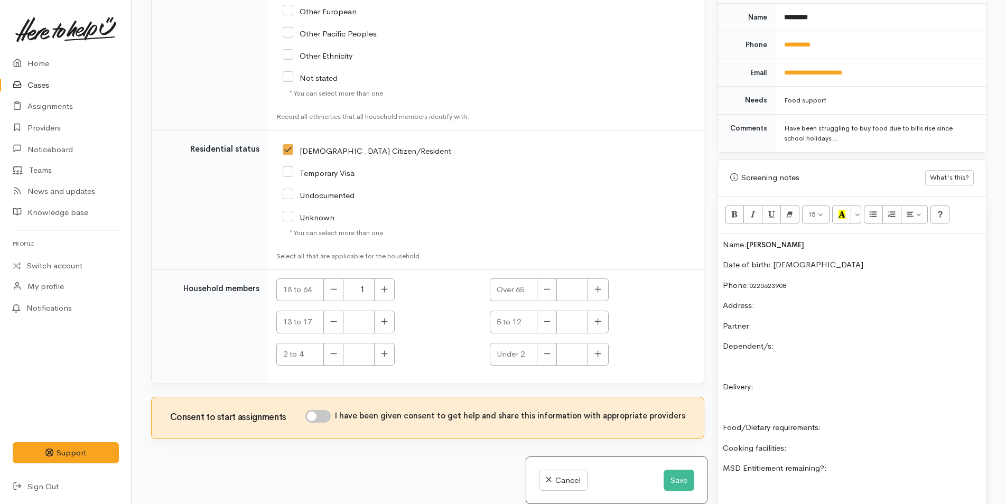
click at [330, 415] on input "I have been given consent to get help and share this information with appropria…" at bounding box center [317, 416] width 25 height 13
checkbox input "true"
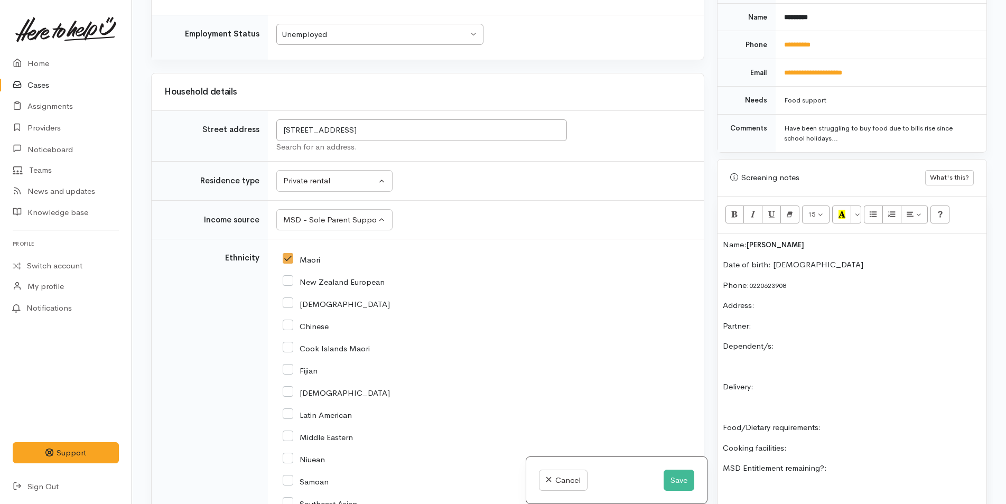
scroll to position [1155, 0]
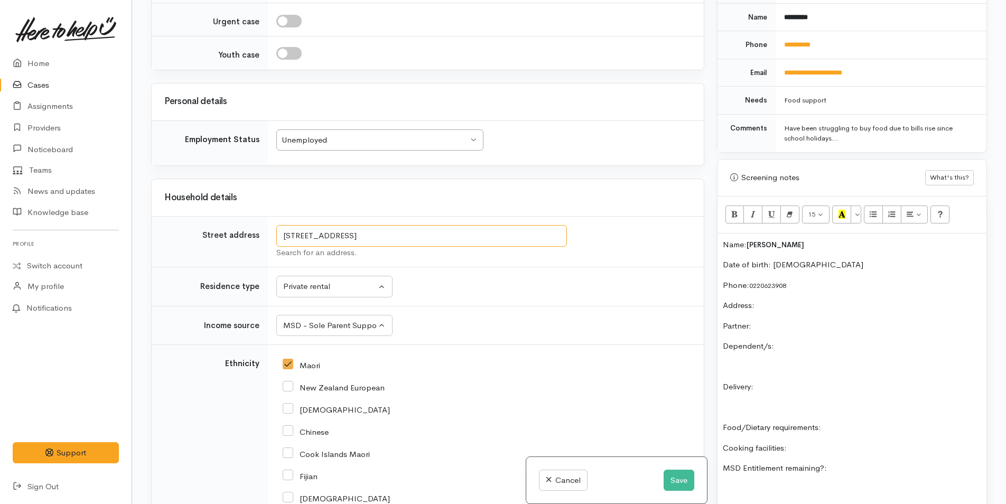
drag, startPoint x: 516, startPoint y: 235, endPoint x: 274, endPoint y: 241, distance: 242.0
click at [274, 241] on td "73A Windsor Road, Bellevue, Tauranga, New Zealand Search for an address." at bounding box center [486, 242] width 436 height 51
click at [818, 303] on p "Address:" at bounding box center [852, 305] width 258 height 12
click at [798, 325] on p "Partner:" at bounding box center [852, 326] width 258 height 12
click at [837, 339] on div "Name: Aho Tupou Date of birth: 10/6/01 Phone:  0220623908 Address:  73A Windsor…" at bounding box center [851, 401] width 269 height 336
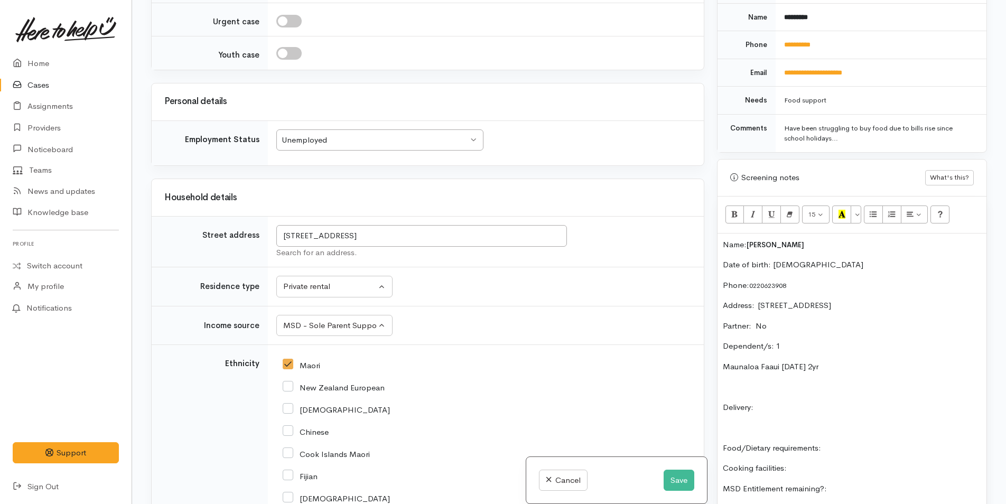
click at [823, 398] on div "Name: Aho Tupou Date of birth: 10/6/01 Phone:  0220623908 Address:  73A Windsor…" at bounding box center [851, 411] width 269 height 357
click at [907, 440] on div "Name: Aho Tupou Date of birth: 10/6/01 Phone:  0220623908 Address:  73A Windsor…" at bounding box center [851, 411] width 269 height 357
click at [835, 463] on p "Cooking facilities:" at bounding box center [852, 468] width 258 height 12
click at [873, 492] on p "MSD Entitlement remaining?:" at bounding box center [852, 489] width 258 height 12
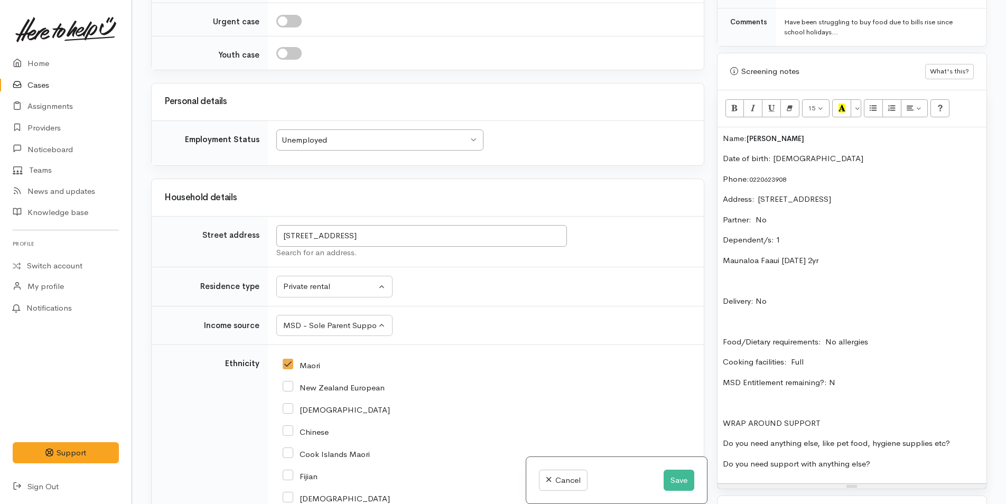
scroll to position [687, 0]
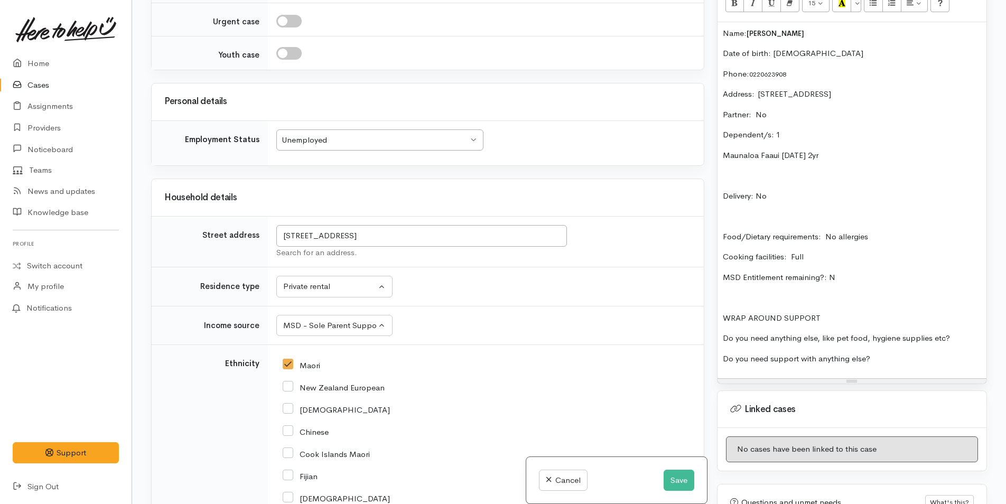
click at [978, 336] on div "Name: Aho Tupou Date of birth: 10/6/01 Phone:  0220623908 Address:  73A Windsor…" at bounding box center [851, 200] width 269 height 357
click at [884, 357] on p "Do you need support with anything else?" at bounding box center [852, 359] width 258 height 12
click at [969, 341] on p "Do you need anything else, like pet food, hygiene supplies etc? N" at bounding box center [852, 338] width 258 height 12
click at [896, 236] on p "Food/Dietary requirements: No allergies" at bounding box center [852, 237] width 258 height 12
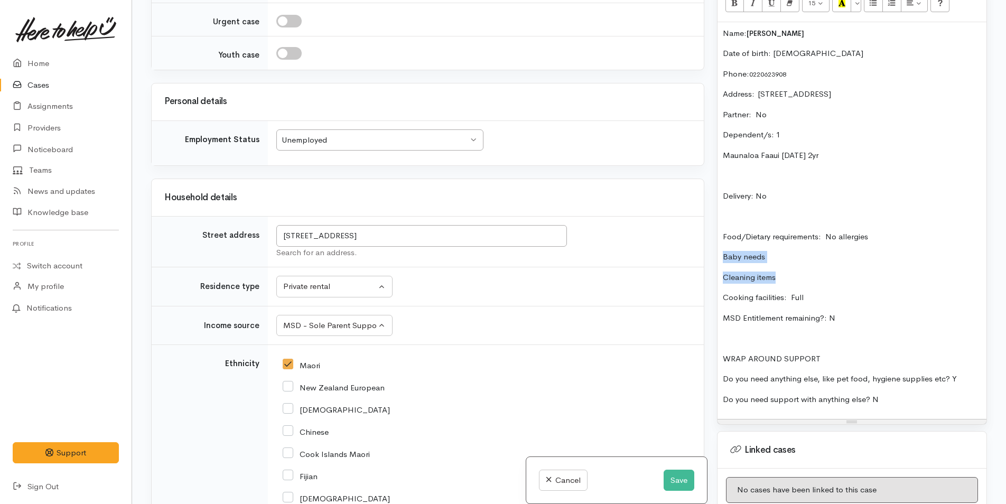
drag, startPoint x: 784, startPoint y: 273, endPoint x: 692, endPoint y: 251, distance: 94.3
click at [692, 251] on div "Related cases There are other cases potentially from the same person, address o…" at bounding box center [569, 252] width 848 height 504
click at [875, 6] on icon "Unordered list (CTRL+SHIFT+NUM7)" at bounding box center [872, 2] width 7 height 9
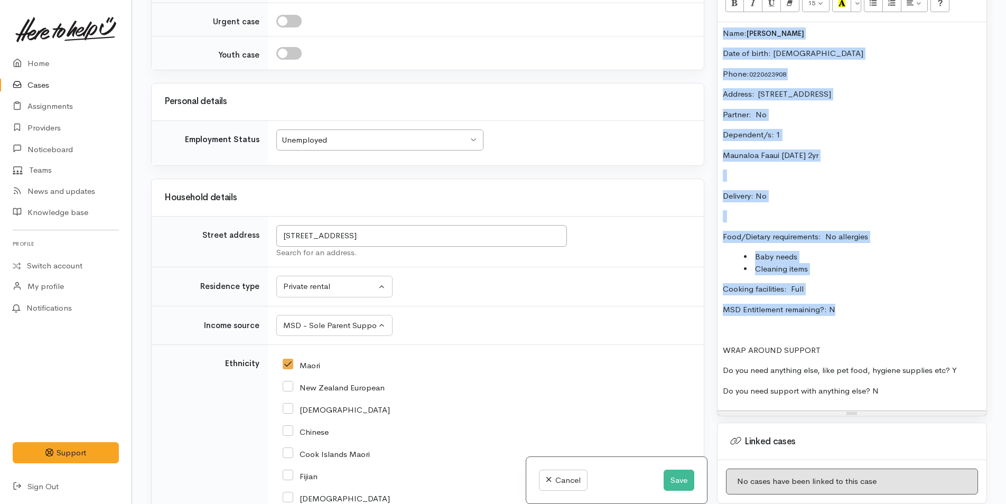
drag, startPoint x: 857, startPoint y: 312, endPoint x: 681, endPoint y: 21, distance: 340.0
click at [681, 21] on div "Related cases There are other cases potentially from the same person, address o…" at bounding box center [569, 252] width 848 height 504
copy div "Name: Aho Tupou Date of birth: 10/6/01 Phone:  0220623908 Address:  73A Windsor…"
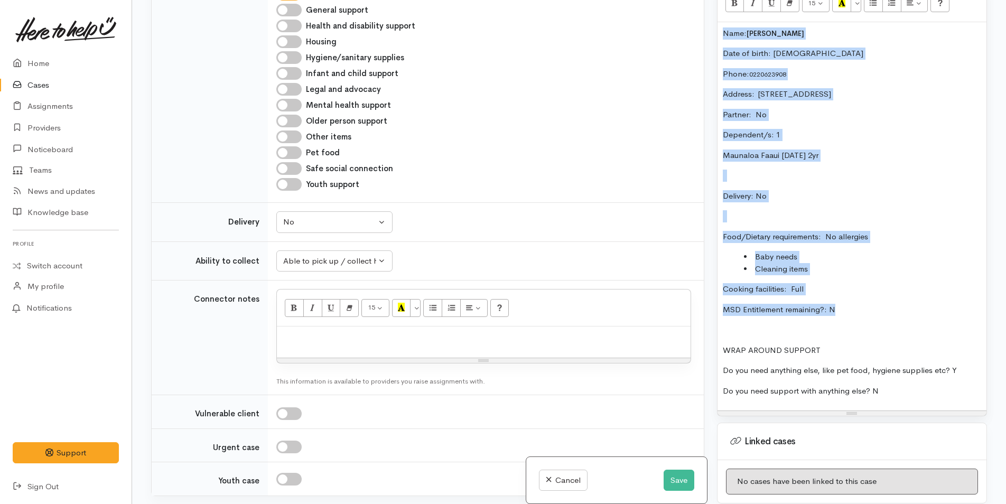
scroll to position [838, 0]
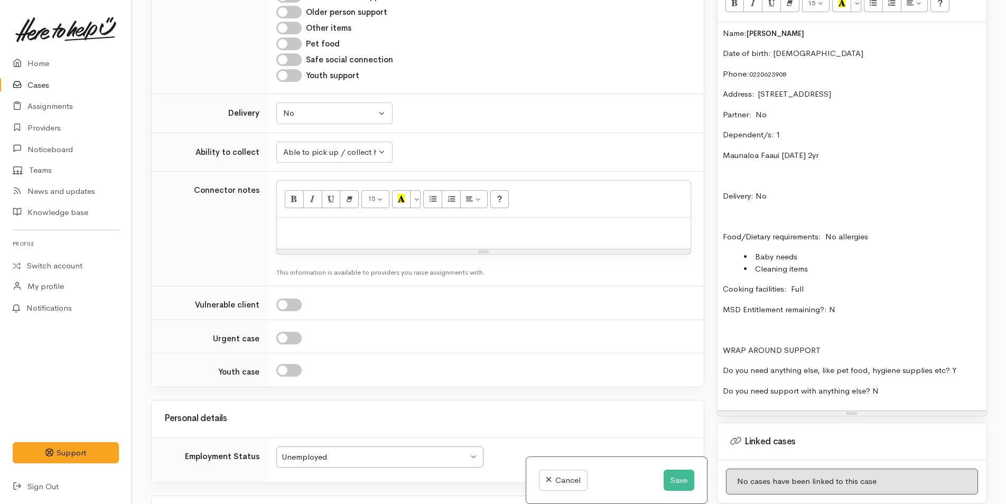
click at [364, 234] on p at bounding box center [483, 229] width 403 height 12
paste div
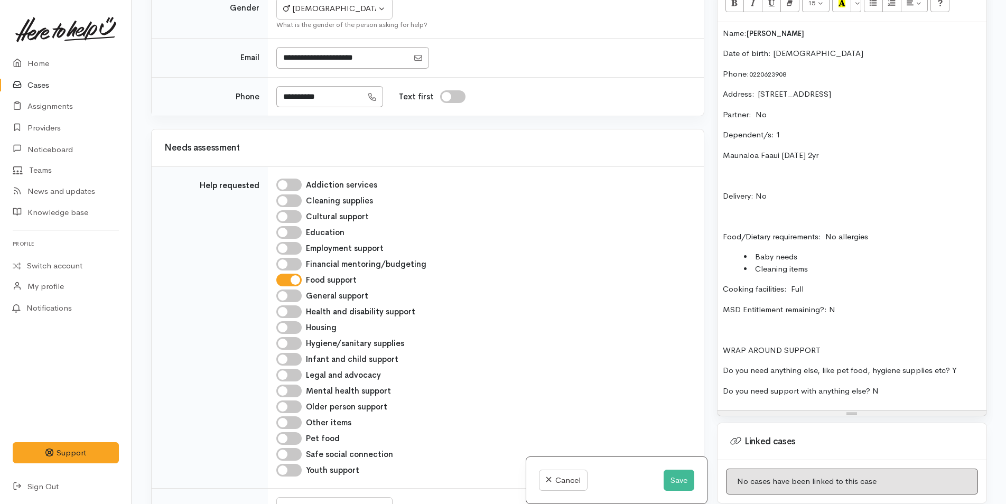
scroll to position [475, 0]
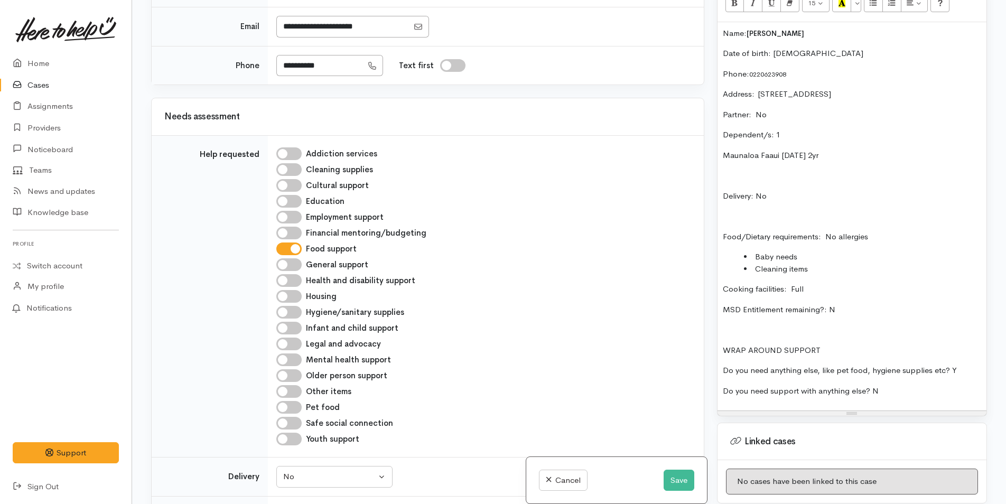
click at [294, 309] on input "Hygiene/sanitary supplies" at bounding box center [288, 312] width 25 height 13
checkbox input "true"
click at [296, 389] on input "Other items" at bounding box center [288, 391] width 25 height 13
checkbox input "true"
click at [292, 329] on input "Infant and child support" at bounding box center [288, 328] width 25 height 13
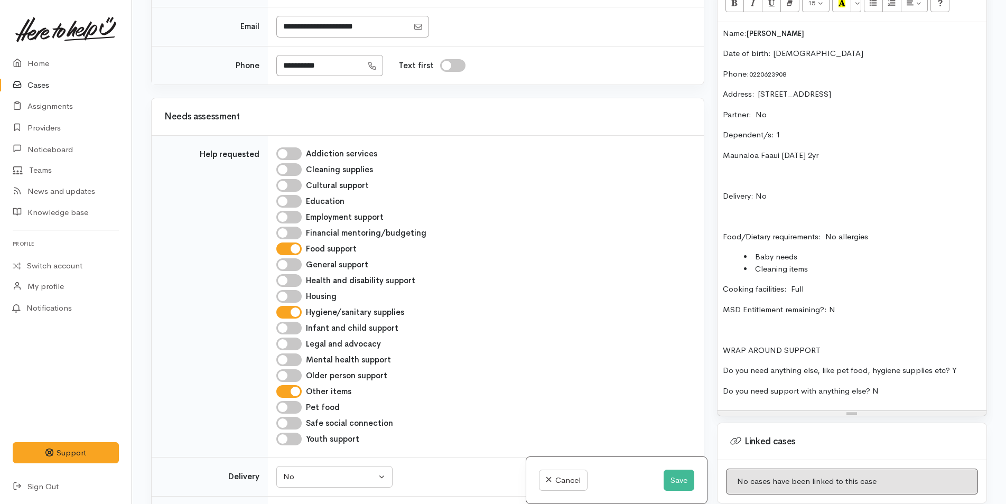
checkbox input "true"
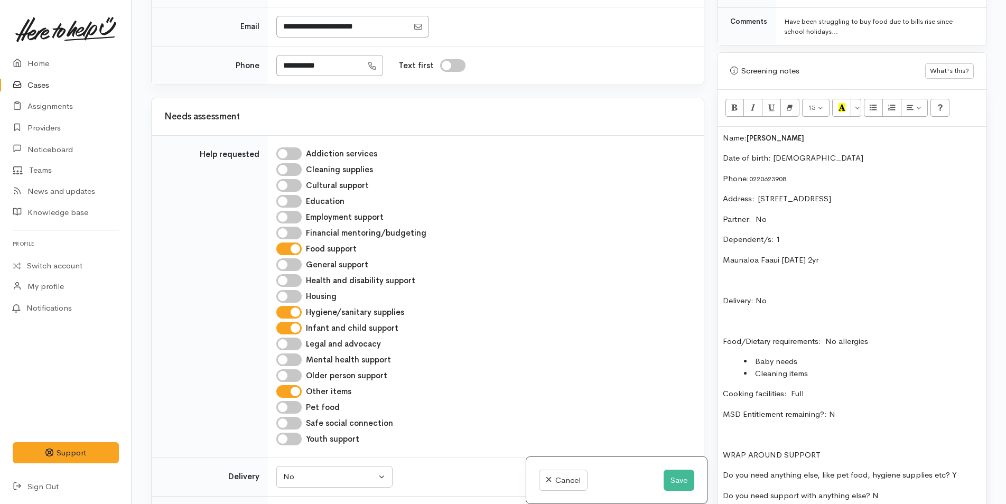
scroll to position [581, 0]
click at [802, 238] on p "Dependent/s: 1" at bounding box center [852, 241] width 258 height 12
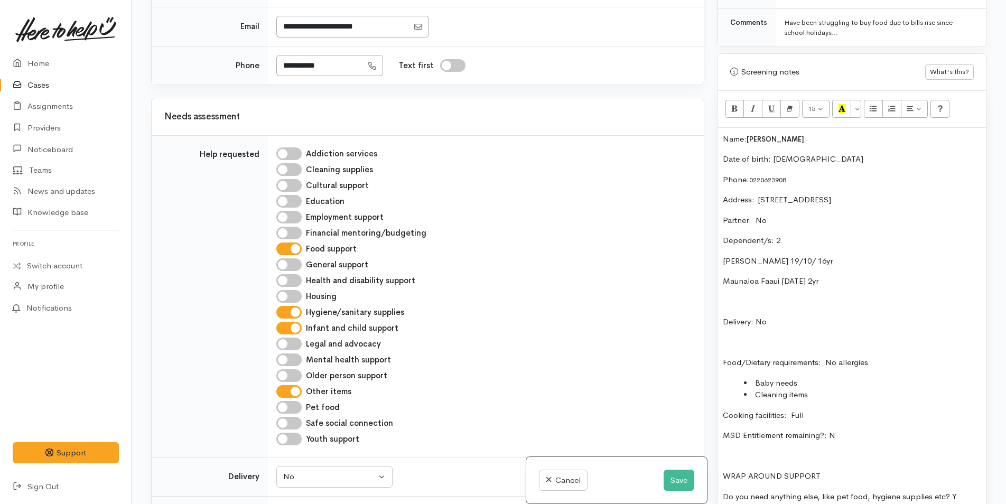
click at [799, 259] on p "Keleni Tupou 19/10/ 16yr" at bounding box center [852, 261] width 258 height 12
click at [849, 262] on p "Keleni Tupou 19/10/08 16yr" at bounding box center [852, 261] width 258 height 12
click at [885, 260] on p "Keleni Tupou 19/10/08 16yr sister lives with her" at bounding box center [852, 261] width 258 height 12
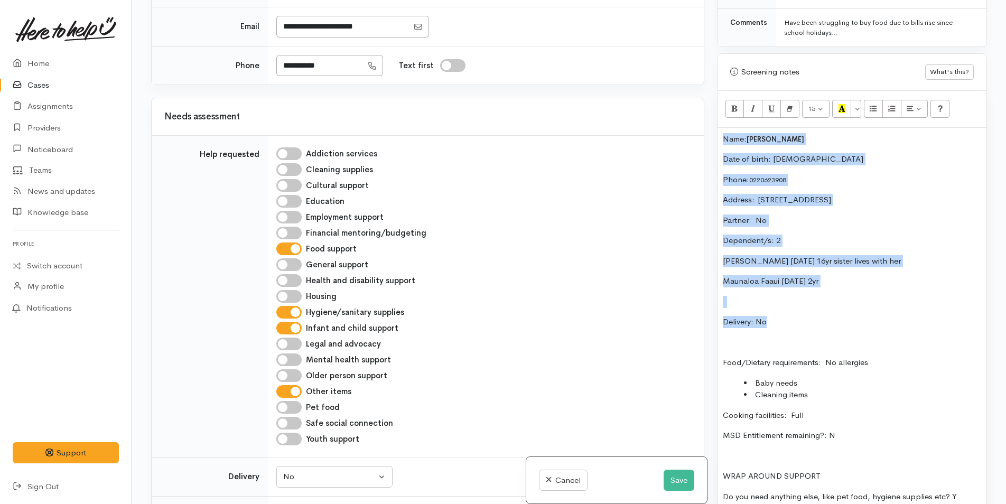
drag, startPoint x: 787, startPoint y: 326, endPoint x: 698, endPoint y: 126, distance: 219.2
click at [698, 126] on div "Related cases There are other cases potentially from the same person, address o…" at bounding box center [569, 252] width 848 height 504
copy div "Name: Aho Tupou Date of birth: 10/6/01 Phone:  0220623908 Address:  73A Windsor…"
drag, startPoint x: 785, startPoint y: 109, endPoint x: 785, endPoint y: 114, distance: 5.3
click at [785, 109] on button "Remove Font Style (CTRL+\\)" at bounding box center [789, 109] width 19 height 18
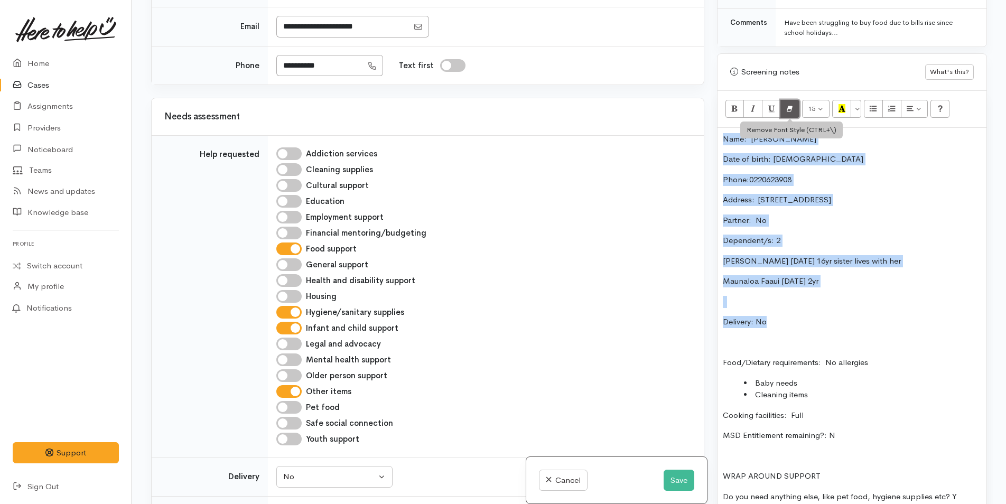
click at [789, 108] on icon "Remove Font Style (CTRL+\\)" at bounding box center [789, 108] width 7 height 9
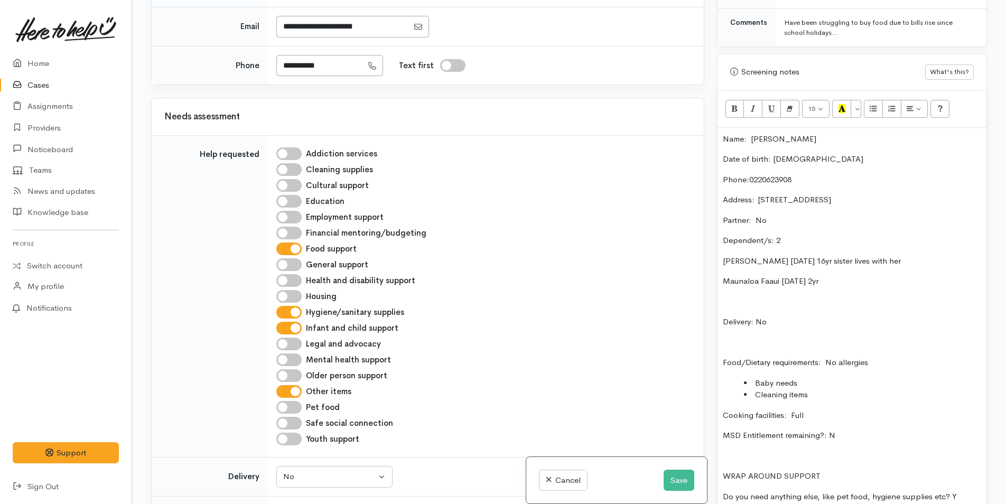
click at [826, 346] on p at bounding box center [852, 342] width 258 height 12
click at [775, 240] on p "Dependent/s: 2" at bounding box center [852, 241] width 258 height 12
drag, startPoint x: 787, startPoint y: 238, endPoint x: 712, endPoint y: 238, distance: 74.5
click at [712, 238] on div "Warnings Add No warnings have been raised against this case Add Warning Title ●…" at bounding box center [851, 252] width 283 height 504
click at [735, 109] on icon "Bold (CTRL+B)" at bounding box center [734, 108] width 7 height 9
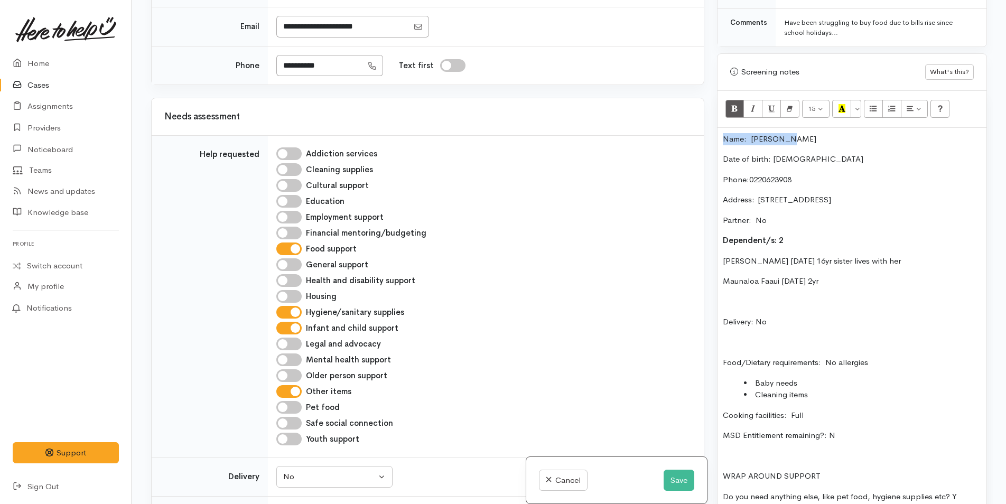
drag, startPoint x: 799, startPoint y: 137, endPoint x: 718, endPoint y: 136, distance: 80.3
click at [718, 136] on div "Name: Aho Tupou Date of birth: 10/6/01 Phone:  0220623908 Address:  73A Windsor…" at bounding box center [851, 332] width 269 height 409
click at [732, 107] on icon "Bold (CTRL+B)" at bounding box center [734, 108] width 7 height 9
drag, startPoint x: 813, startPoint y: 159, endPoint x: 714, endPoint y: 139, distance: 101.7
click at [714, 139] on div "Warnings Add No warnings have been raised against this case Add Warning Title ●…" at bounding box center [851, 252] width 283 height 504
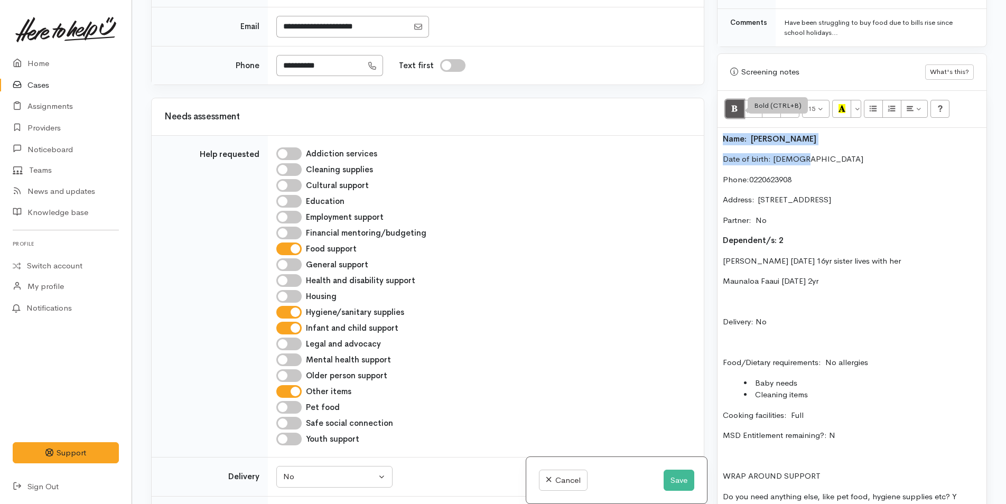
click at [733, 108] on icon "Bold (CTRL+B)" at bounding box center [734, 108] width 7 height 9
drag, startPoint x: 867, startPoint y: 278, endPoint x: 834, endPoint y: 277, distance: 32.8
click at [834, 277] on p "Maunaloa Faaui 05/07/23 2yr" at bounding box center [852, 281] width 258 height 12
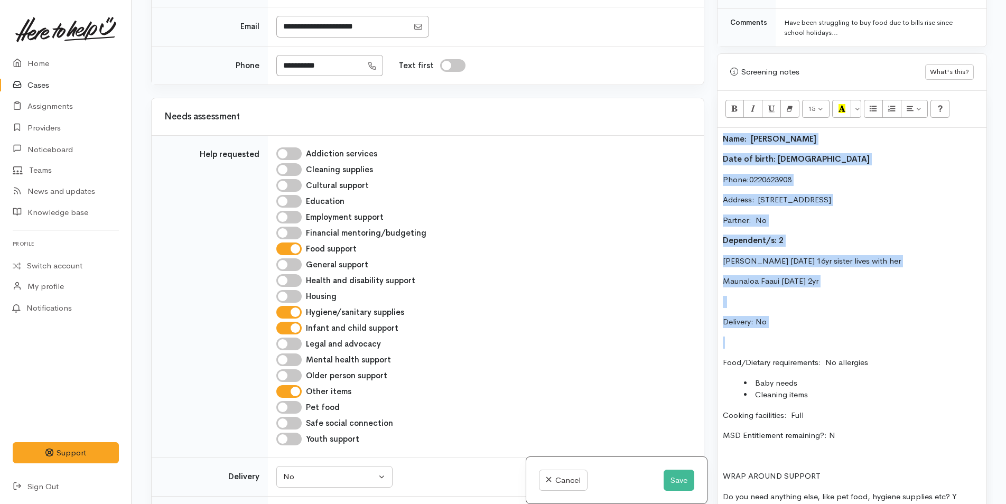
drag, startPoint x: 800, startPoint y: 330, endPoint x: 702, endPoint y: 122, distance: 229.4
click at [702, 122] on div "Related cases There are other cases potentially from the same person, address o…" at bounding box center [569, 252] width 848 height 504
copy div "Name: Aho Tupou Date of birth: 10/6/01 Phone:  0220623908 Address:  73A Windsor…"
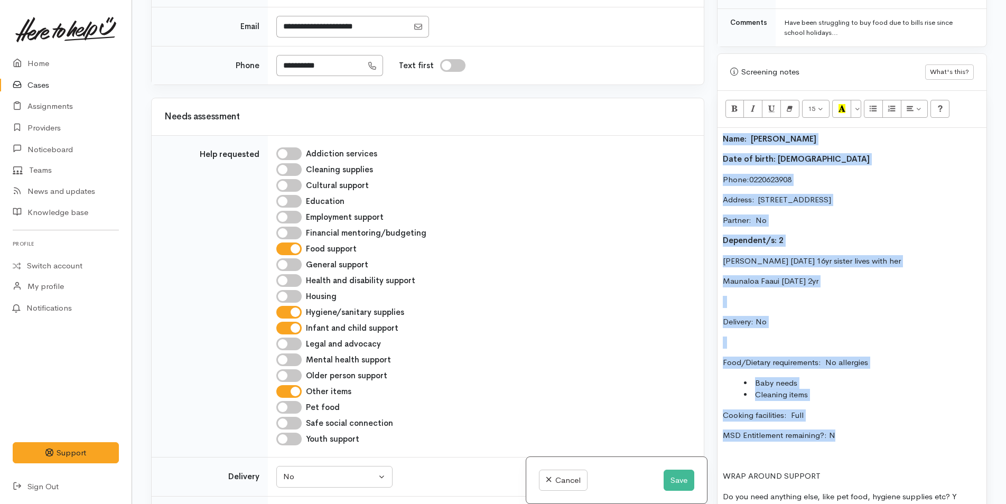
drag, startPoint x: 857, startPoint y: 428, endPoint x: 708, endPoint y: 136, distance: 327.4
click at [708, 136] on div "Related cases There are other cases potentially from the same person, address o…" at bounding box center [569, 252] width 848 height 504
copy div "Name: Aho Tupou Date of birth: 10/6/01 Phone:  0220623908 Address:  73A Windsor…"
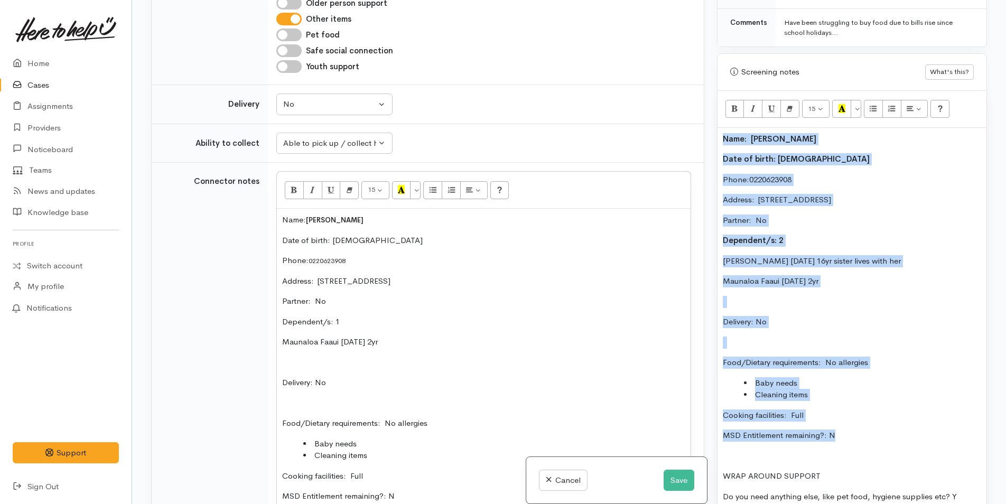
scroll to position [950, 0]
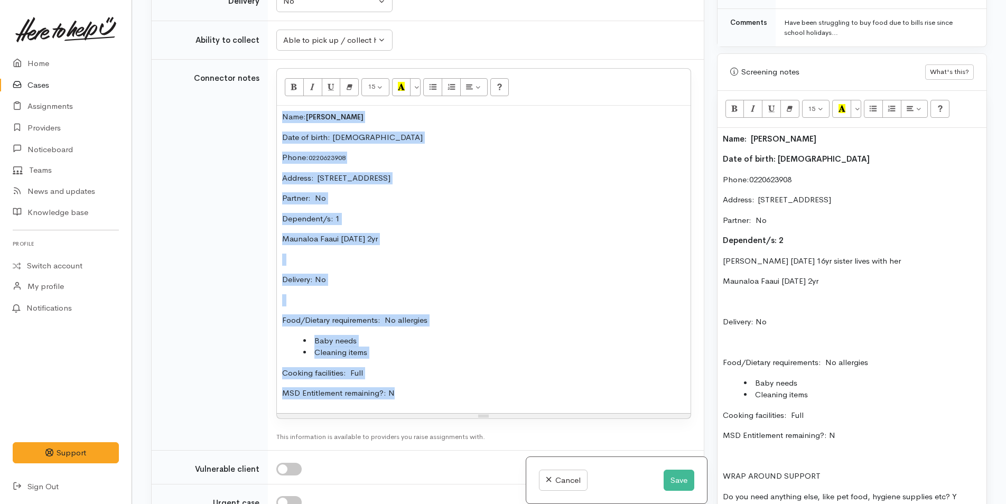
drag, startPoint x: 410, startPoint y: 392, endPoint x: 269, endPoint y: 108, distance: 317.7
click at [269, 108] on td "<p>Name:&nbsp;&nbsp;<span style="font-size: 13px; font-weight: 600;">Aho Tupou<…" at bounding box center [486, 255] width 436 height 391
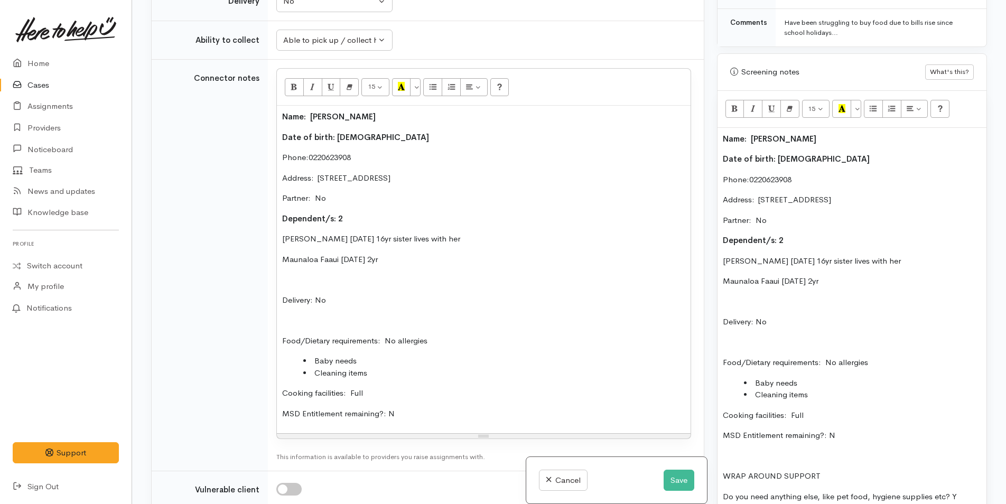
click at [387, 369] on li "Cleaning items" at bounding box center [494, 373] width 382 height 12
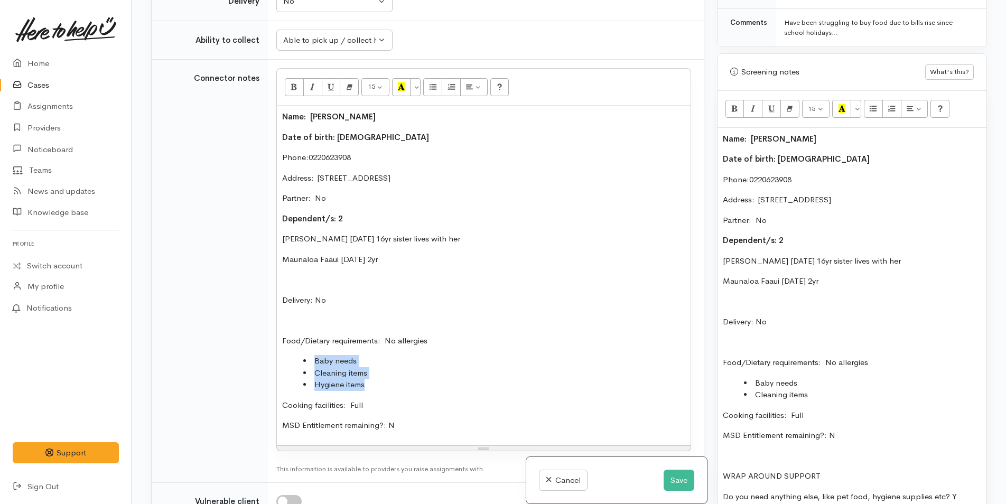
drag, startPoint x: 382, startPoint y: 388, endPoint x: 301, endPoint y: 360, distance: 86.0
click at [301, 360] on ul "Baby needs Cleaning items Hygiene items" at bounding box center [483, 373] width 403 height 36
click at [434, 89] on icon "Unordered list (CTRL+SHIFT+NUM7)" at bounding box center [432, 86] width 7 height 9
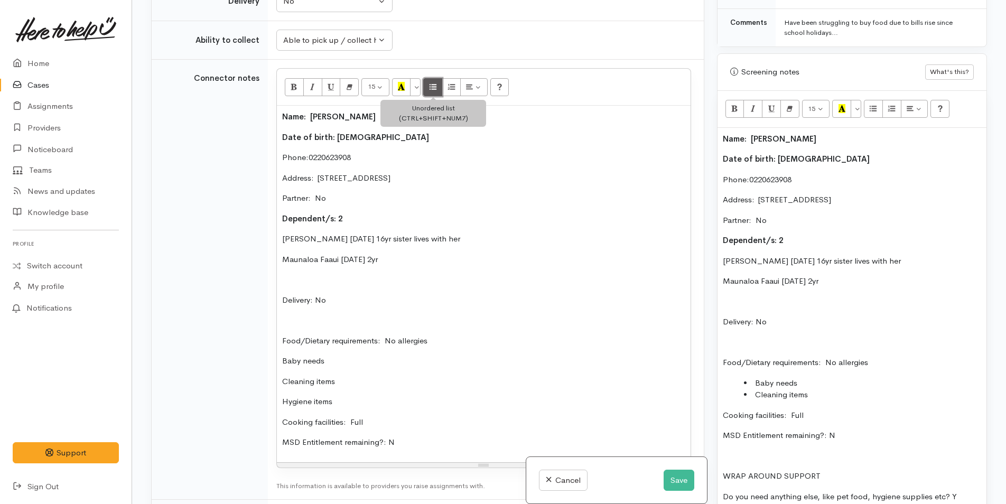
click at [431, 85] on icon "Unordered list (CTRL+SHIFT+NUM7)" at bounding box center [432, 86] width 7 height 9
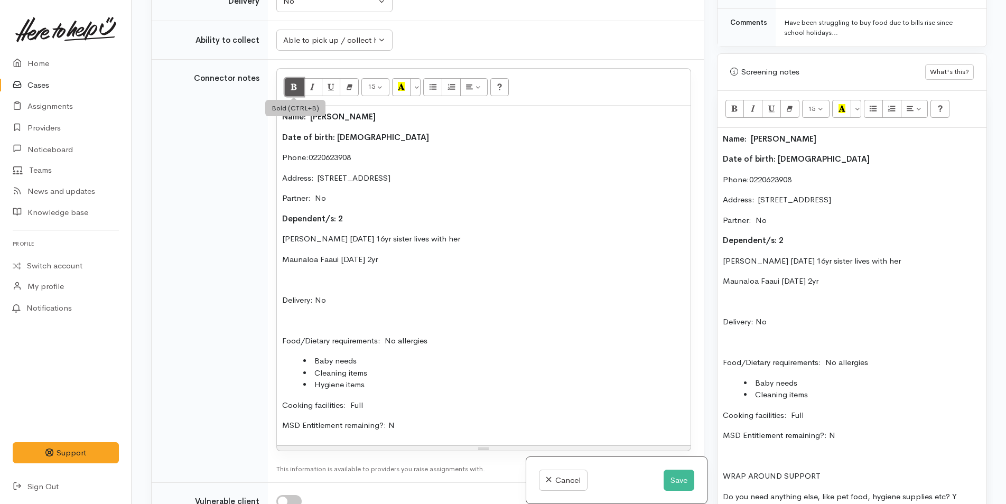
click at [296, 90] on icon "Bold (CTRL+B)" at bounding box center [293, 86] width 7 height 9
click at [467, 297] on p "Delivery: No" at bounding box center [483, 300] width 403 height 12
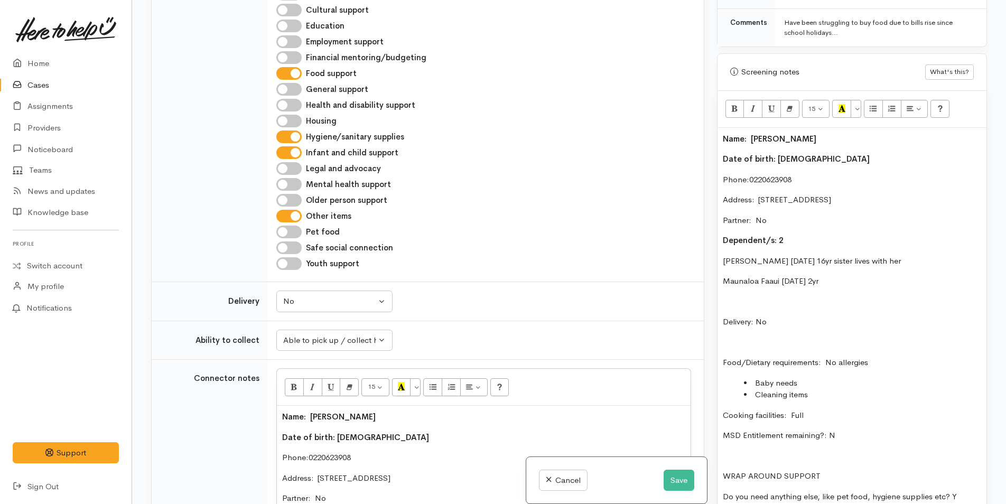
scroll to position [792, 0]
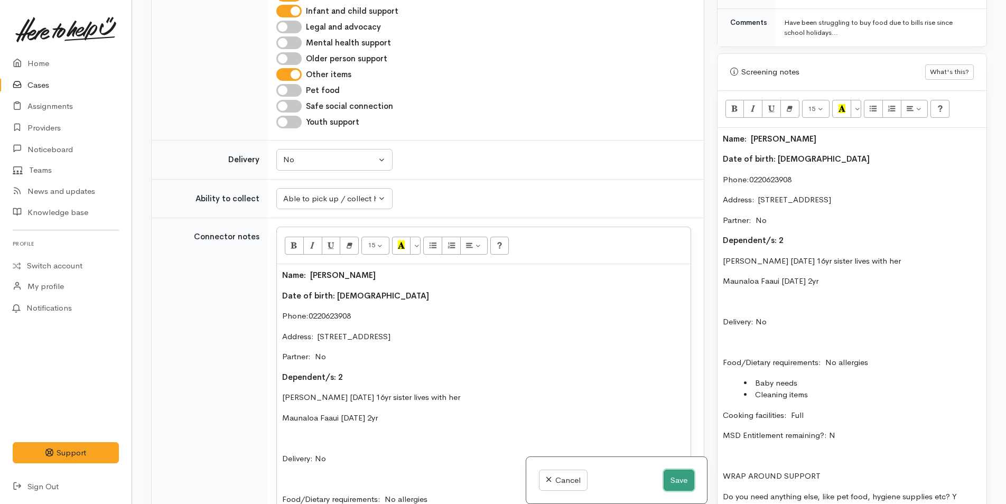
click at [678, 483] on button "Save" at bounding box center [678, 481] width 31 height 22
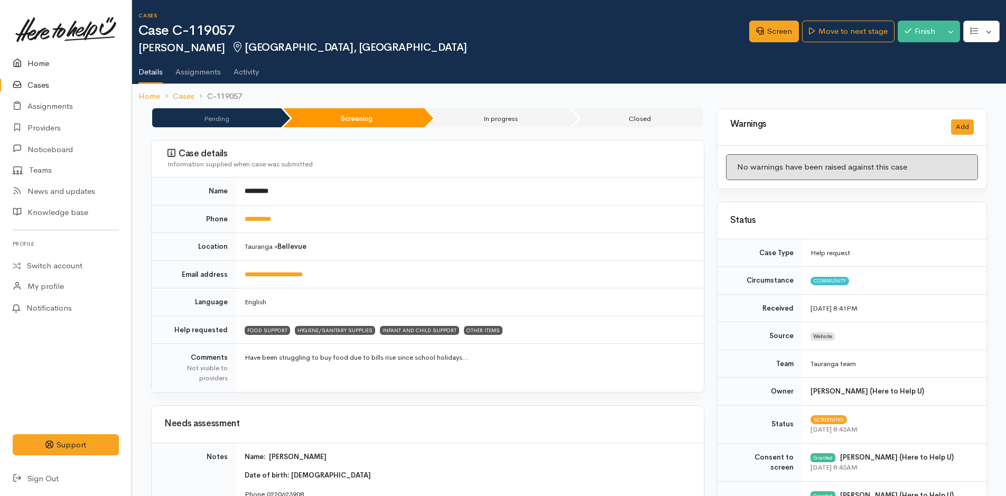
click at [39, 60] on link "Home" at bounding box center [66, 64] width 132 height 22
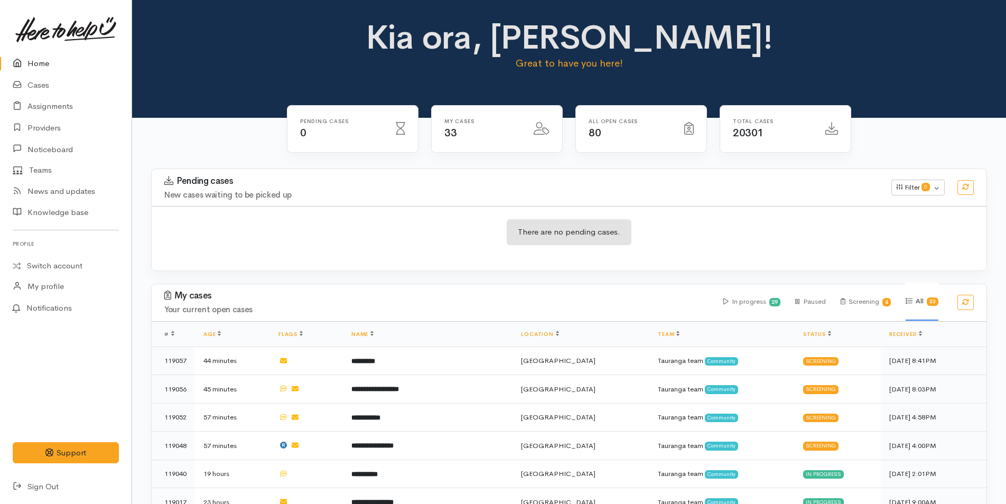
click at [39, 61] on link "Home" at bounding box center [66, 64] width 132 height 22
click at [43, 83] on link "Cases" at bounding box center [66, 85] width 132 height 22
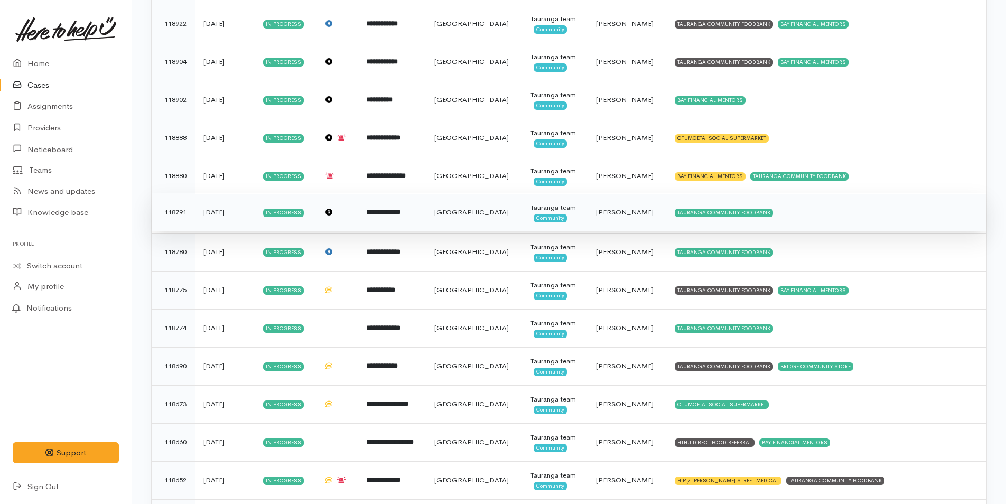
scroll to position [484, 0]
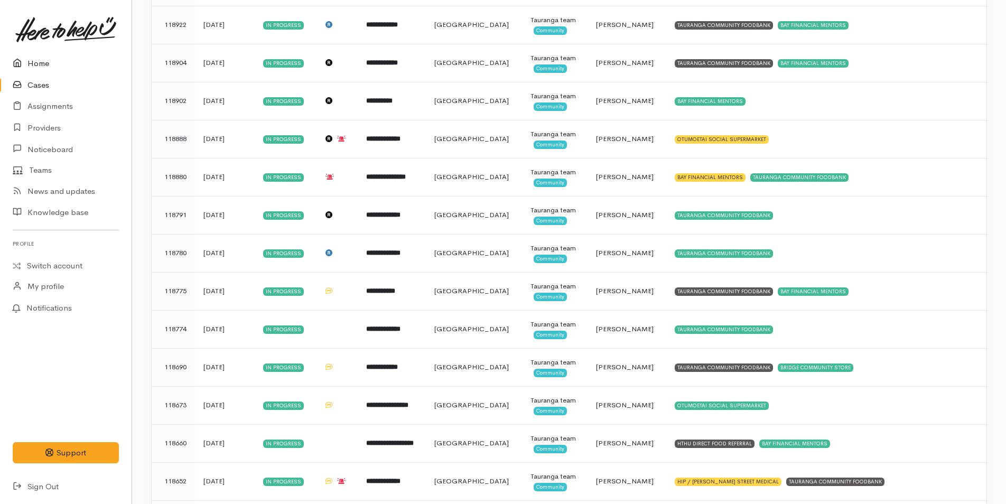
click at [42, 61] on link "Home" at bounding box center [66, 64] width 132 height 22
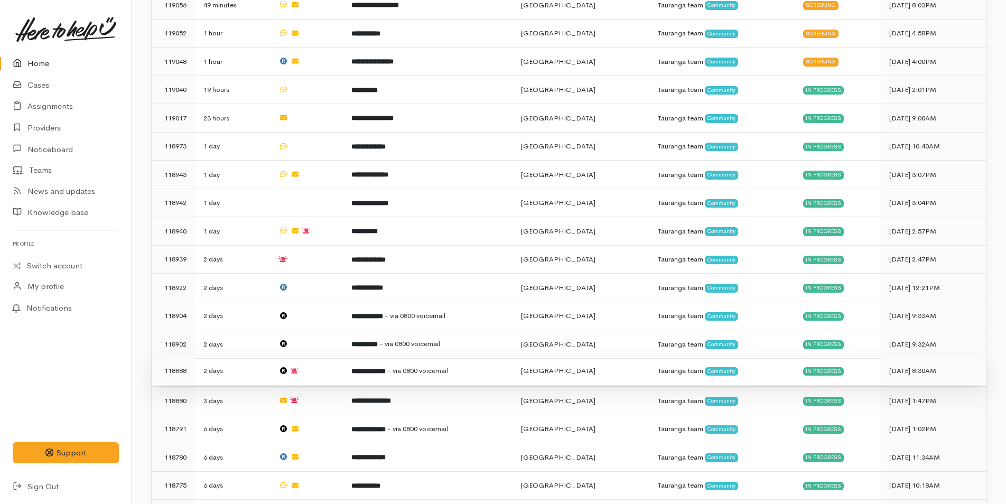
scroll to position [423, 0]
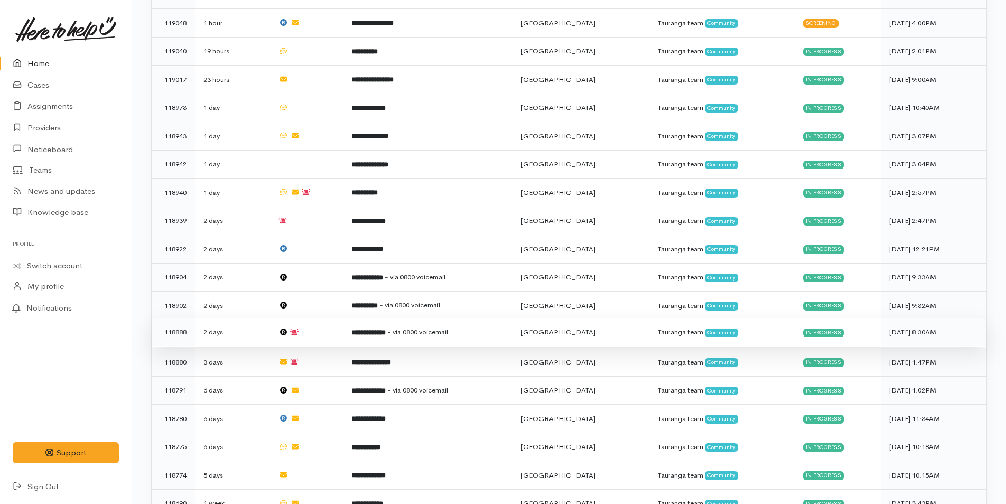
click at [439, 327] on span "- via 0800 voicemail" at bounding box center [417, 331] width 61 height 9
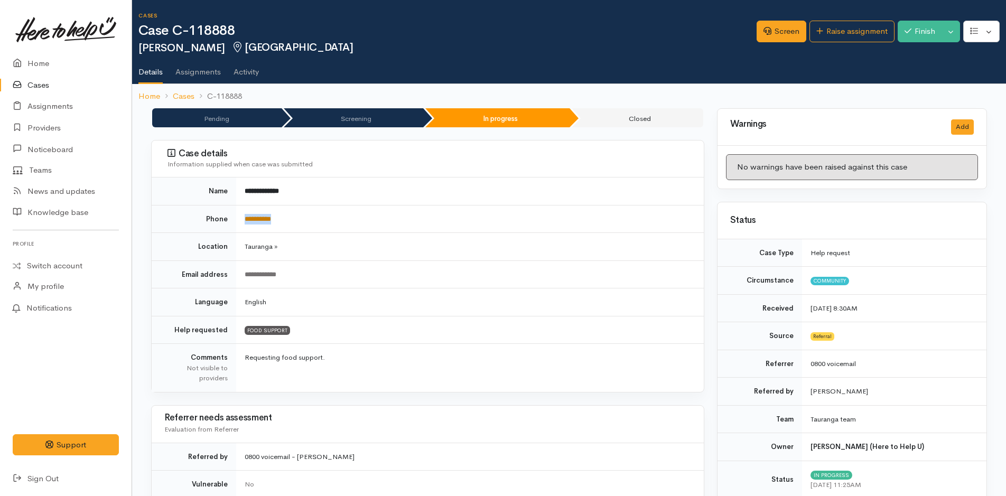
drag, startPoint x: 322, startPoint y: 215, endPoint x: 245, endPoint y: 217, distance: 76.6
click at [245, 217] on td "**********" at bounding box center [469, 219] width 467 height 28
copy link "**********"
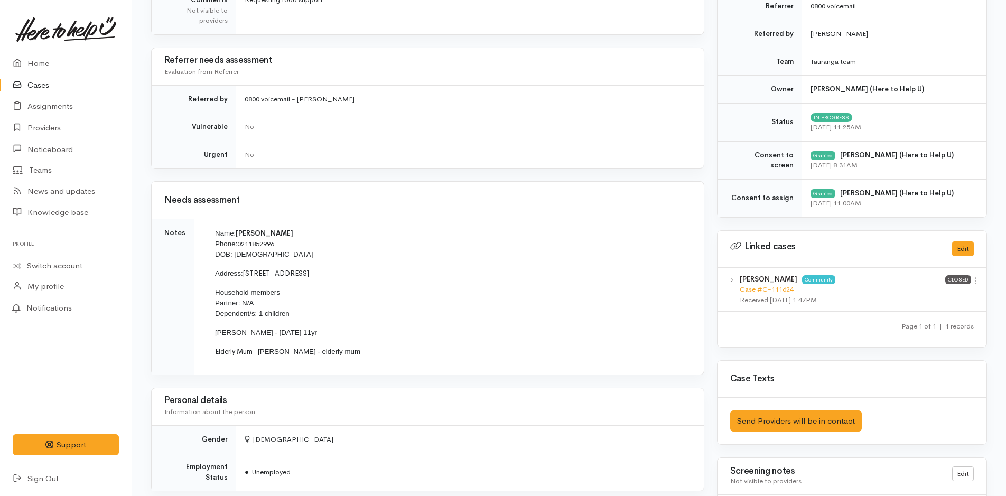
scroll to position [423, 0]
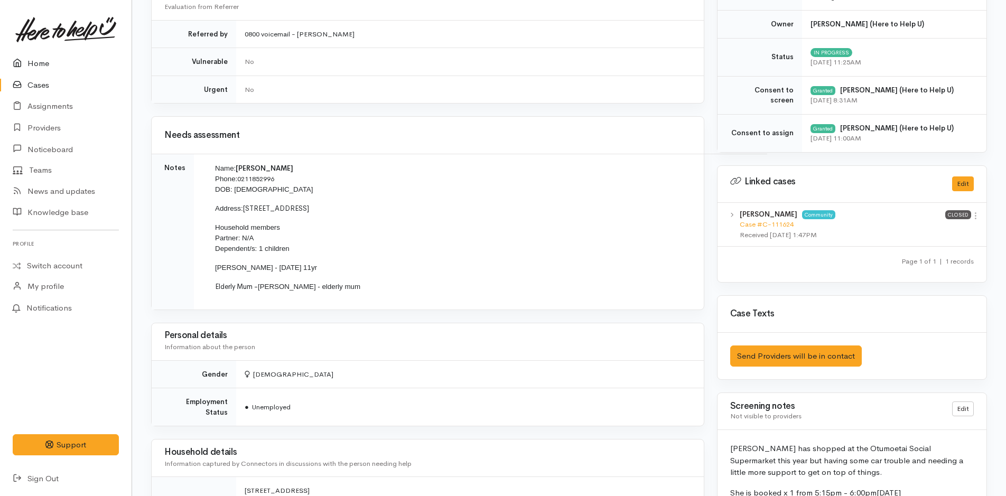
click at [44, 65] on link "Home" at bounding box center [66, 64] width 132 height 22
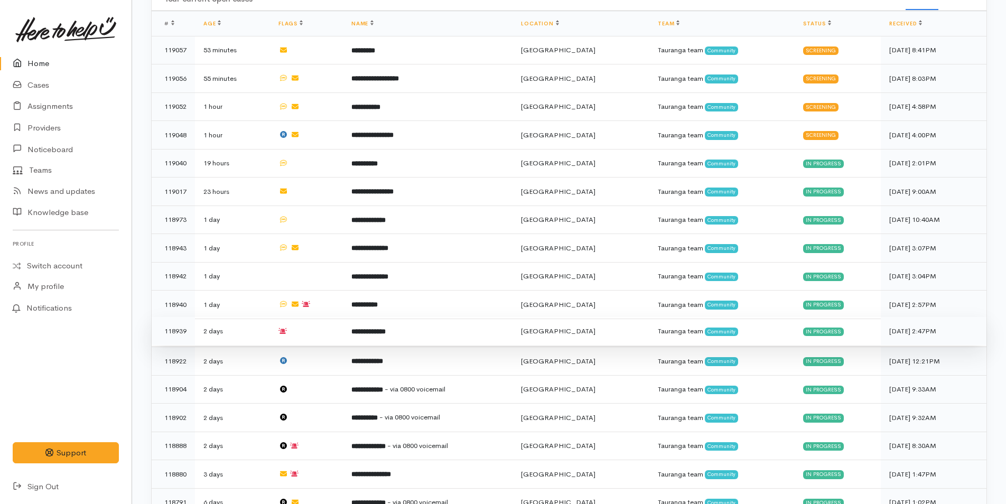
scroll to position [370, 0]
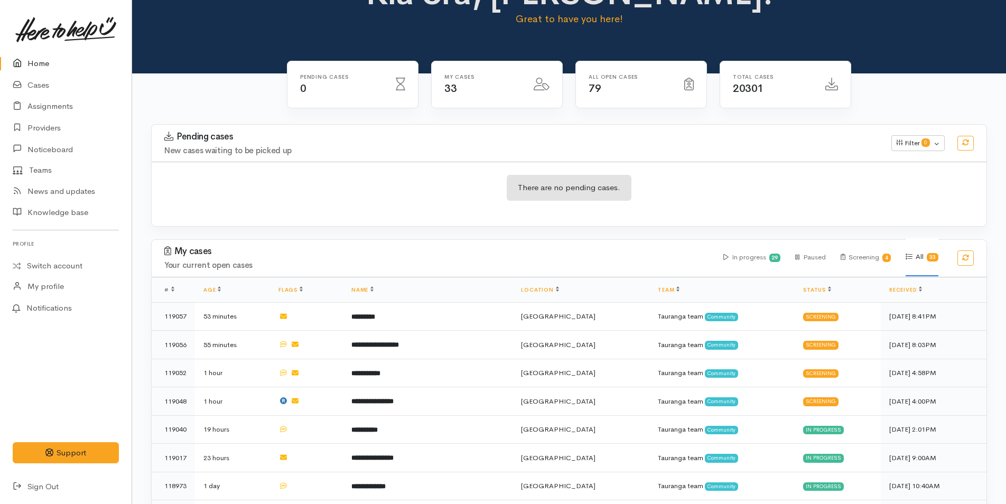
scroll to position [106, 0]
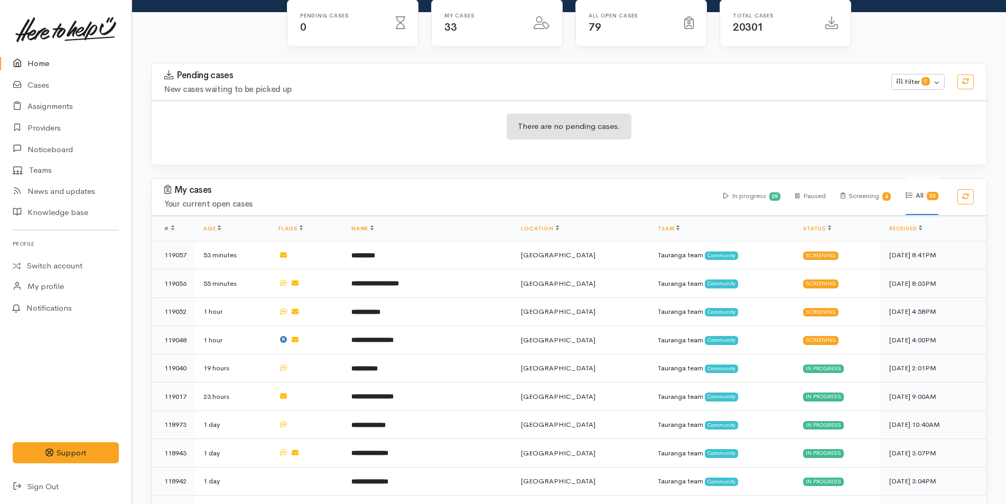
click at [44, 60] on link "Home" at bounding box center [66, 64] width 132 height 22
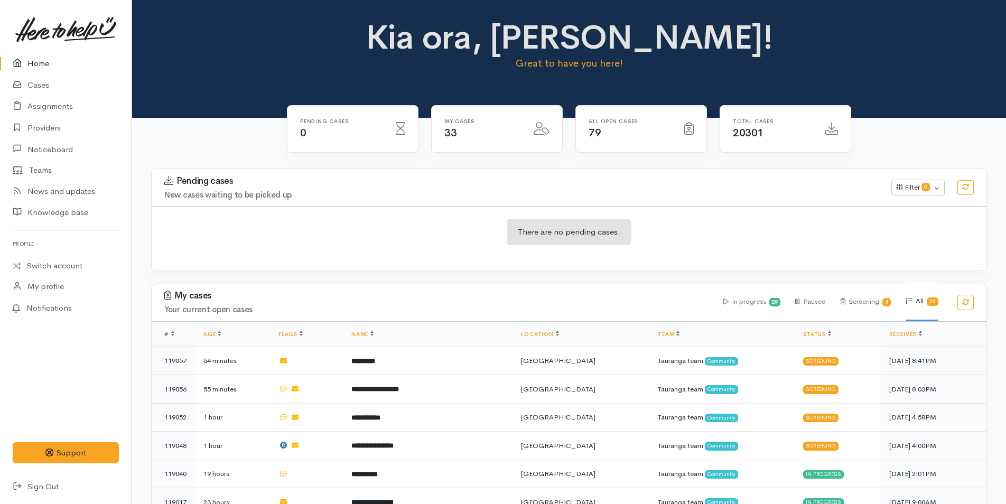
click at [47, 63] on link "Home" at bounding box center [66, 64] width 132 height 22
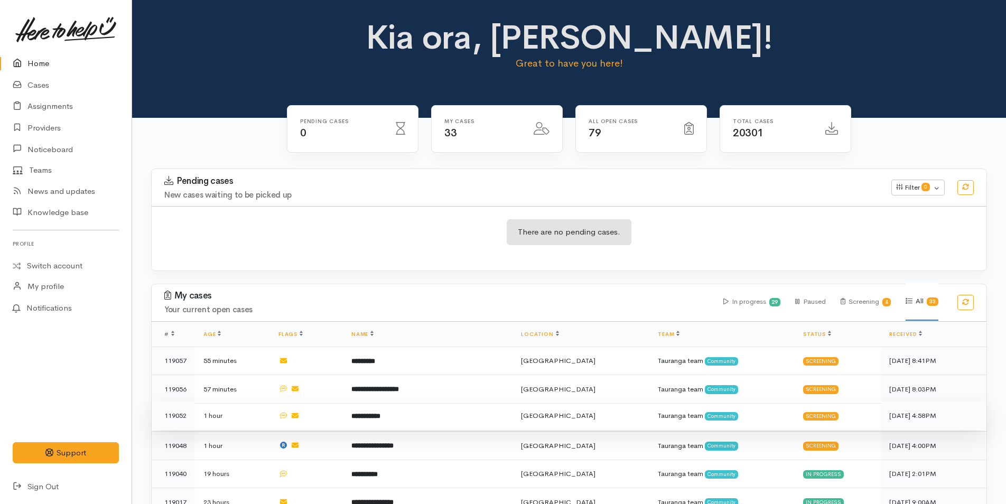
click at [455, 406] on td "**********" at bounding box center [428, 415] width 170 height 29
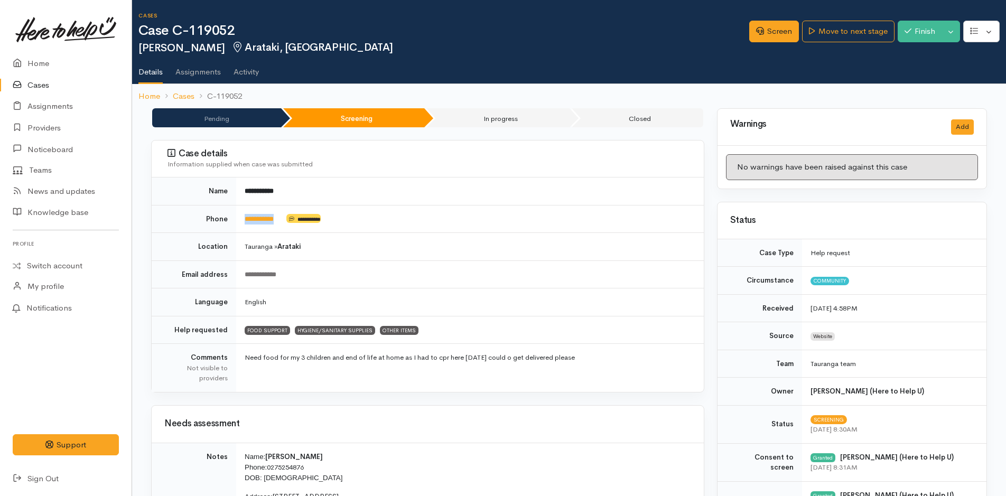
drag, startPoint x: 289, startPoint y: 218, endPoint x: 231, endPoint y: 217, distance: 58.1
click at [231, 217] on tr "**********" at bounding box center [428, 219] width 552 height 28
copy tr "**********"
click at [771, 33] on link "Screen" at bounding box center [774, 32] width 50 height 22
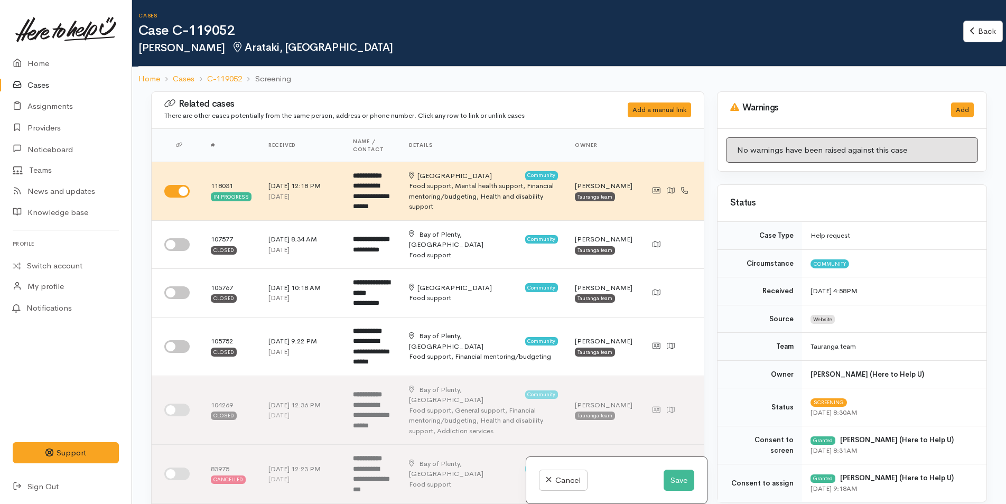
select select "2"
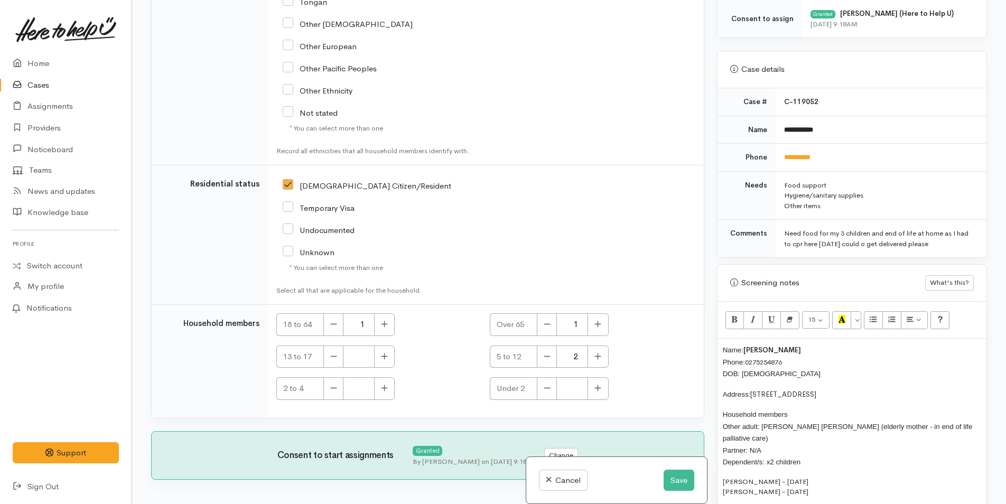
scroll to position [528, 0]
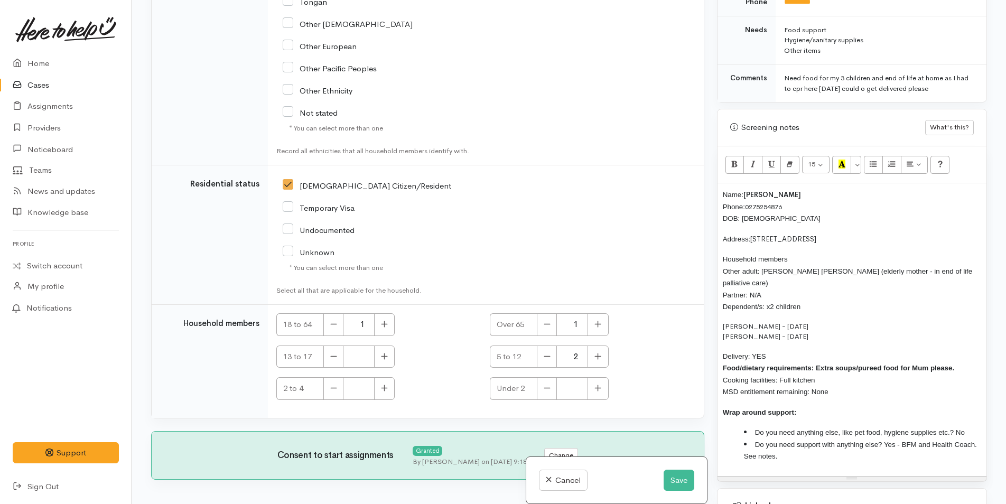
click at [723, 192] on span "Name:" at bounding box center [733, 195] width 21 height 8
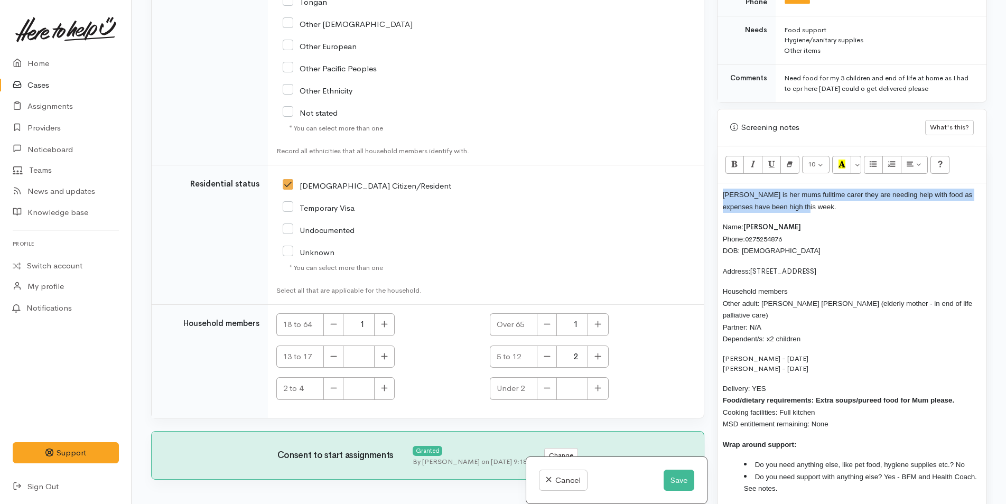
drag, startPoint x: 822, startPoint y: 209, endPoint x: 720, endPoint y: 192, distance: 103.3
click at [720, 192] on div "Alana is her mums fulltime carer they are needing help with food as expenses ha…" at bounding box center [851, 345] width 269 height 325
copy span "Alana is her mums fulltime carer they are needing help with food as expenses ha…"
click at [671, 477] on button "Save" at bounding box center [678, 481] width 31 height 22
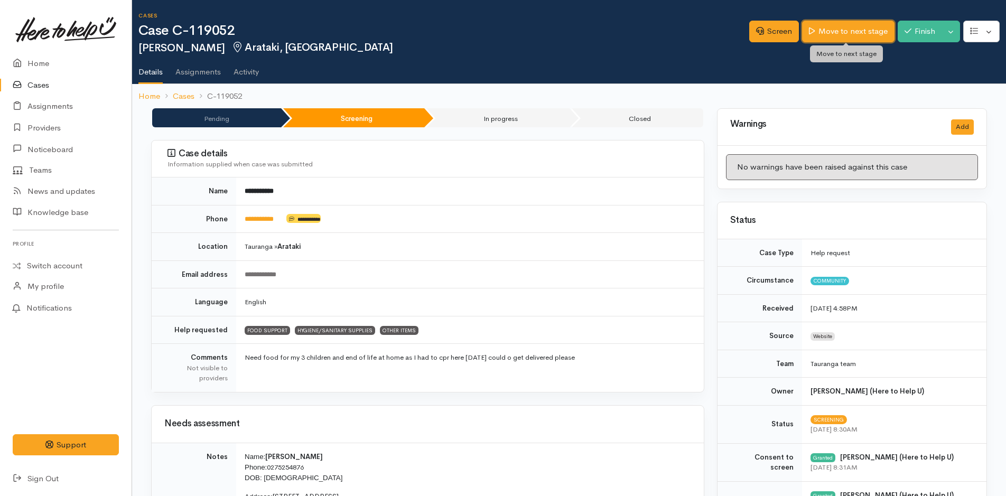
click at [837, 29] on link "Move to next stage" at bounding box center [848, 32] width 92 height 22
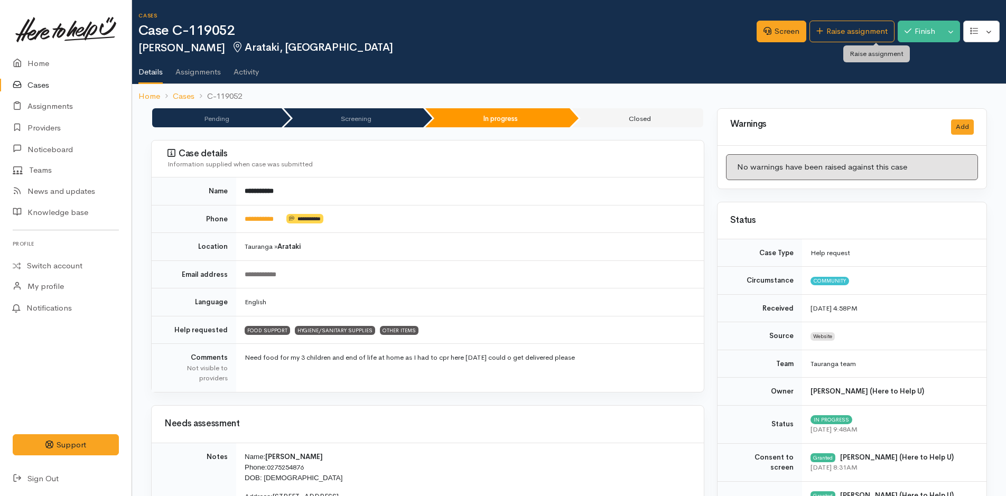
click at [837, 29] on link "Raise assignment" at bounding box center [851, 32] width 85 height 22
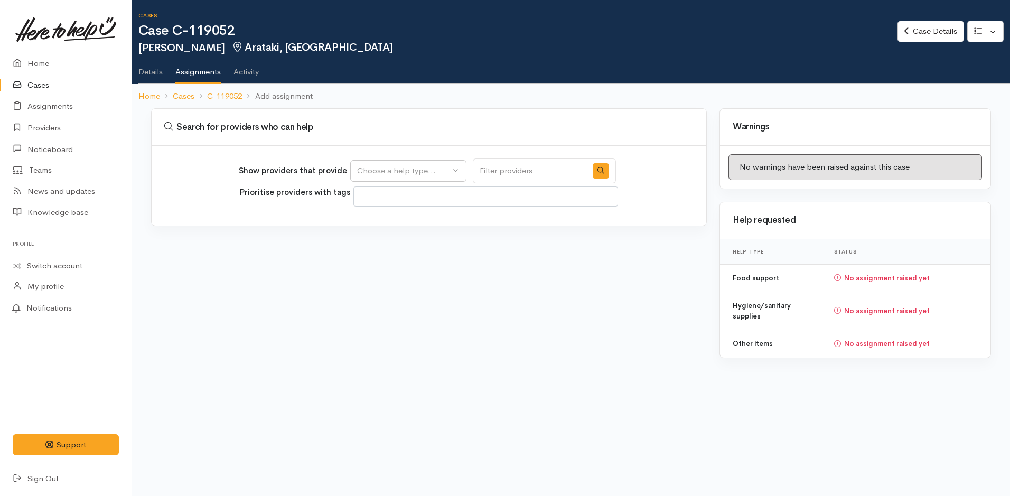
select select
click at [432, 167] on div "Choose a help type..." at bounding box center [403, 171] width 93 height 12
click at [397, 219] on span "Food support" at bounding box center [387, 221] width 49 height 12
select select "3"
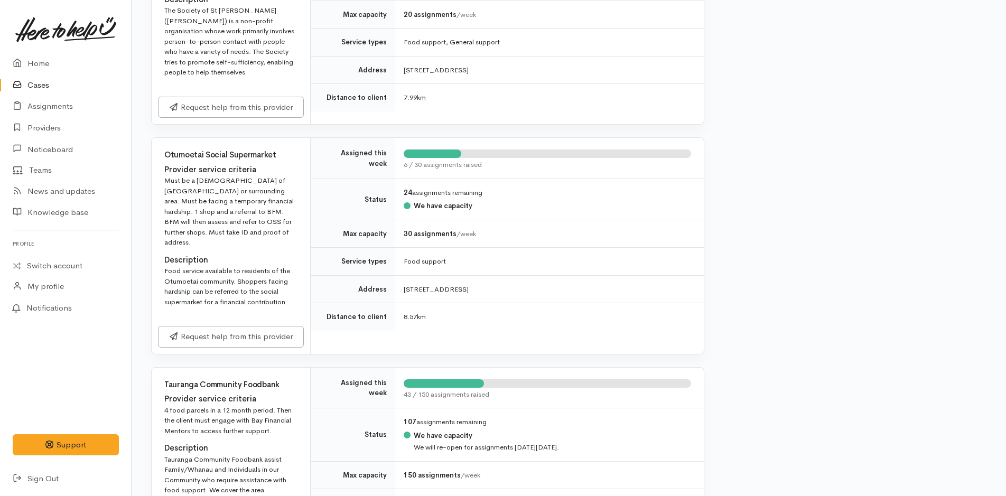
scroll to position [1637, 0]
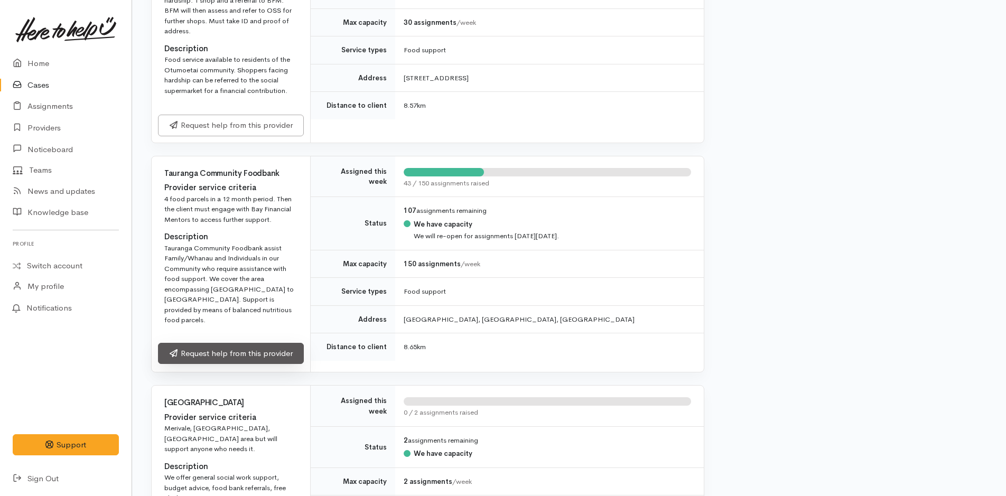
click at [284, 348] on link "Request help from this provider" at bounding box center [231, 354] width 146 height 22
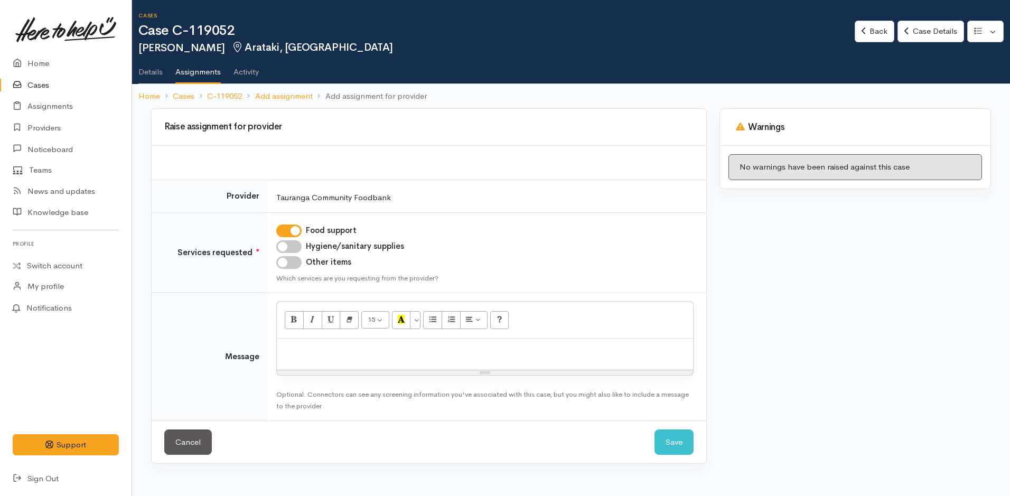
click at [288, 243] on input "Hygiene/sanitary supplies" at bounding box center [288, 246] width 25 height 13
checkbox input "true"
click at [290, 261] on input "Other items" at bounding box center [288, 262] width 25 height 13
checkbox input "true"
click at [324, 353] on p at bounding box center [485, 350] width 406 height 12
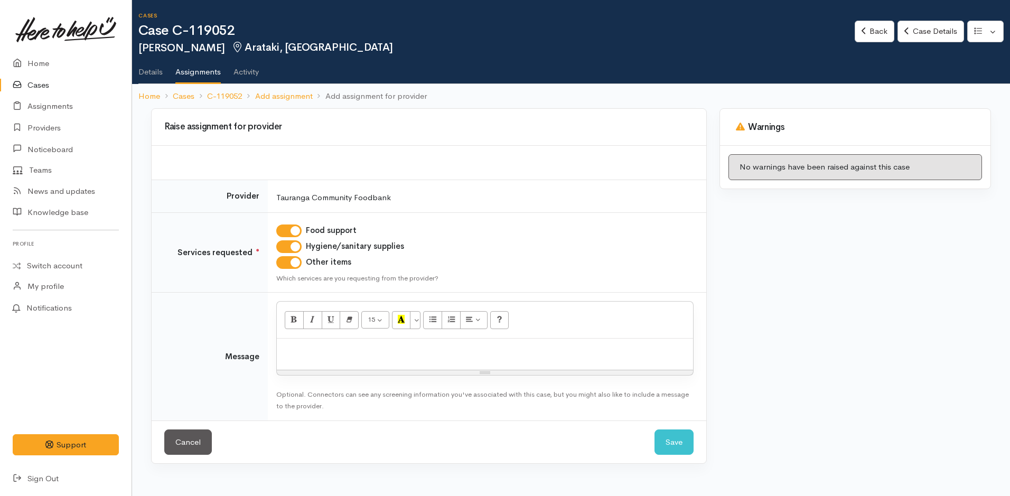
paste div
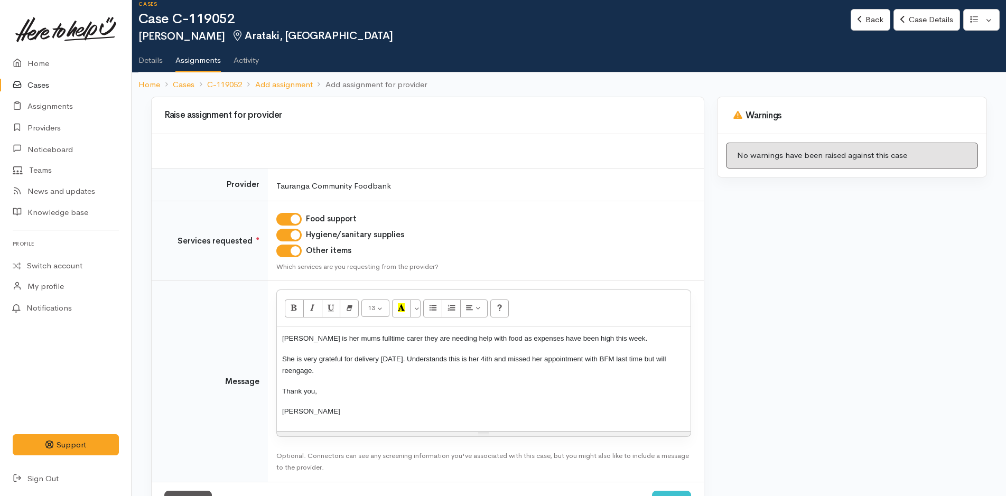
scroll to position [53, 0]
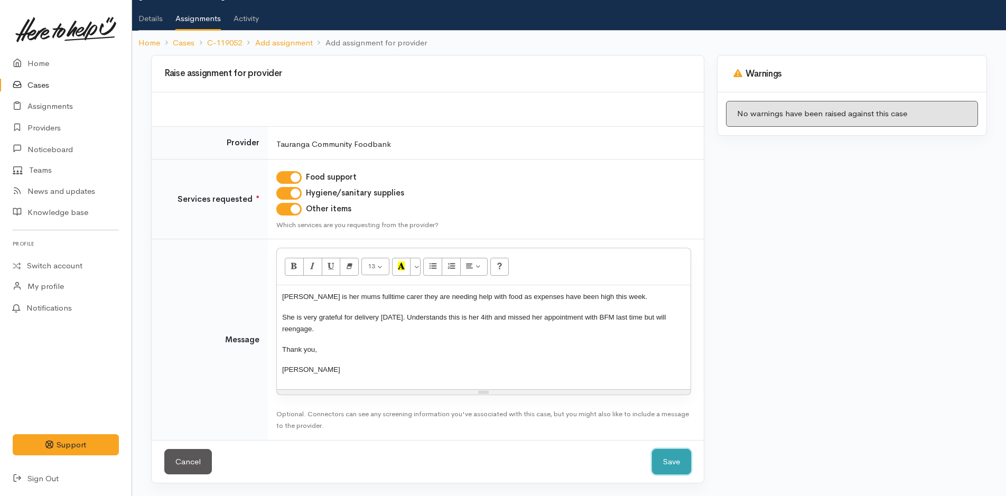
click at [680, 462] on button "Save" at bounding box center [671, 462] width 39 height 26
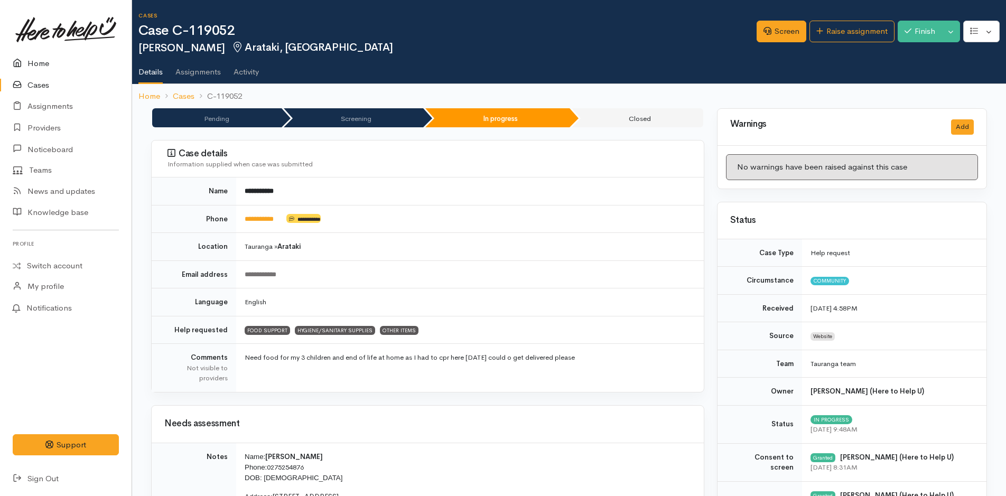
click at [40, 60] on link "Home" at bounding box center [66, 64] width 132 height 22
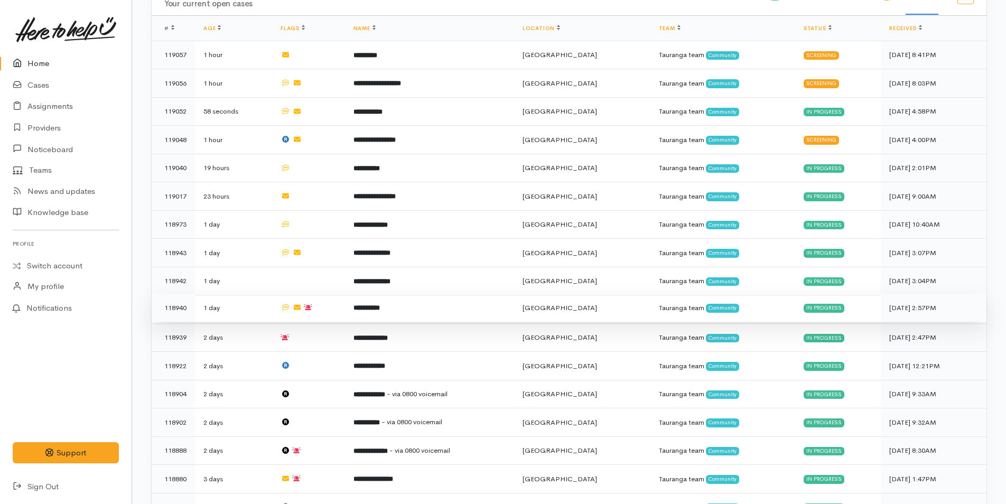
scroll to position [370, 0]
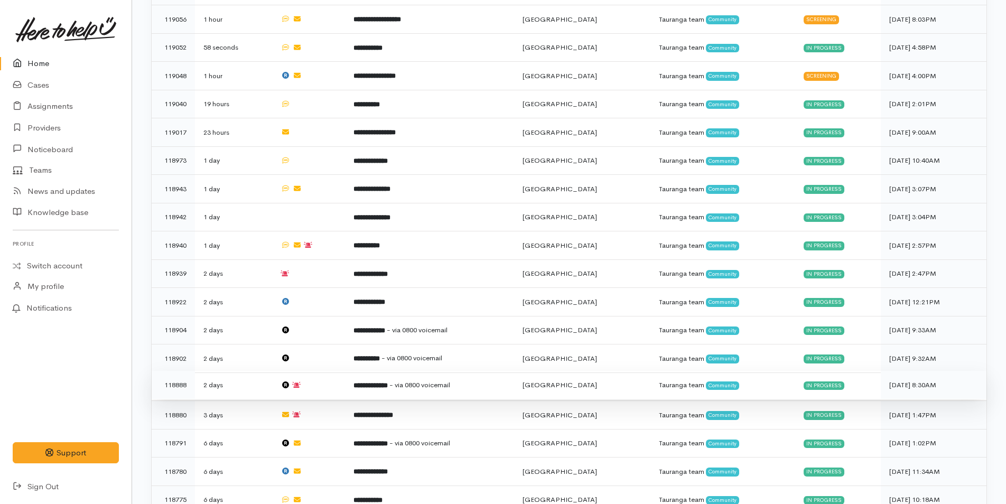
click at [388, 382] on b "**********" at bounding box center [370, 385] width 34 height 7
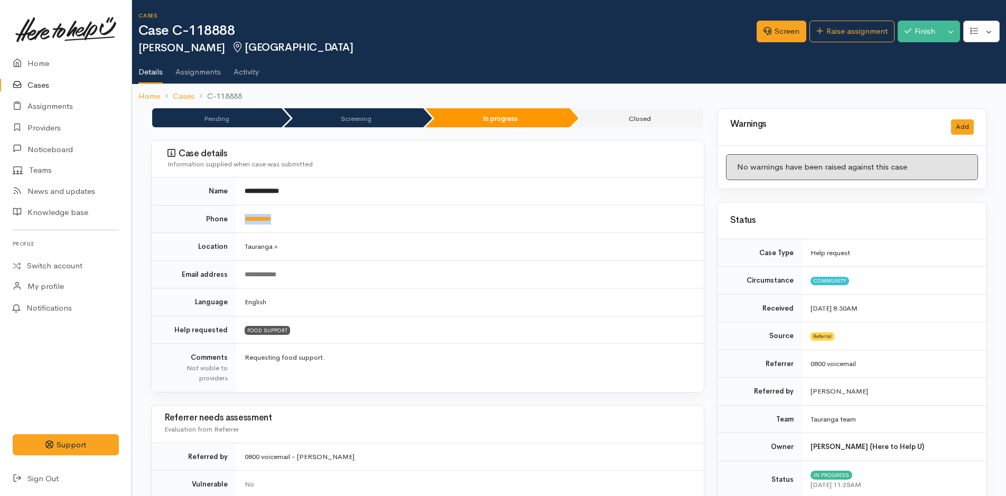
drag, startPoint x: 296, startPoint y: 215, endPoint x: 242, endPoint y: 216, distance: 54.4
click at [242, 216] on td "**********" at bounding box center [469, 219] width 467 height 28
copy link "**********"
click at [40, 59] on link "Home" at bounding box center [66, 64] width 132 height 22
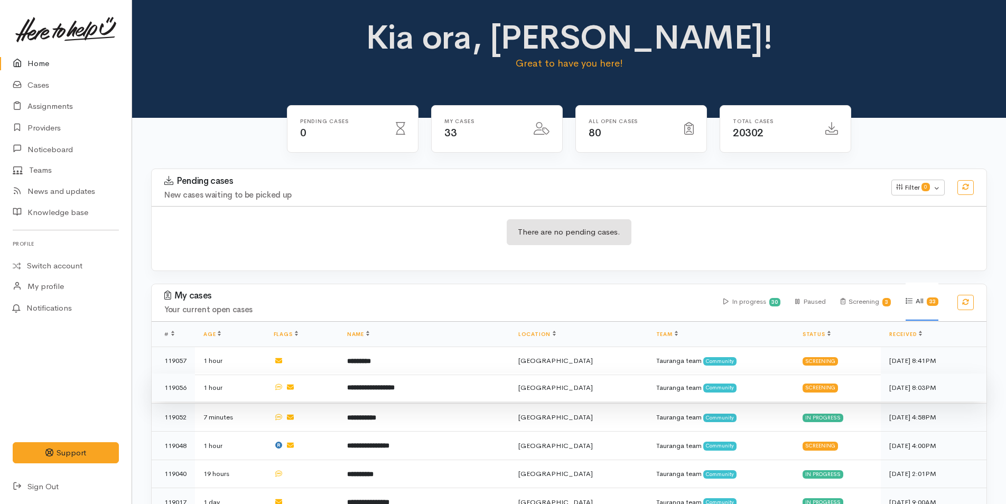
click at [426, 388] on td "**********" at bounding box center [424, 387] width 171 height 29
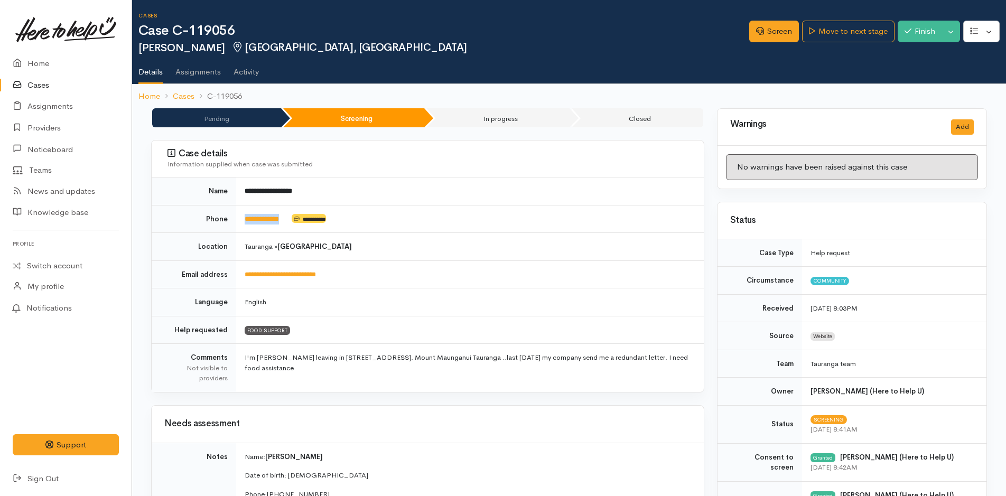
drag, startPoint x: 299, startPoint y: 220, endPoint x: 240, endPoint y: 226, distance: 59.4
click at [240, 226] on td "**********" at bounding box center [469, 219] width 467 height 28
copy td "**********"
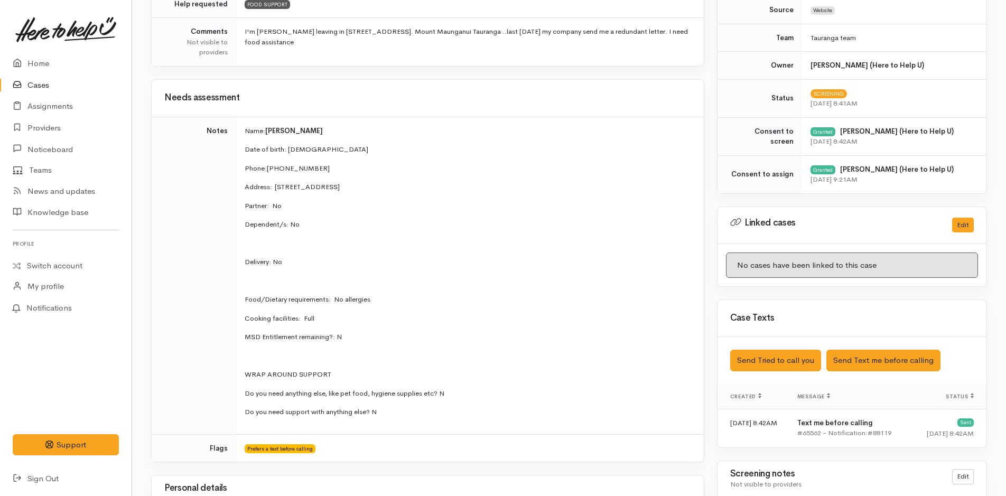
scroll to position [423, 0]
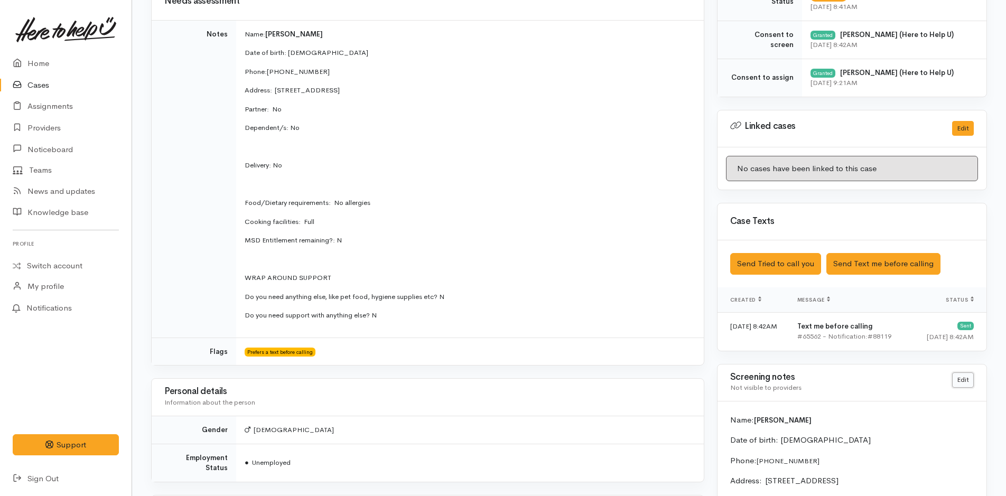
click at [968, 373] on link "Edit" at bounding box center [963, 379] width 22 height 15
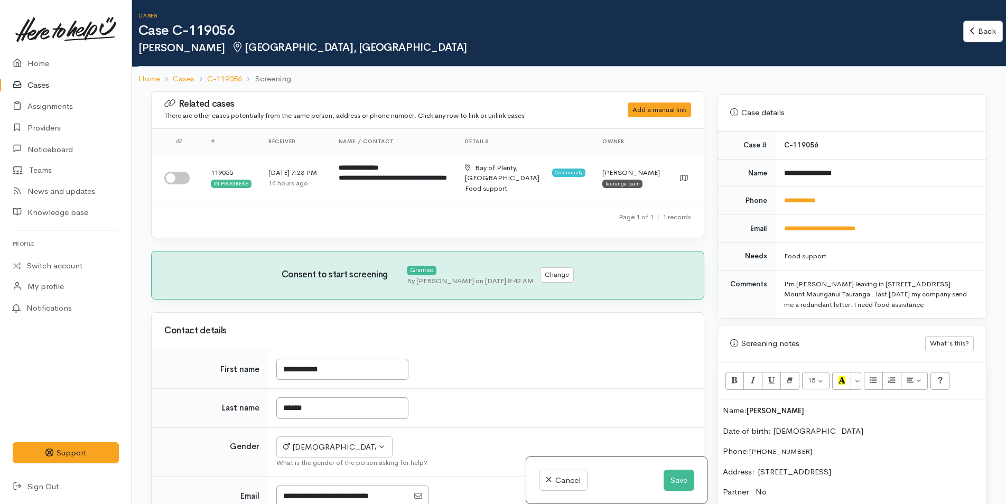
scroll to position [423, 0]
click at [726, 407] on p "Name: [PERSON_NAME]" at bounding box center [852, 409] width 258 height 12
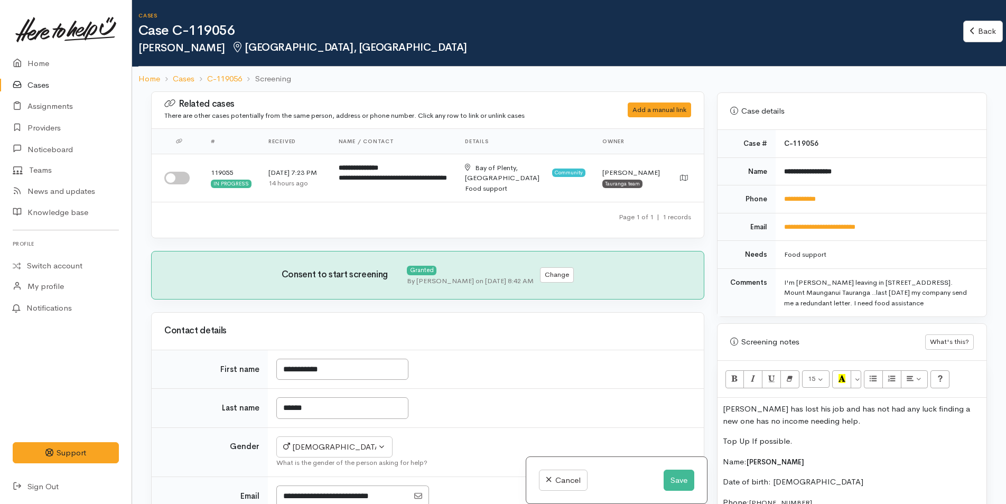
click at [750, 442] on p "Top Up If possible." at bounding box center [852, 441] width 258 height 12
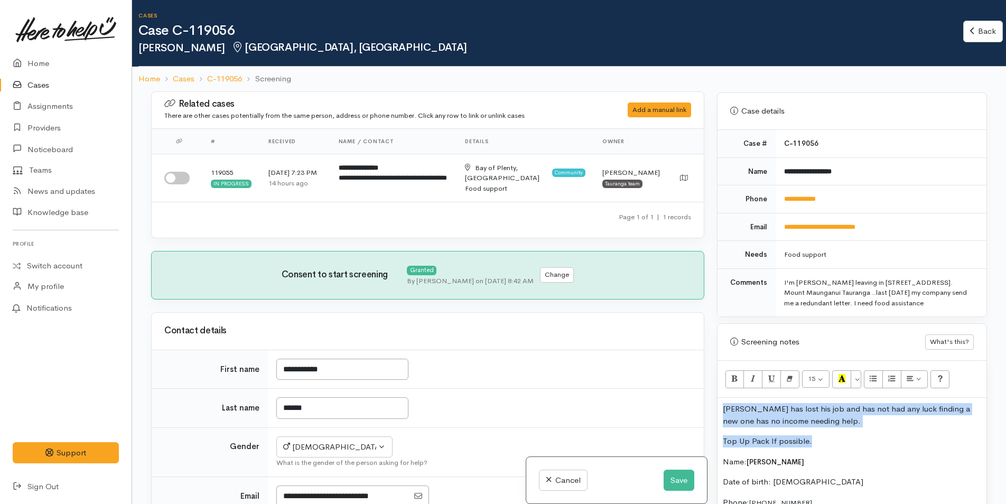
drag, startPoint x: 823, startPoint y: 437, endPoint x: 698, endPoint y: 401, distance: 130.7
click at [698, 401] on div "Related cases There are other cases potentially from the same person, address o…" at bounding box center [569, 343] width 848 height 504
copy div "Christopher has lost his job and has not had any luck finding a new one has no …"
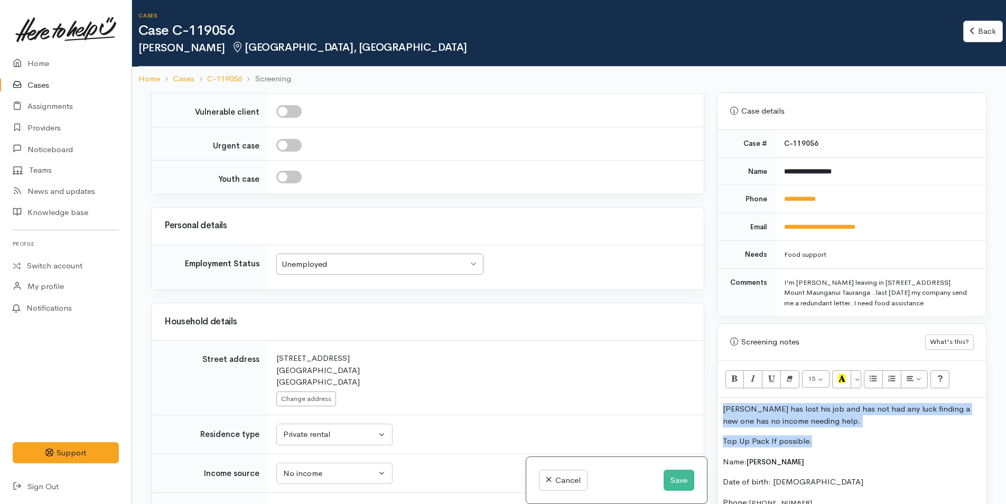
scroll to position [1479, 0]
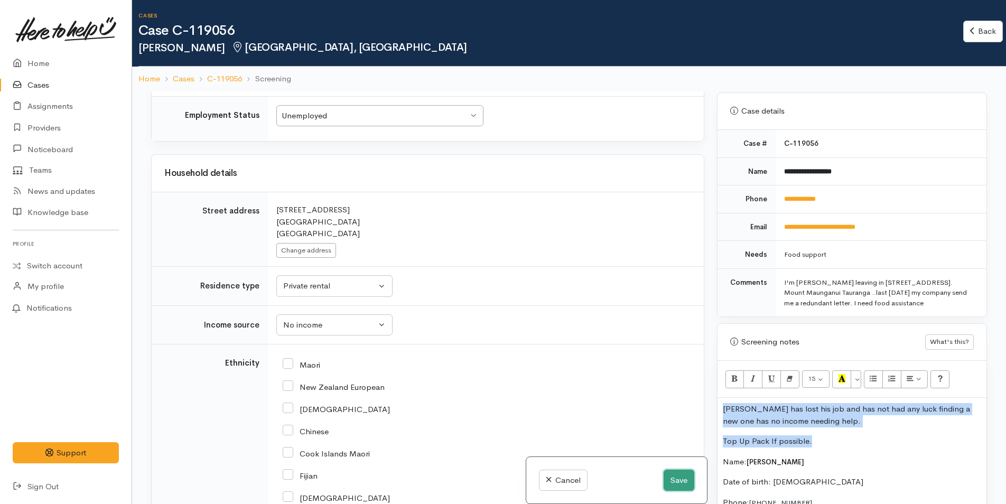
click at [672, 481] on button "Save" at bounding box center [678, 481] width 31 height 22
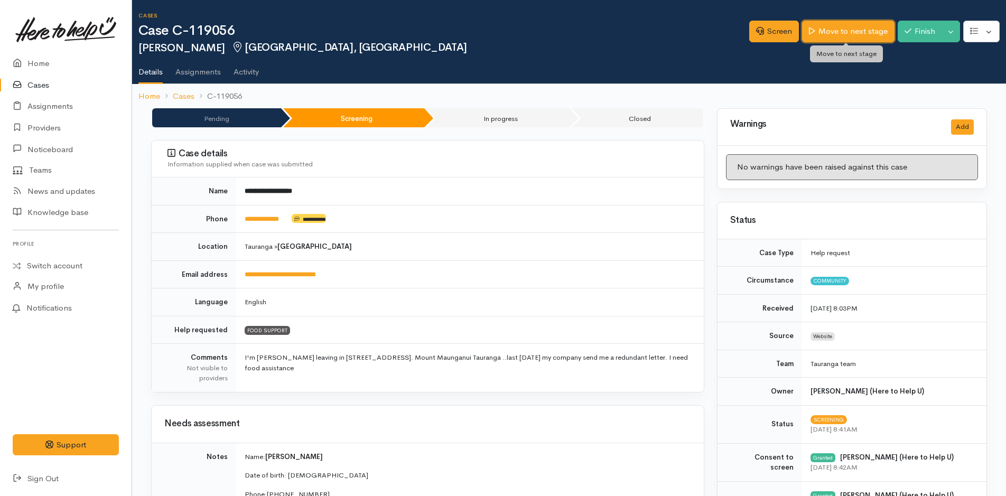
click at [831, 31] on link "Move to next stage" at bounding box center [848, 32] width 92 height 22
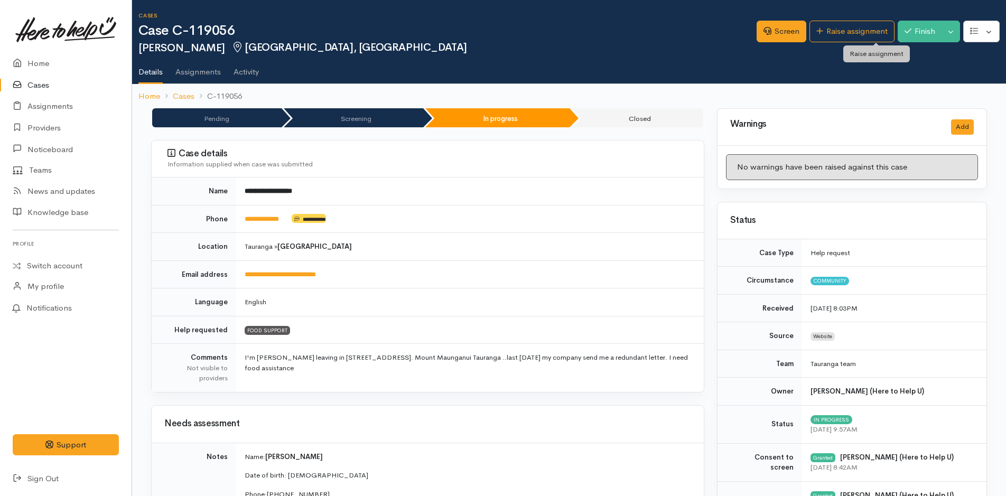
click at [842, 26] on link "Raise assignment" at bounding box center [851, 32] width 85 height 22
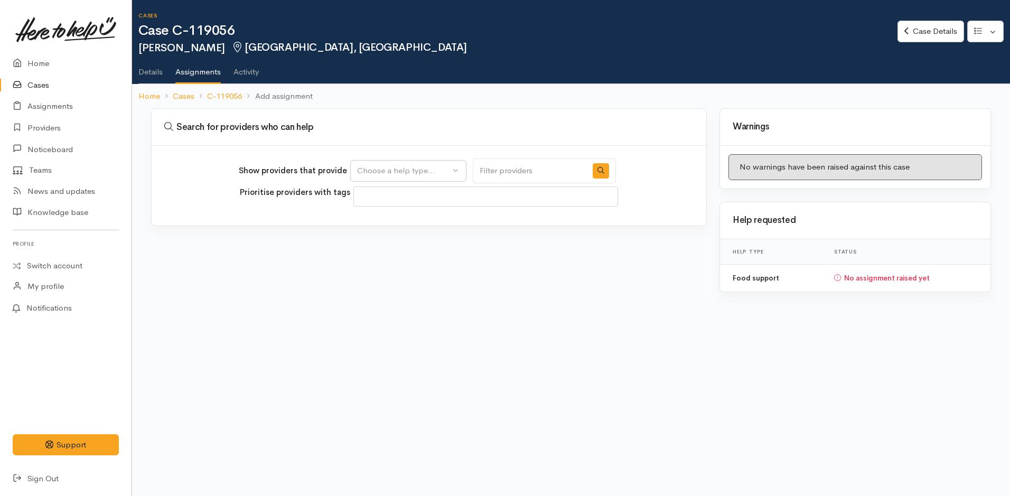
select select
click at [388, 166] on div "Choose a help type..." at bounding box center [403, 171] width 93 height 12
click at [390, 218] on span "Food support" at bounding box center [387, 221] width 49 height 12
select select "3"
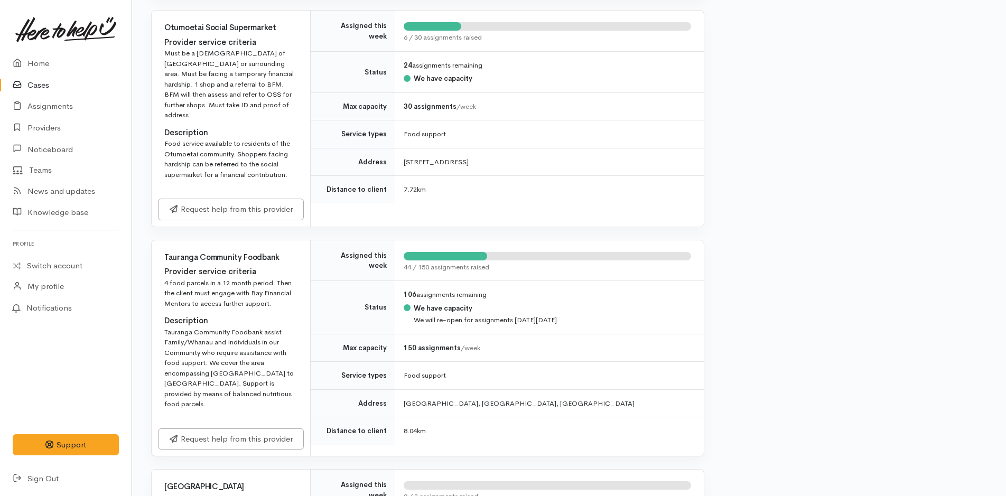
scroll to position [1690, 0]
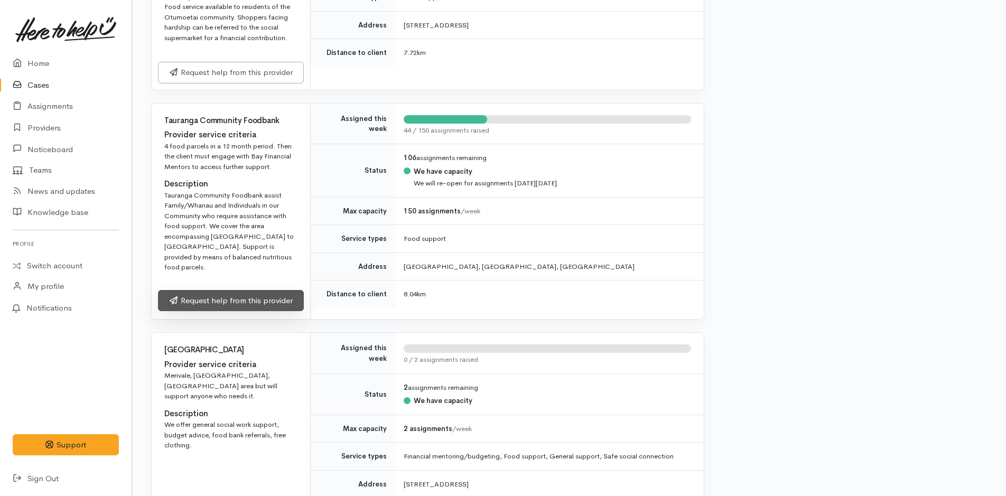
click at [278, 295] on link "Request help from this provider" at bounding box center [231, 301] width 146 height 22
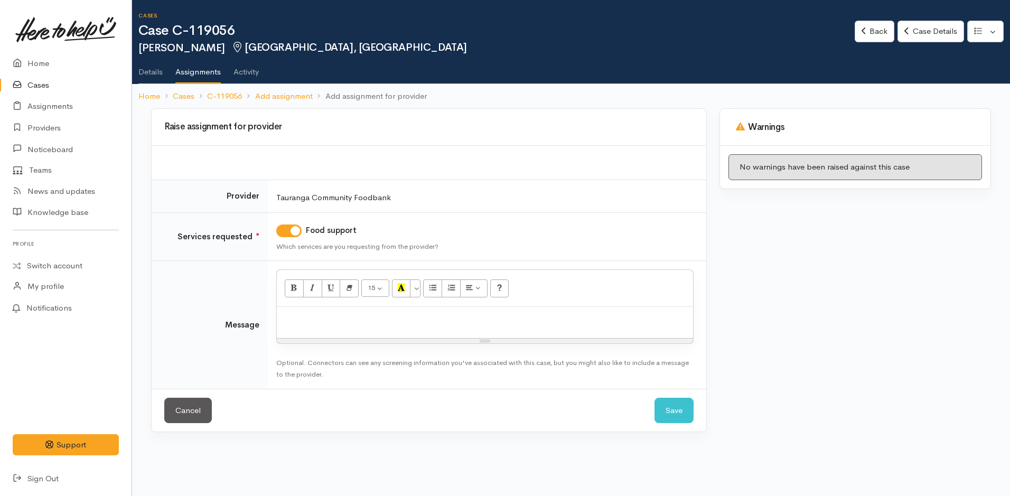
click at [328, 325] on div at bounding box center [485, 322] width 416 height 31
paste div
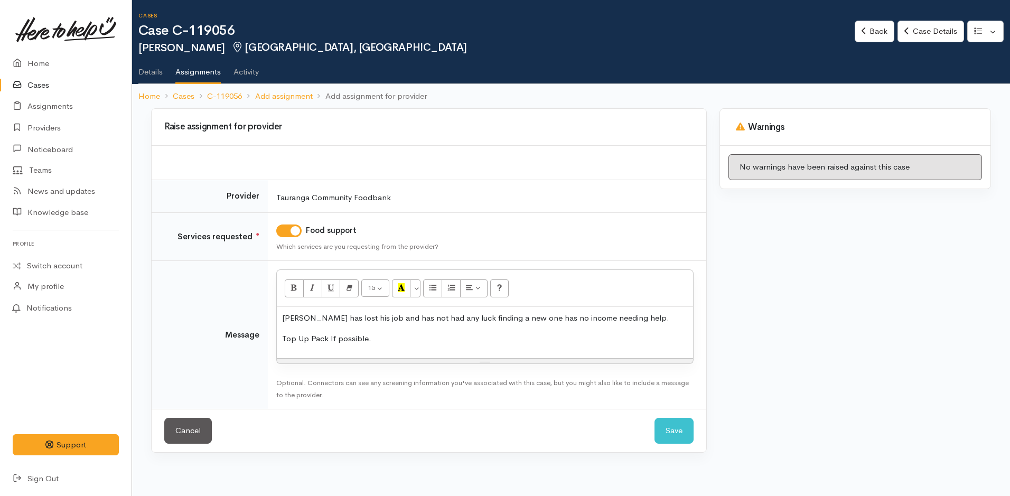
drag, startPoint x: 395, startPoint y: 336, endPoint x: 344, endPoint y: 342, distance: 51.1
click at [395, 336] on p "Top Up Pack If possible." at bounding box center [485, 339] width 406 height 12
drag, startPoint x: 330, startPoint y: 339, endPoint x: 279, endPoint y: 336, distance: 50.8
click at [279, 336] on div "Christopher has lost his job and has not had any luck finding a new one has no …" at bounding box center [485, 332] width 416 height 51
drag, startPoint x: 293, startPoint y: 289, endPoint x: 356, endPoint y: 323, distance: 72.1
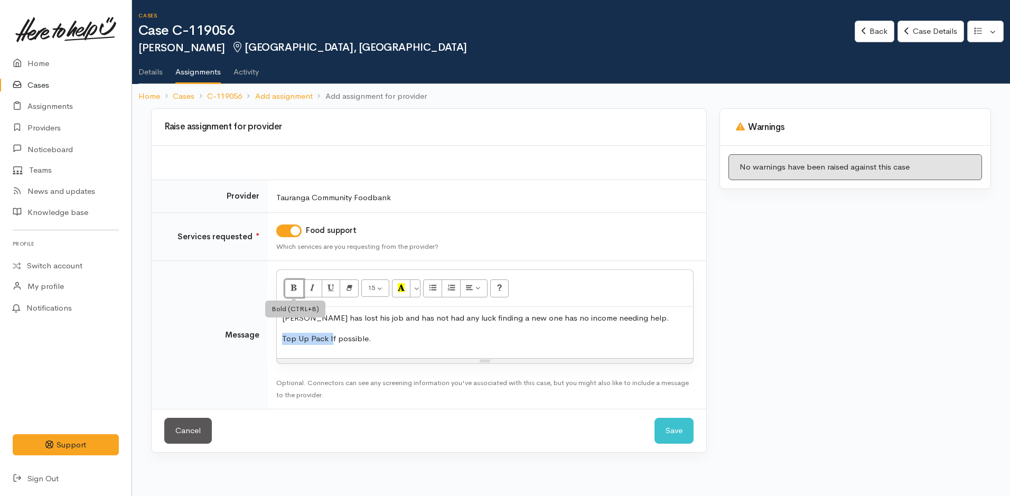
click at [293, 289] on icon "Bold (CTRL+B)" at bounding box center [293, 287] width 7 height 9
click at [381, 342] on p "Top Up Pack I f possible." at bounding box center [485, 339] width 406 height 12
drag, startPoint x: 384, startPoint y: 344, endPoint x: 288, endPoint y: 314, distance: 100.6
click at [274, 343] on td "<p>Christopher has lost his job and has not had any luck finding a new one has …" at bounding box center [487, 335] width 438 height 148
click at [295, 287] on icon "Bold (CTRL+B)" at bounding box center [293, 287] width 7 height 9
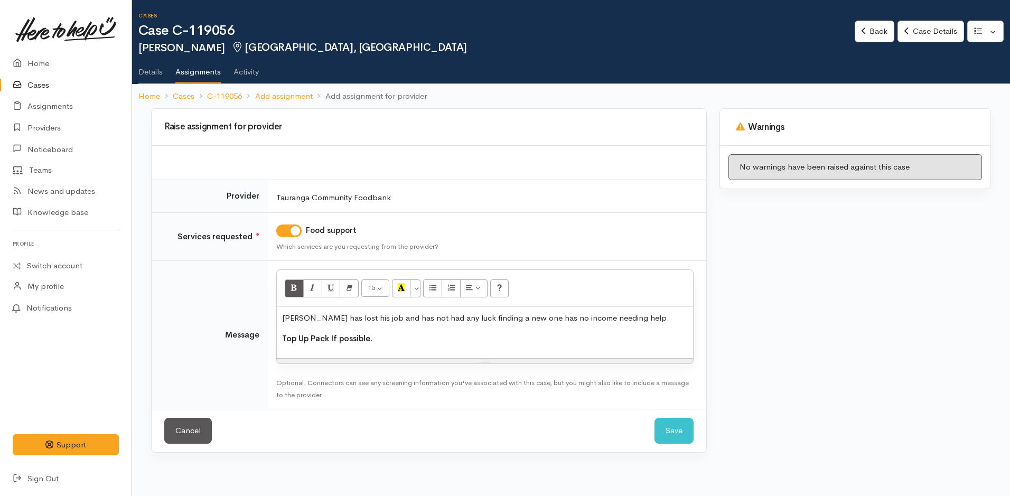
click at [386, 339] on p "Top Up Pack If possible." at bounding box center [485, 339] width 406 height 12
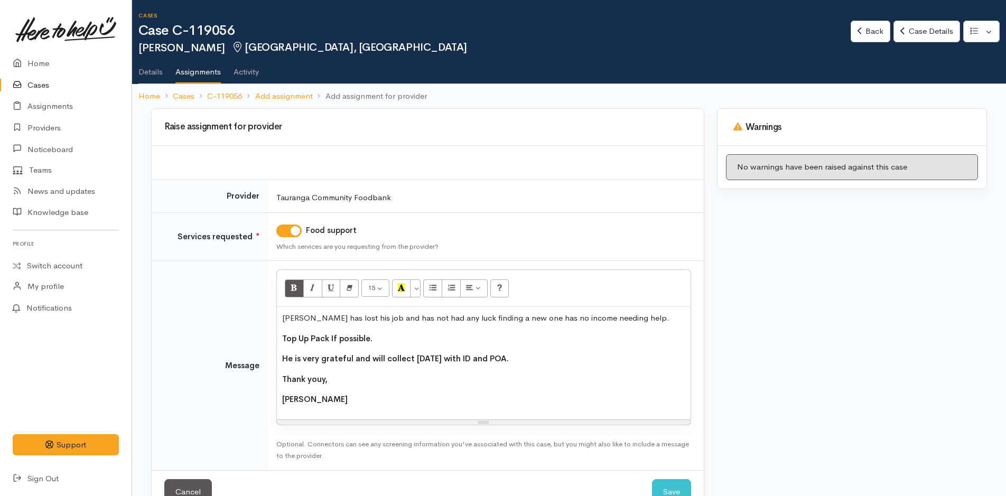
click at [324, 378] on b "Thank youy," at bounding box center [304, 379] width 45 height 10
drag, startPoint x: 320, startPoint y: 407, endPoint x: 264, endPoint y: 350, distance: 79.9
click at [264, 350] on tr "Message <p>Christopher has lost his job and has not had any luck finding a new …" at bounding box center [428, 365] width 552 height 209
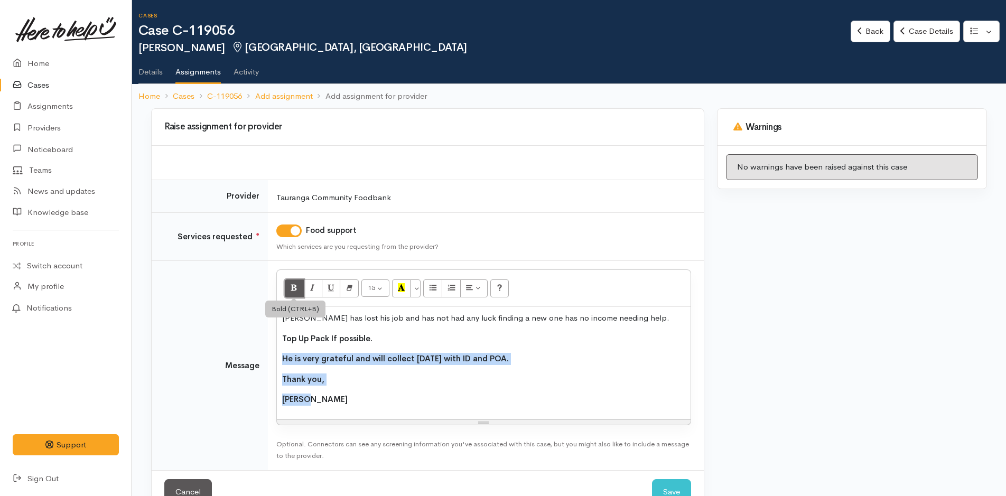
click at [297, 287] on icon "Bold (CTRL+B)" at bounding box center [293, 287] width 7 height 9
click at [371, 394] on p "Rachel" at bounding box center [483, 399] width 403 height 12
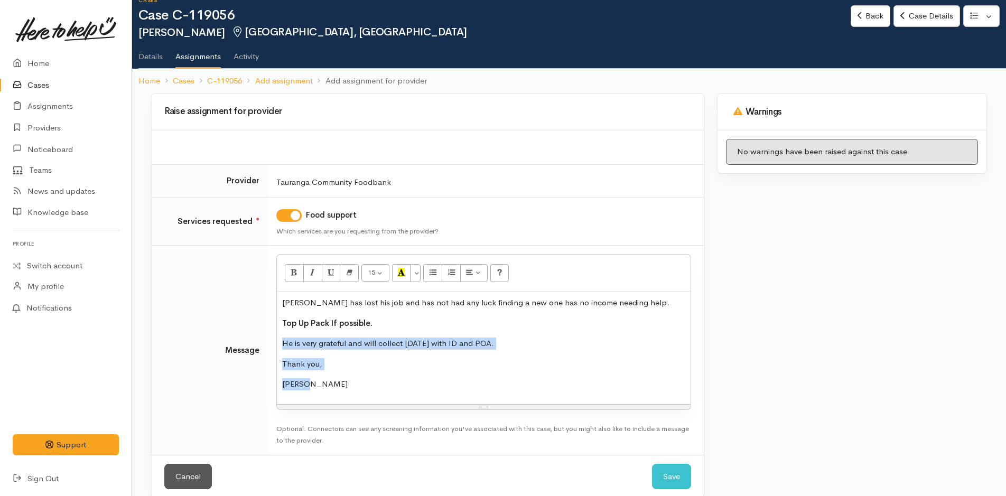
scroll to position [30, 0]
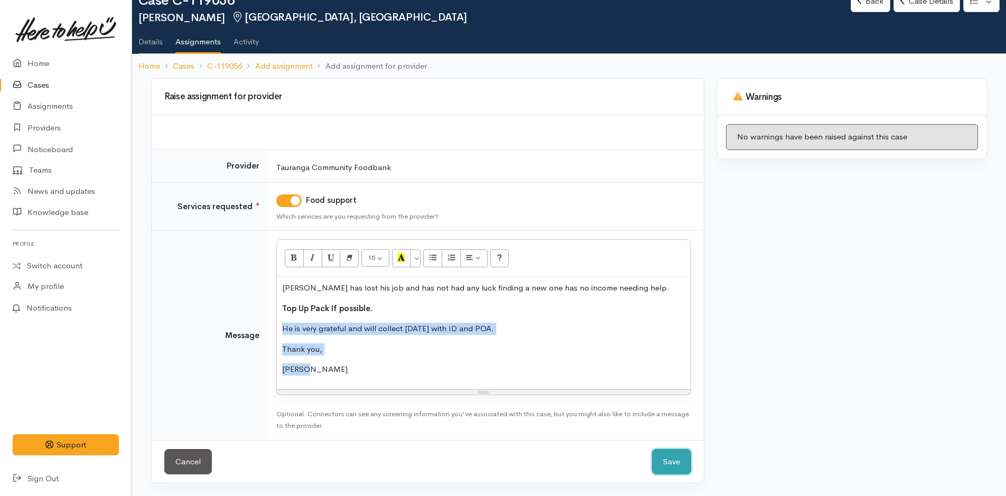
click at [681, 462] on button "Save" at bounding box center [671, 462] width 39 height 26
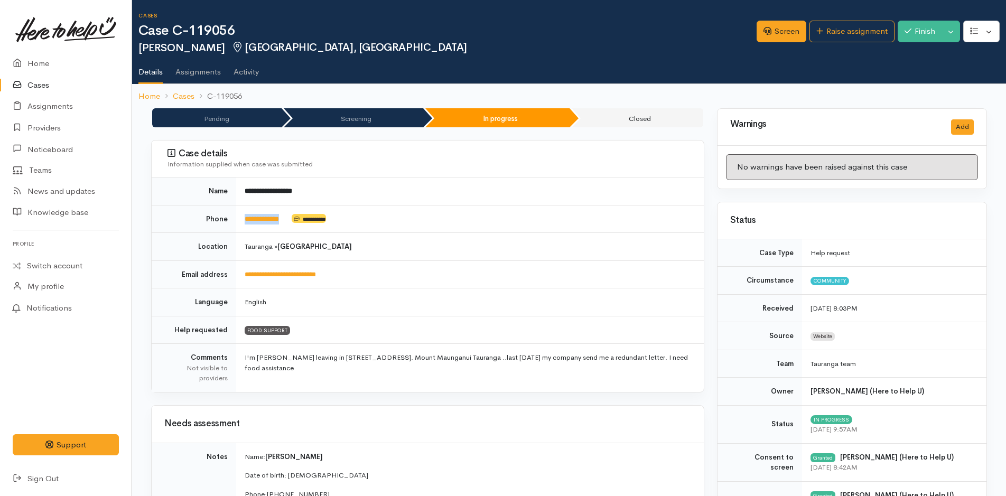
drag, startPoint x: 297, startPoint y: 219, endPoint x: 243, endPoint y: 226, distance: 54.3
click at [243, 226] on td "**********" at bounding box center [469, 219] width 467 height 28
copy td "**********"
click at [41, 63] on link "Home" at bounding box center [66, 64] width 132 height 22
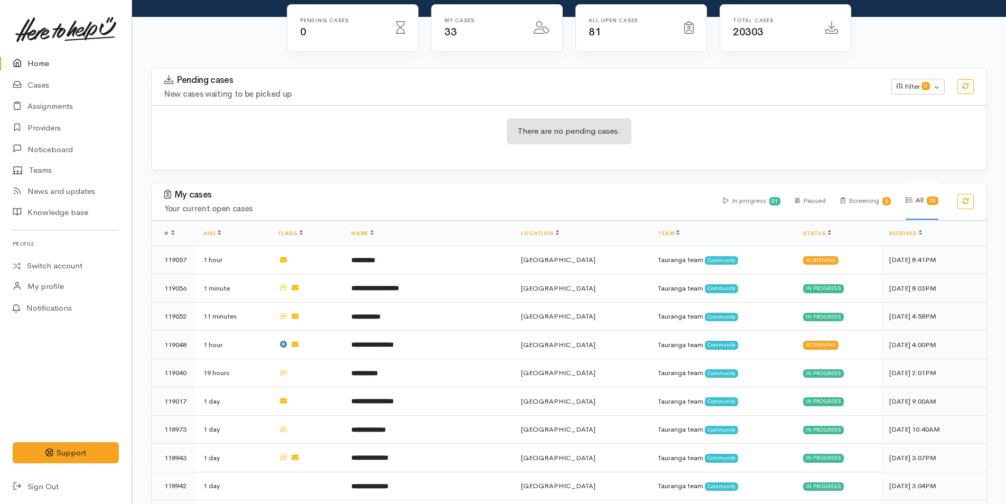
scroll to position [106, 0]
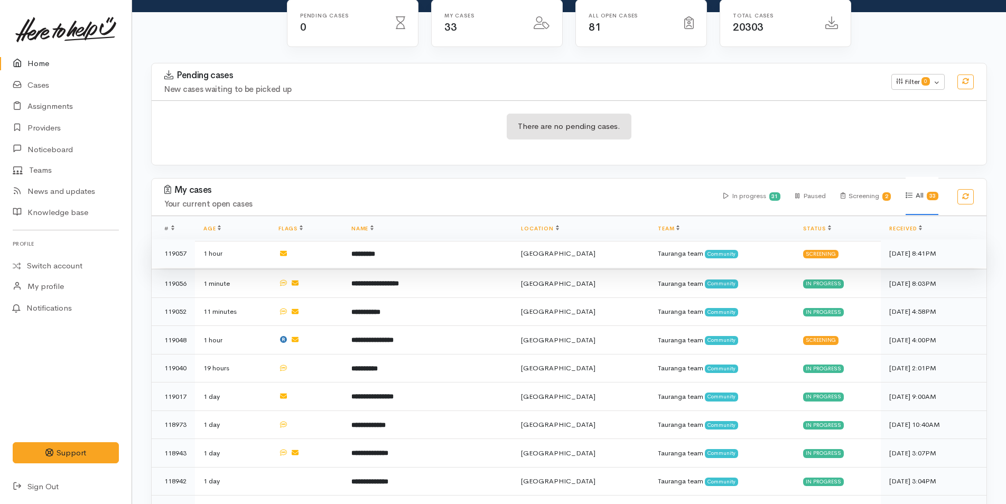
click at [475, 255] on td "*********" at bounding box center [428, 253] width 170 height 29
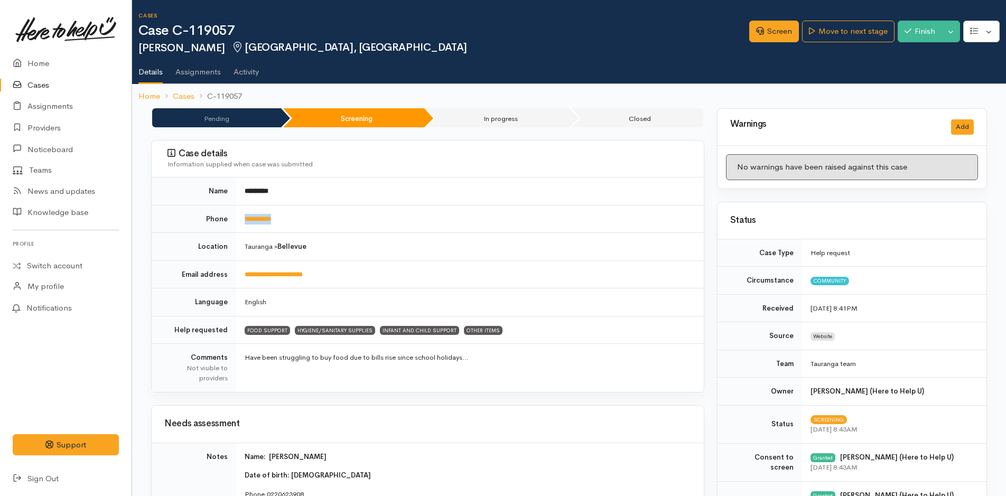
drag, startPoint x: 303, startPoint y: 215, endPoint x: 235, endPoint y: 225, distance: 68.8
click at [235, 225] on tr "**********" at bounding box center [428, 219] width 552 height 28
copy tr "**********"
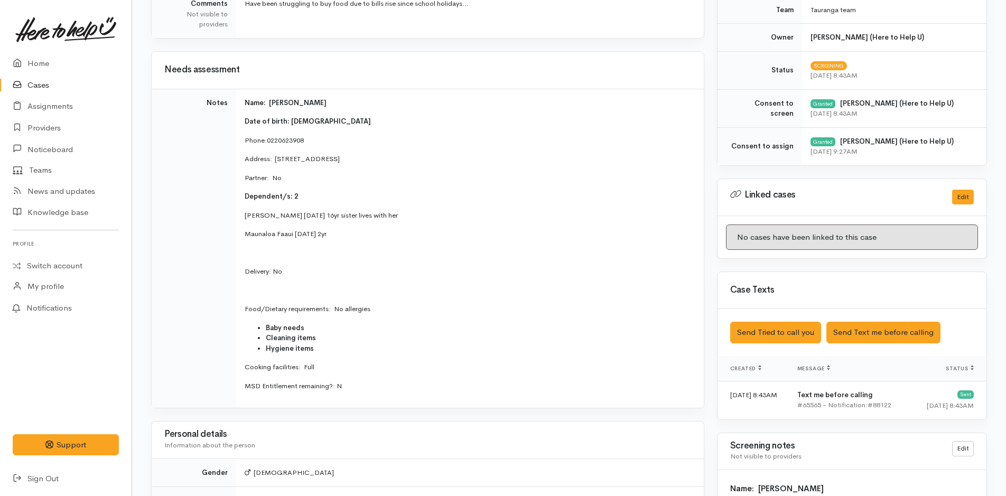
scroll to position [475, 0]
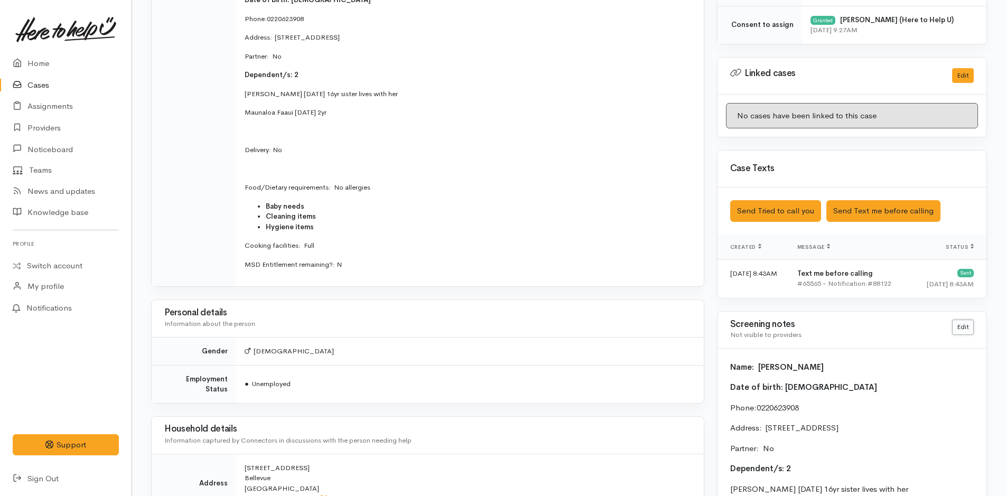
click at [965, 323] on link "Edit" at bounding box center [963, 327] width 22 height 15
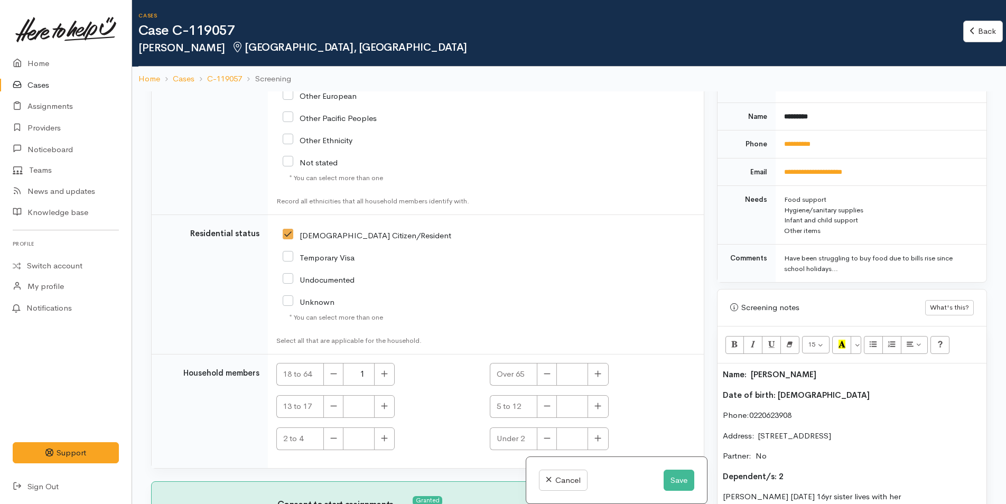
scroll to position [634, 0]
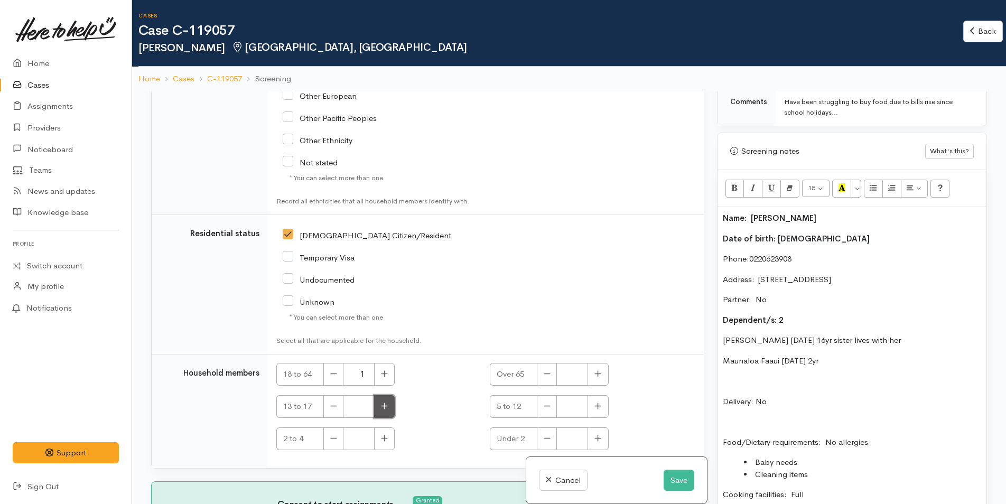
click at [392, 410] on button "button" at bounding box center [384, 406] width 21 height 23
type input "1"
click at [384, 438] on icon "button" at bounding box center [384, 438] width 6 height 6
type input "1"
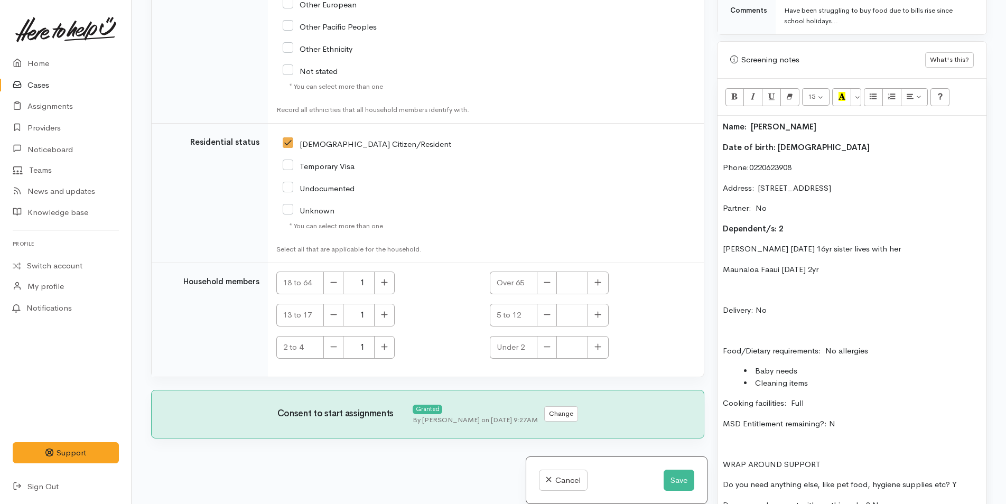
click at [718, 124] on div "Name: [PERSON_NAME] Date of birth: [DEMOGRAPHIC_DATA] Phone:  0220623908 Addres…" at bounding box center [851, 320] width 269 height 409
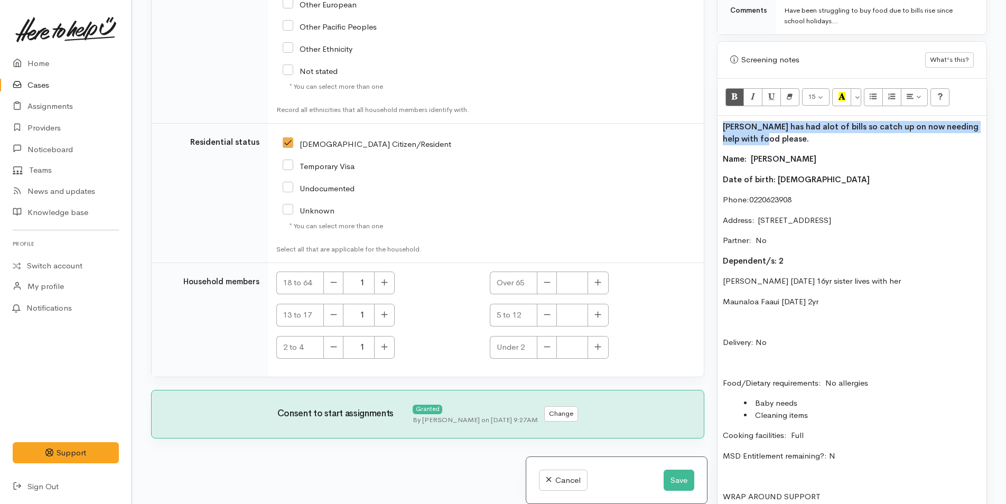
drag, startPoint x: 764, startPoint y: 141, endPoint x: 708, endPoint y: 128, distance: 58.0
click at [708, 128] on div "Related cases There are other cases potentially from the same person, address o…" at bounding box center [569, 252] width 848 height 504
click at [737, 92] on icon "Bold (CTRL+B)" at bounding box center [734, 96] width 7 height 9
click at [760, 142] on p "[PERSON_NAME] has had alot of bills so catch up on now needing help with food p…" at bounding box center [852, 133] width 258 height 24
drag, startPoint x: 760, startPoint y: 142, endPoint x: 715, endPoint y: 124, distance: 48.6
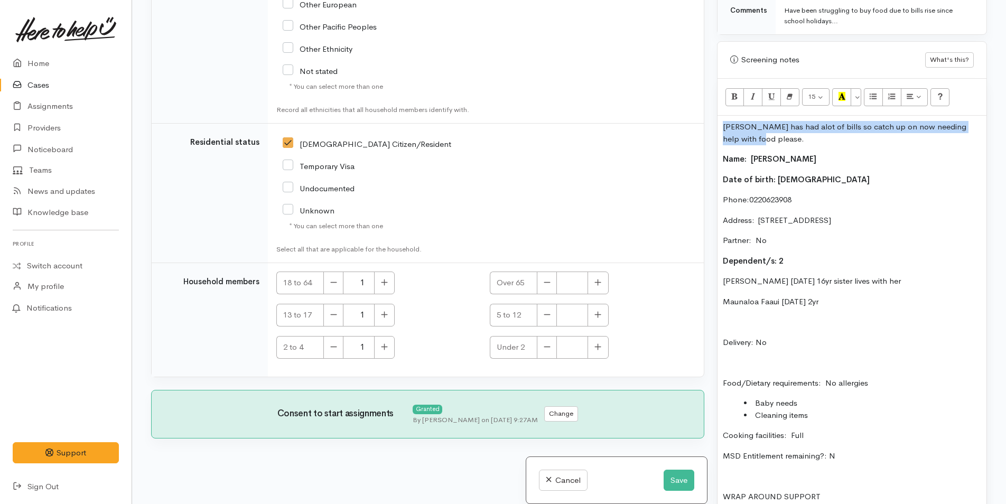
click at [715, 124] on div "Warnings Add No warnings have been raised against this case Add Warning Title ●…" at bounding box center [851, 252] width 283 height 504
copy p "[PERSON_NAME] has had alot of bills so catch up on now needing help with food p…"
click at [679, 474] on button "Save" at bounding box center [678, 481] width 31 height 22
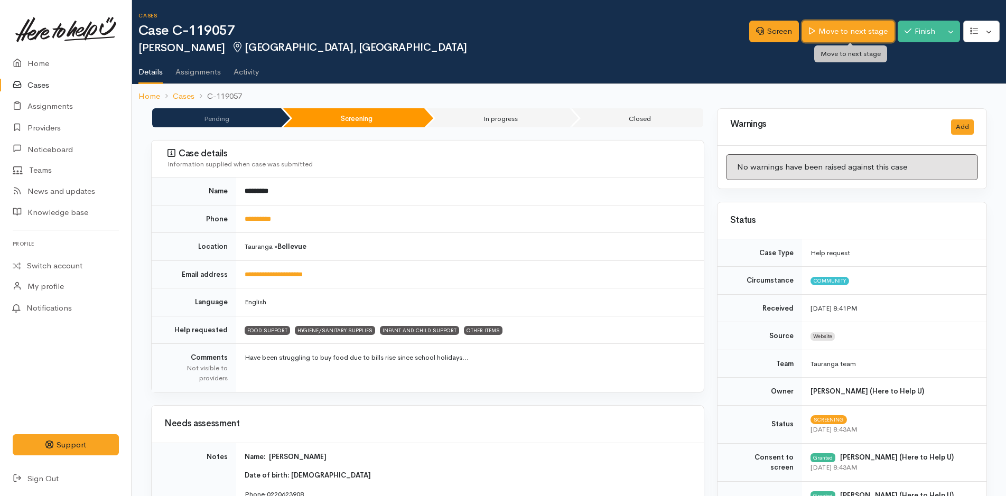
click at [842, 27] on link "Move to next stage" at bounding box center [848, 32] width 92 height 22
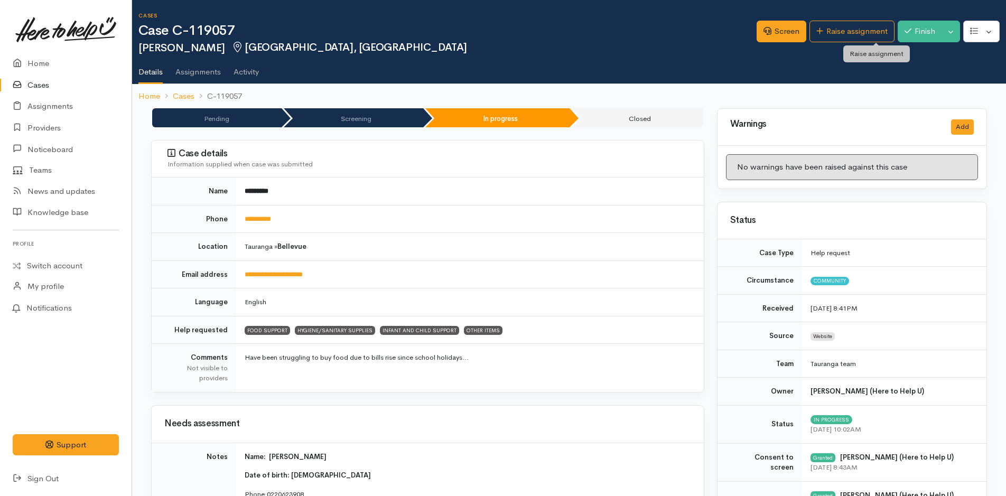
click at [843, 27] on link "Raise assignment" at bounding box center [851, 32] width 85 height 22
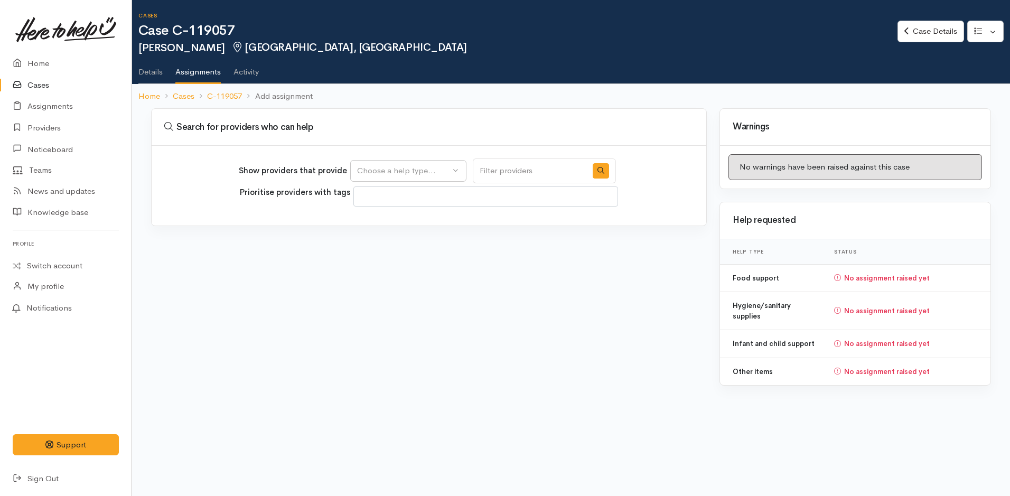
select select
click at [433, 165] on div "Choose a help type..." at bounding box center [403, 171] width 93 height 12
click at [406, 219] on span "Food support" at bounding box center [387, 221] width 49 height 12
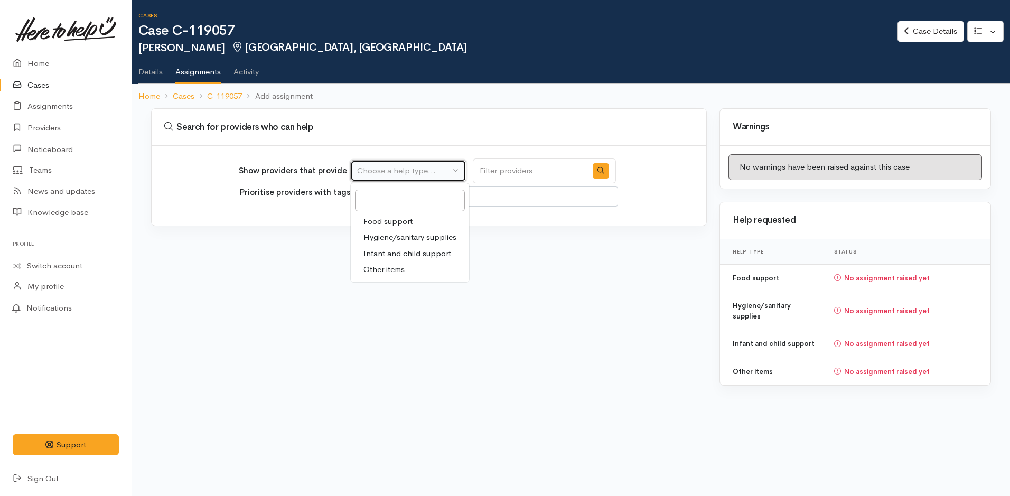
select select "3"
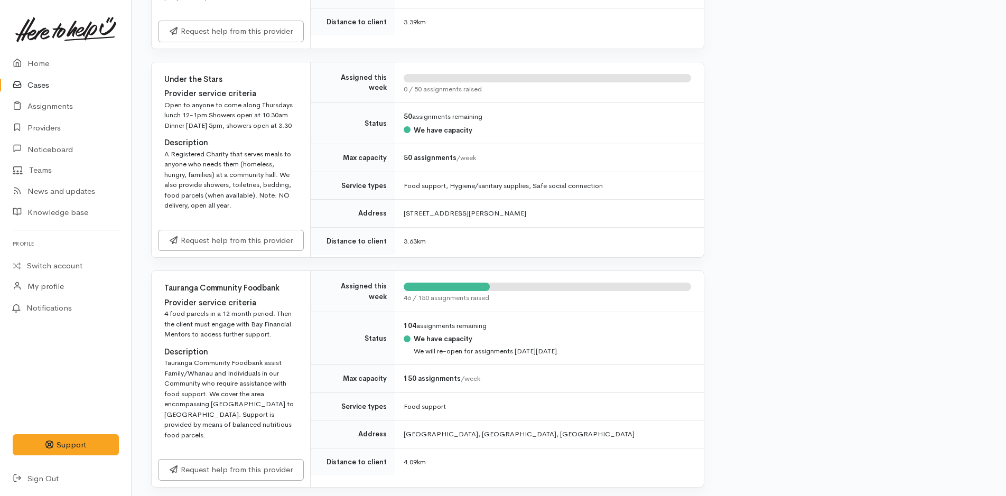
scroll to position [1056, 0]
click at [258, 457] on link "Request help from this provider" at bounding box center [231, 468] width 146 height 22
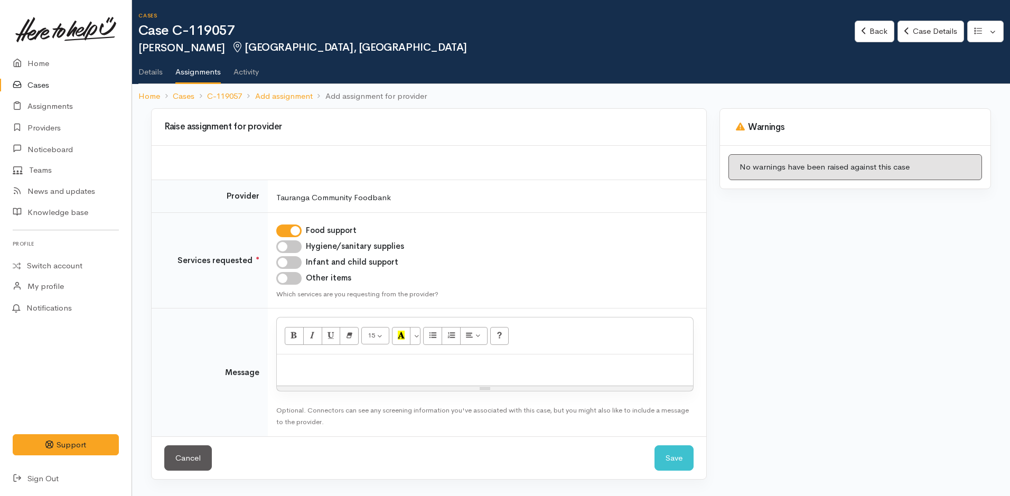
click at [294, 242] on input "Hygiene/sanitary supplies" at bounding box center [288, 246] width 25 height 13
checkbox input "true"
click at [296, 262] on input "Infant and child support" at bounding box center [288, 262] width 25 height 13
checkbox input "true"
click at [293, 276] on input "Other items" at bounding box center [288, 278] width 25 height 13
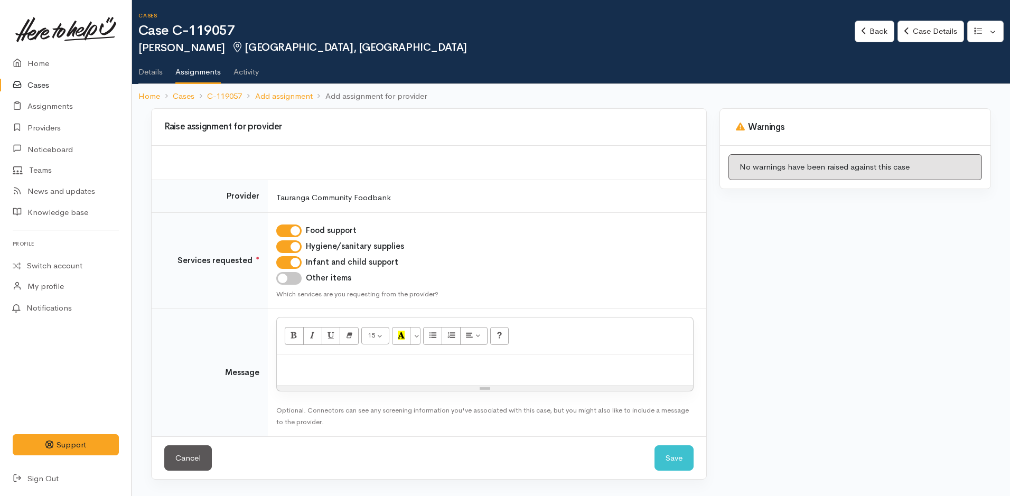
checkbox input "true"
click at [324, 384] on div at bounding box center [485, 369] width 416 height 31
paste div
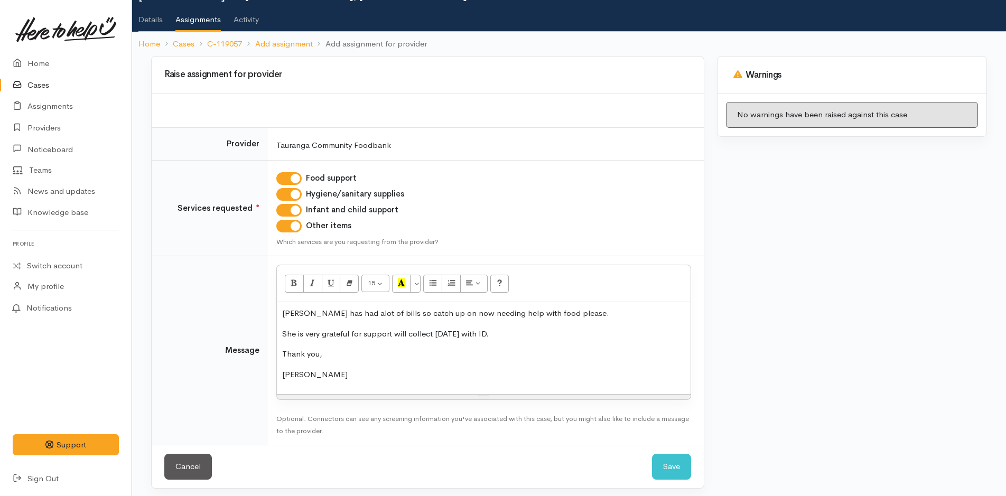
scroll to position [58, 0]
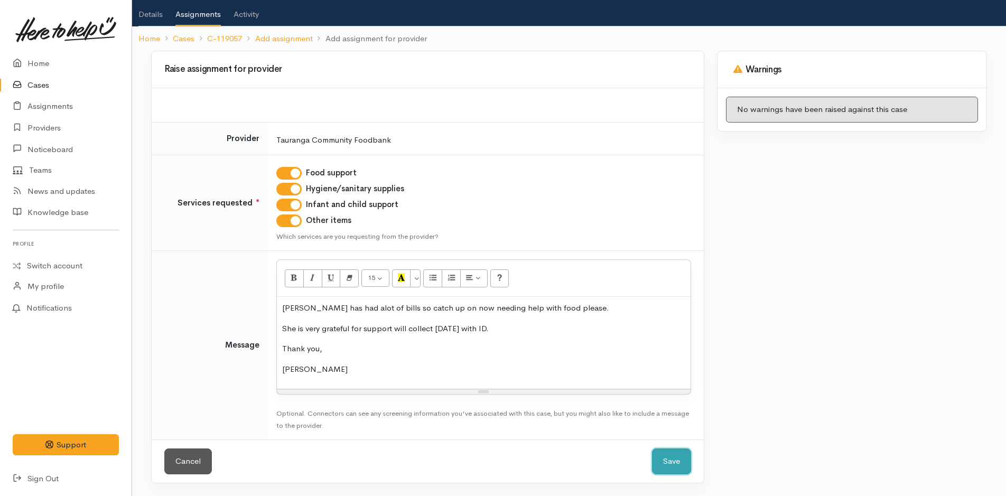
click at [674, 457] on button "Save" at bounding box center [671, 461] width 39 height 26
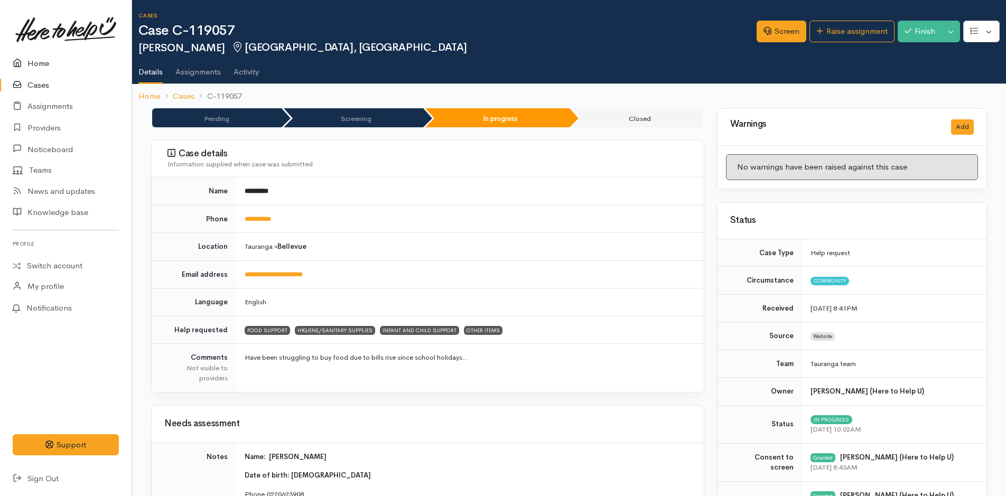
click at [44, 62] on link "Home" at bounding box center [66, 64] width 132 height 22
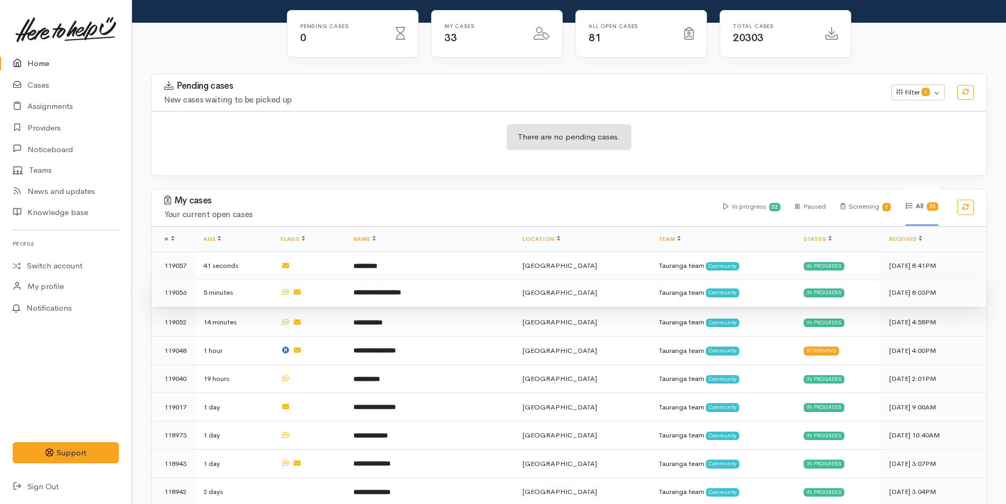
scroll to position [211, 0]
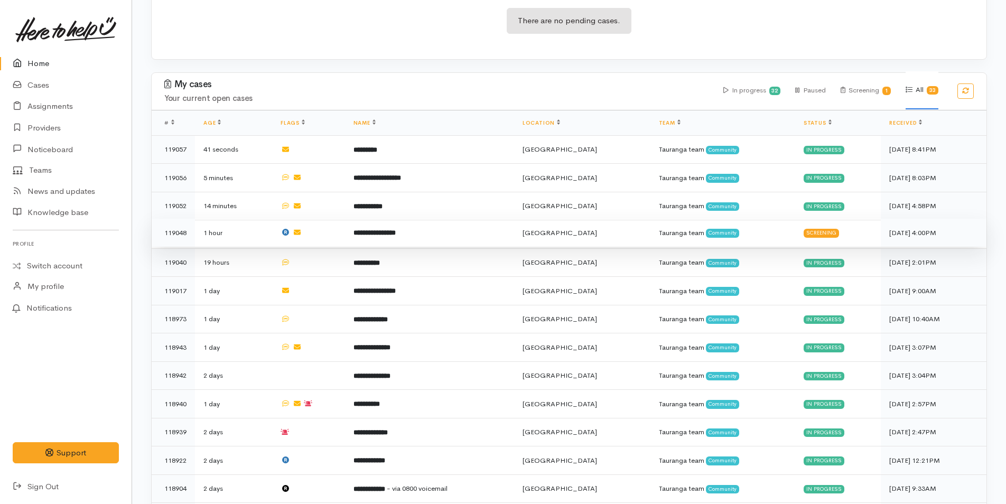
click at [396, 229] on b "**********" at bounding box center [374, 232] width 42 height 7
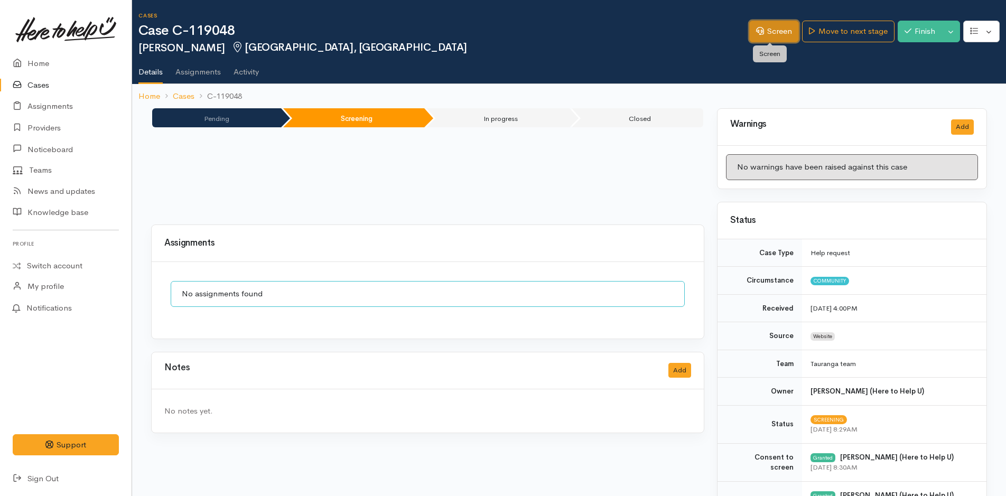
click at [786, 27] on link "Screen" at bounding box center [774, 32] width 50 height 22
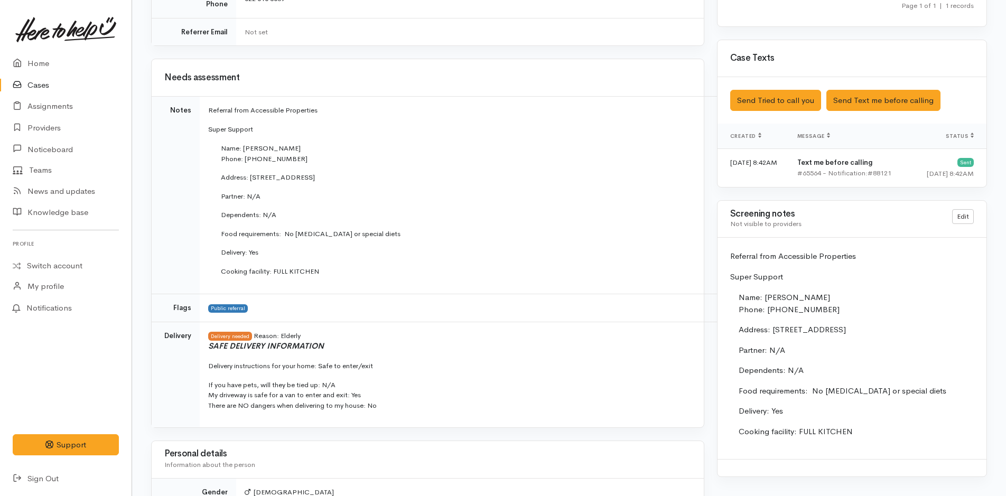
scroll to position [792, 0]
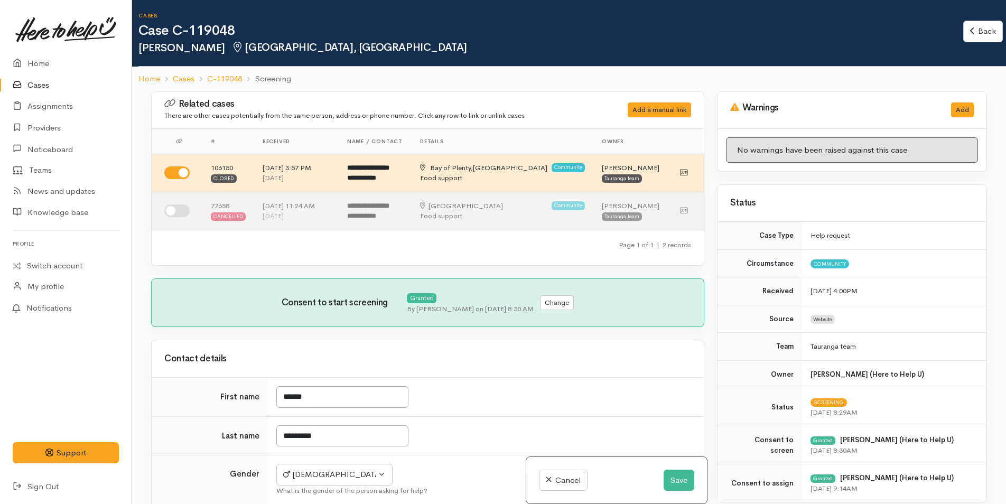
select select "6"
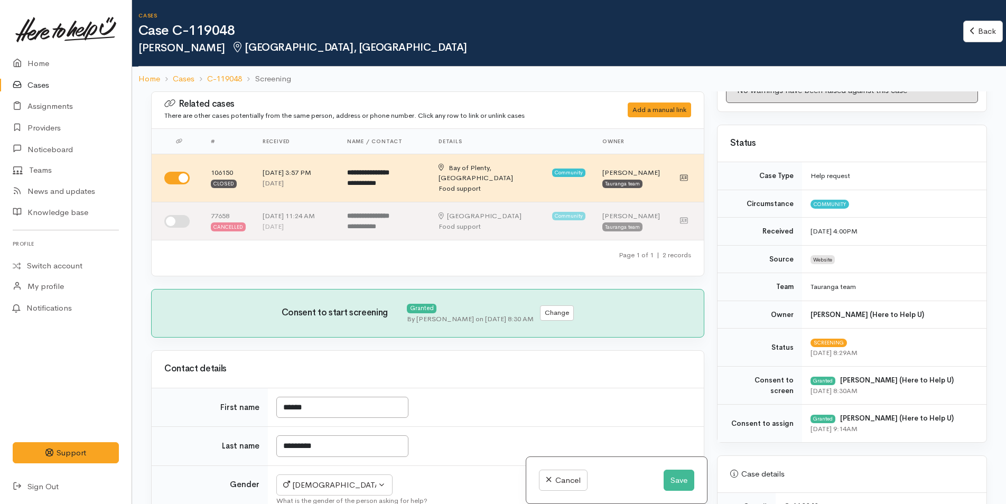
scroll to position [317, 0]
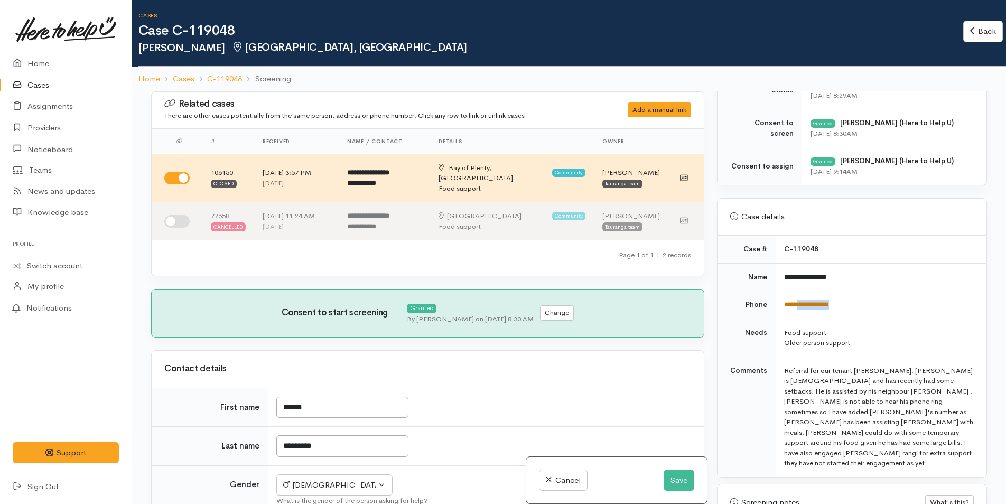
drag, startPoint x: 869, startPoint y: 297, endPoint x: 799, endPoint y: 302, distance: 70.4
click at [799, 302] on td "**********" at bounding box center [880, 305] width 211 height 28
copy link "**********"
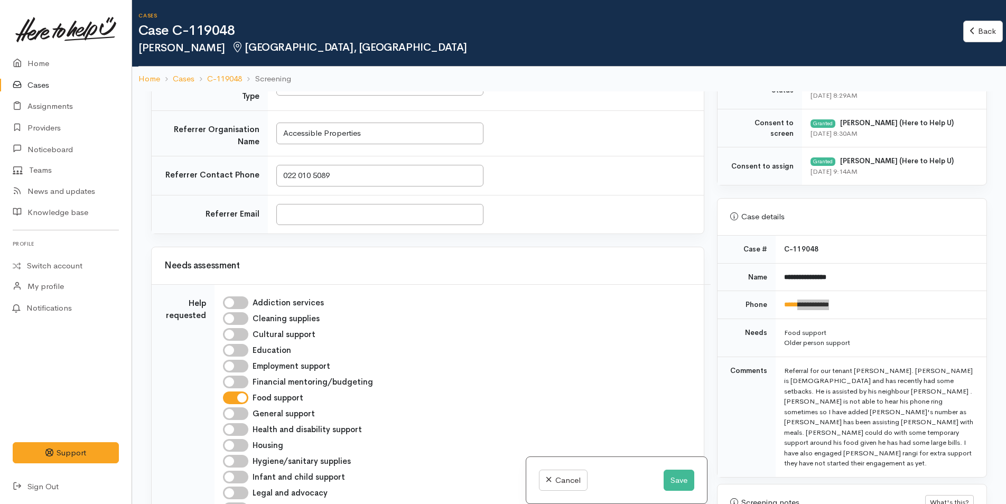
scroll to position [370, 0]
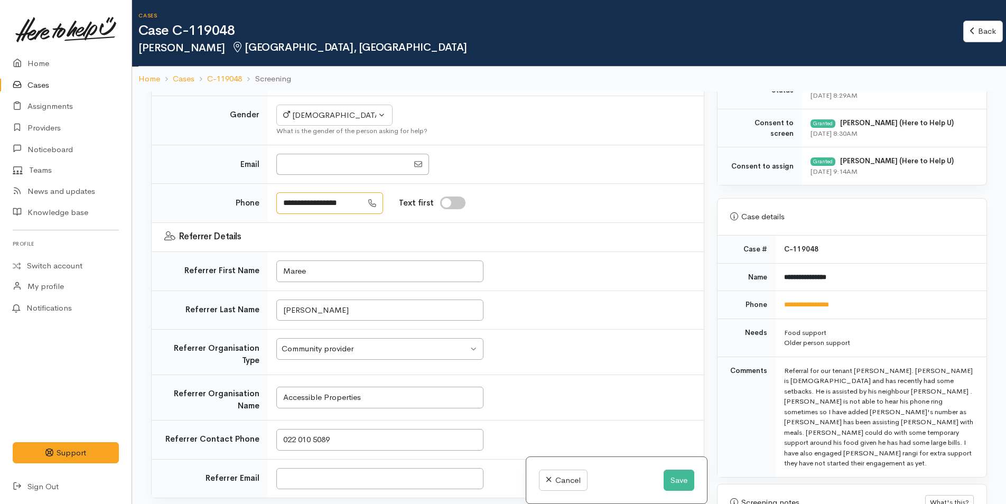
drag, startPoint x: 301, startPoint y: 193, endPoint x: 283, endPoint y: 189, distance: 18.3
click at [283, 192] on input "**********" at bounding box center [319, 203] width 86 height 22
click at [287, 192] on input "**********" at bounding box center [319, 203] width 86 height 22
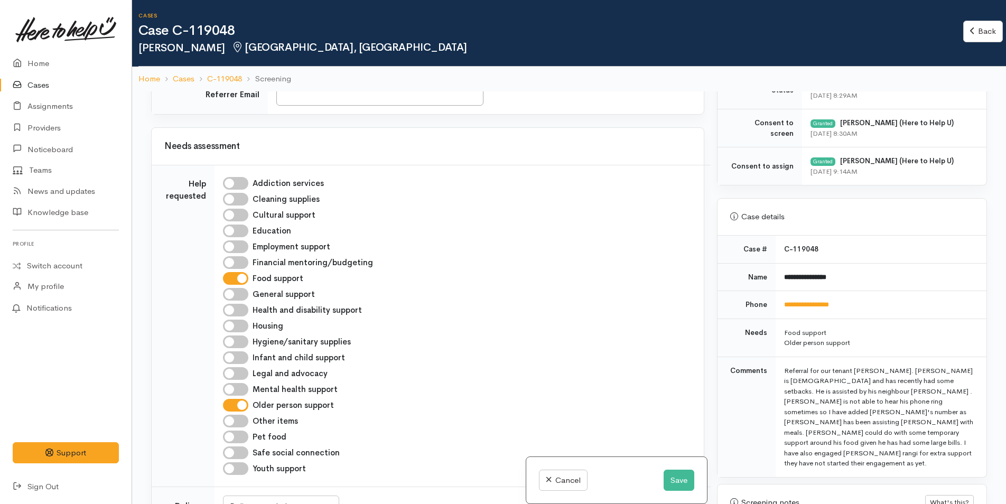
scroll to position [1004, 0]
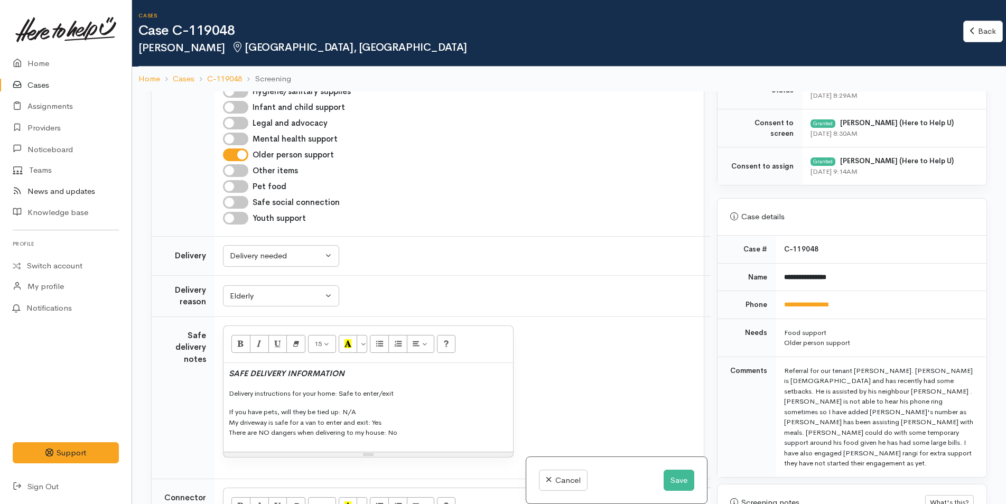
type input "**********"
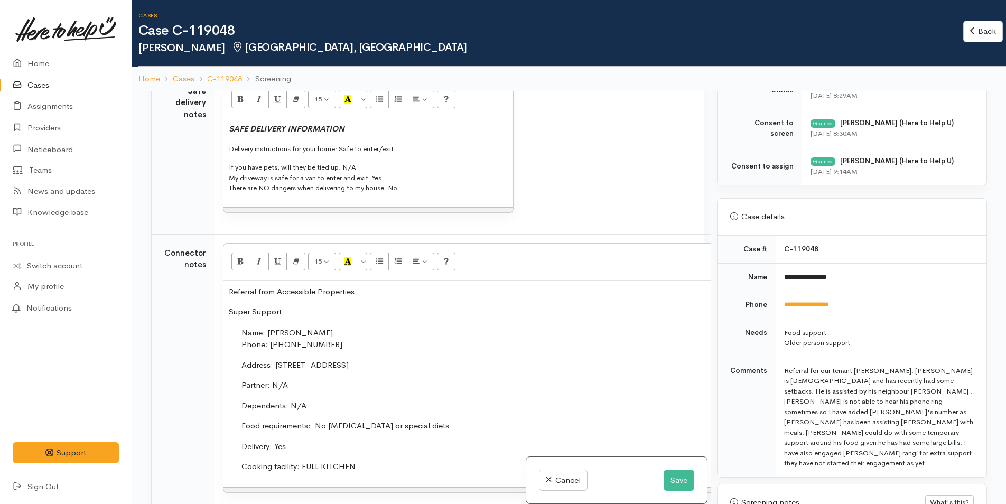
scroll to position [1320, 0]
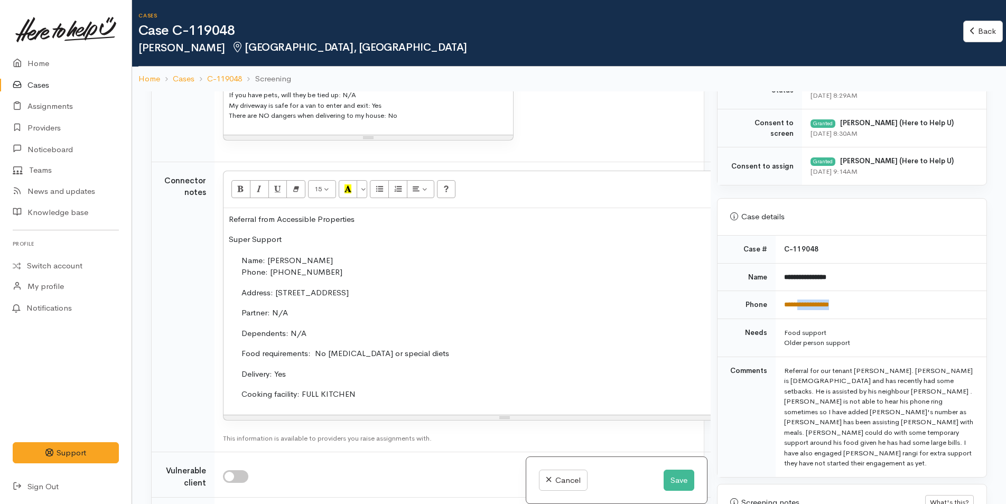
drag, startPoint x: 849, startPoint y: 305, endPoint x: 799, endPoint y: 307, distance: 49.7
click at [799, 307] on td "**********" at bounding box center [880, 305] width 211 height 28
copy link "**********"
click at [676, 473] on button "Save" at bounding box center [678, 481] width 31 height 22
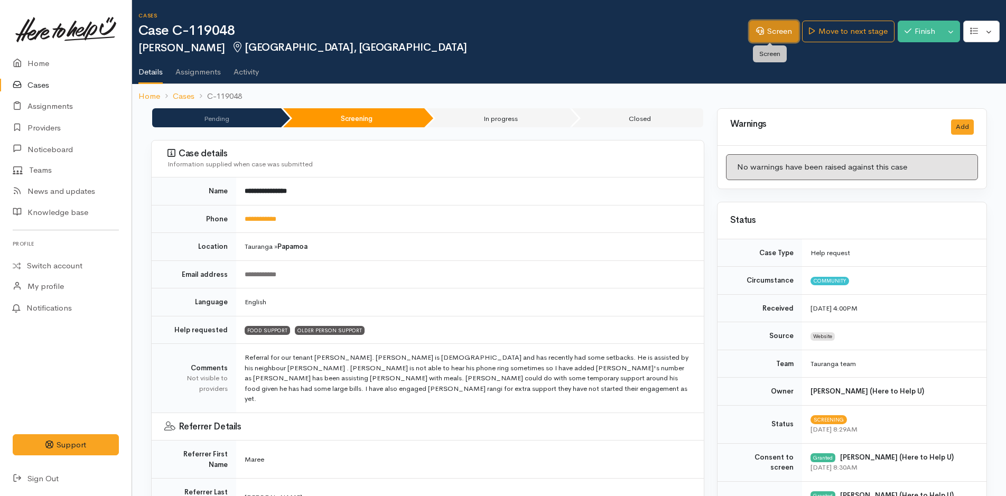
click at [777, 24] on link "Screen" at bounding box center [774, 32] width 50 height 22
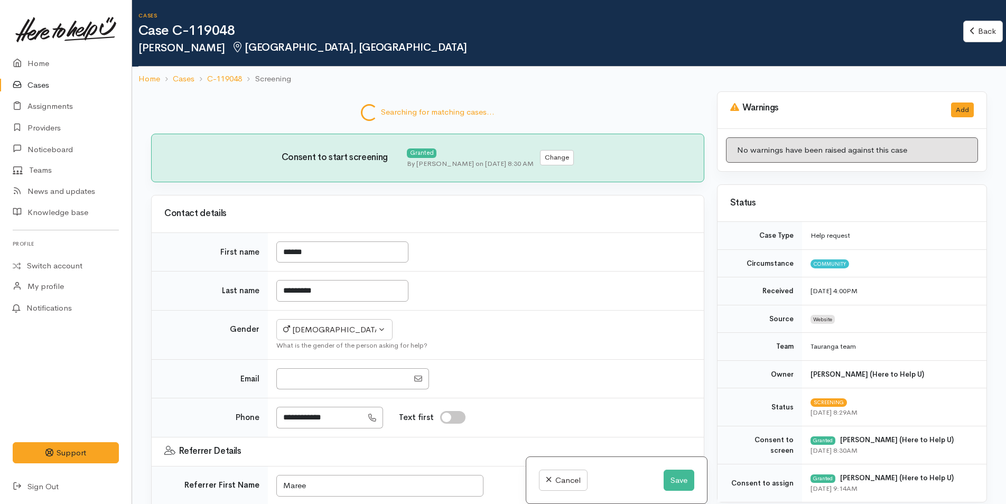
select select "6"
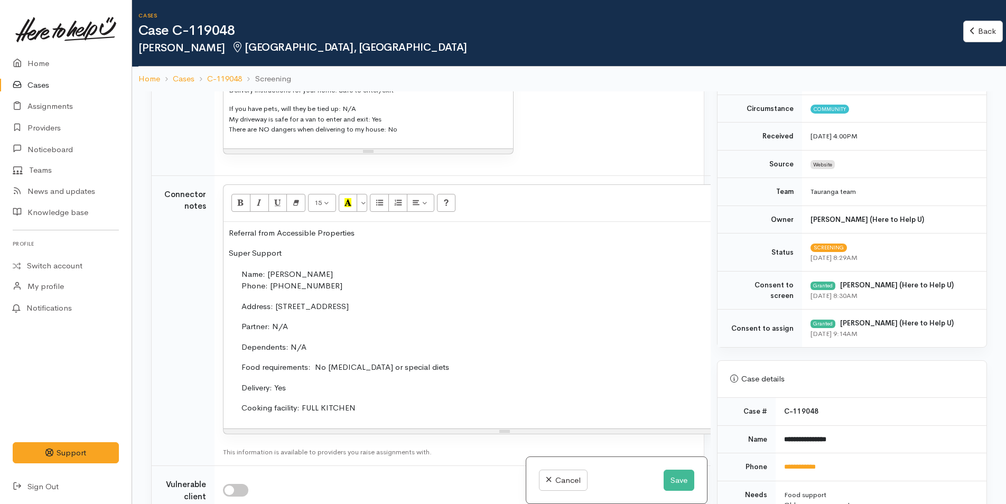
scroll to position [264, 0]
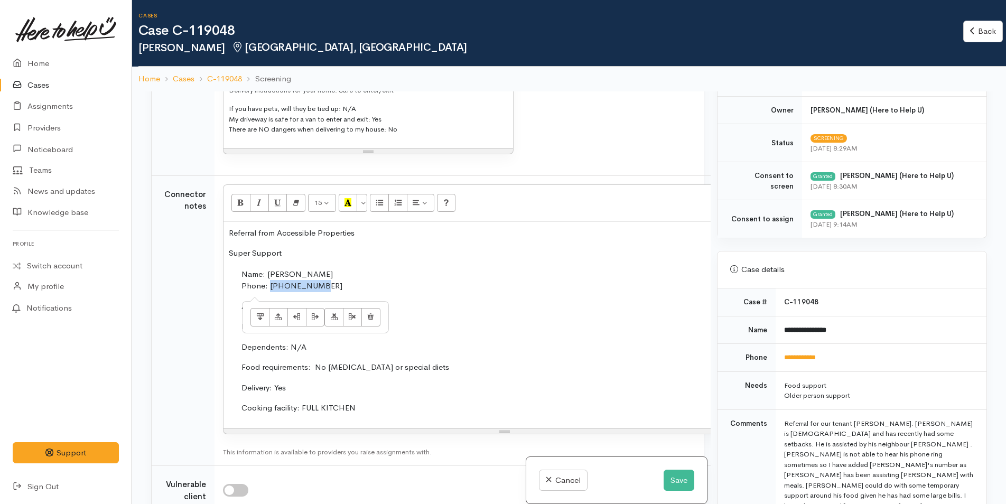
drag, startPoint x: 321, startPoint y: 279, endPoint x: 267, endPoint y: 276, distance: 54.0
click at [267, 276] on p "Name: Donald Henderson Phone: 02102318573" at bounding box center [504, 280] width 527 height 24
copy p "02102318573"
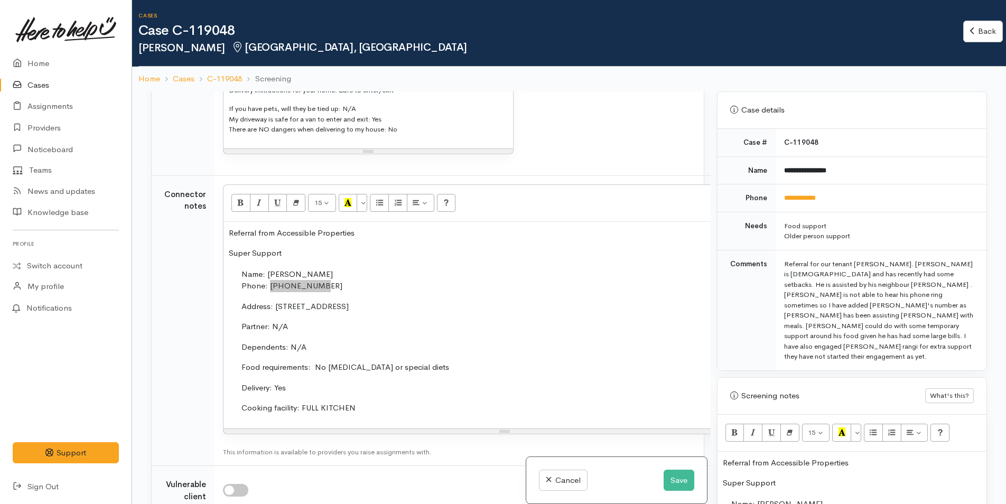
scroll to position [423, 0]
drag, startPoint x: 838, startPoint y: 198, endPoint x: 770, endPoint y: 200, distance: 68.2
click at [770, 200] on tr "**********" at bounding box center [851, 199] width 269 height 28
copy tr "**********"
drag, startPoint x: 438, startPoint y: 259, endPoint x: 486, endPoint y: 271, distance: 50.0
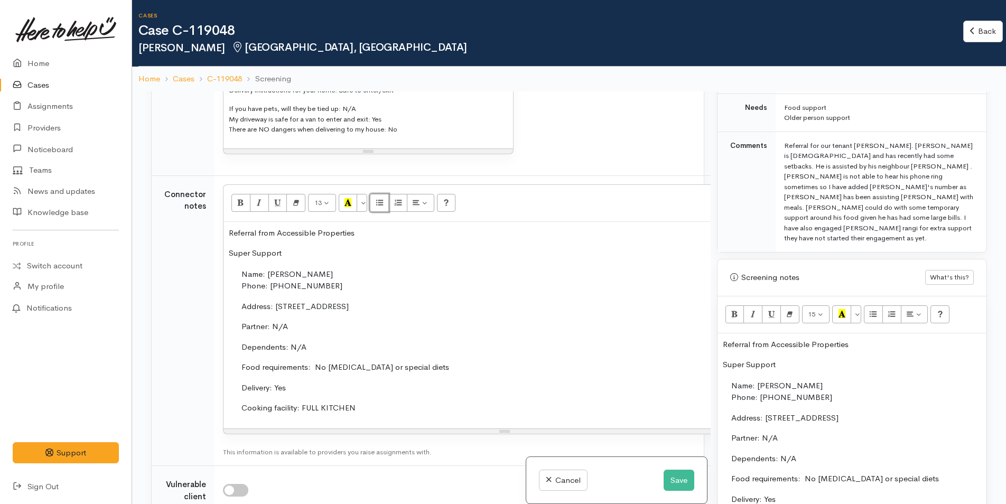
scroll to position [634, 0]
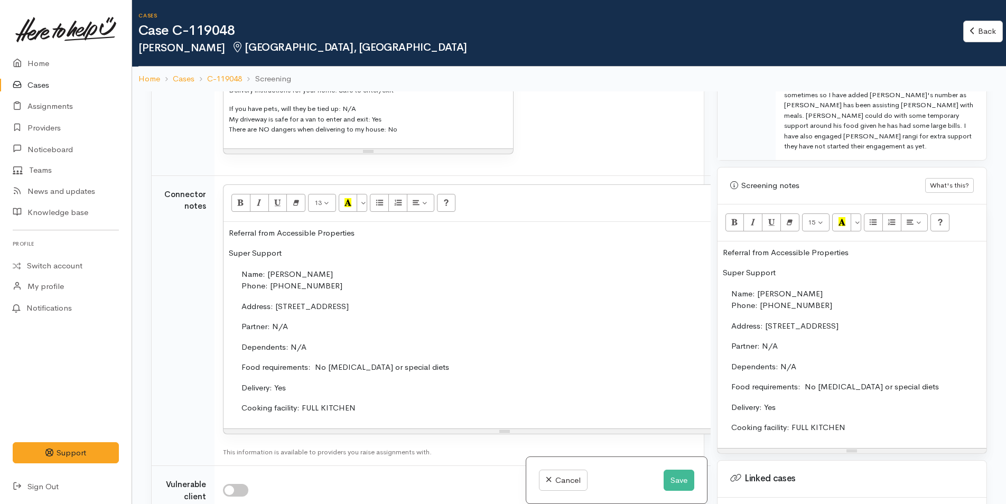
click at [860, 288] on p "Name: Donald Henderson Phone: 02102318573" at bounding box center [1002, 300] width 543 height 24
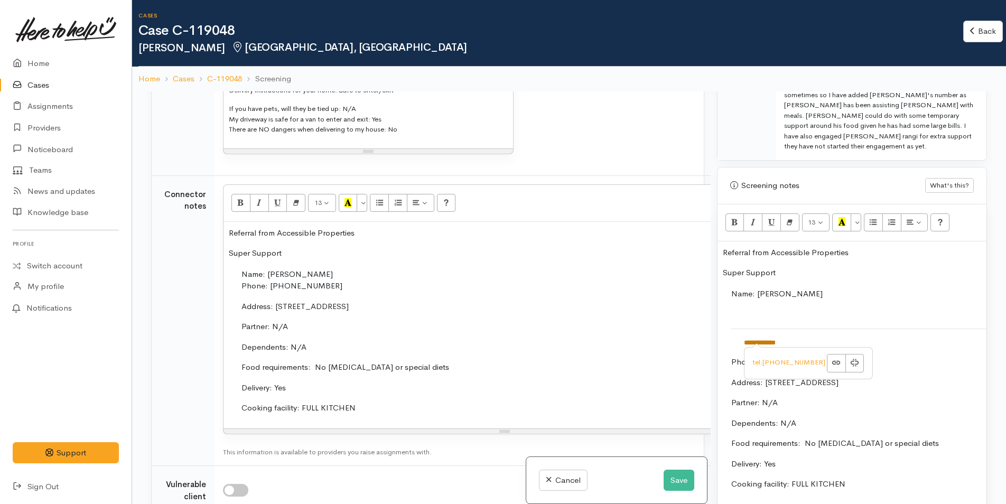
click at [745, 339] on link "**********" at bounding box center [760, 342] width 32 height 7
drag, startPoint x: 817, startPoint y: 317, endPoint x: 761, endPoint y: 321, distance: 56.1
click at [761, 329] on td "**********" at bounding box center [863, 342] width 265 height 27
copy link "**********"
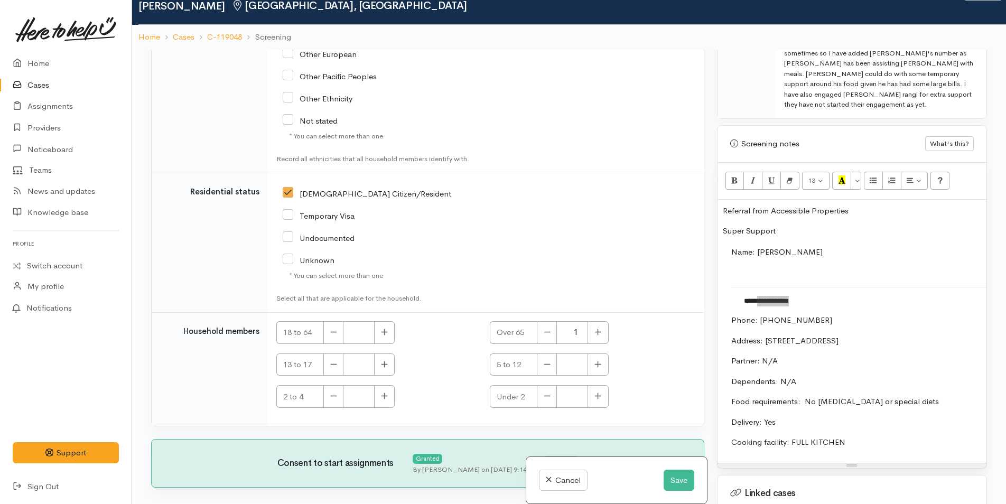
scroll to position [91, 0]
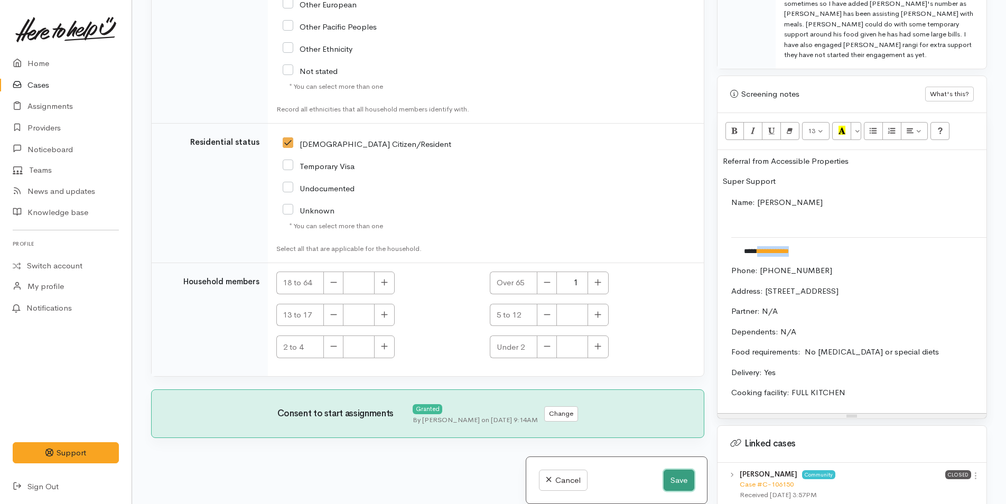
click at [679, 477] on button "Save" at bounding box center [678, 481] width 31 height 22
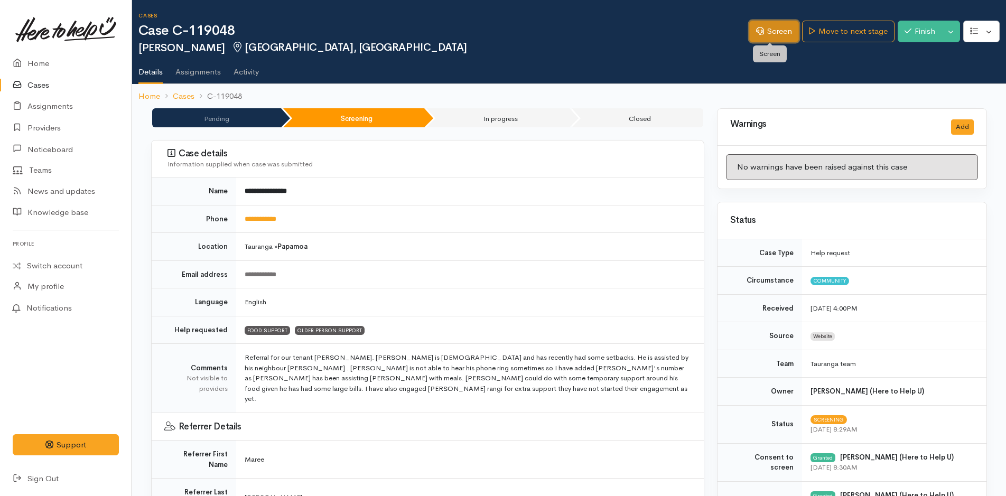
click at [765, 34] on link "Screen" at bounding box center [774, 32] width 50 height 22
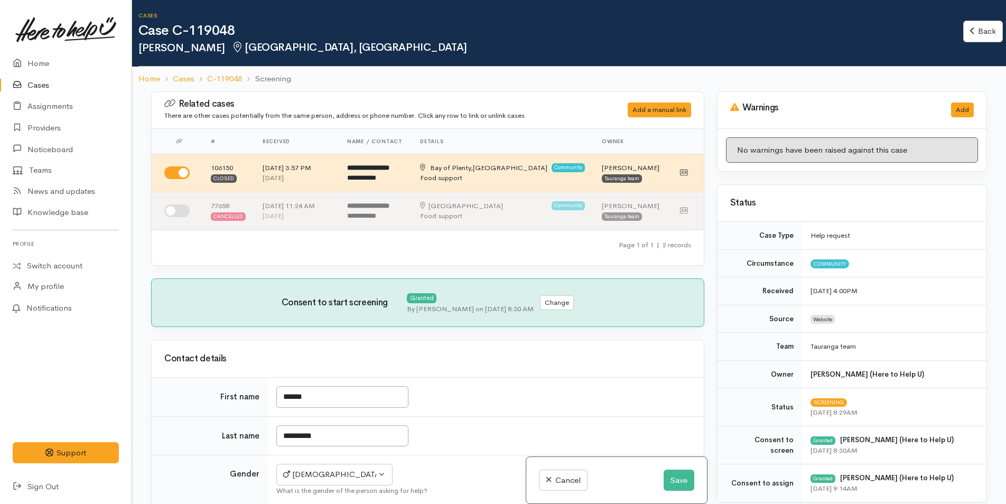
select select "6"
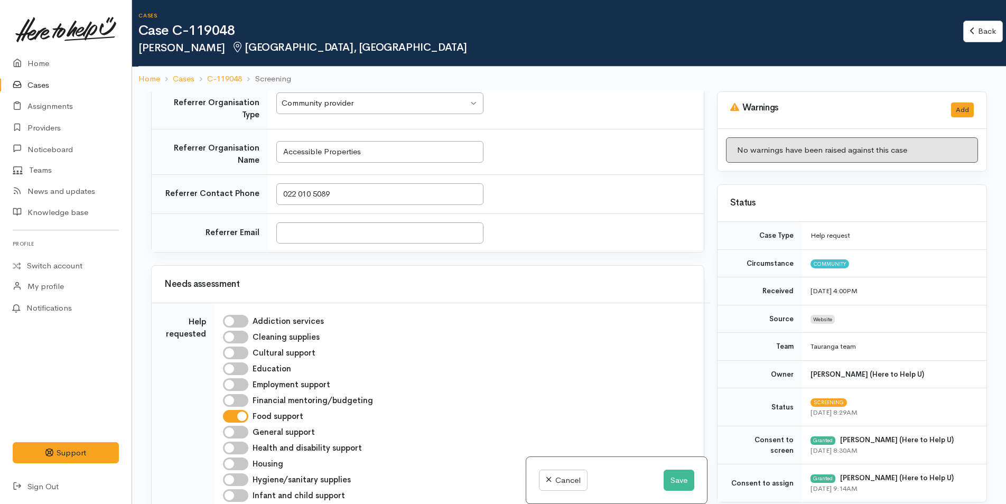
scroll to position [475, 0]
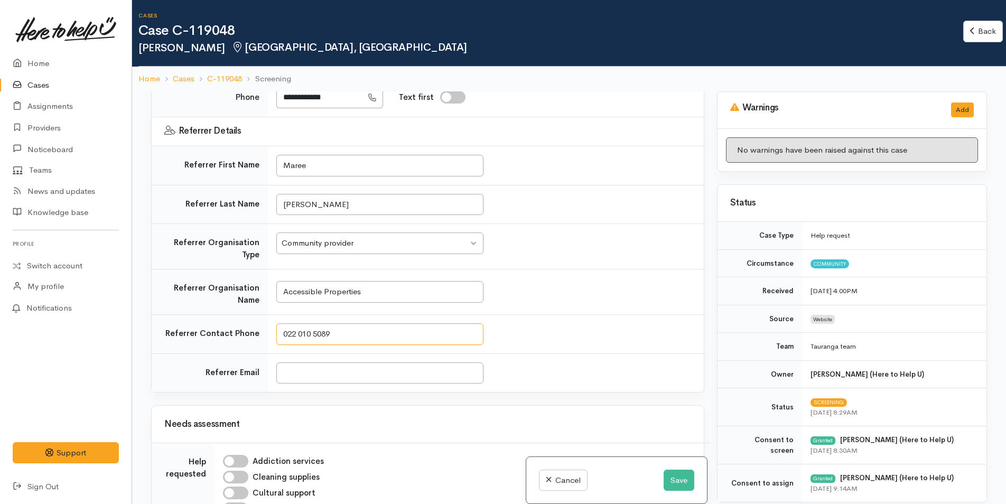
drag, startPoint x: 348, startPoint y: 318, endPoint x: 271, endPoint y: 320, distance: 76.6
click at [271, 320] on td "022 010 5089" at bounding box center [486, 334] width 436 height 39
drag, startPoint x: 682, startPoint y: 481, endPoint x: 673, endPoint y: 468, distance: 15.5
click at [682, 481] on button "Save" at bounding box center [678, 481] width 31 height 22
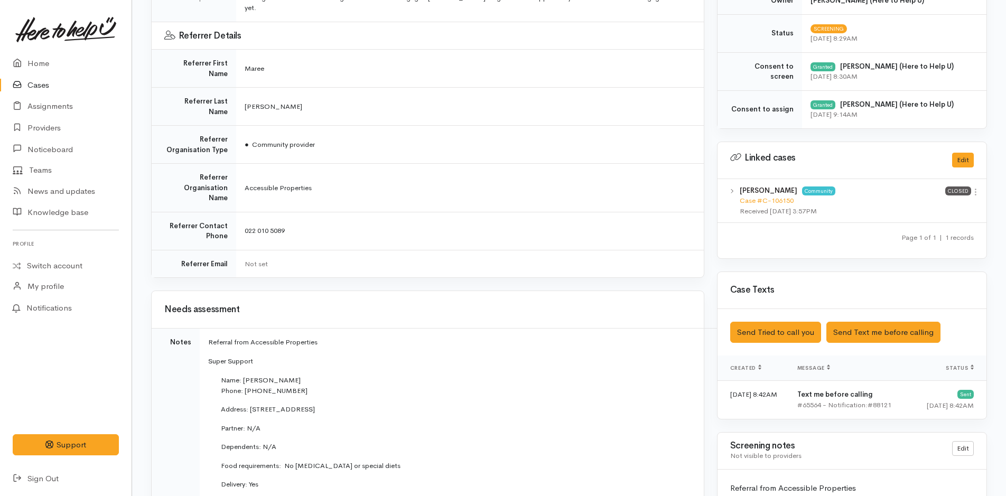
scroll to position [528, 0]
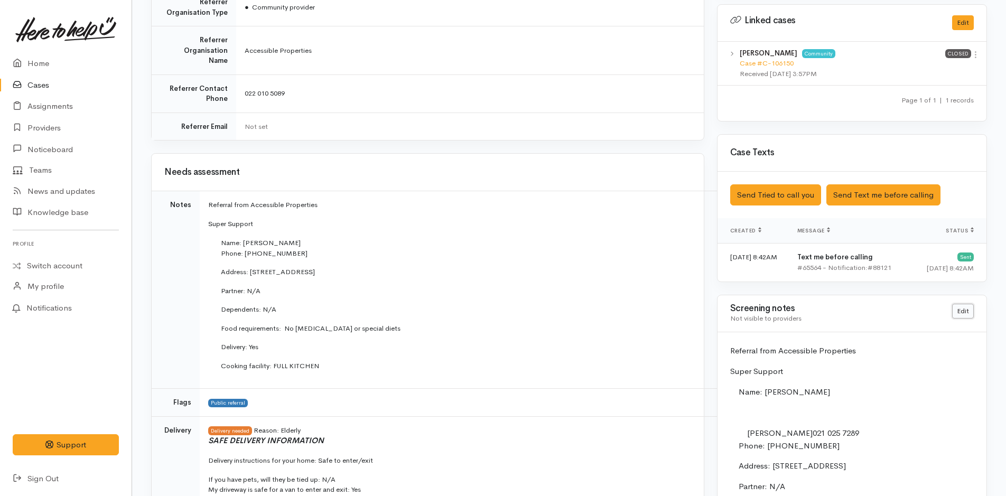
click at [970, 311] on link "Edit" at bounding box center [963, 311] width 22 height 15
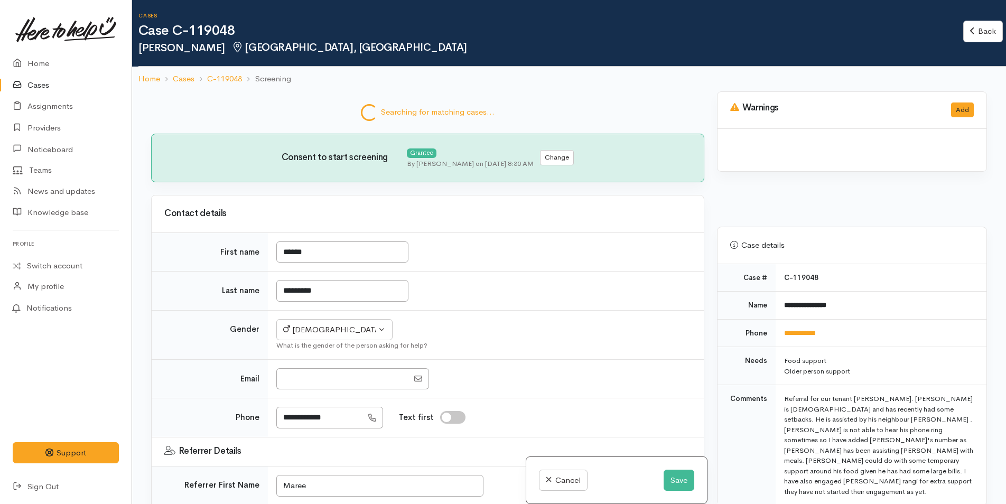
select select "6"
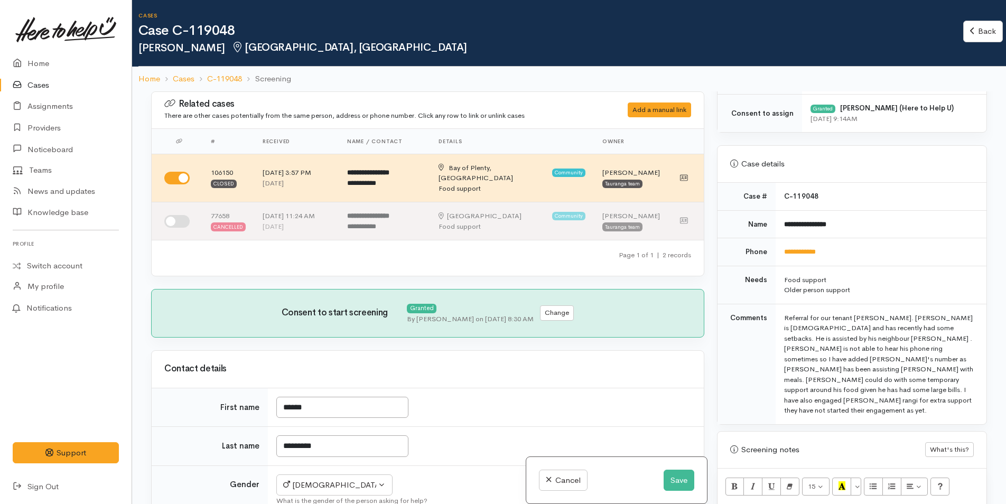
scroll to position [687, 0]
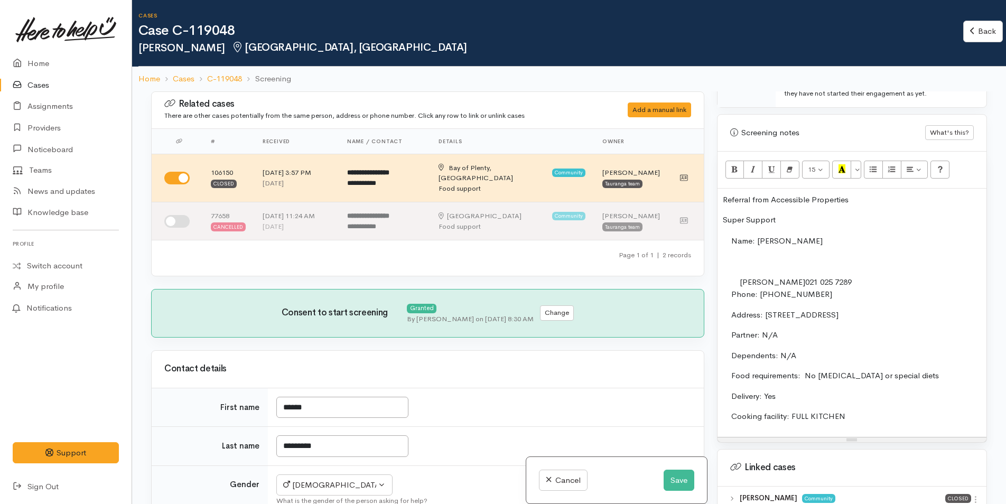
click at [793, 214] on p "Super Support" at bounding box center [852, 220] width 258 height 12
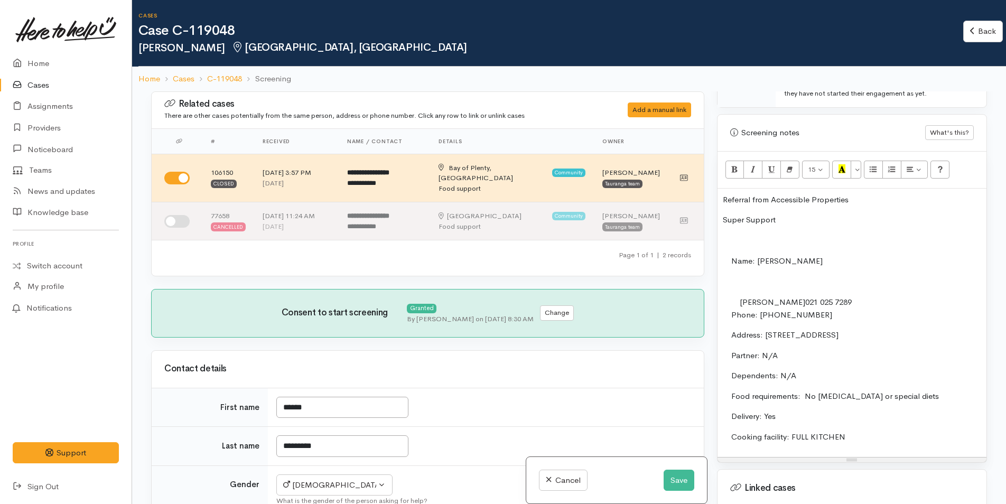
click at [740, 235] on p at bounding box center [852, 241] width 258 height 12
click at [833, 235] on p "Deliveries are scheduled for on 17/10, 24/10, 07/11 and 21/11." at bounding box center [852, 241] width 258 height 12
click at [868, 194] on p "Referral from Accessible Properties" at bounding box center [852, 200] width 258 height 12
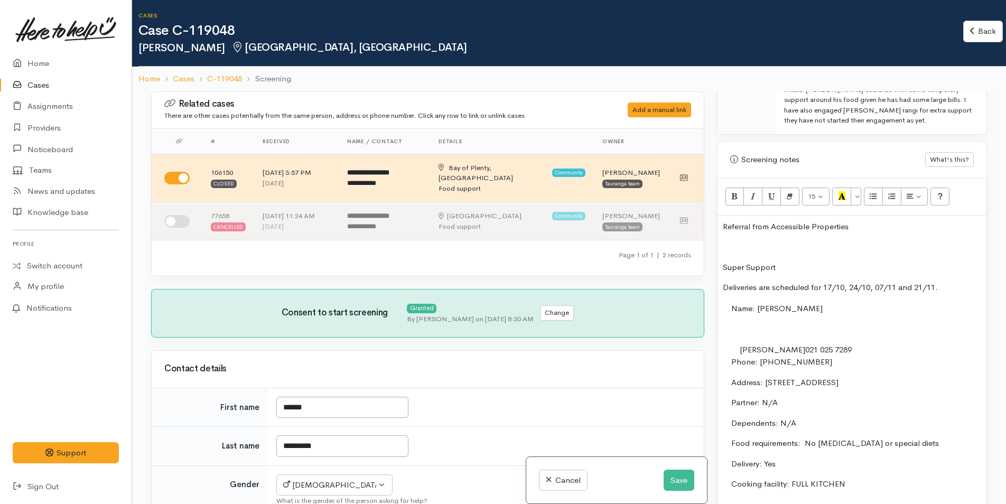
scroll to position [634, 0]
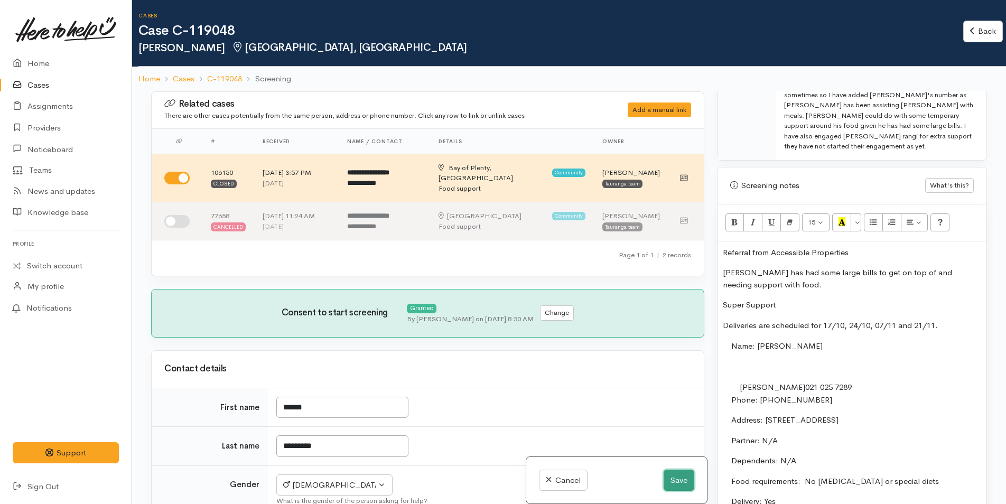
click at [669, 476] on button "Save" at bounding box center [678, 481] width 31 height 22
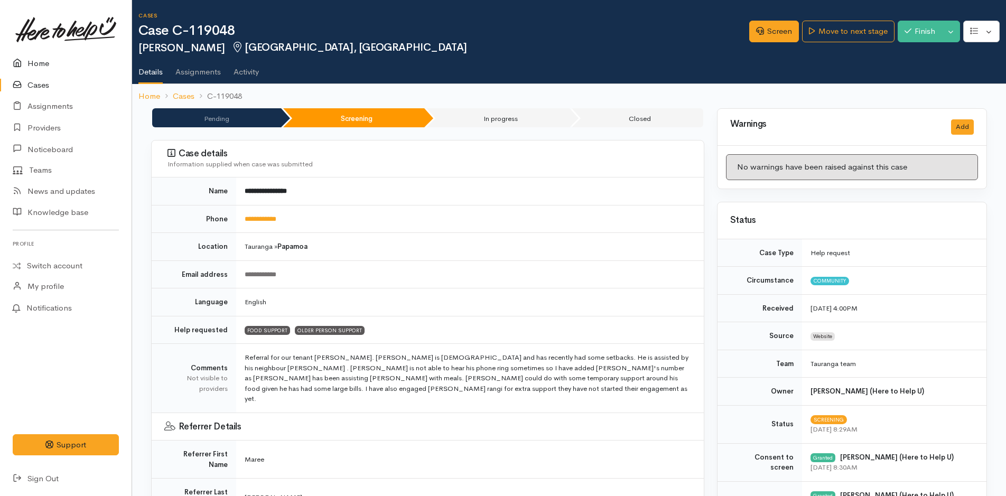
click at [42, 60] on link "Home" at bounding box center [66, 64] width 132 height 22
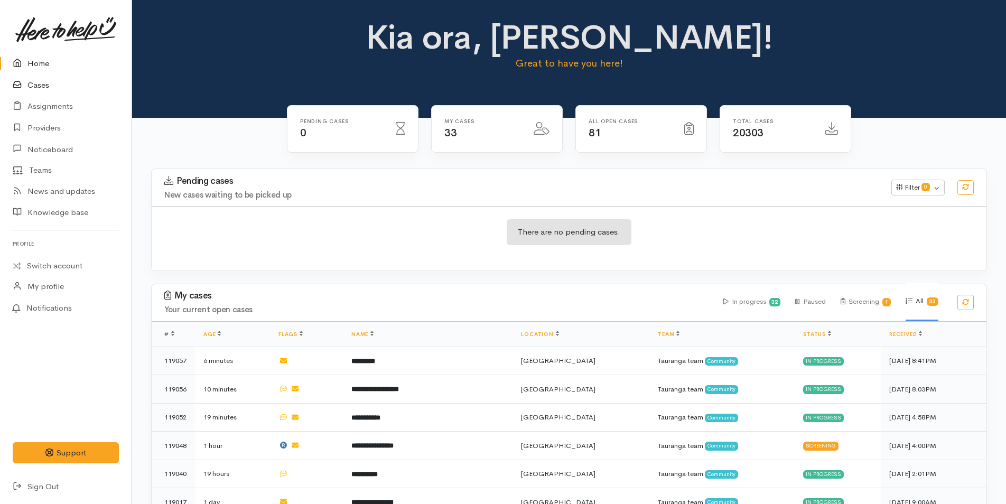
click at [33, 80] on link "Cases" at bounding box center [66, 85] width 132 height 22
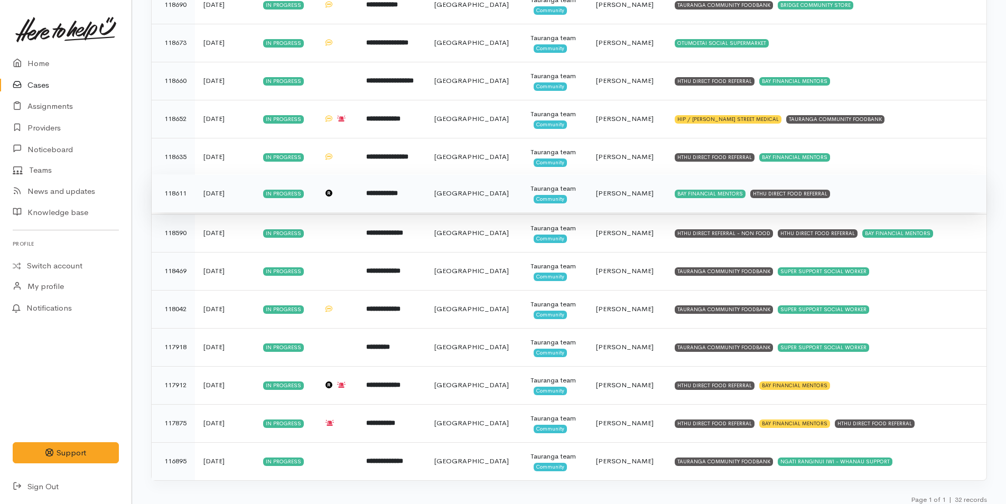
scroll to position [968, 0]
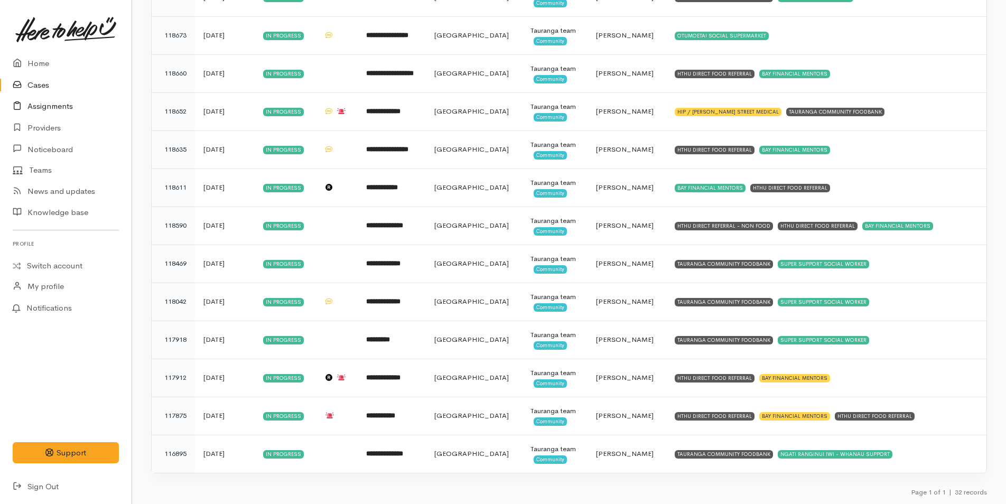
click at [54, 102] on link "Assignments" at bounding box center [66, 107] width 132 height 22
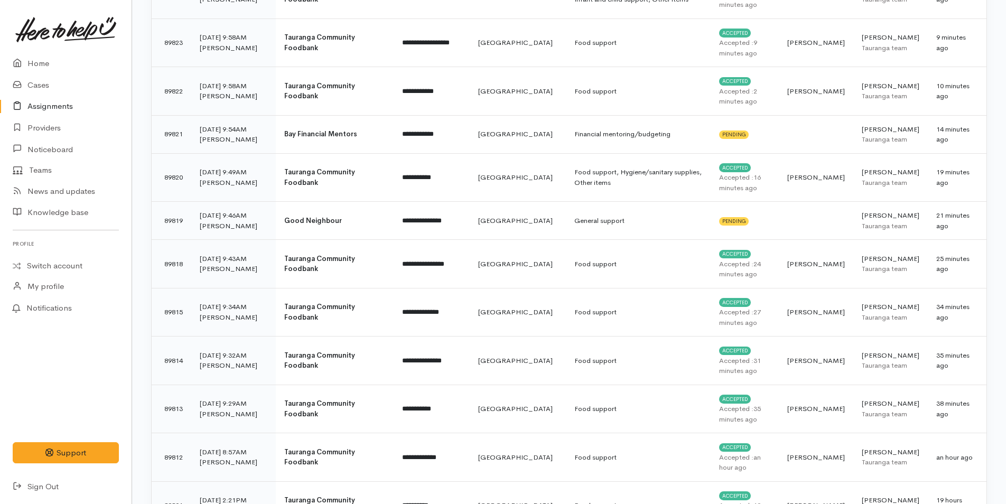
scroll to position [317, 0]
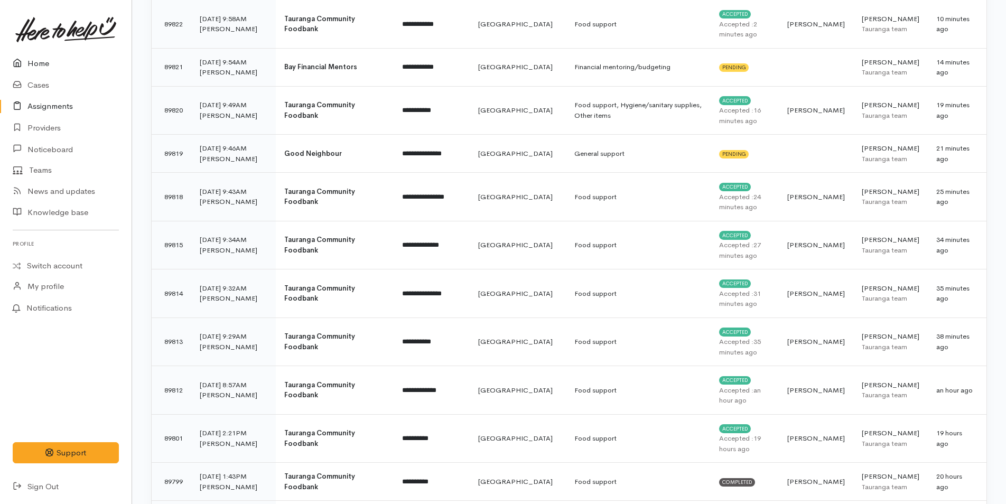
click at [43, 60] on link "Home" at bounding box center [66, 64] width 132 height 22
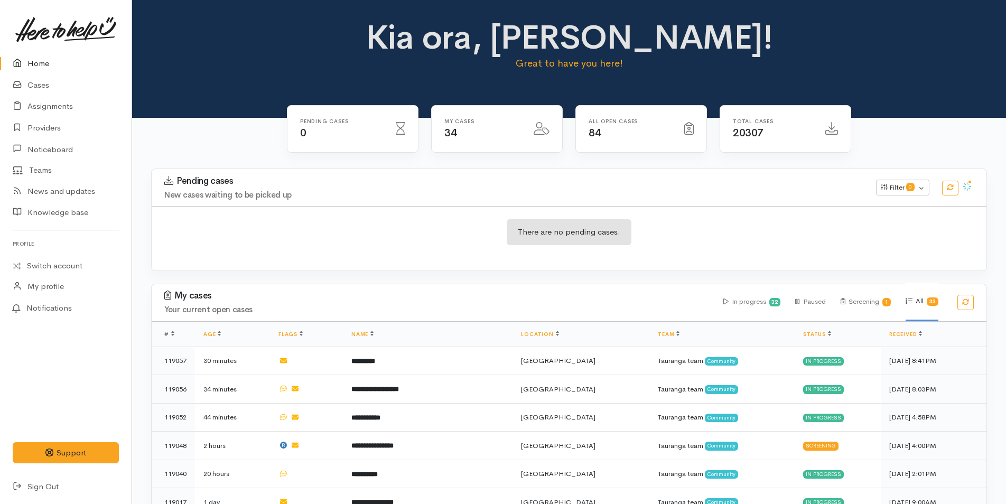
click at [45, 62] on link "Home" at bounding box center [66, 64] width 132 height 22
